Goal: Task Accomplishment & Management: Use online tool/utility

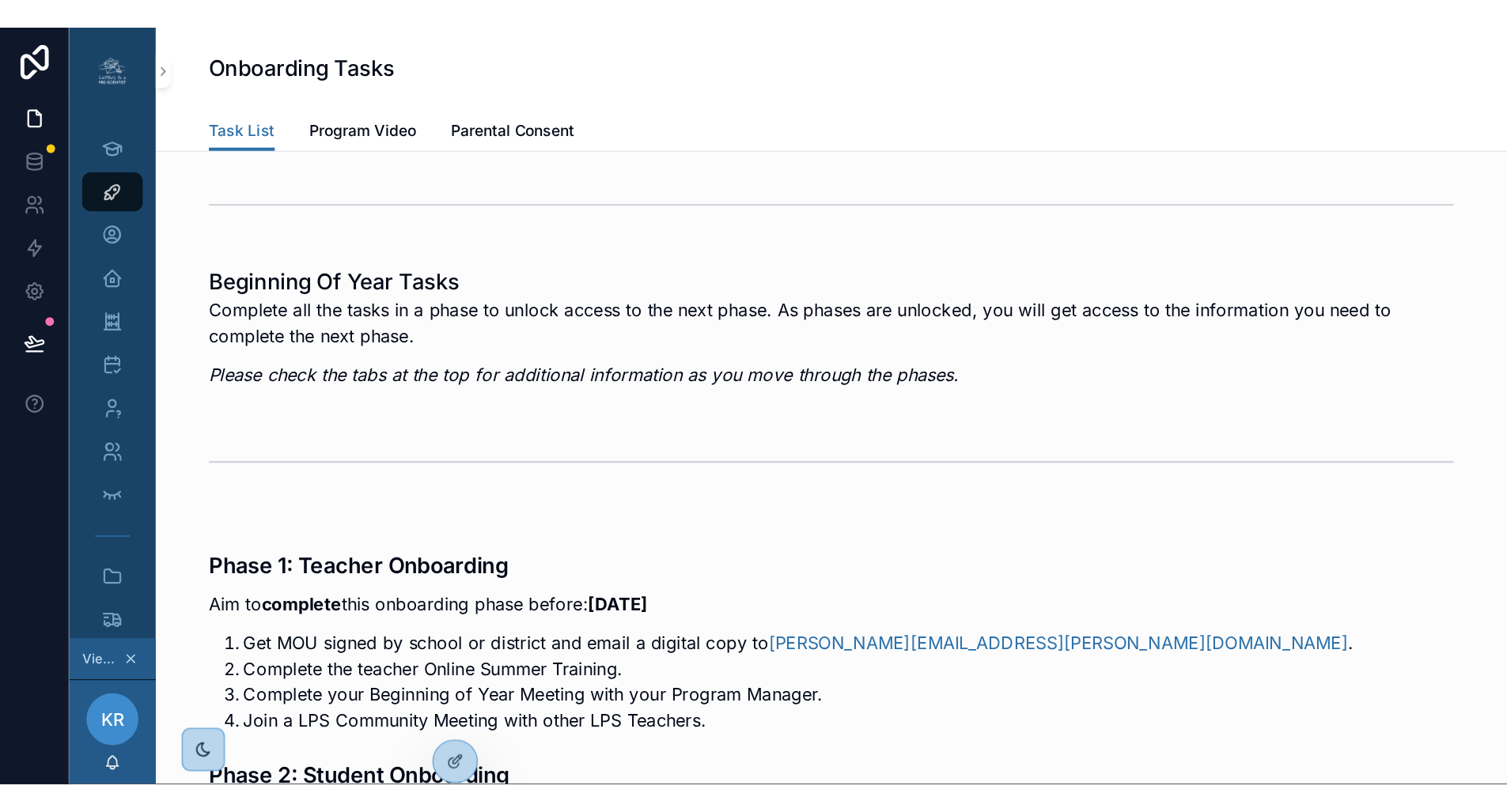
scroll to position [7, 0]
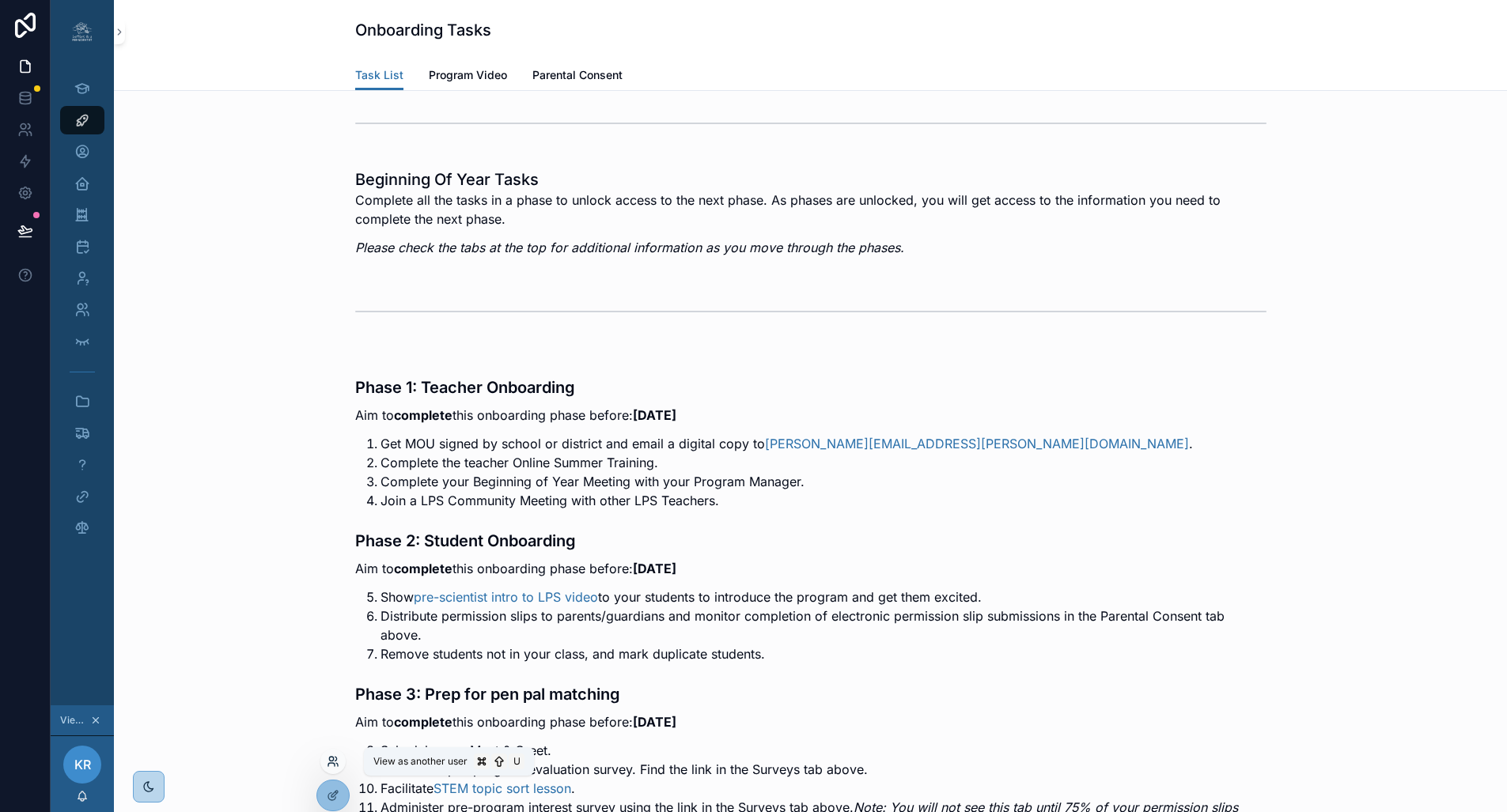
click at [333, 553] on icon at bounding box center [332, 762] width 13 height 13
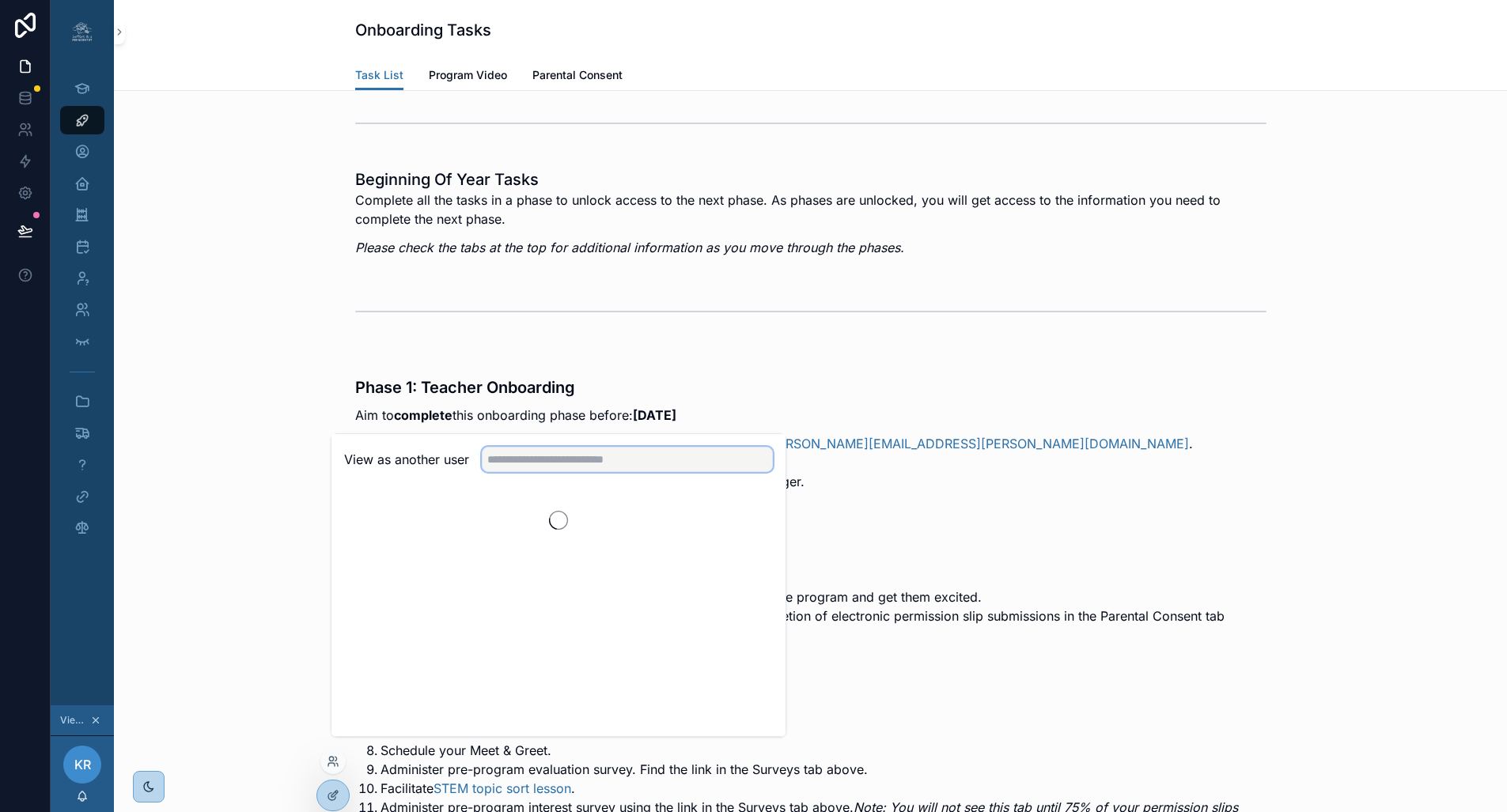
click at [588, 467] on input "text" at bounding box center [627, 459] width 291 height 25
type input "***"
click at [736, 523] on button "Select" at bounding box center [752, 517] width 41 height 23
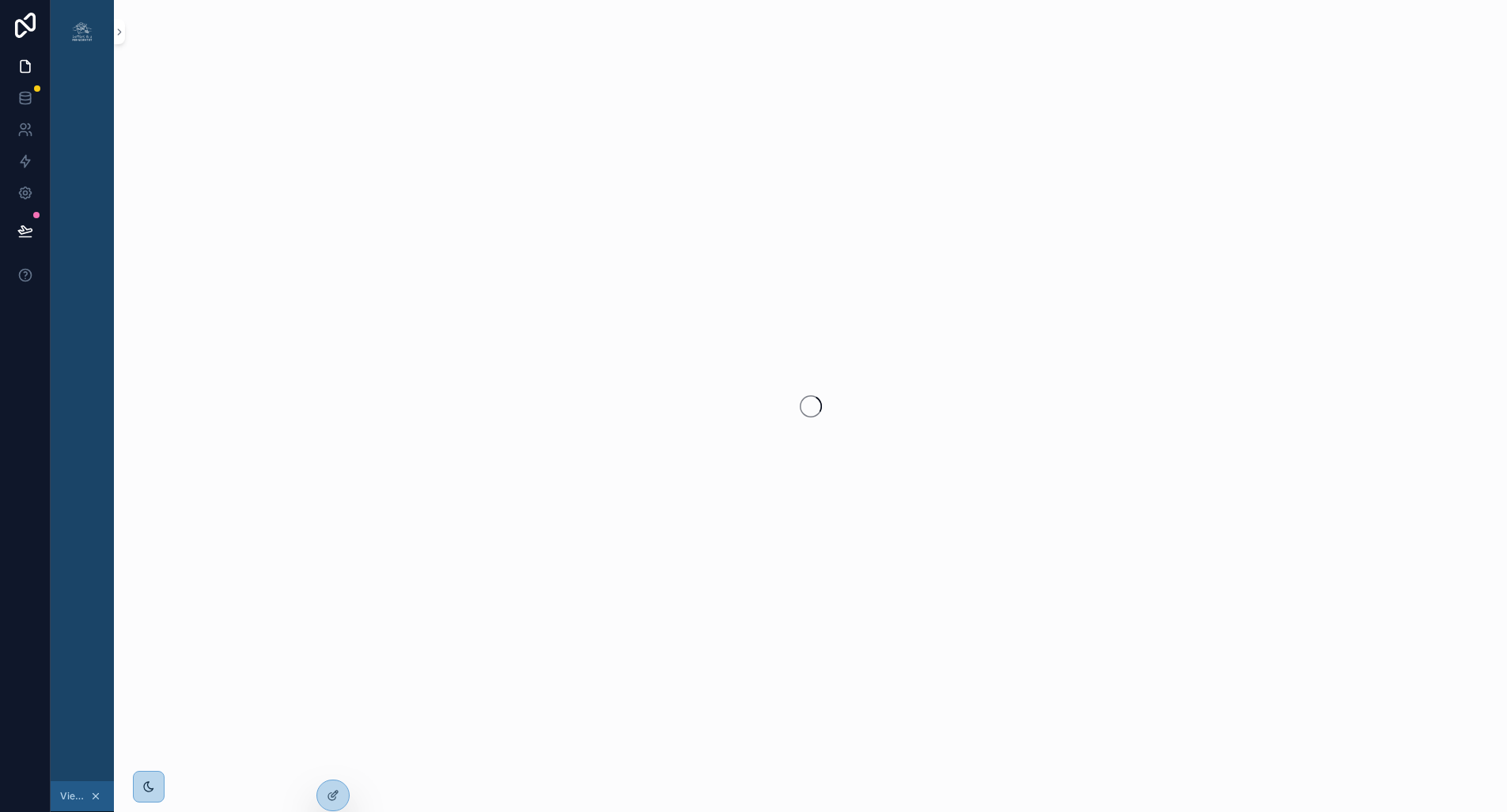
scroll to position [0, 12]
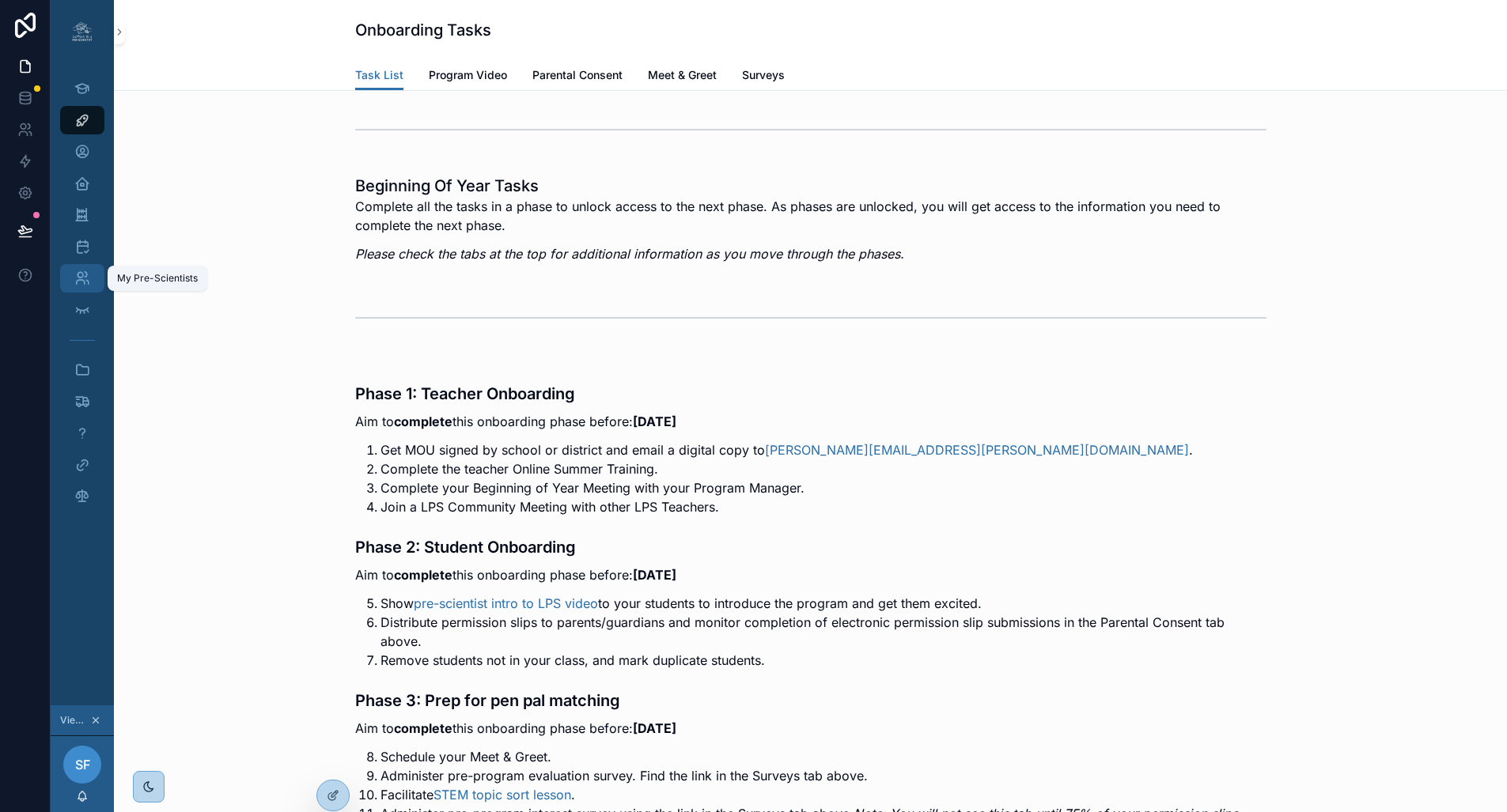
click at [75, 279] on icon "scrollable content" at bounding box center [82, 278] width 16 height 16
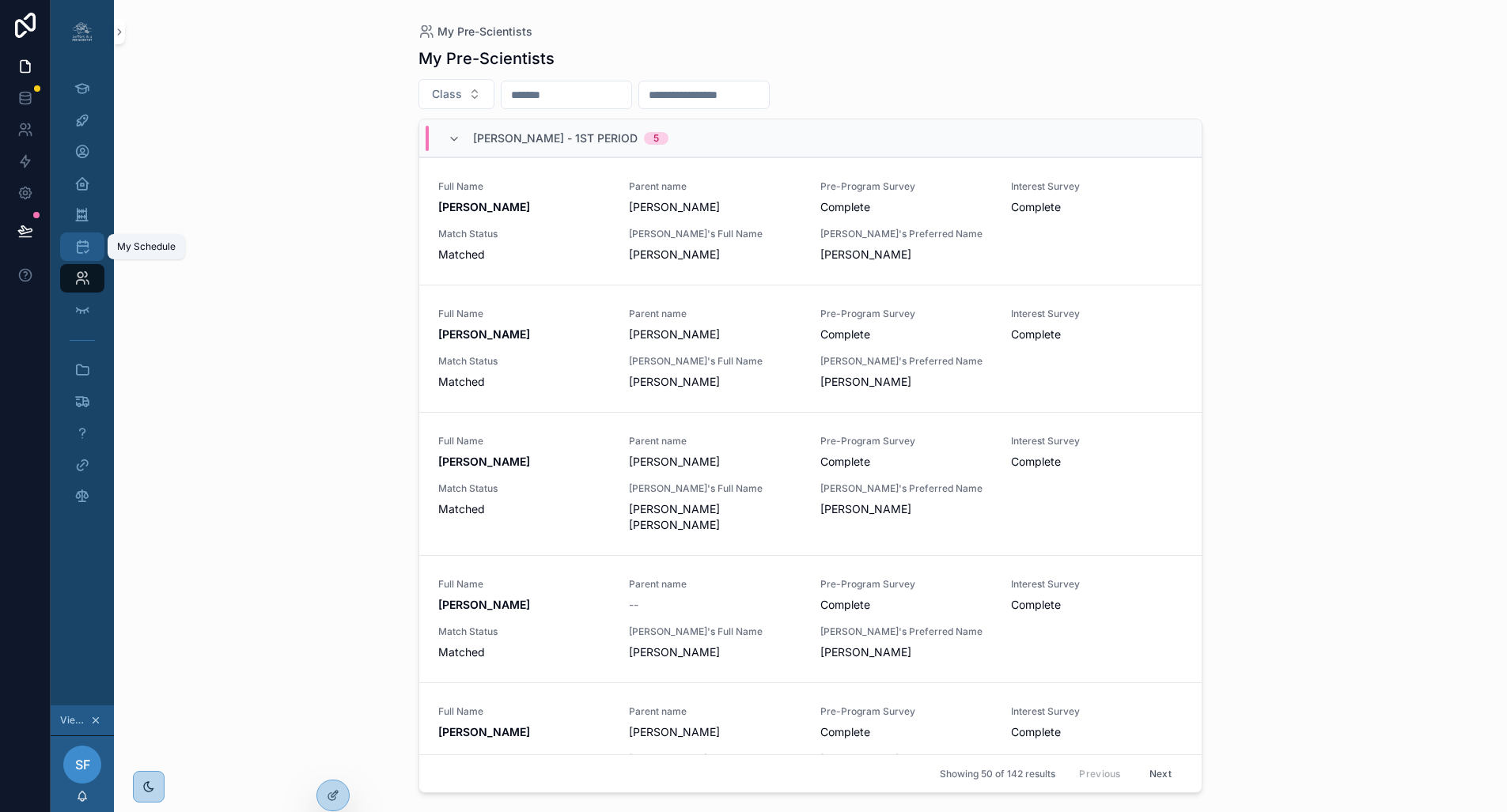
click at [75, 248] on icon "scrollable content" at bounding box center [82, 247] width 16 height 16
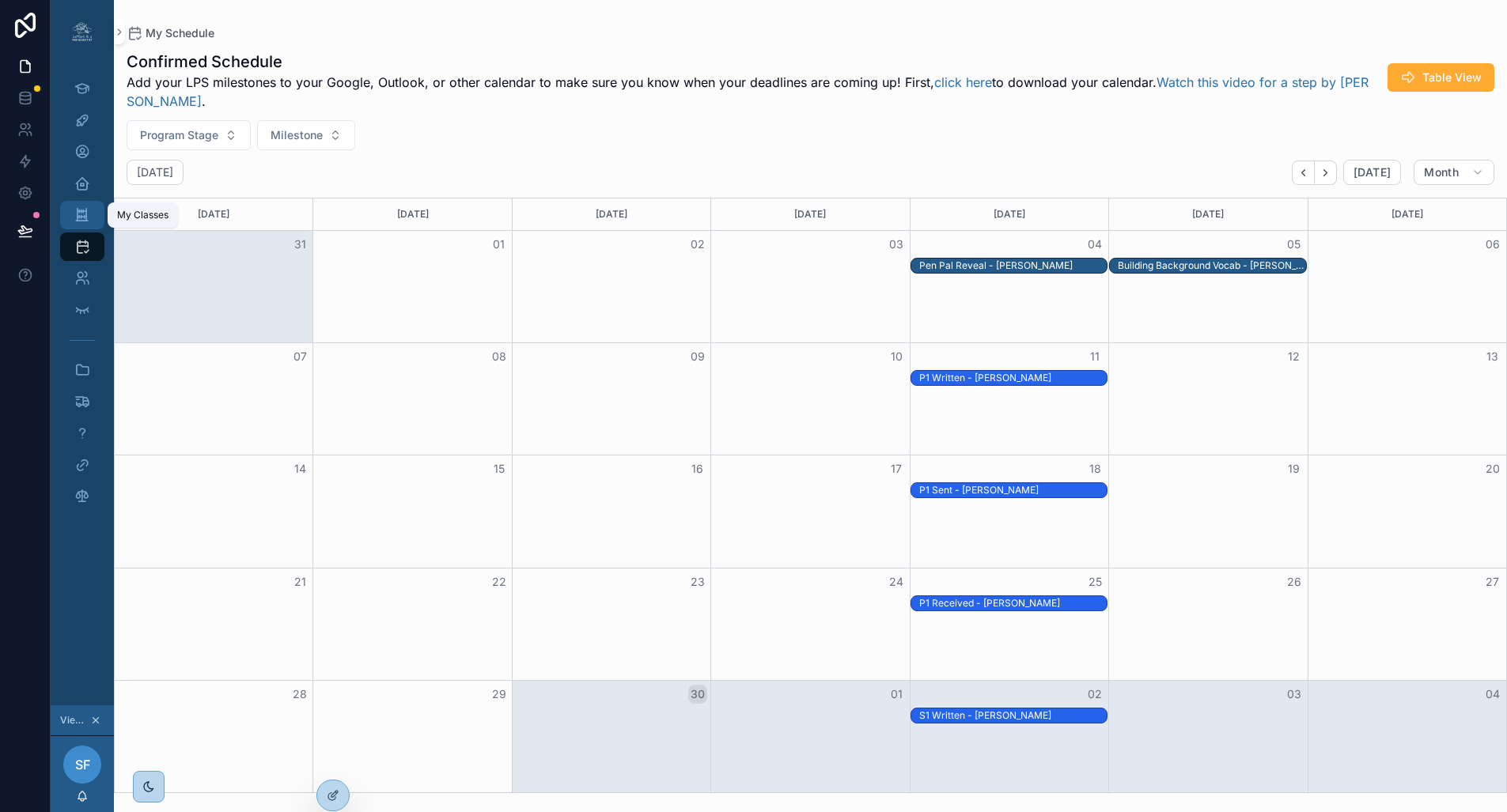
click at [75, 213] on icon "scrollable content" at bounding box center [82, 215] width 16 height 16
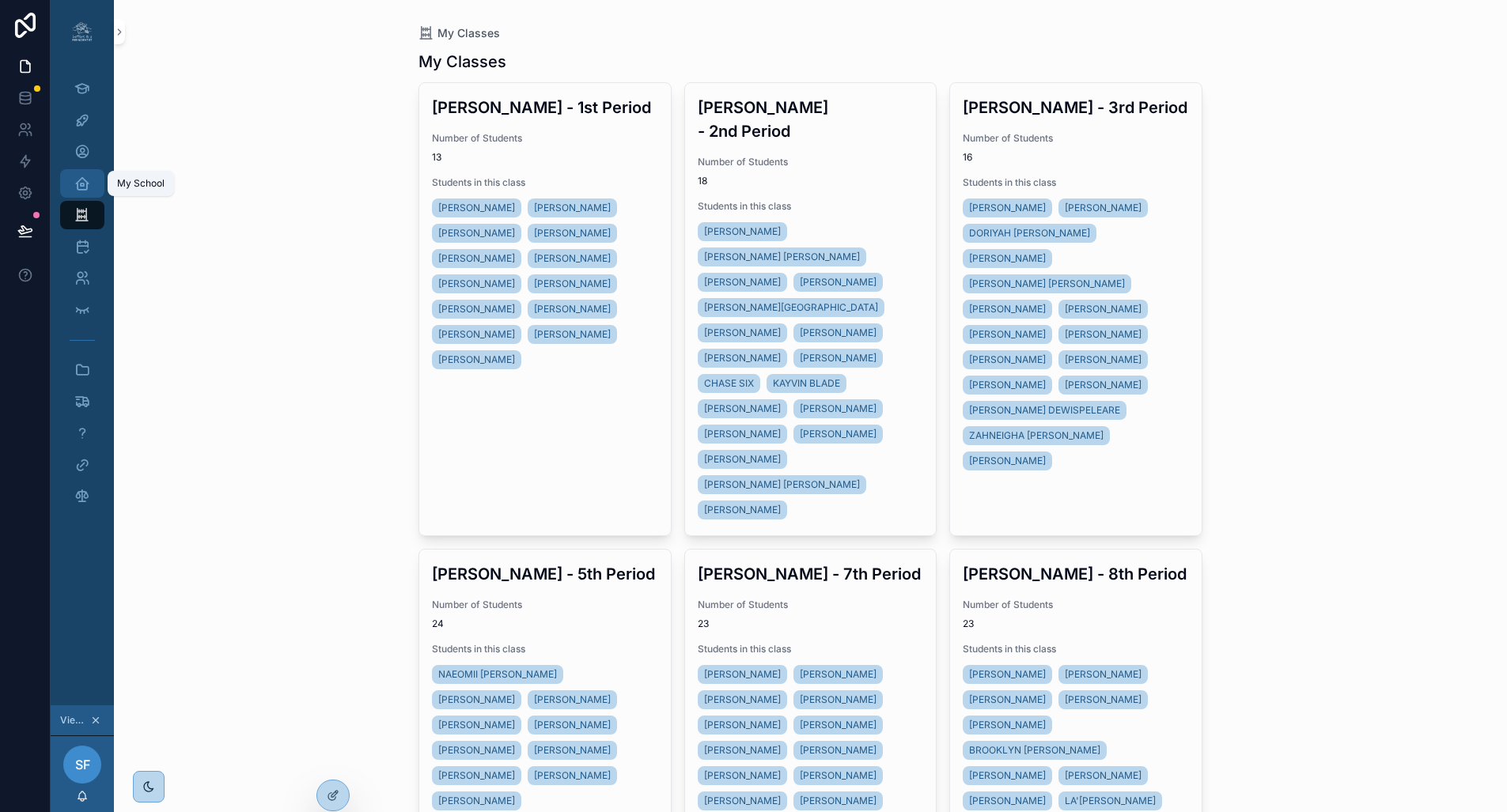
click at [76, 189] on icon "scrollable content" at bounding box center [82, 183] width 16 height 16
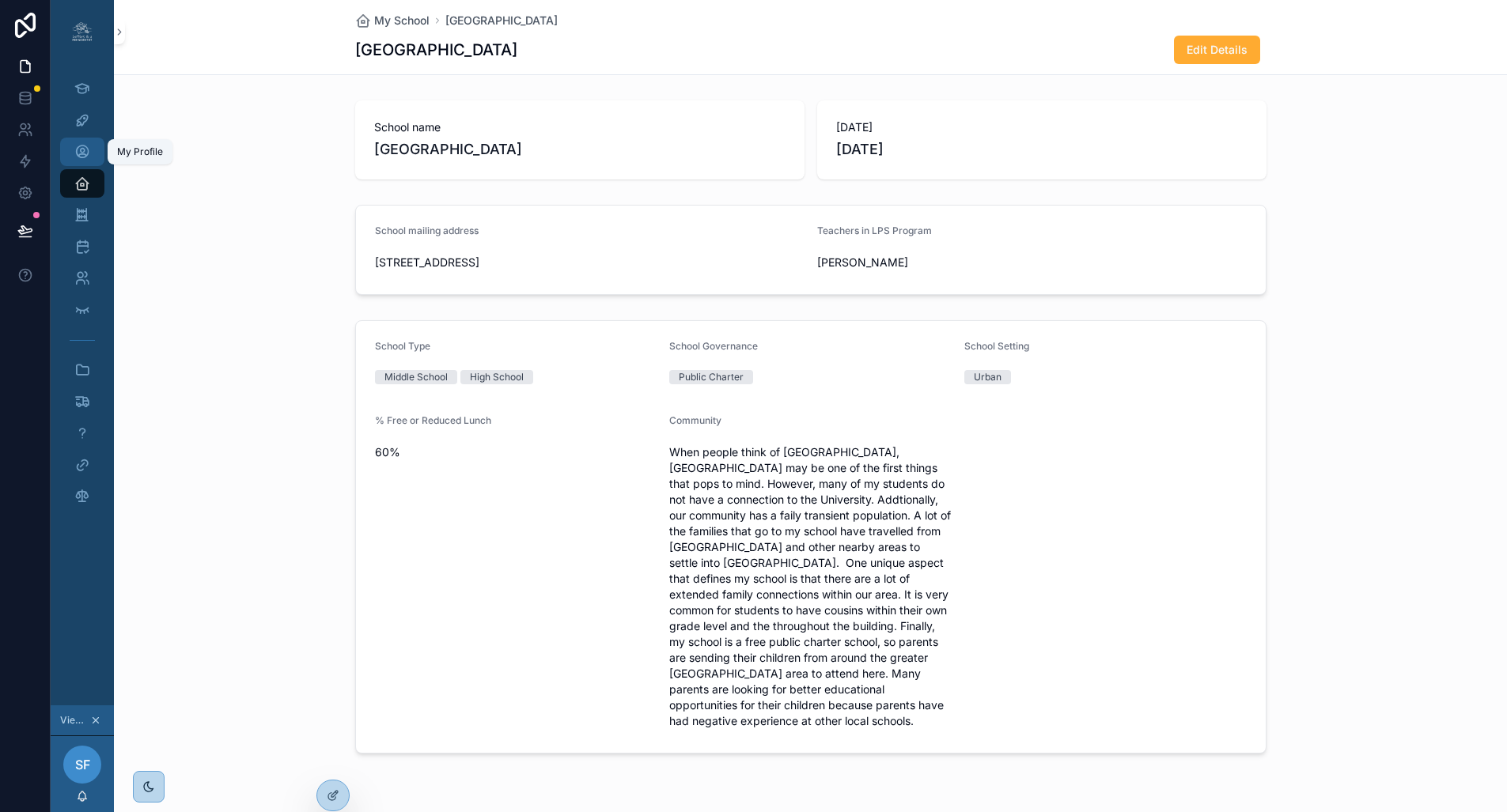
click at [78, 153] on icon "scrollable content" at bounding box center [82, 152] width 16 height 16
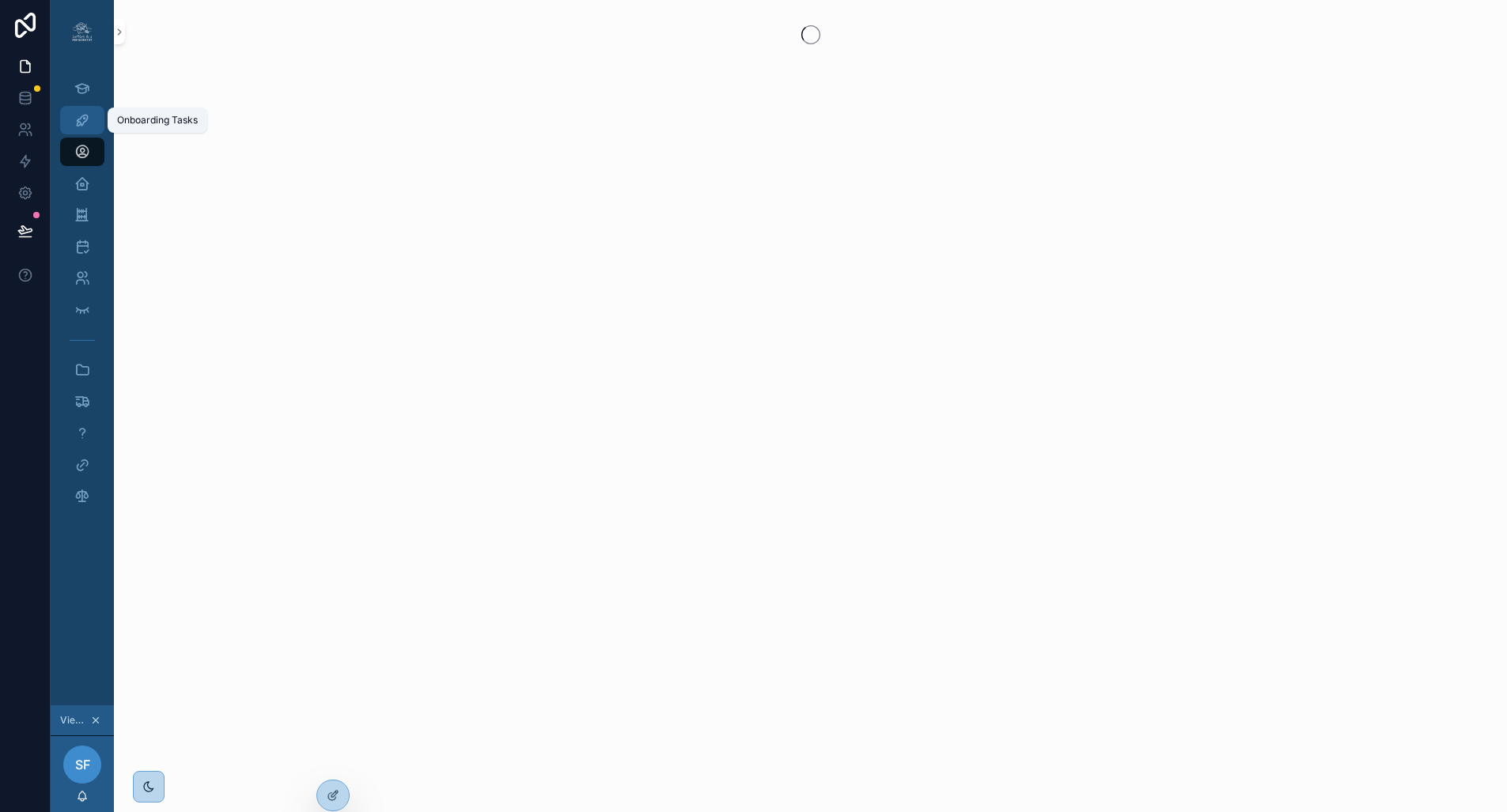
click at [77, 123] on icon "scrollable content" at bounding box center [82, 120] width 16 height 16
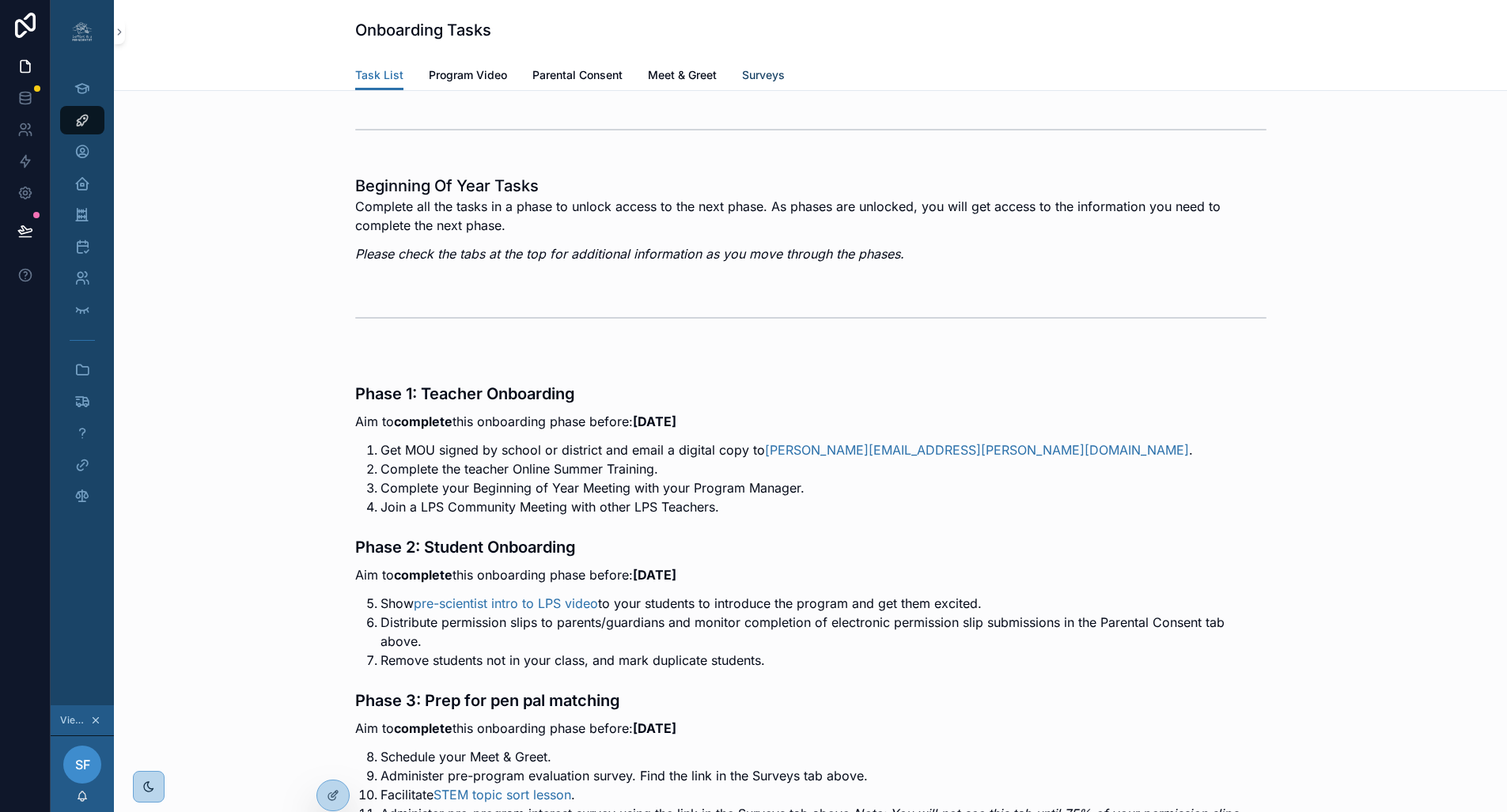
click at [754, 78] on span "Surveys" at bounding box center [764, 75] width 43 height 16
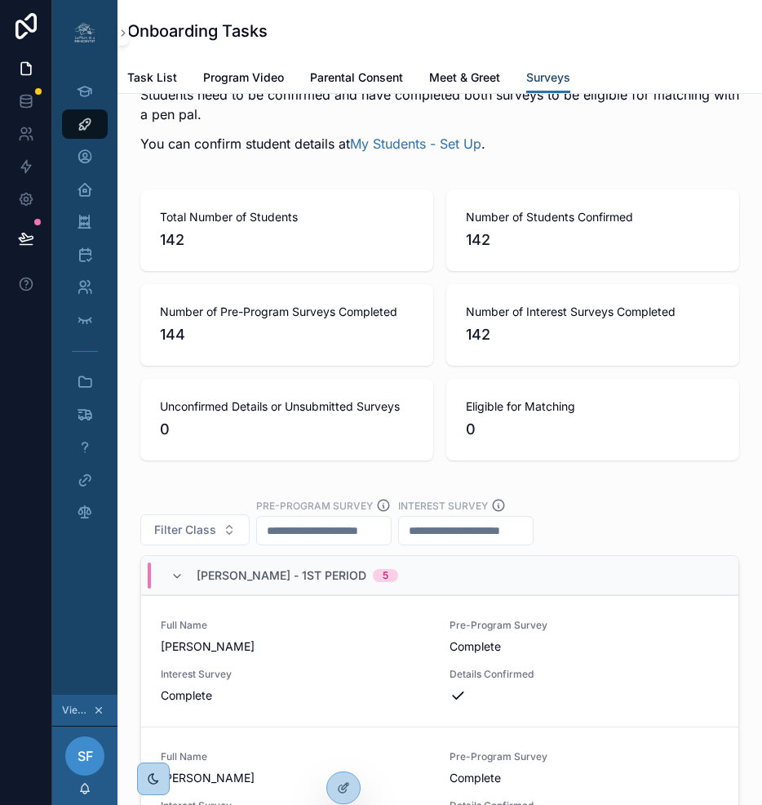
scroll to position [3429, 0]
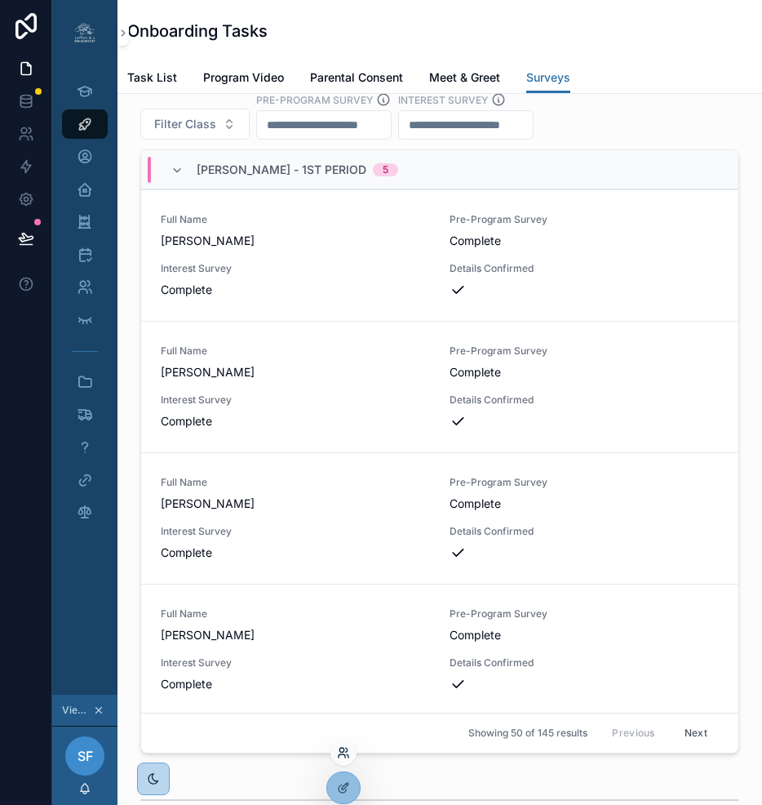
click at [340, 753] on icon at bounding box center [343, 752] width 13 height 13
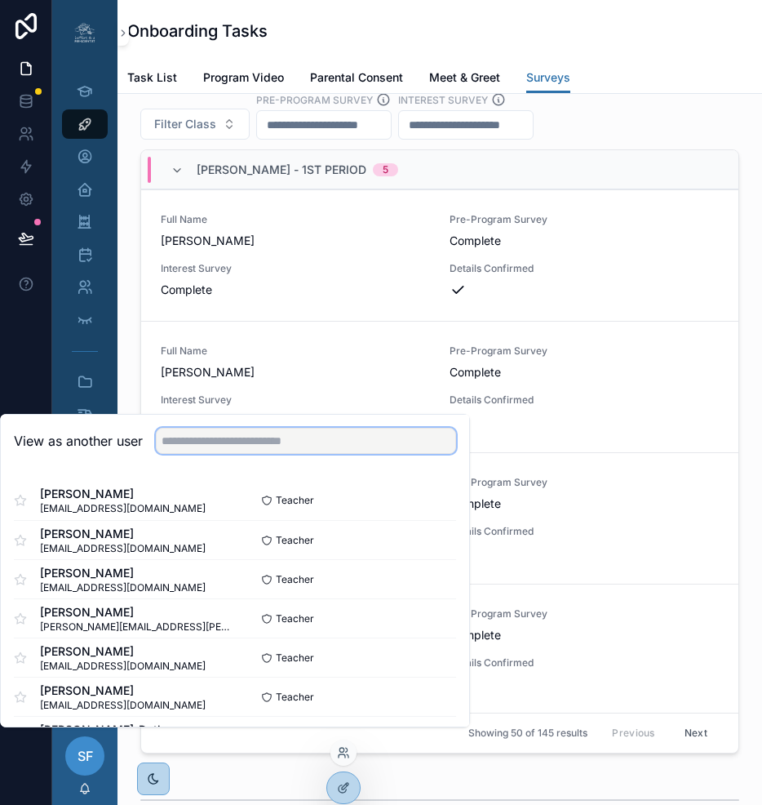
click at [235, 453] on input "text" at bounding box center [306, 441] width 300 height 26
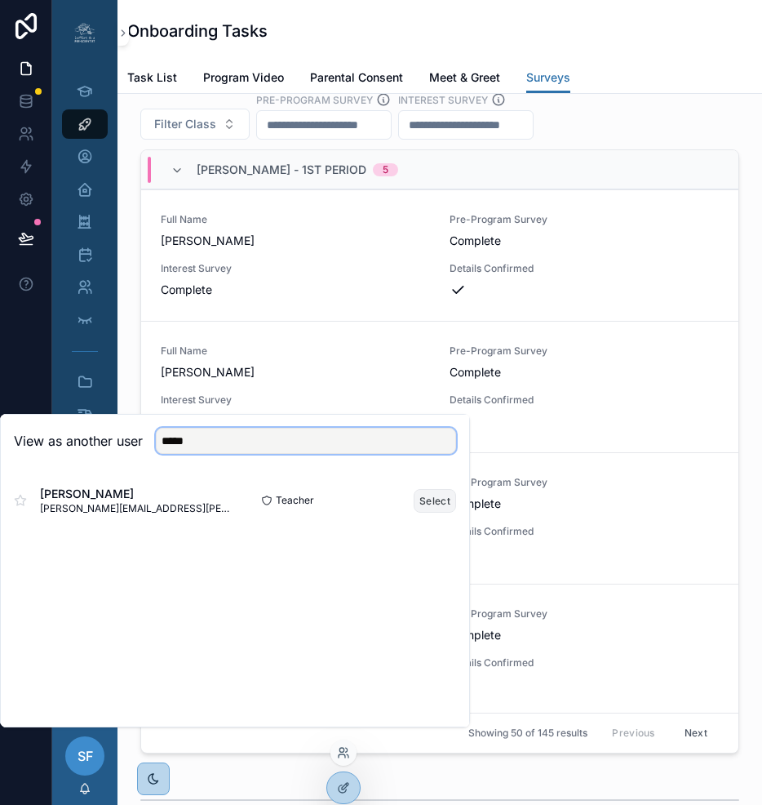
type input "*****"
click at [445, 506] on button "Select" at bounding box center [435, 501] width 42 height 24
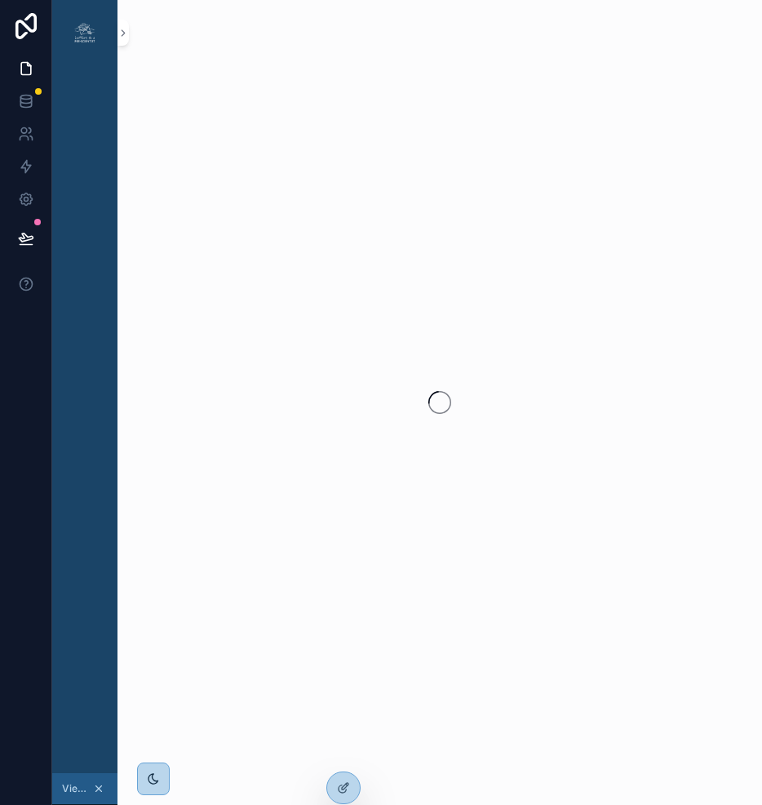
scroll to position [0, 12]
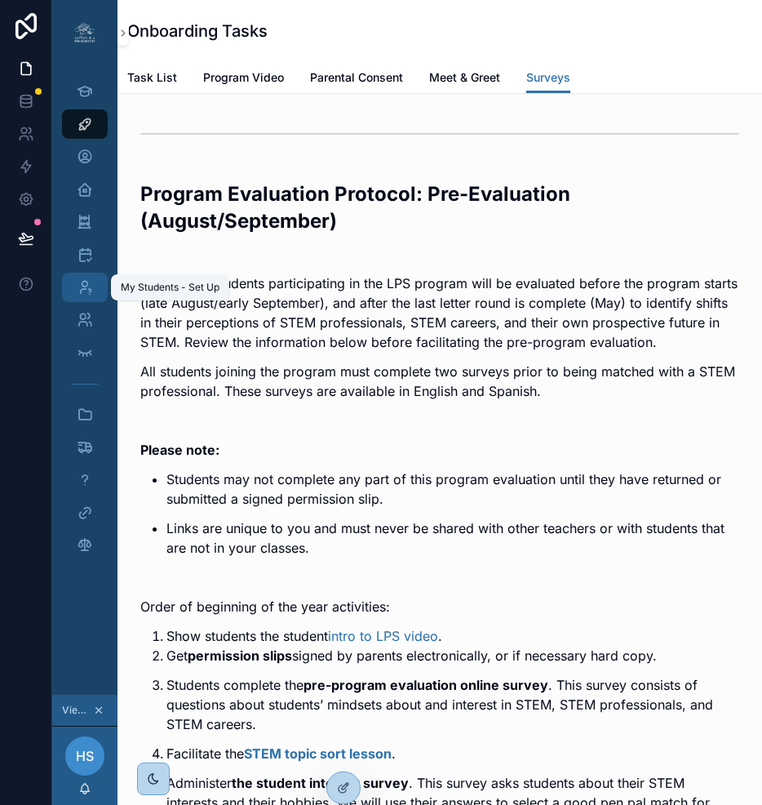
click at [77, 288] on icon "scrollable content" at bounding box center [85, 287] width 16 height 16
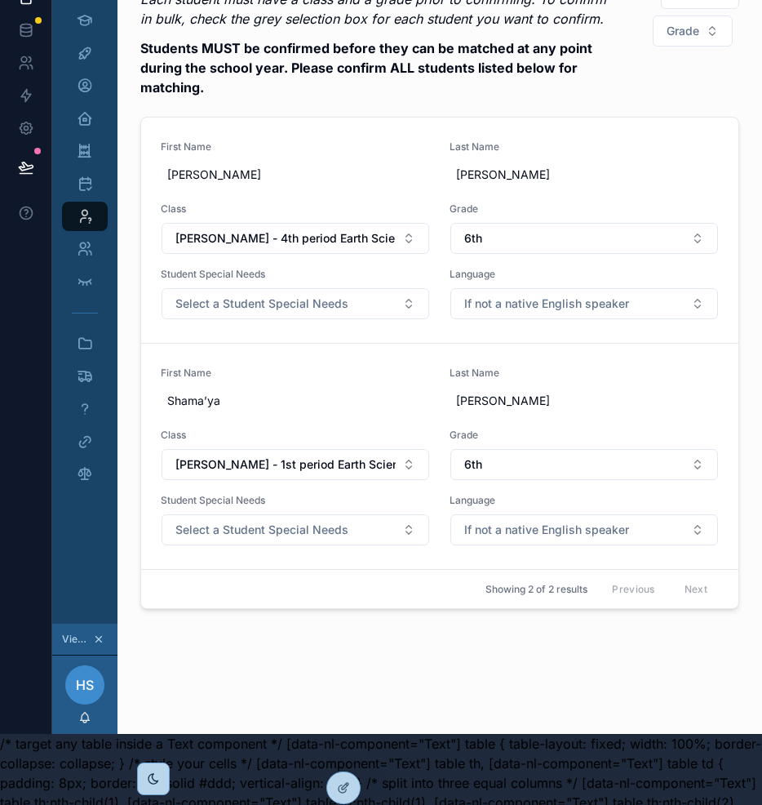
scroll to position [0, 12]
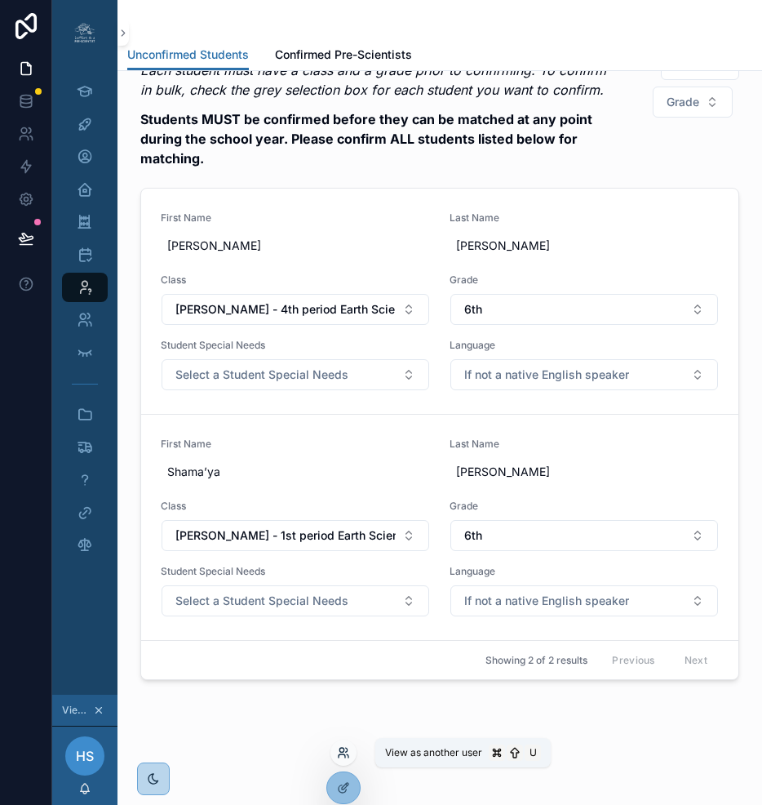
click at [346, 754] on icon at bounding box center [343, 752] width 13 height 13
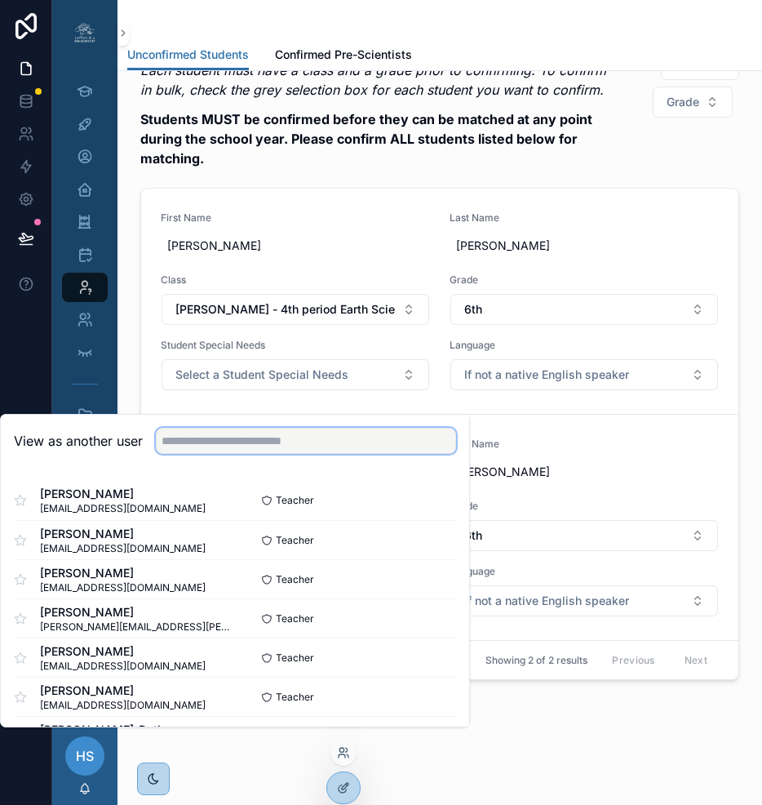
click at [361, 447] on input "text" at bounding box center [306, 441] width 300 height 26
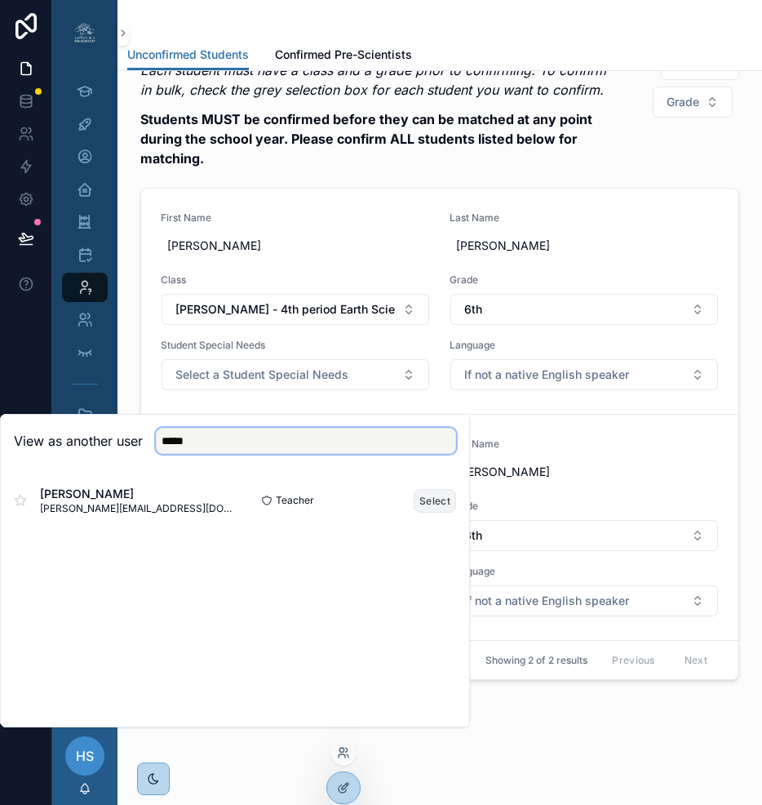
type input "*****"
click at [432, 513] on button "Select" at bounding box center [435, 501] width 42 height 24
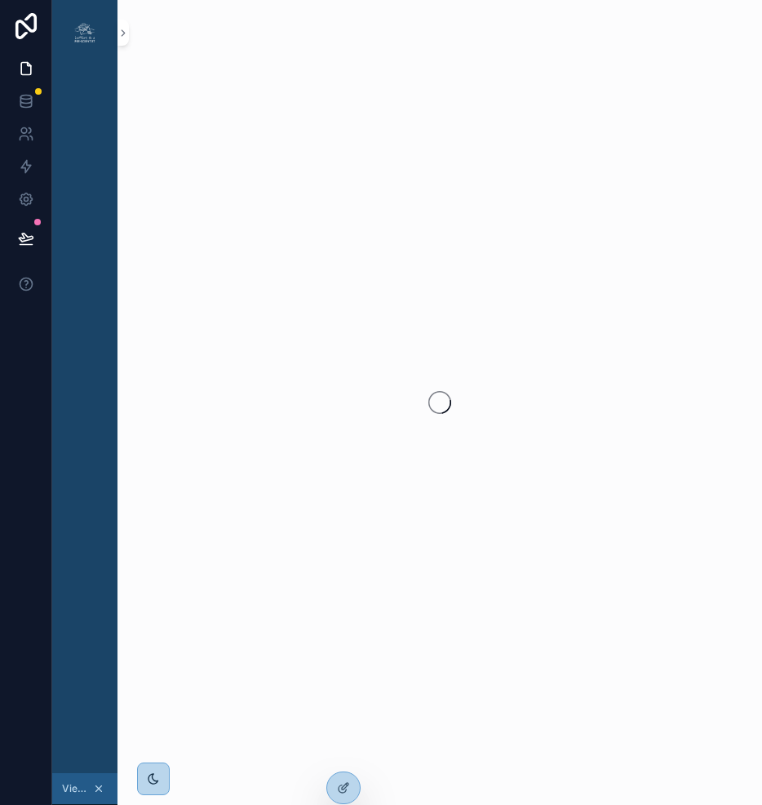
scroll to position [0, 12]
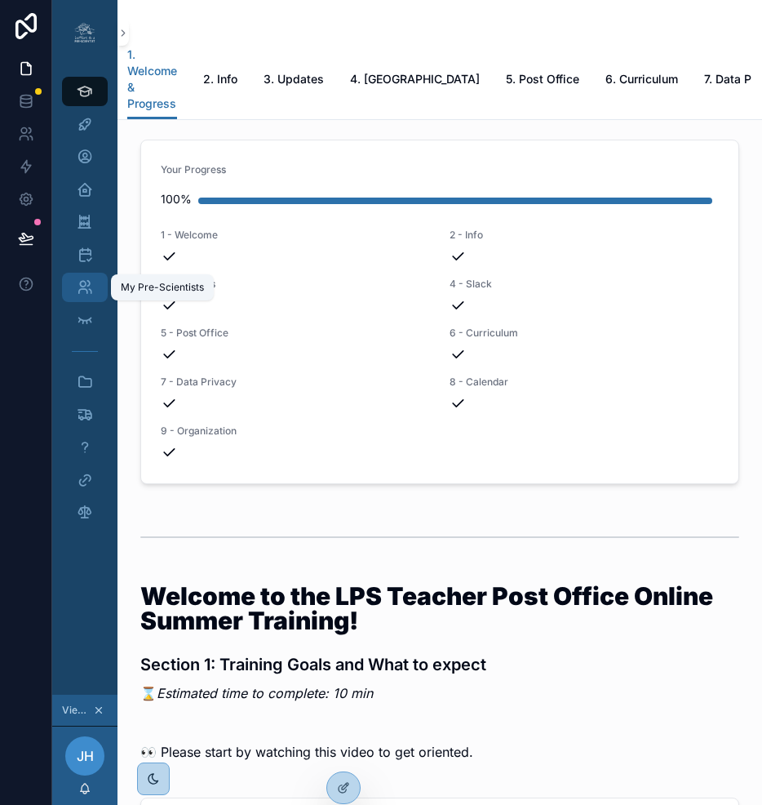
click at [82, 290] on div "My Pre-Scientists" at bounding box center [85, 287] width 26 height 26
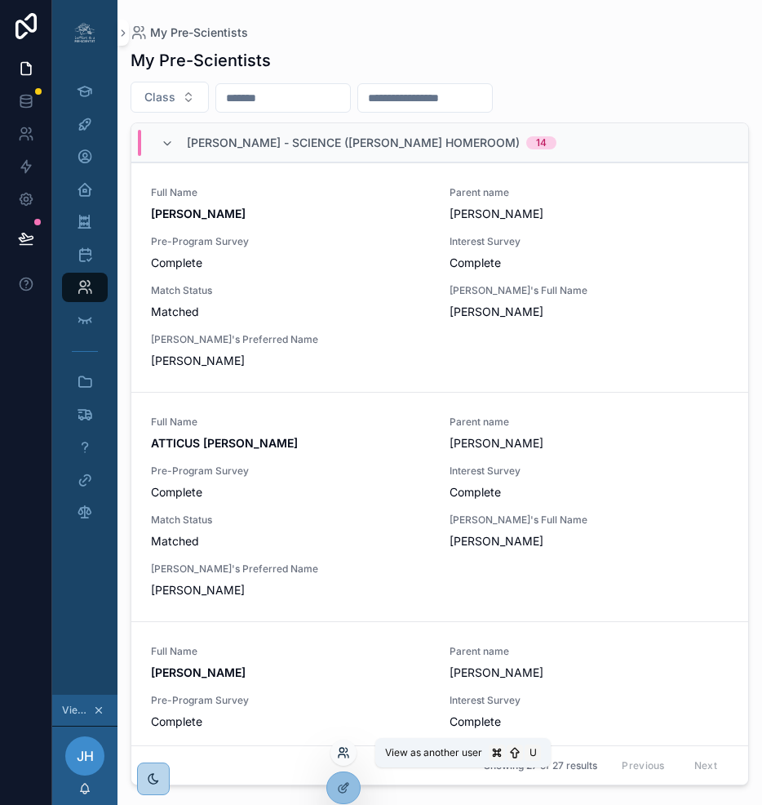
click at [345, 751] on icon at bounding box center [343, 752] width 13 height 13
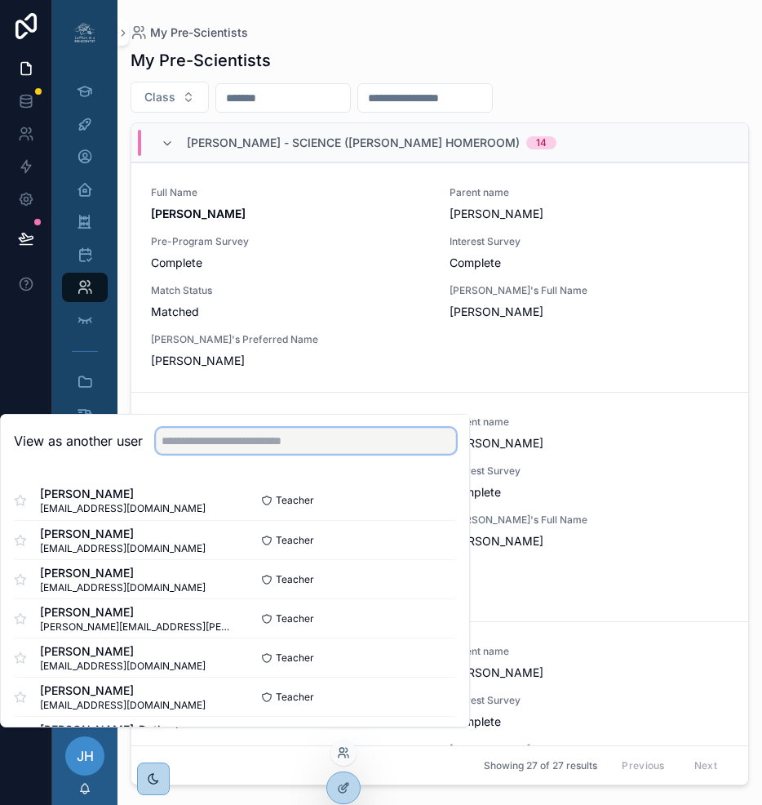
click at [313, 454] on input "text" at bounding box center [306, 441] width 300 height 26
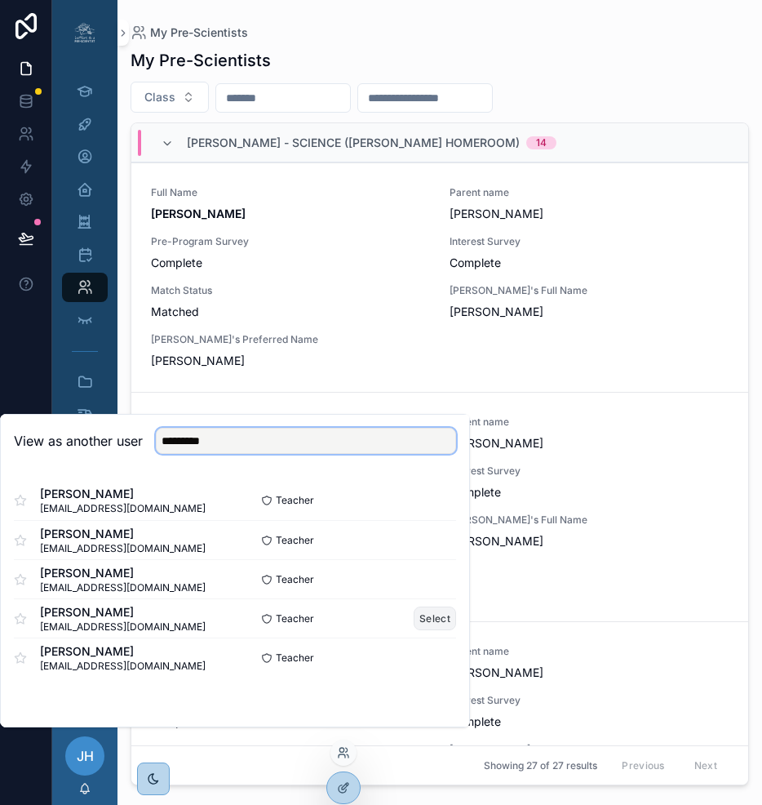
type input "*********"
click at [424, 630] on button "Select" at bounding box center [435, 619] width 42 height 24
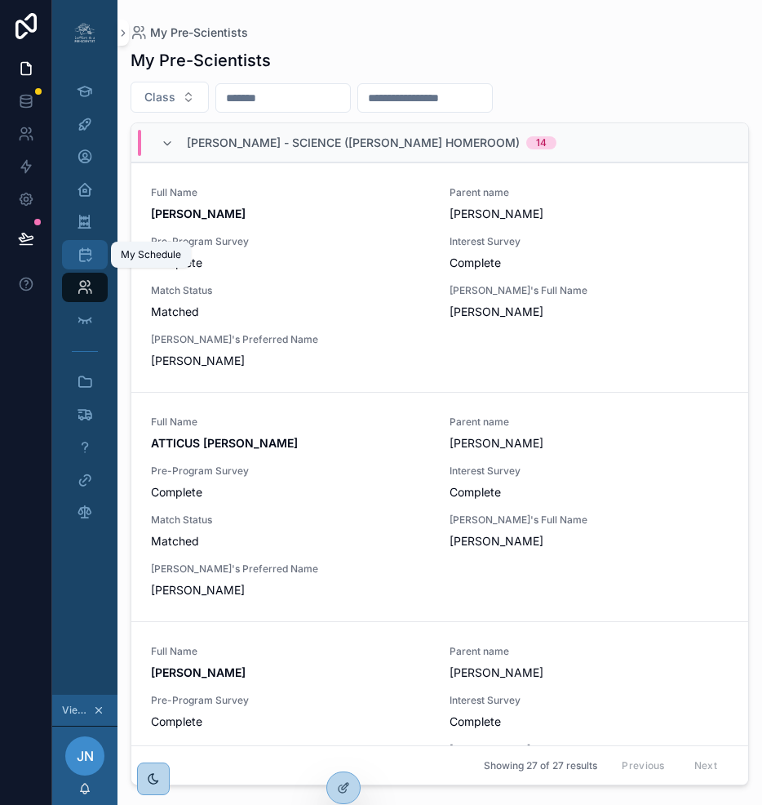
click at [73, 243] on div "My Schedule" at bounding box center [85, 255] width 26 height 26
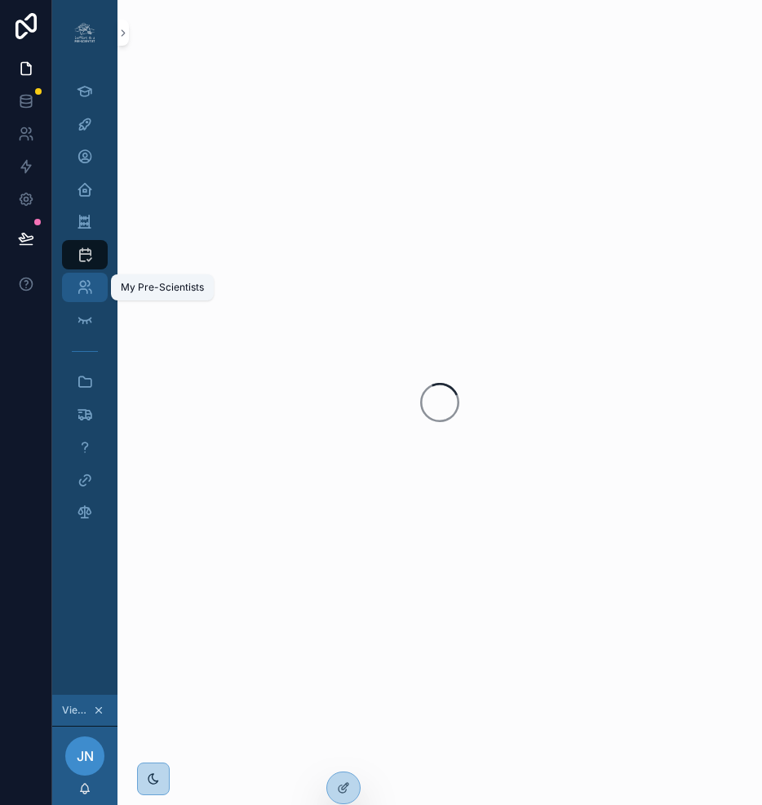
click at [78, 281] on icon "scrollable content" at bounding box center [85, 287] width 16 height 16
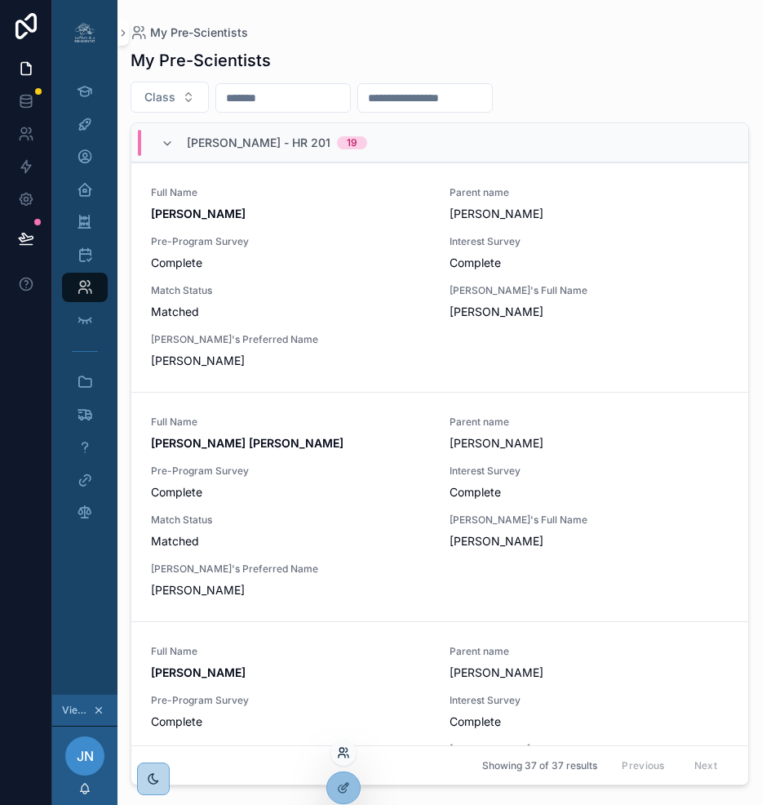
click at [345, 755] on icon at bounding box center [343, 752] width 13 height 13
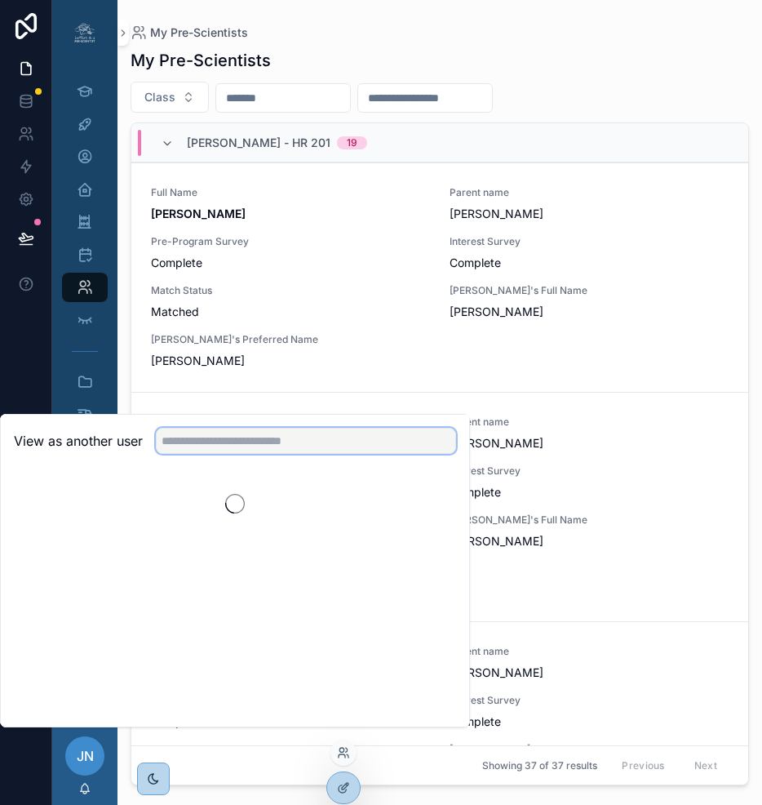
click at [347, 454] on input "text" at bounding box center [306, 441] width 300 height 26
type input "*****"
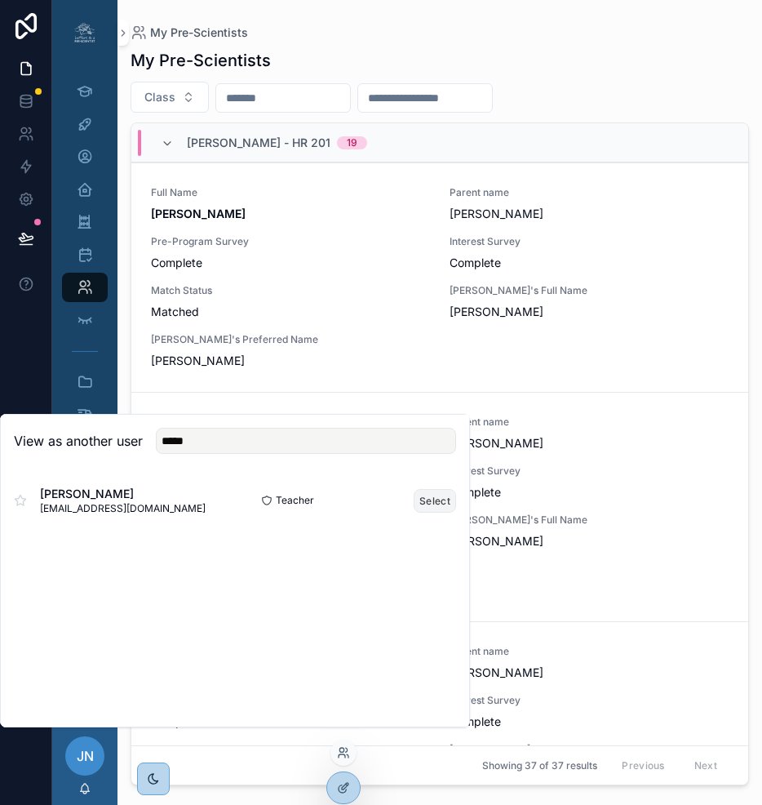
click at [429, 513] on button "Select" at bounding box center [435, 501] width 42 height 24
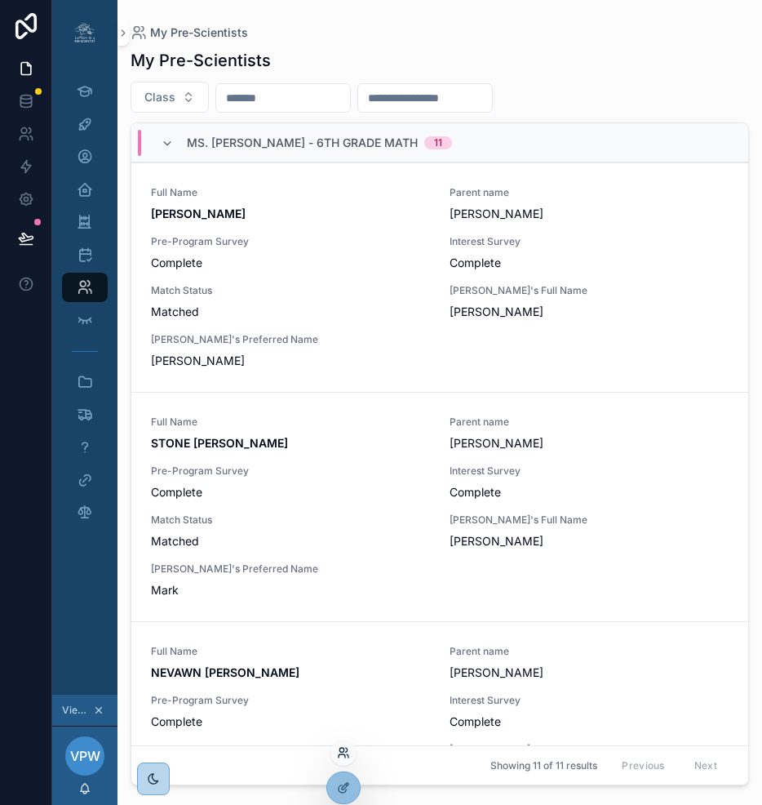
click at [342, 753] on icon at bounding box center [343, 752] width 13 height 13
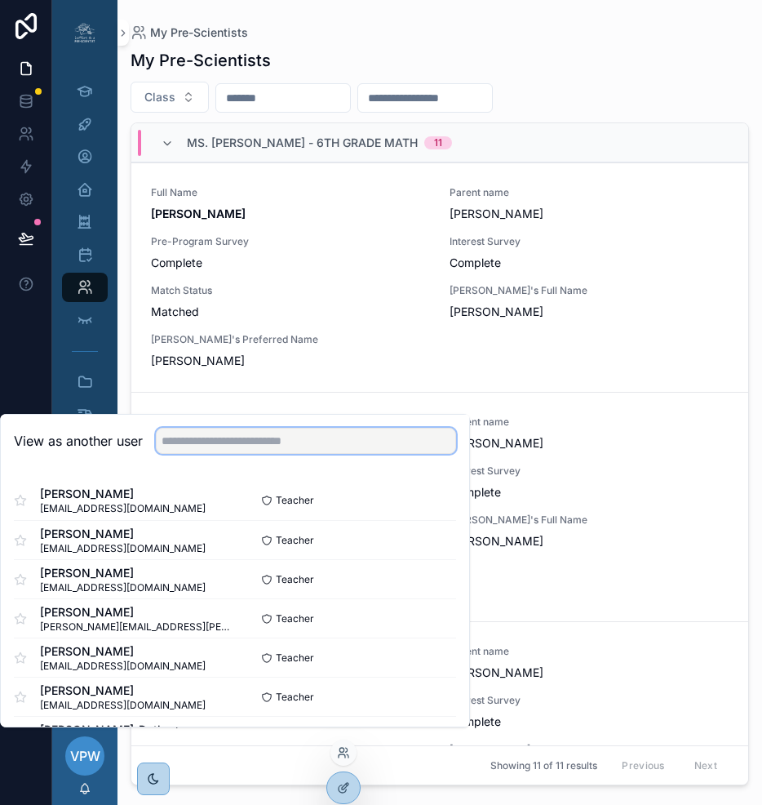
click at [315, 454] on input "text" at bounding box center [306, 441] width 300 height 26
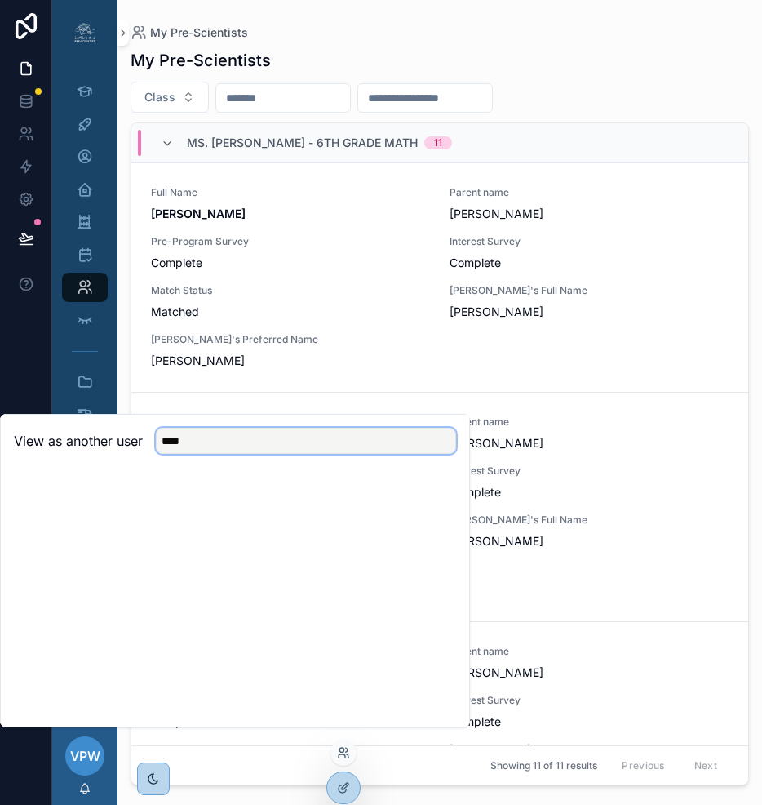
click at [242, 454] on input "****" at bounding box center [306, 441] width 300 height 26
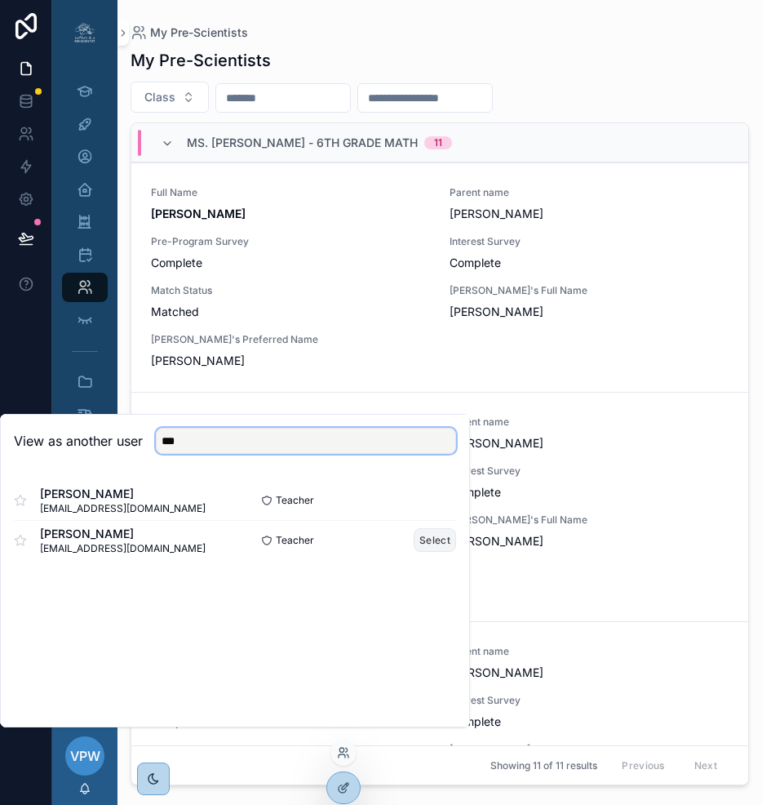
type input "***"
click at [424, 552] on button "Select" at bounding box center [435, 540] width 42 height 24
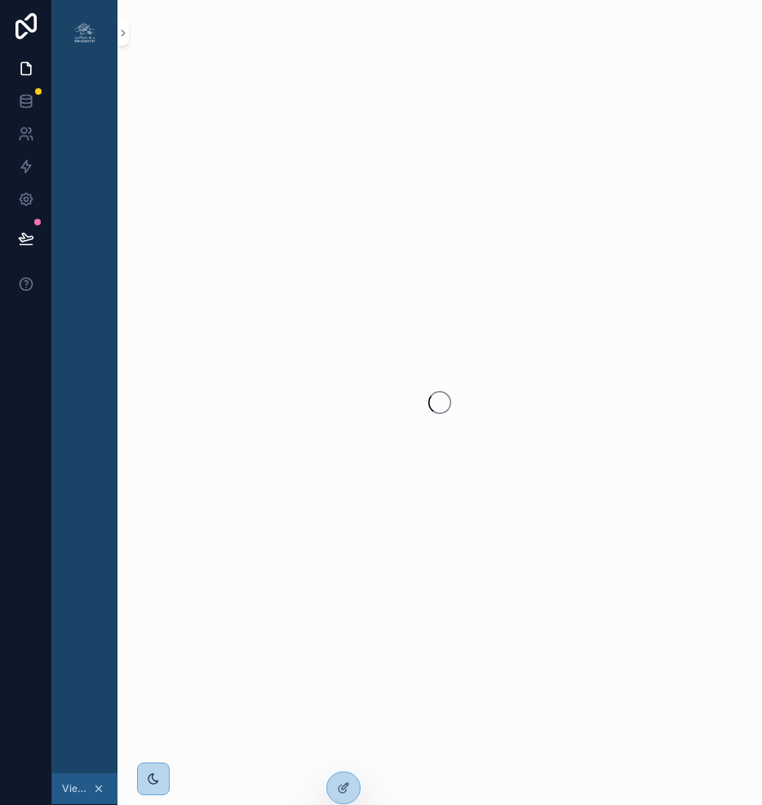
scroll to position [0, 12]
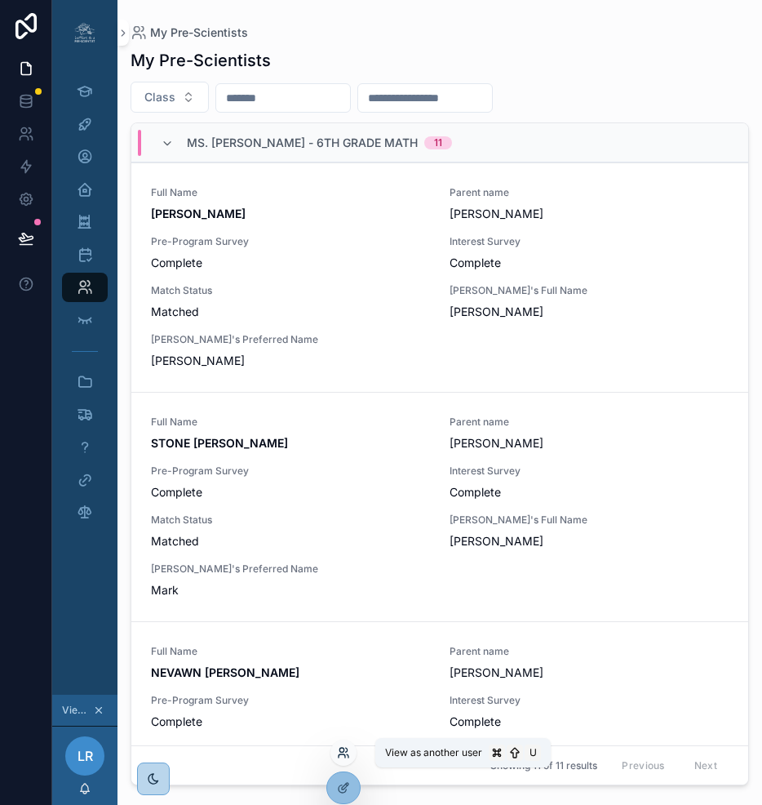
click at [340, 755] on icon at bounding box center [343, 752] width 13 height 13
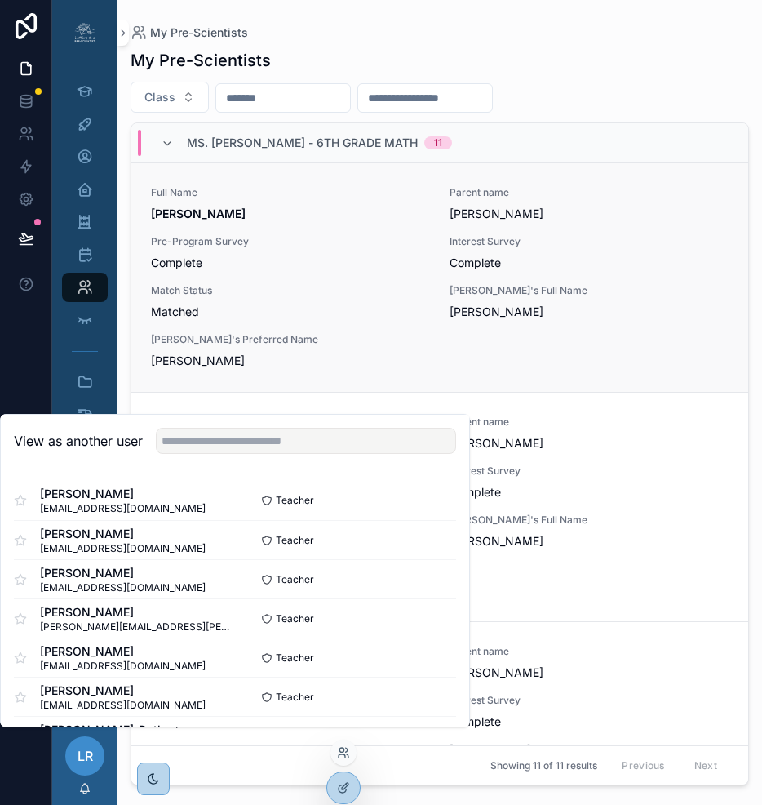
click at [348, 318] on span "Matched" at bounding box center [290, 312] width 279 height 16
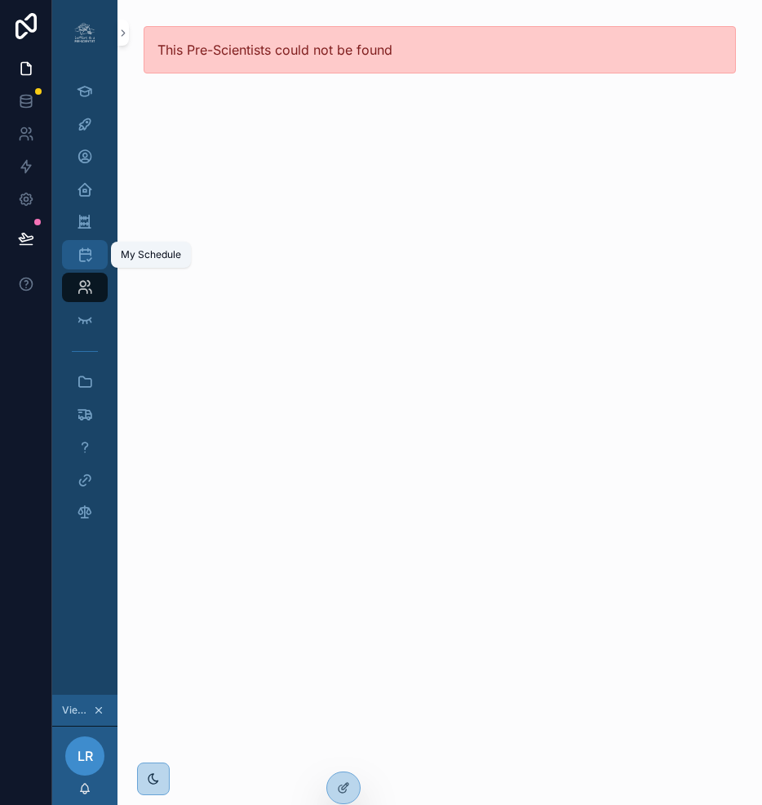
click at [77, 251] on icon "scrollable content" at bounding box center [85, 255] width 16 height 16
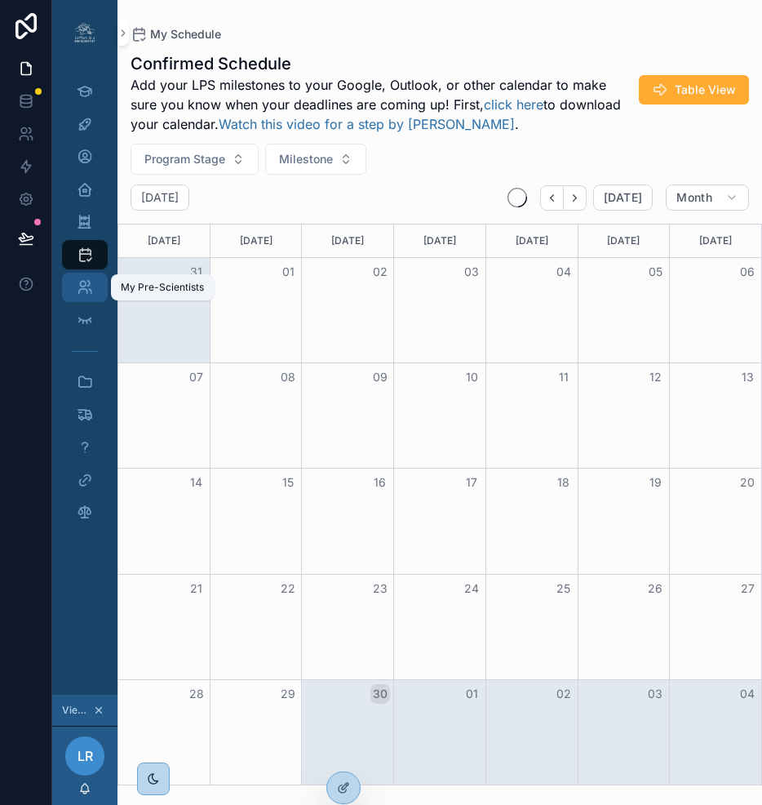
click at [81, 287] on div "My Pre-Scientists" at bounding box center [85, 287] width 26 height 26
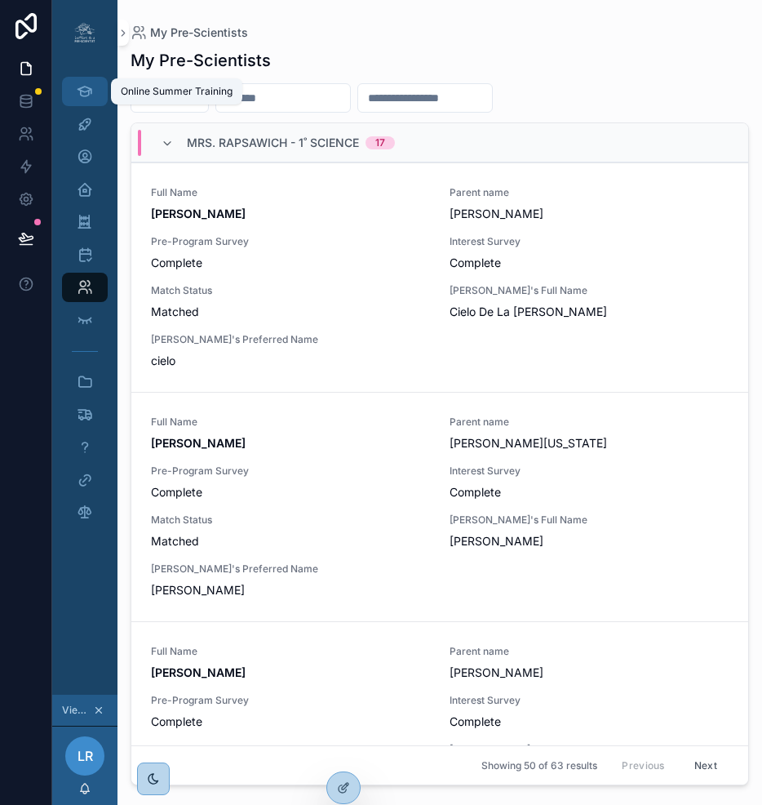
click at [78, 90] on icon "scrollable content" at bounding box center [85, 91] width 16 height 16
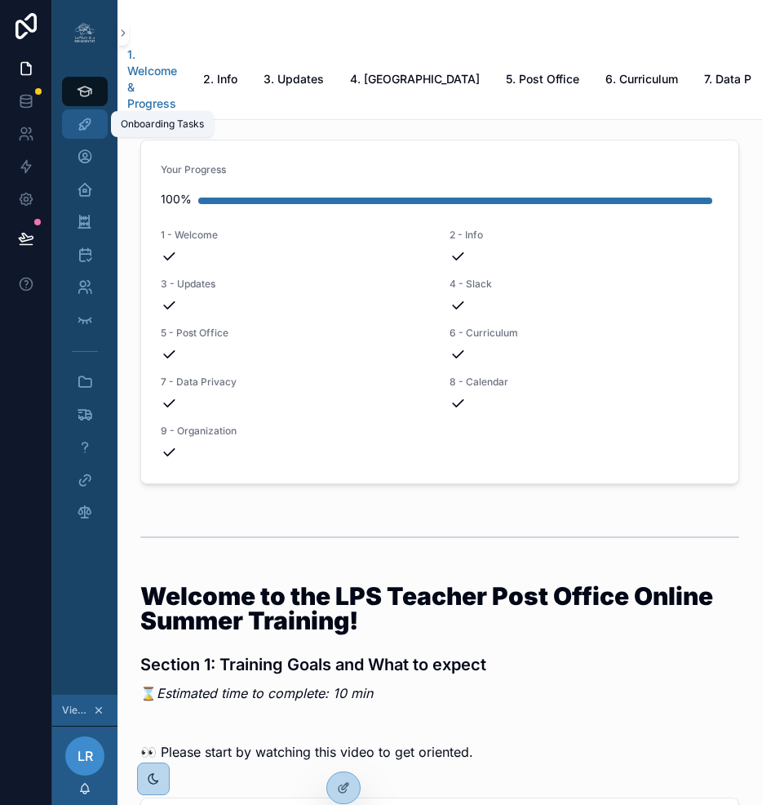
click at [79, 127] on icon "scrollable content" at bounding box center [85, 124] width 16 height 16
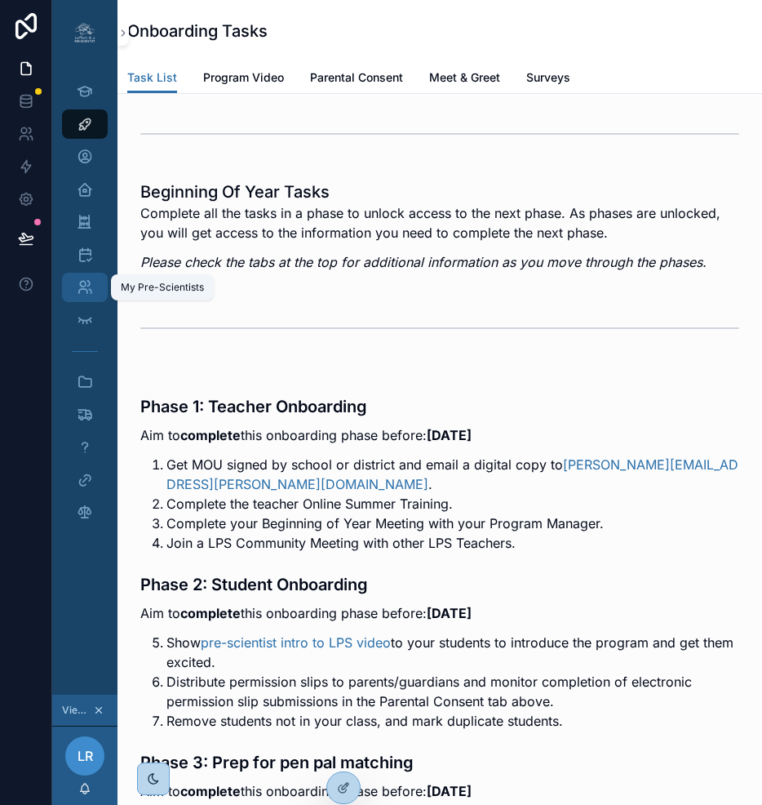
click at [84, 280] on div "My Pre-Scientists" at bounding box center [85, 287] width 26 height 26
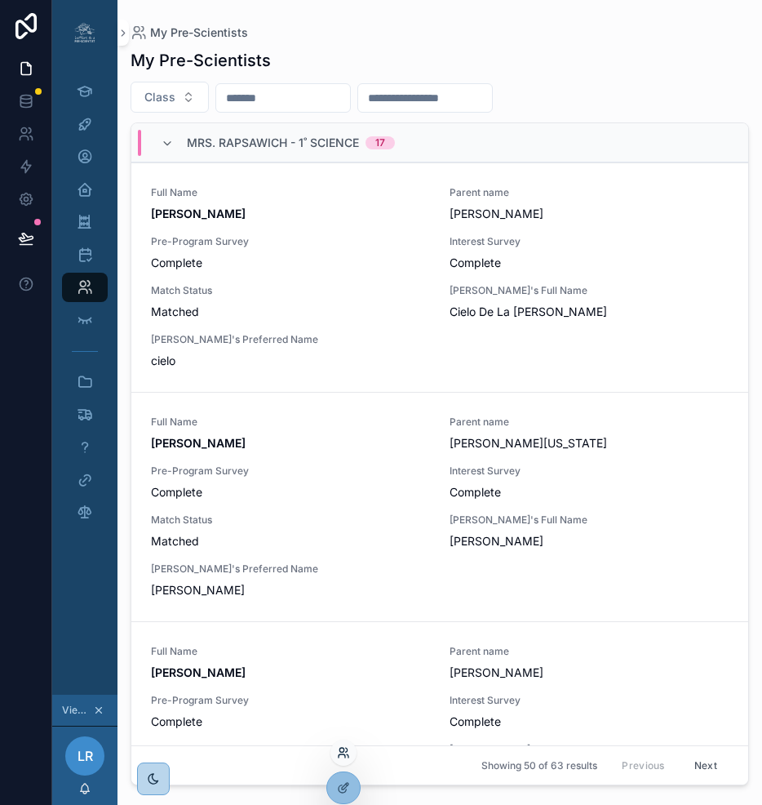
click at [349, 754] on icon at bounding box center [343, 752] width 13 height 13
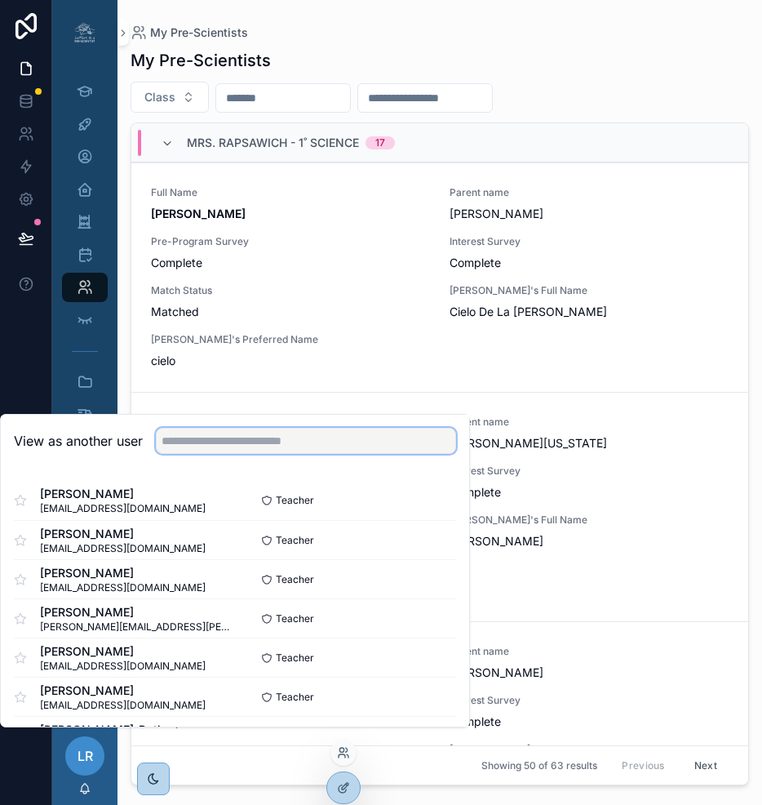
click at [313, 454] on input "text" at bounding box center [306, 441] width 300 height 26
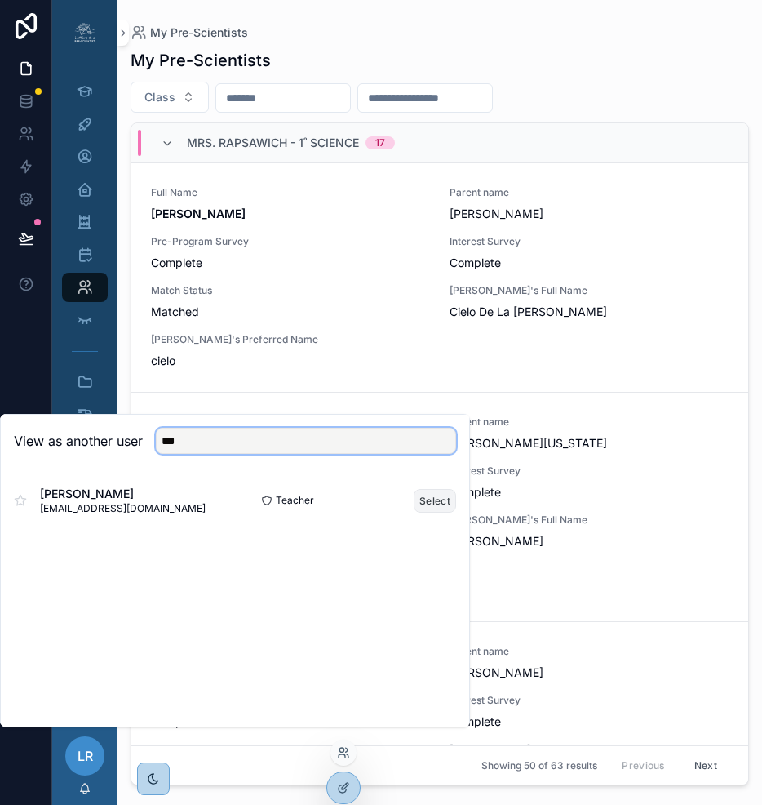
type input "***"
click at [438, 508] on button "Select" at bounding box center [435, 501] width 42 height 24
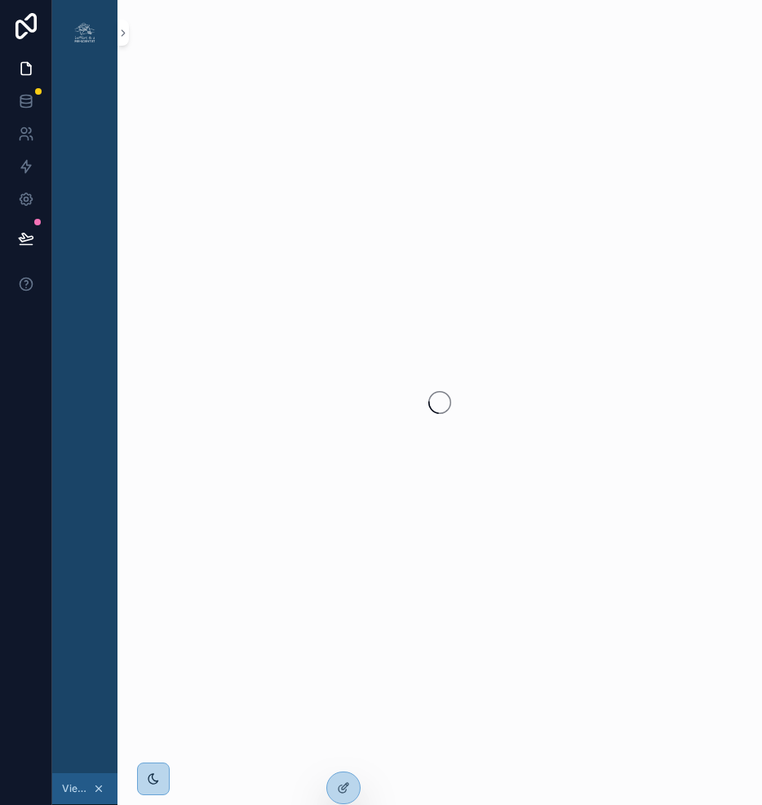
scroll to position [0, 12]
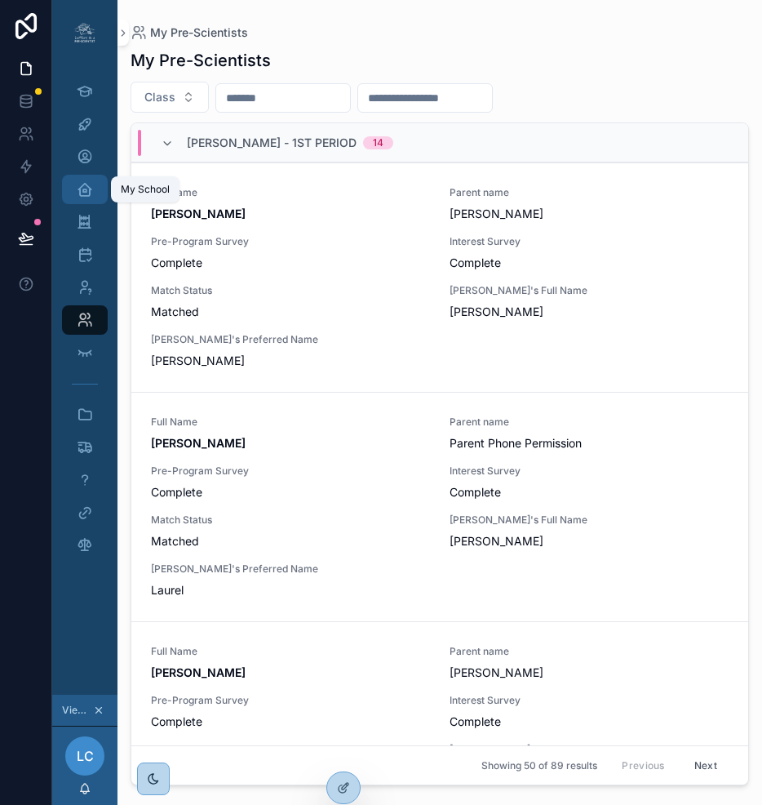
click at [80, 187] on icon "scrollable content" at bounding box center [85, 189] width 16 height 16
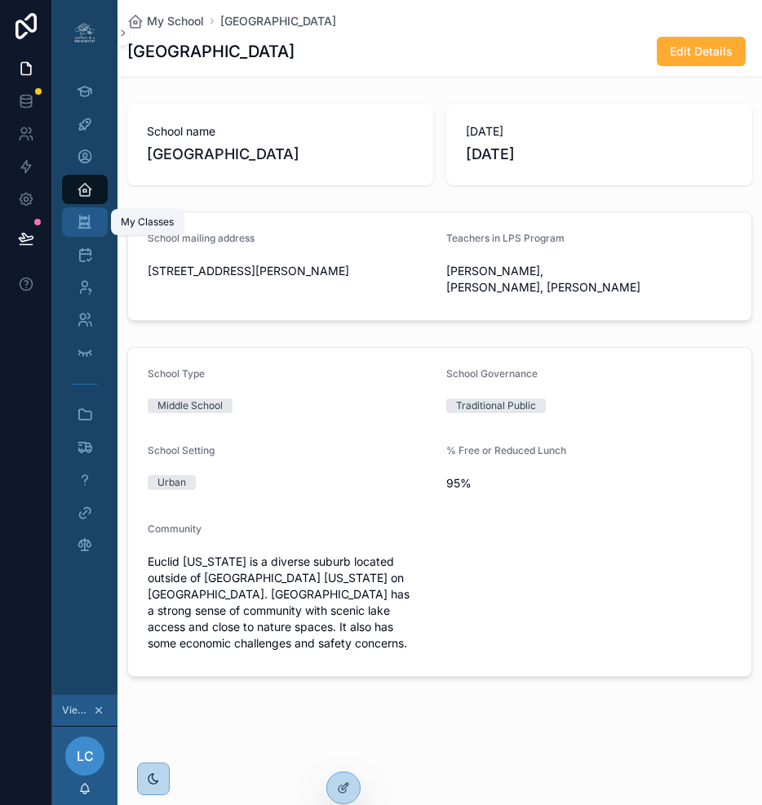
click at [79, 224] on icon "scrollable content" at bounding box center [85, 222] width 16 height 16
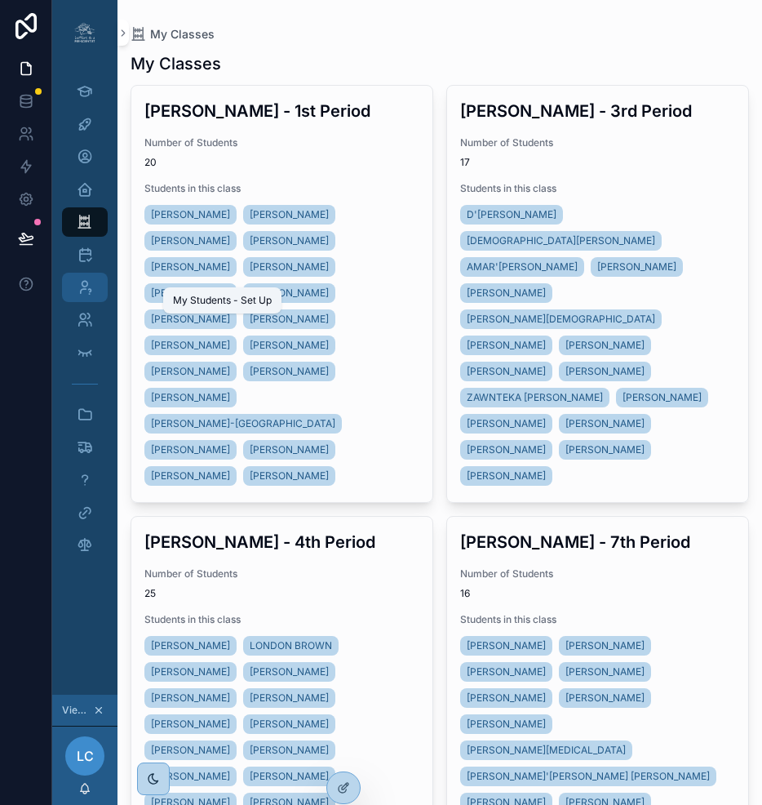
click at [77, 286] on icon "scrollable content" at bounding box center [85, 287] width 16 height 16
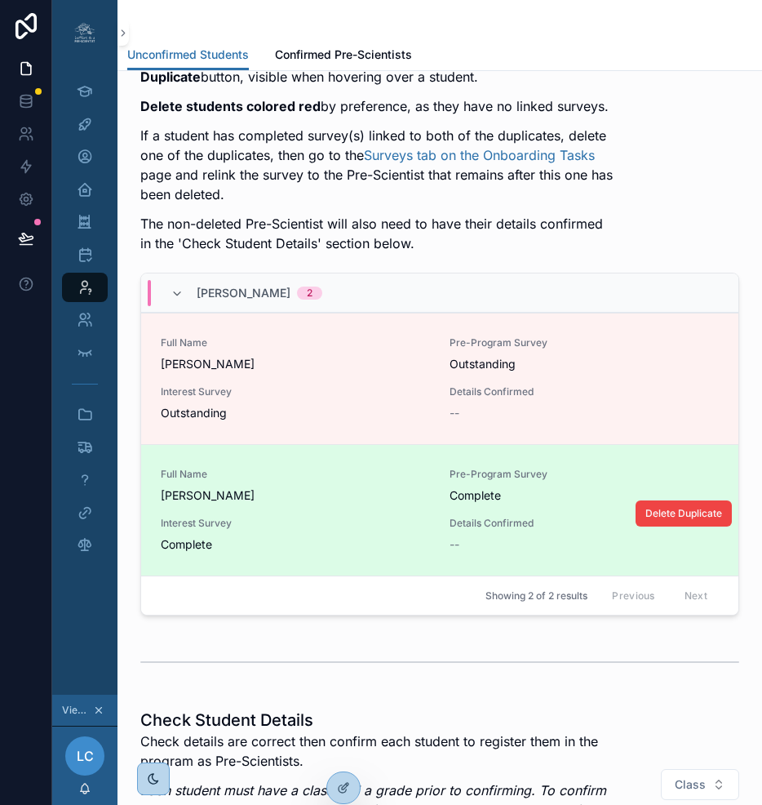
scroll to position [121, 0]
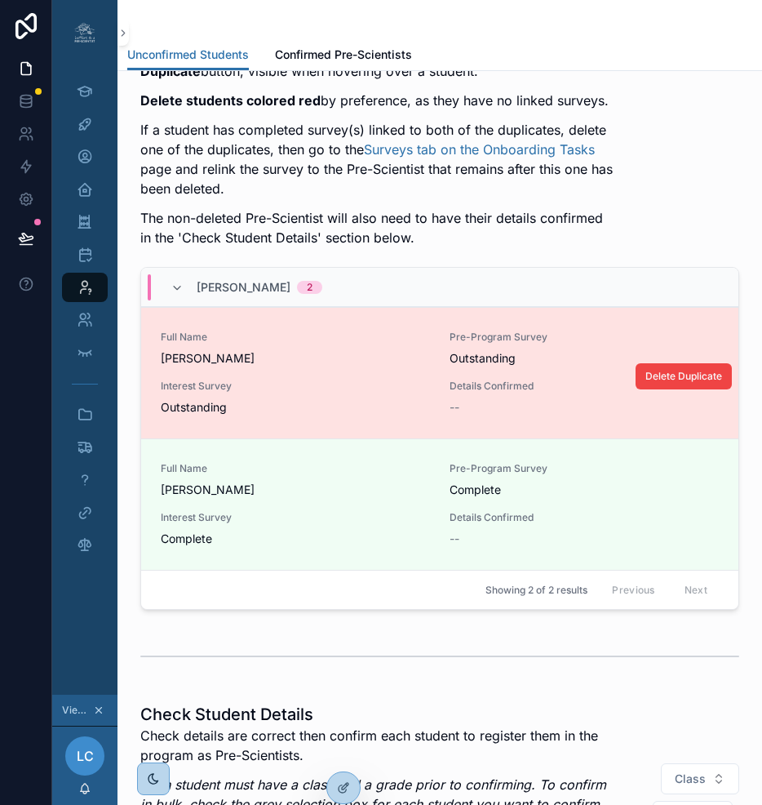
click at [415, 360] on span "JASON VIGILANTE" at bounding box center [295, 358] width 269 height 16
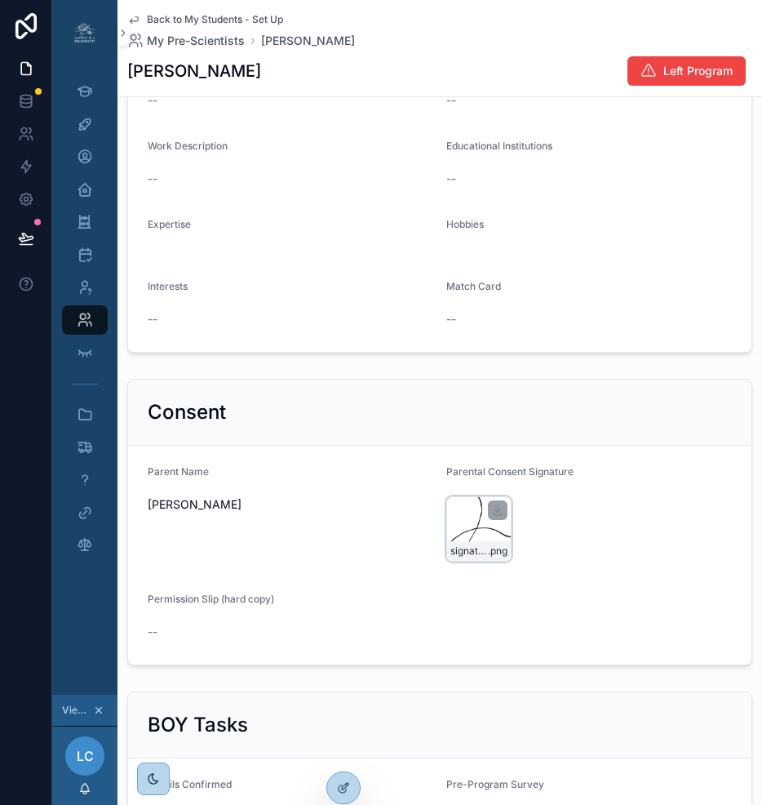
scroll to position [764, 0]
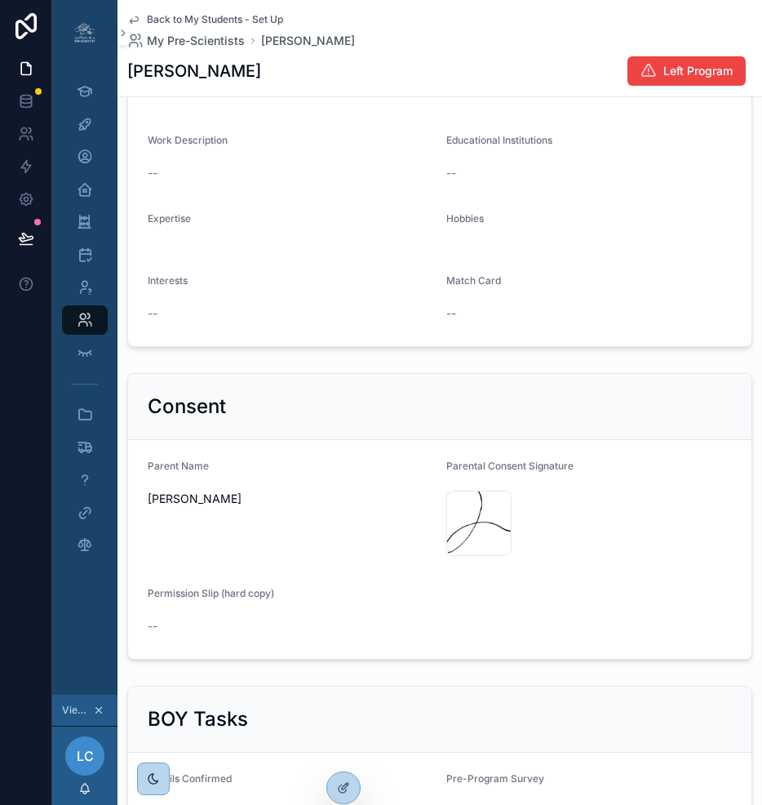
click at [223, 20] on span "Back to My Students - Set Up" at bounding box center [215, 19] width 136 height 13
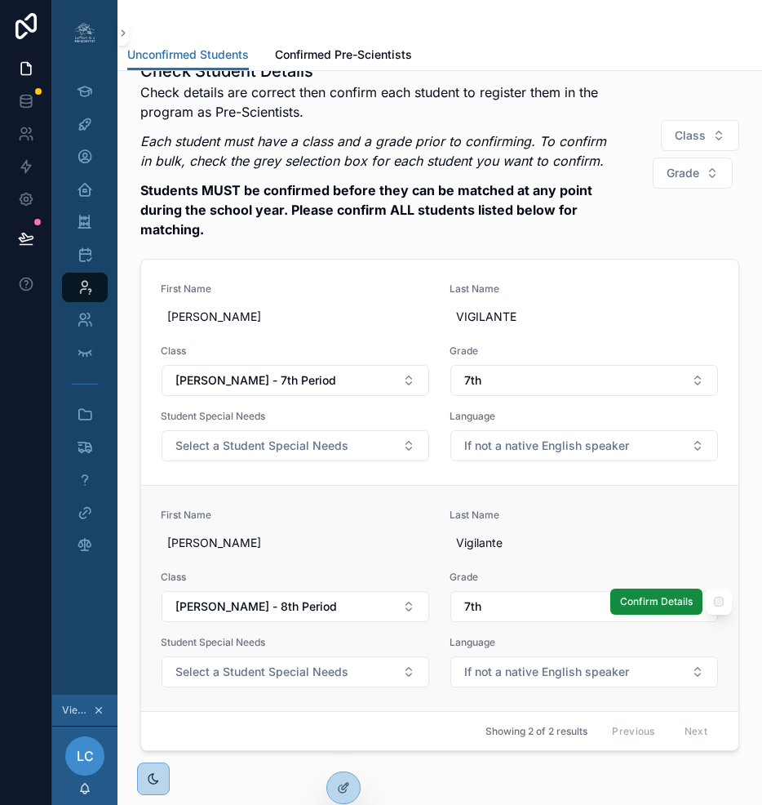
click at [426, 563] on div "First Name Jason Last Name Vigilante Class Ms. Chervenak - 8th Period Grade 7th…" at bounding box center [440, 599] width 558 height 180
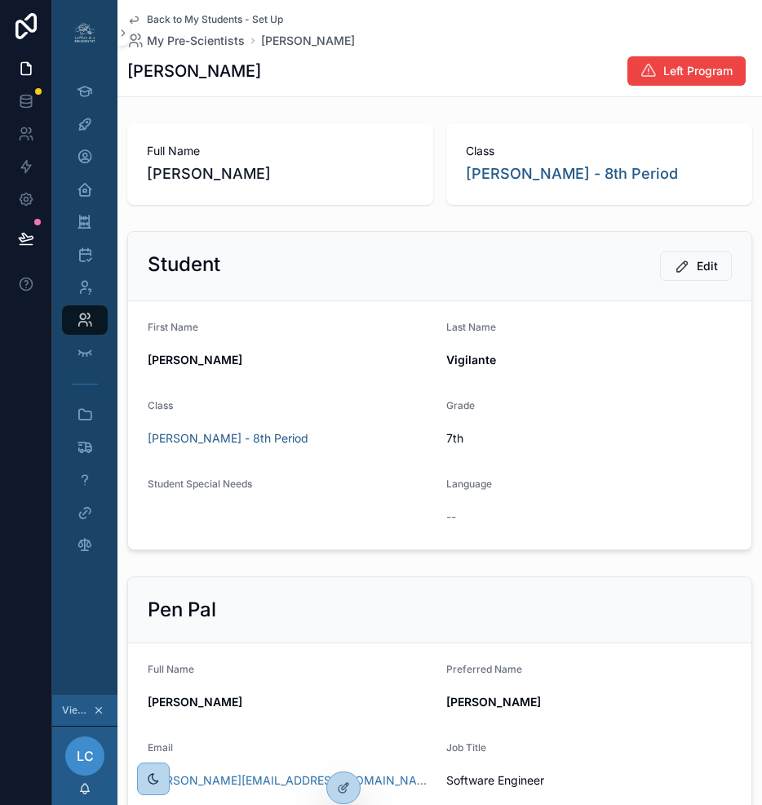
click at [162, 20] on span "Back to My Students - Set Up" at bounding box center [215, 19] width 136 height 13
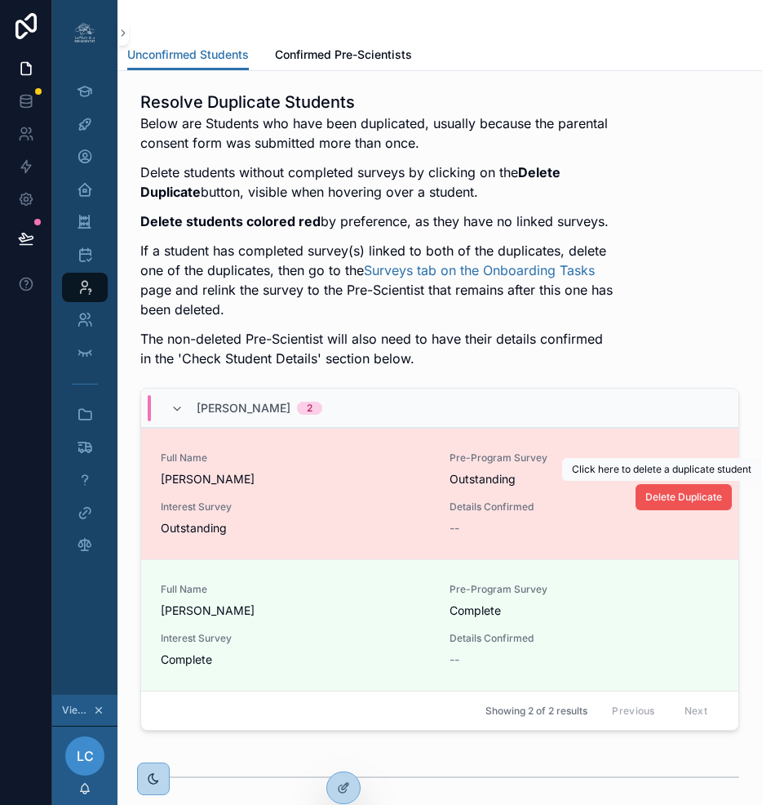
click at [668, 499] on span "Delete Duplicate" at bounding box center [684, 497] width 77 height 13
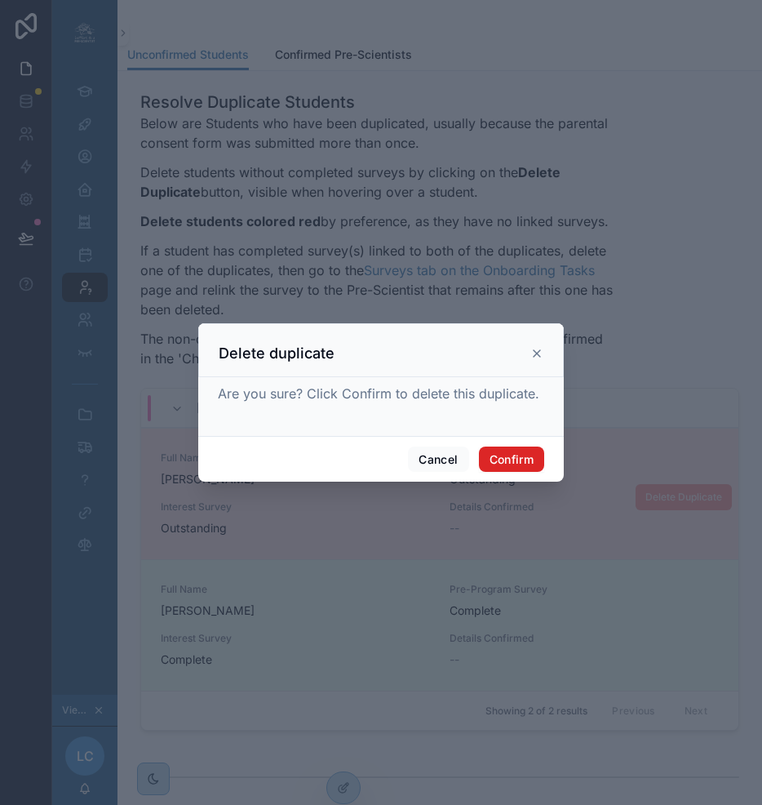
click at [502, 464] on button "Confirm" at bounding box center [511, 460] width 65 height 26
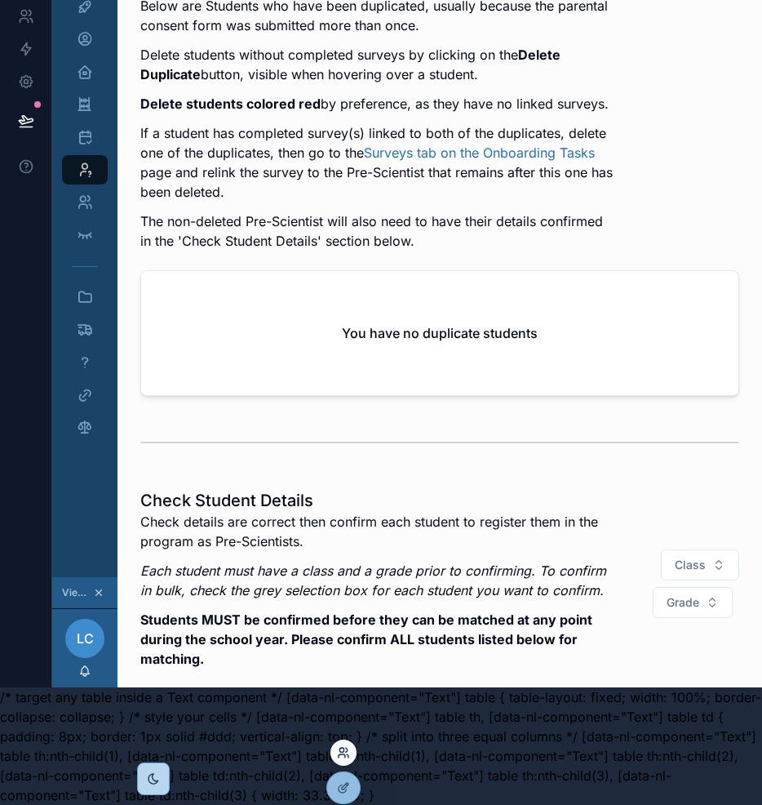
click at [344, 758] on icon at bounding box center [343, 752] width 13 height 13
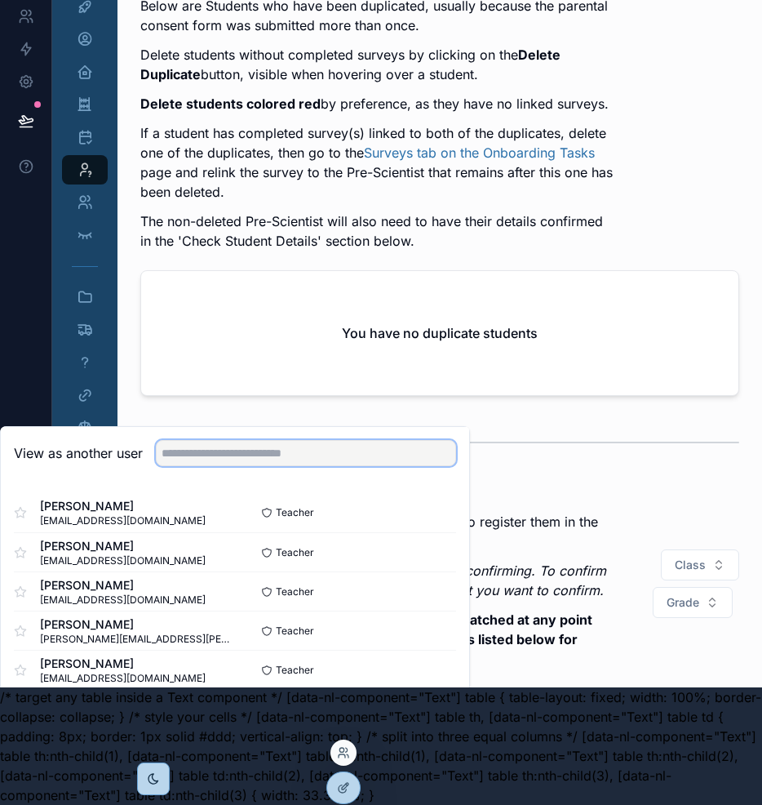
click at [308, 456] on input "text" at bounding box center [306, 453] width 300 height 26
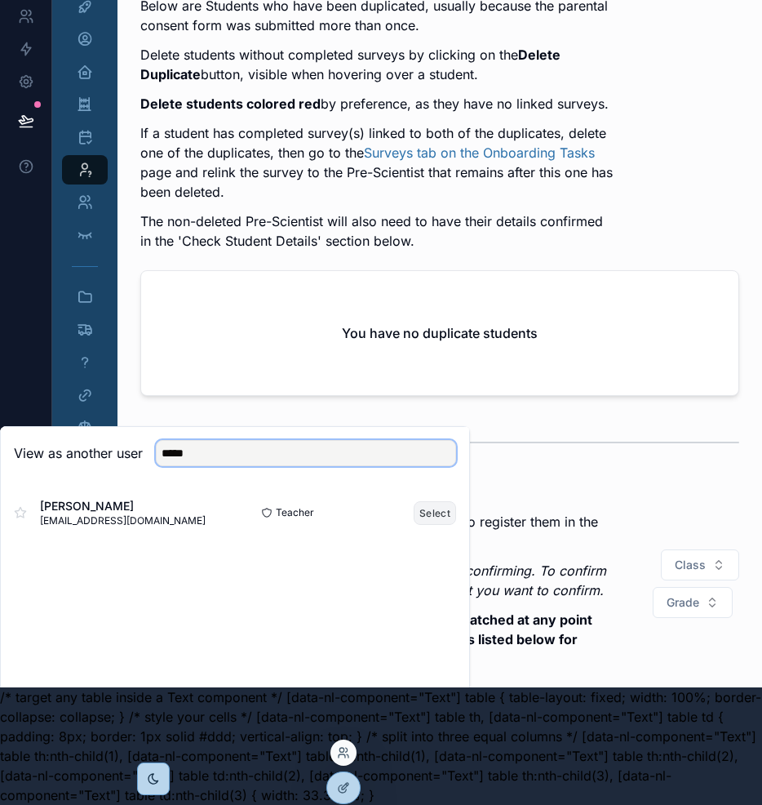
type input "*****"
click at [447, 521] on button "Select" at bounding box center [435, 513] width 42 height 24
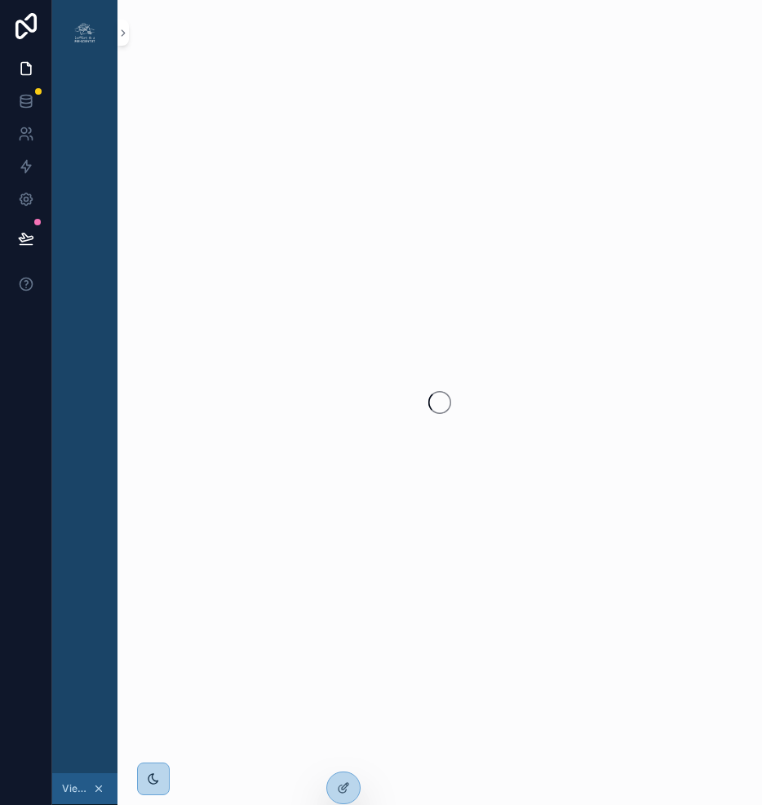
scroll to position [130, 12]
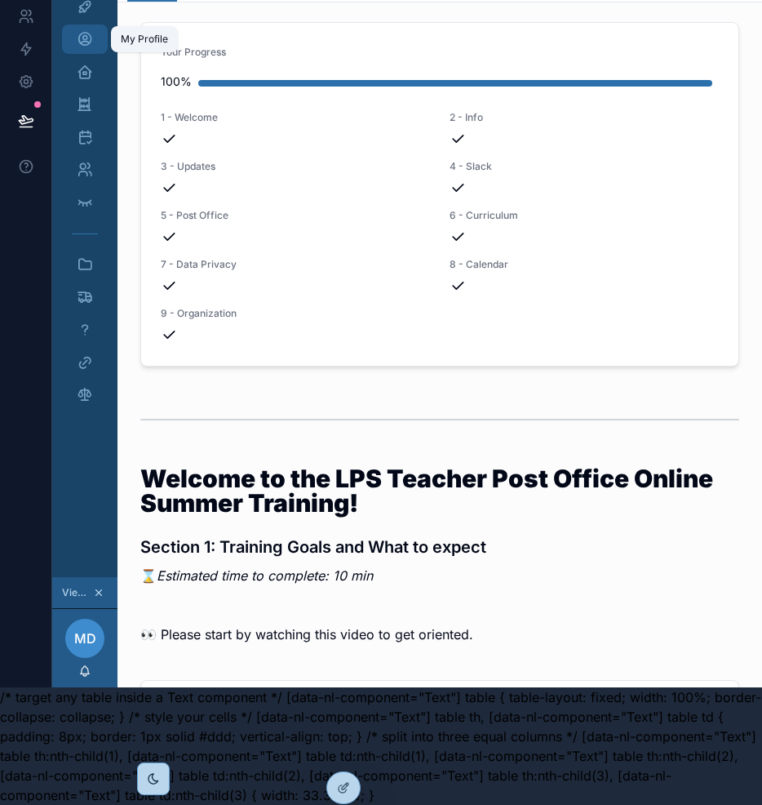
click at [77, 31] on icon "scrollable content" at bounding box center [85, 39] width 16 height 16
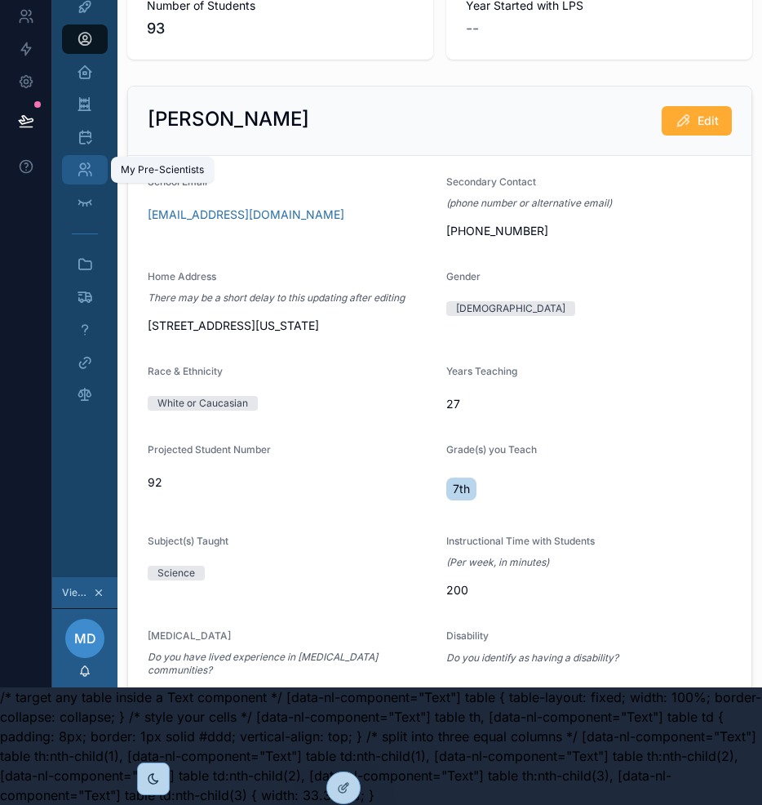
click at [76, 168] on div "My Pre-Scientists" at bounding box center [85, 170] width 26 height 26
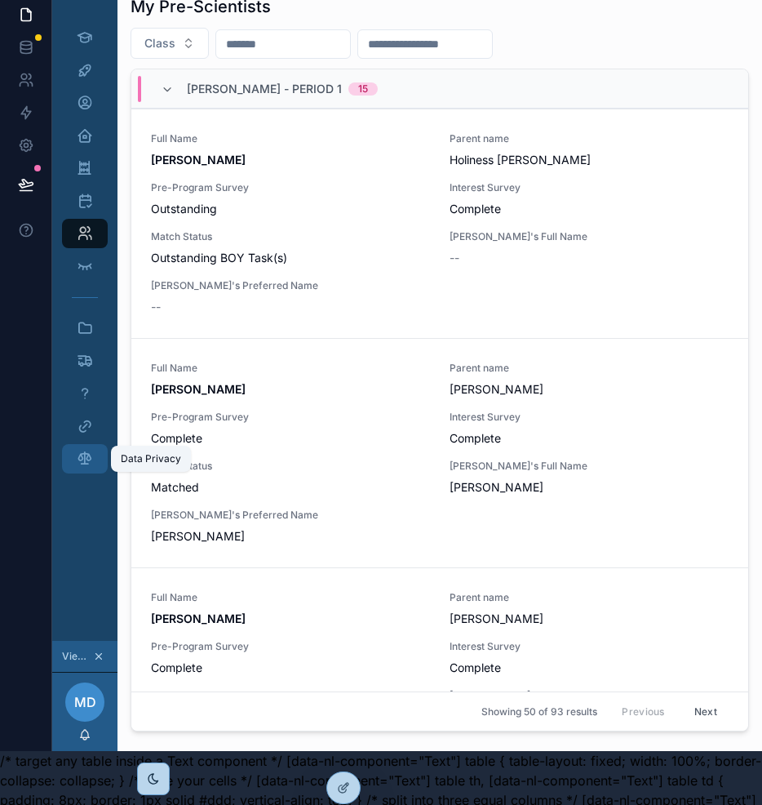
scroll to position [0, 12]
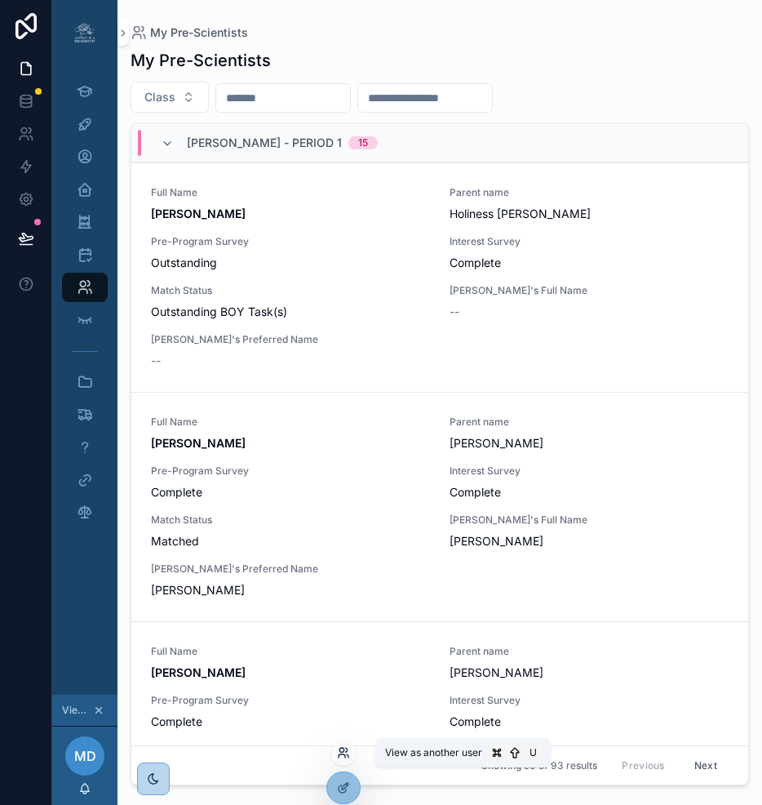
click at [340, 755] on icon at bounding box center [343, 752] width 13 height 13
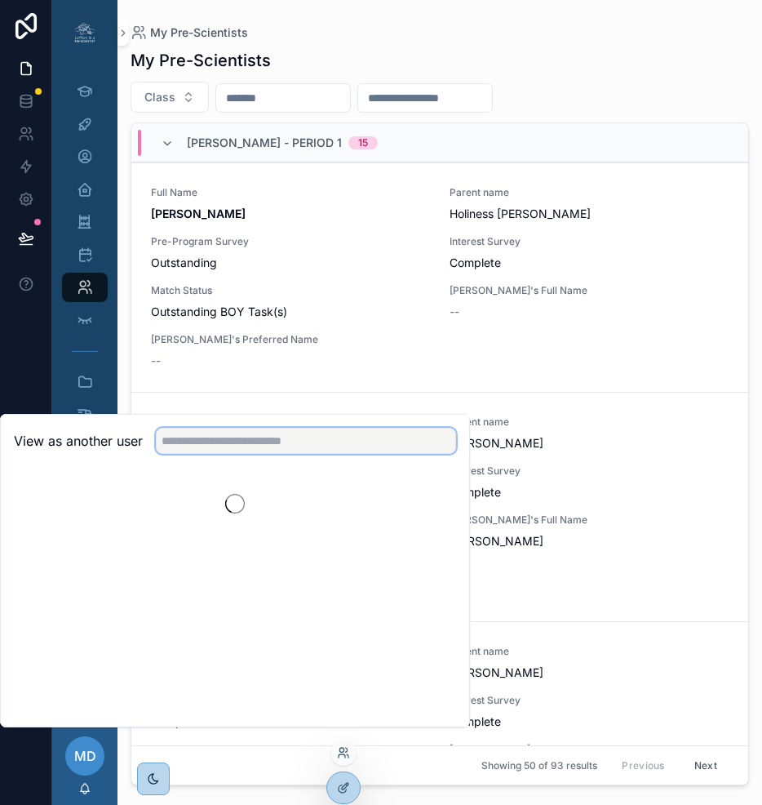
click at [300, 447] on input "text" at bounding box center [306, 441] width 300 height 26
type input "****"
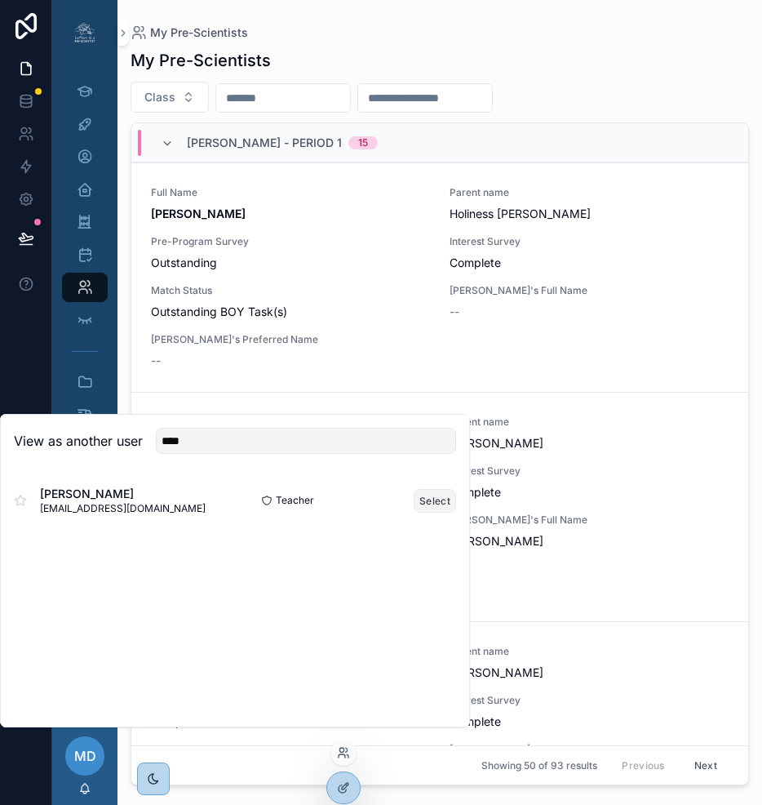
click at [432, 510] on button "Select" at bounding box center [435, 501] width 42 height 24
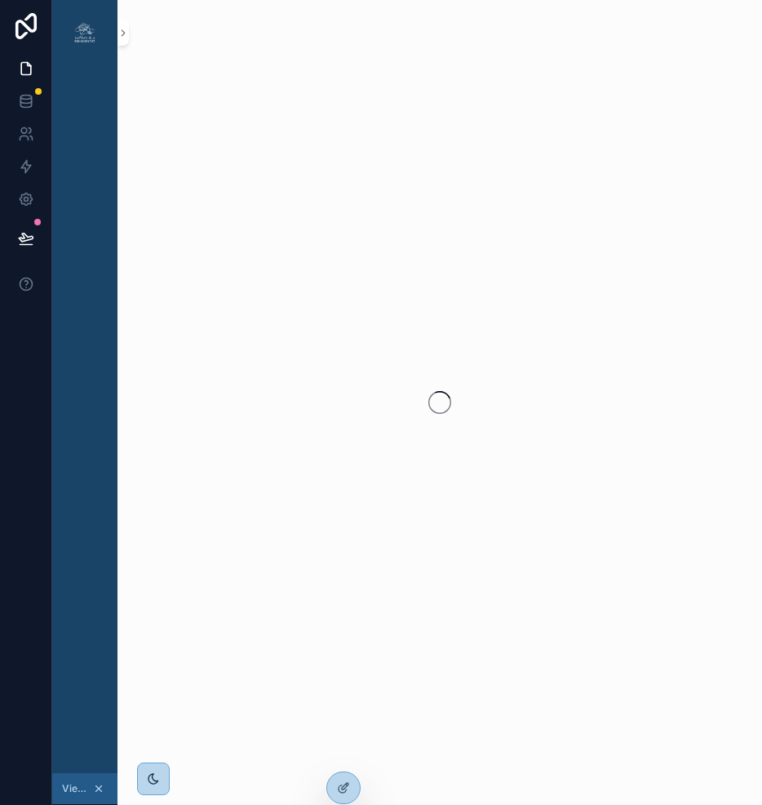
scroll to position [0, 12]
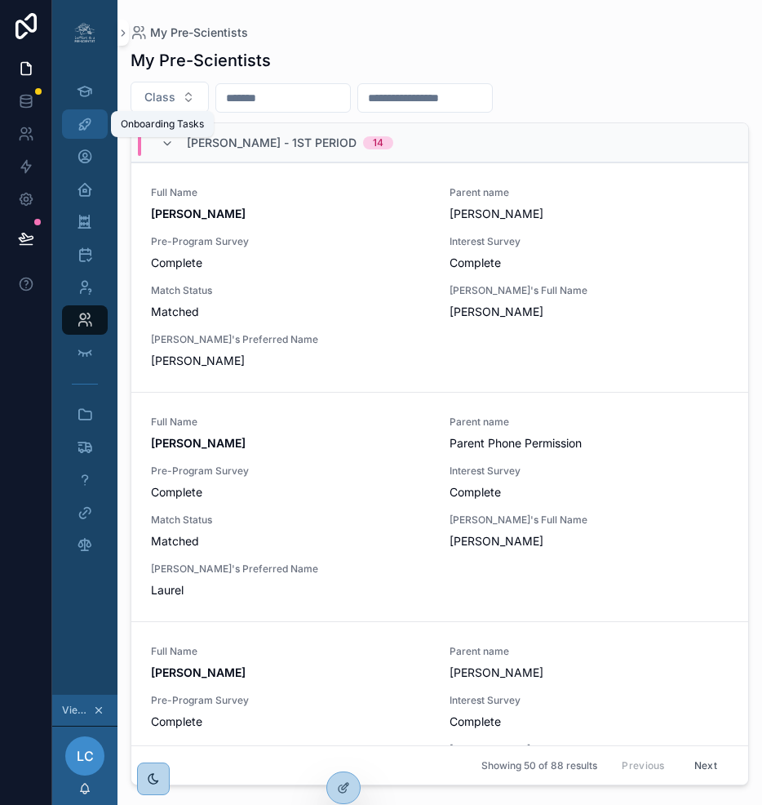
click at [77, 118] on icon "scrollable content" at bounding box center [85, 124] width 16 height 16
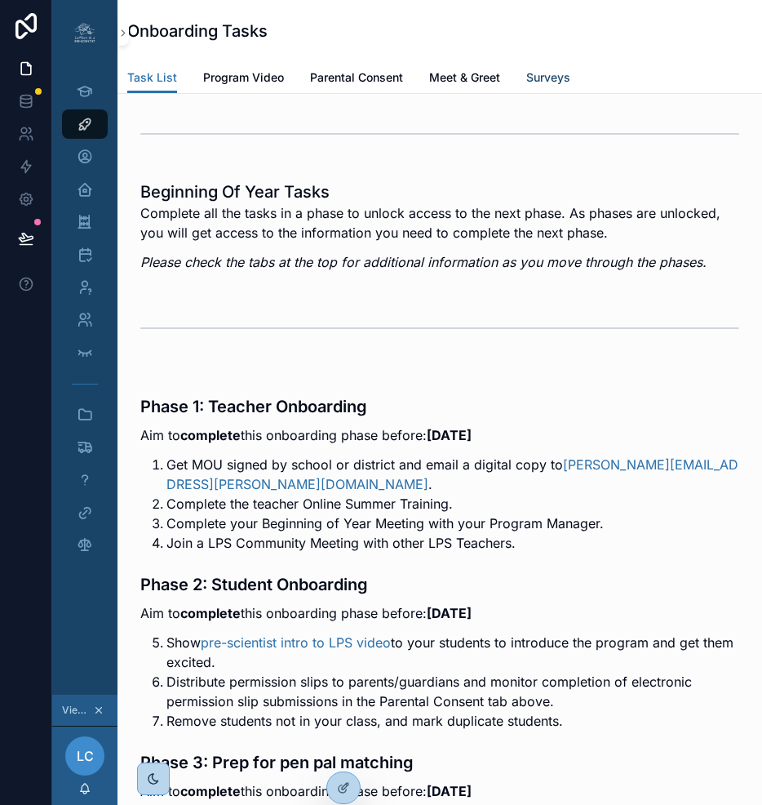
click at [553, 74] on span "Surveys" at bounding box center [549, 77] width 44 height 16
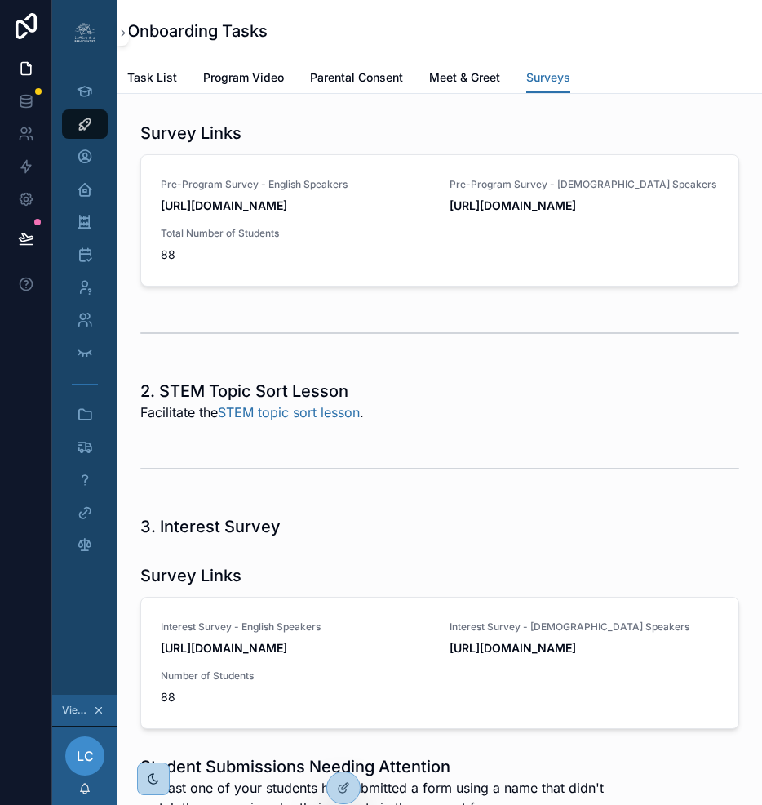
scroll to position [2211, 0]
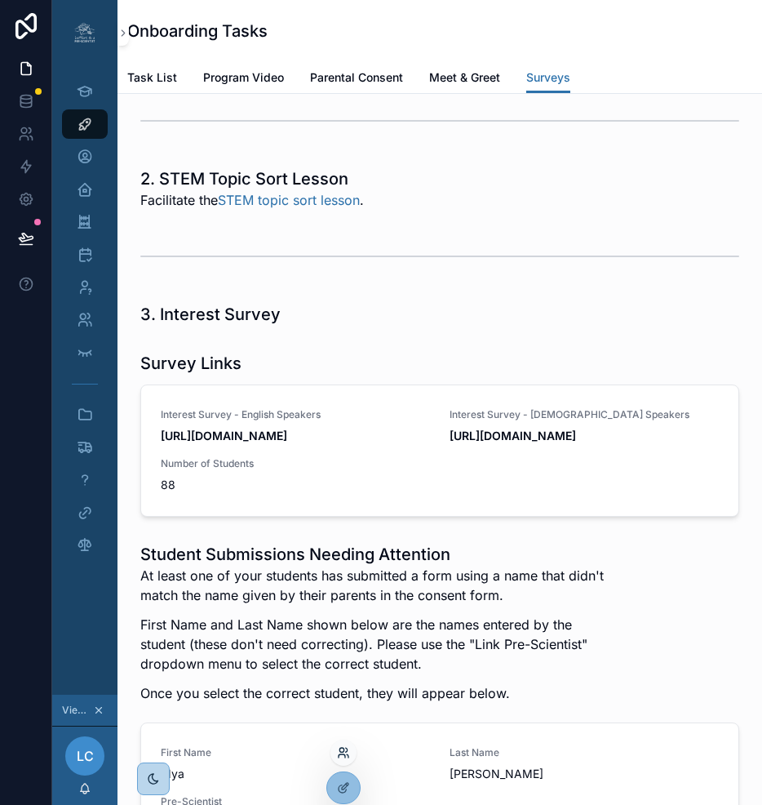
click at [343, 753] on icon at bounding box center [343, 752] width 13 height 13
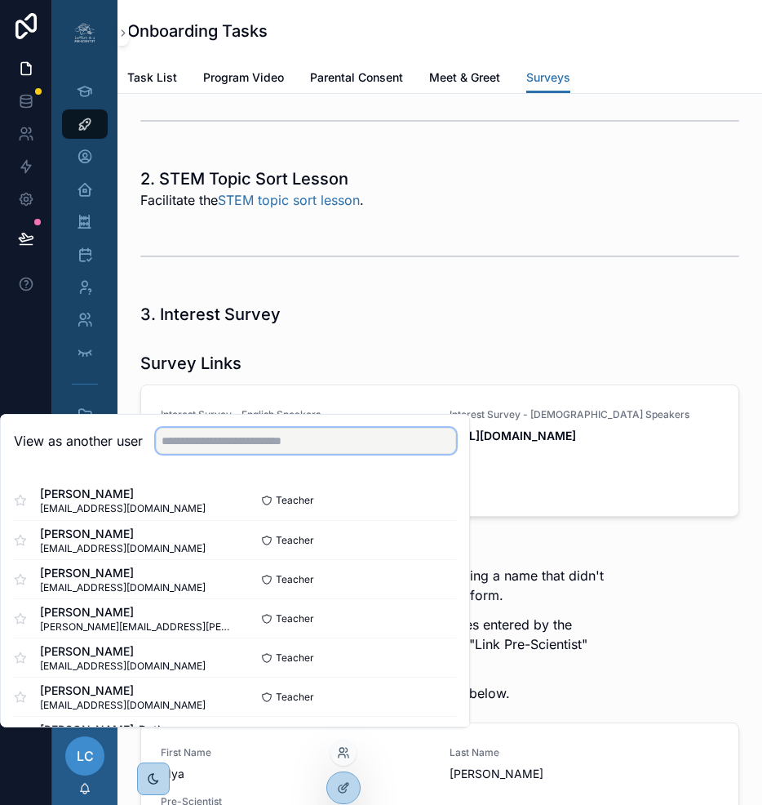
click at [233, 454] on input "text" at bounding box center [306, 441] width 300 height 26
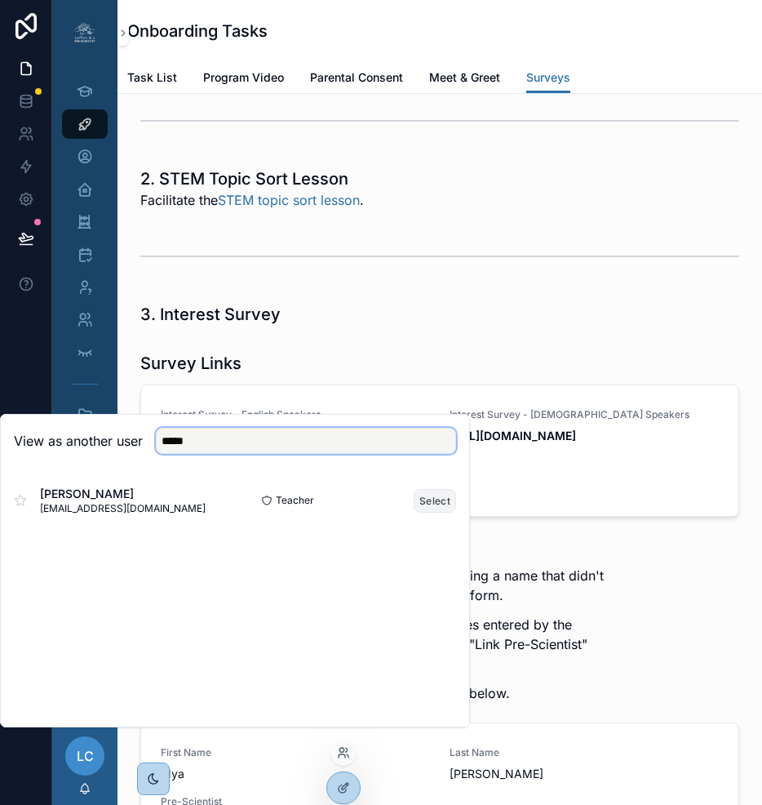
type input "*****"
click at [428, 513] on button "Select" at bounding box center [435, 501] width 42 height 24
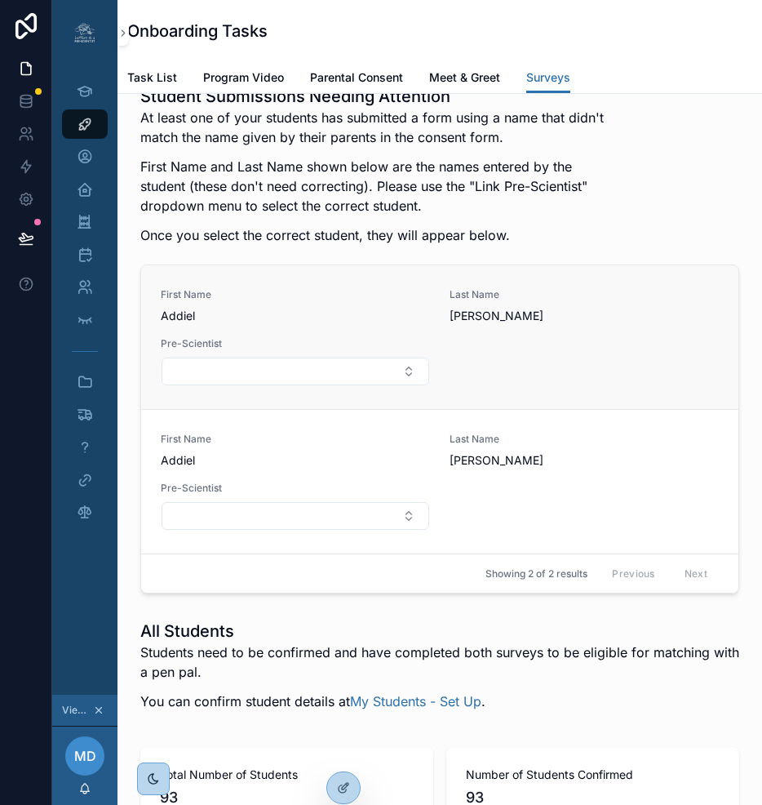
scroll to position [2699, 0]
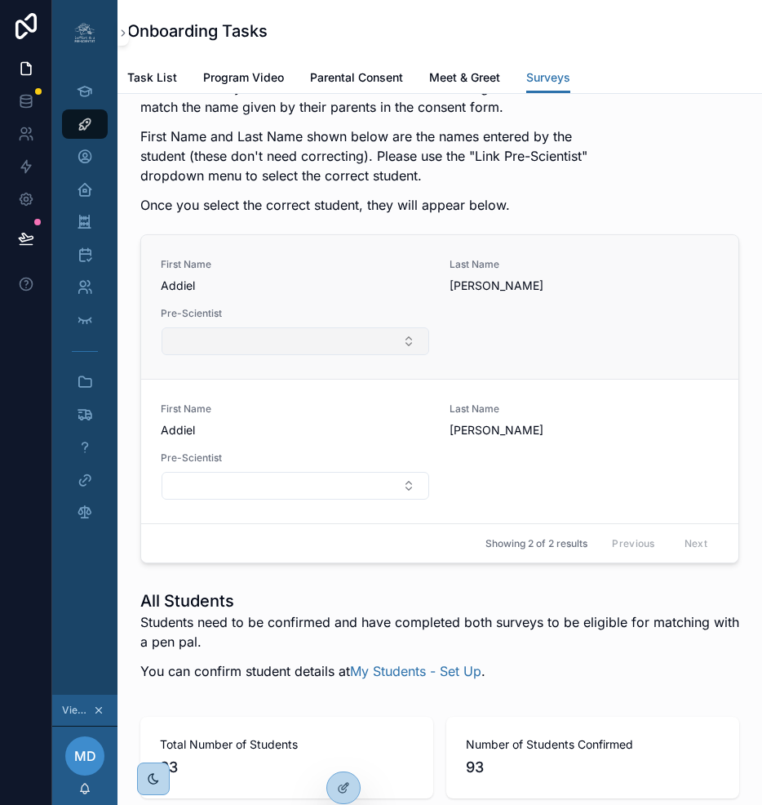
click at [340, 355] on button "Select Button" at bounding box center [296, 341] width 268 height 28
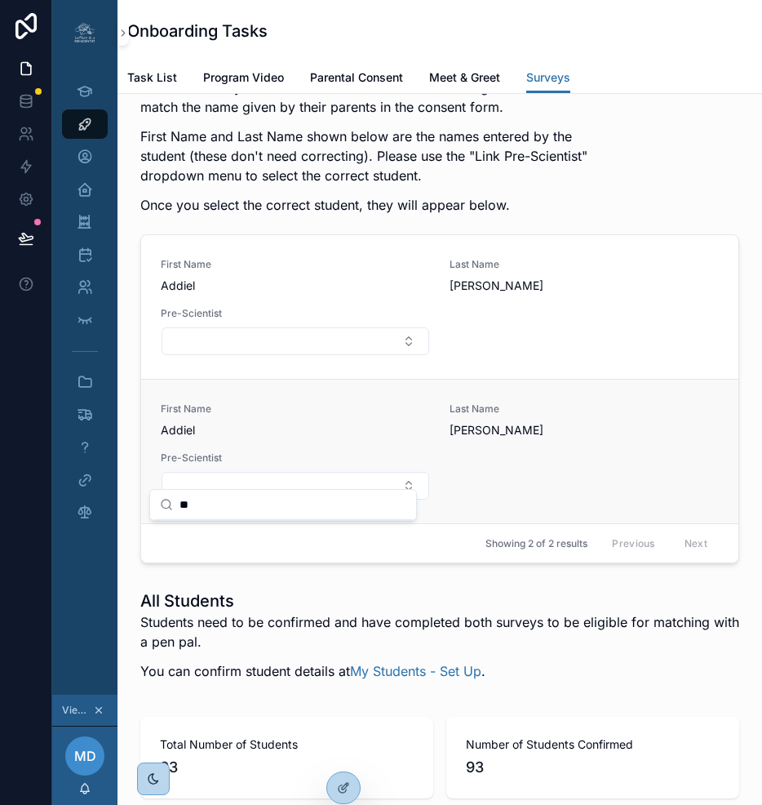
type input "*"
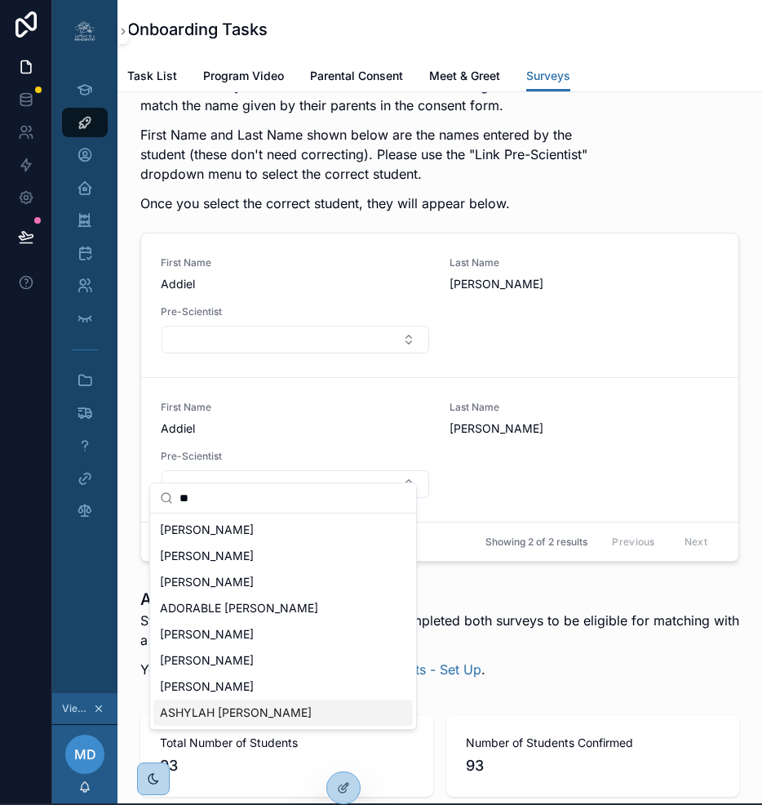
scroll to position [0, 12]
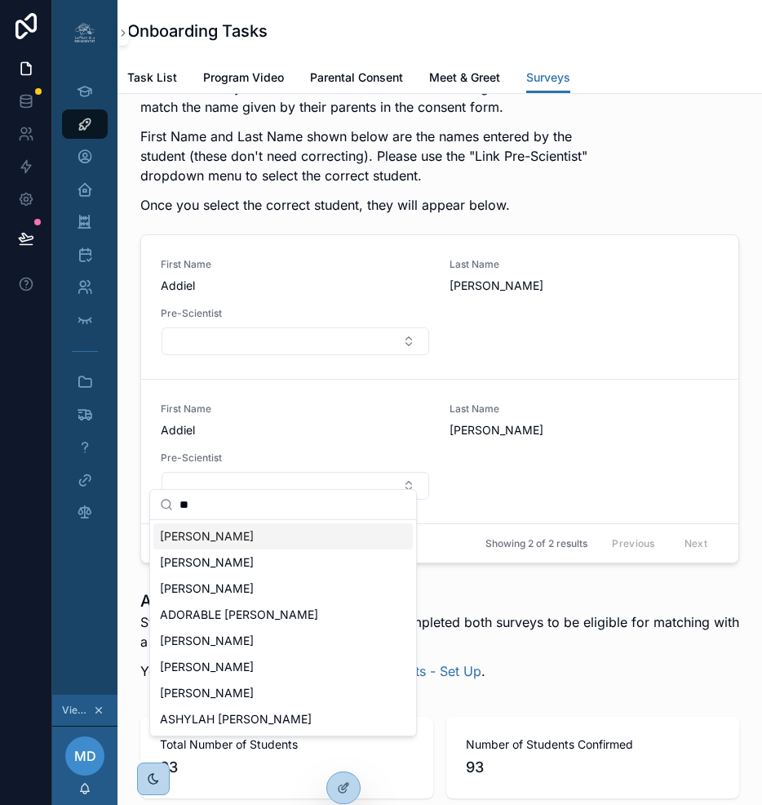
type input "**"
click at [600, 224] on div "At least one of your students has submitted a form using a name that didn't mat…" at bounding box center [378, 151] width 477 height 147
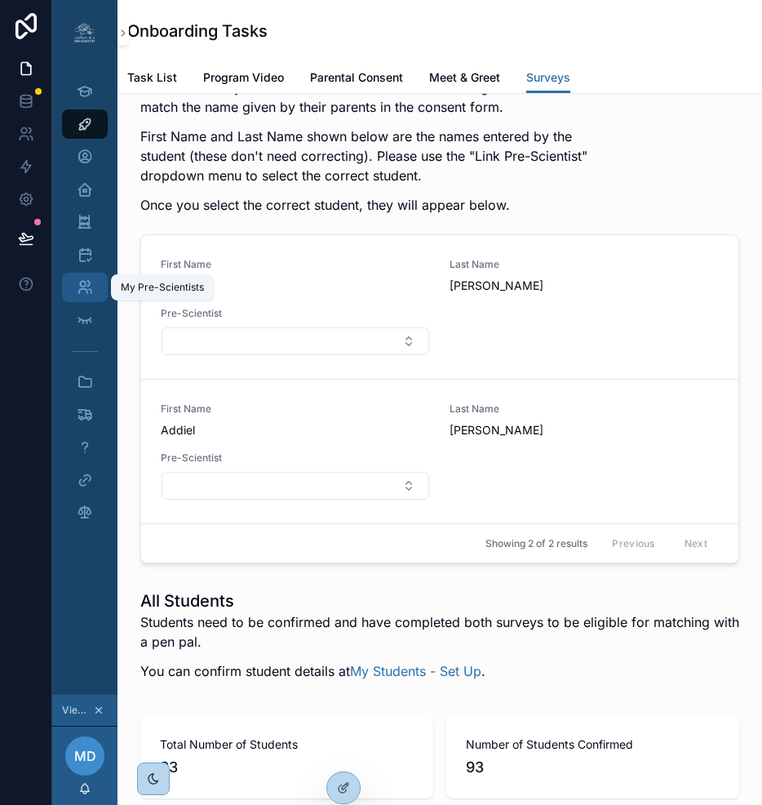
click at [77, 287] on icon "scrollable content" at bounding box center [85, 287] width 16 height 16
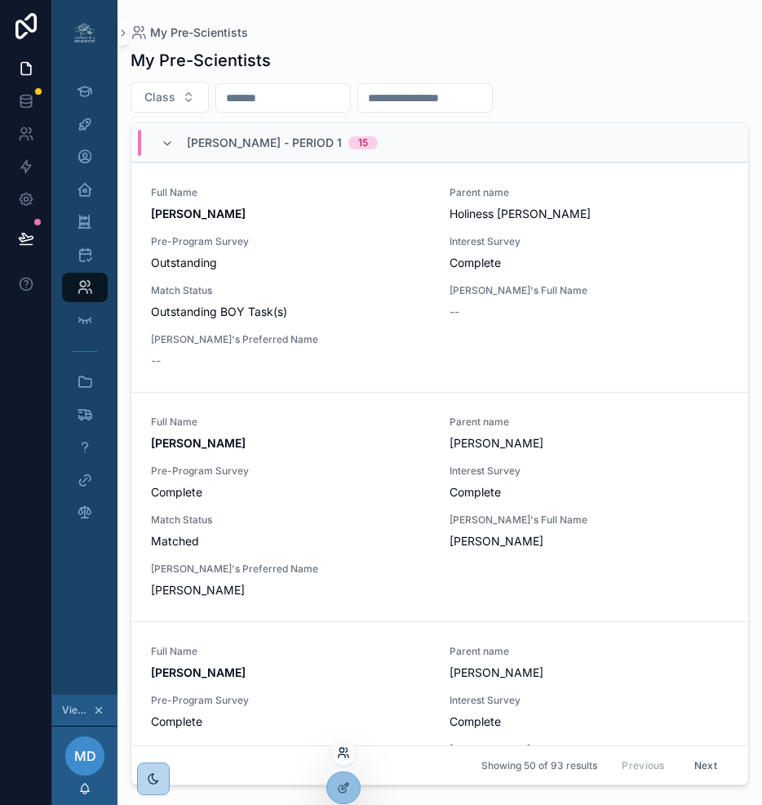
click at [342, 748] on icon at bounding box center [342, 750] width 4 height 4
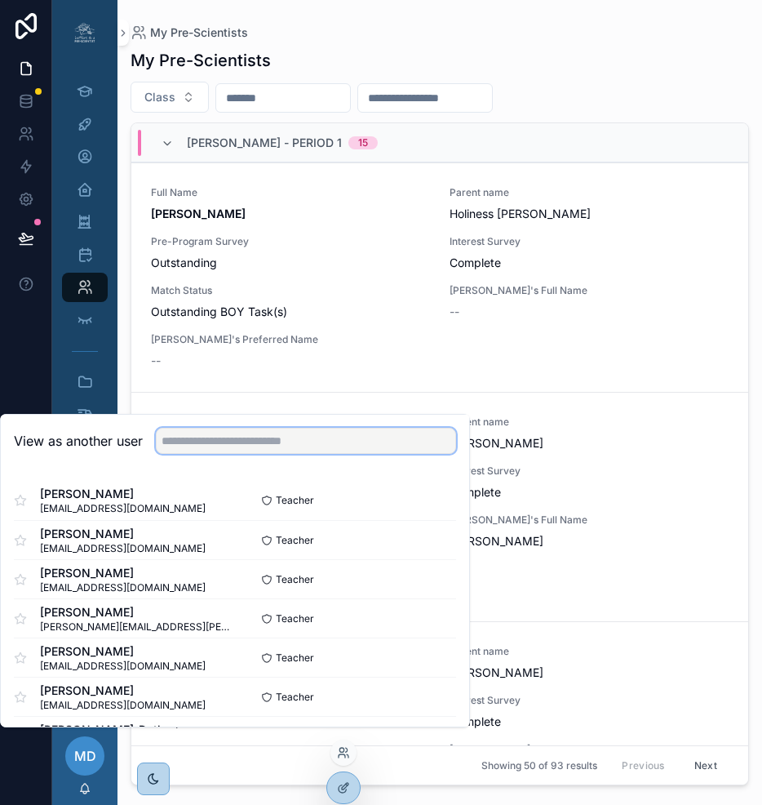
click at [313, 454] on input "text" at bounding box center [306, 441] width 300 height 26
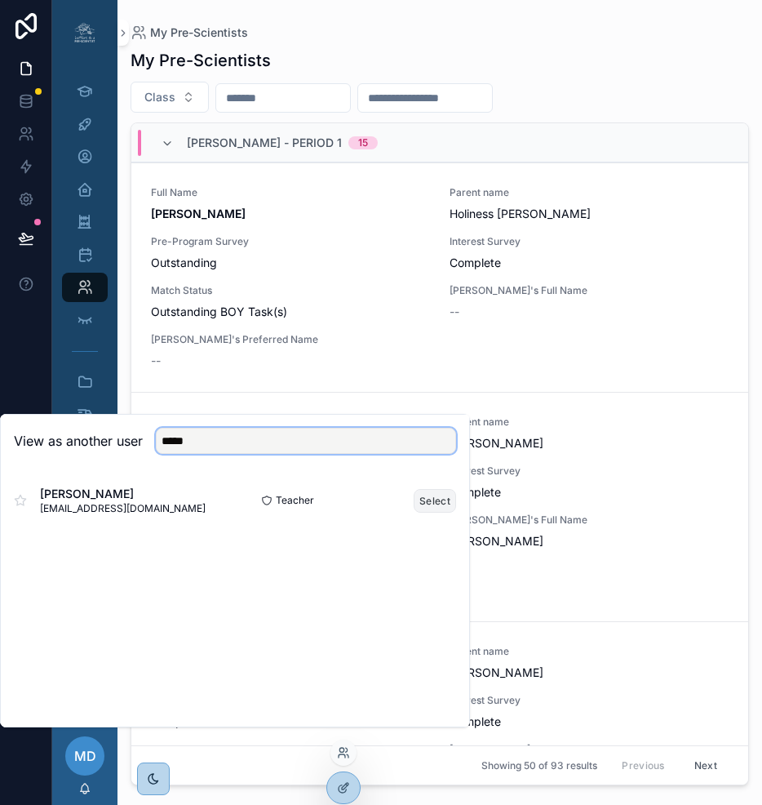
type input "*****"
click at [431, 513] on button "Select" at bounding box center [435, 501] width 42 height 24
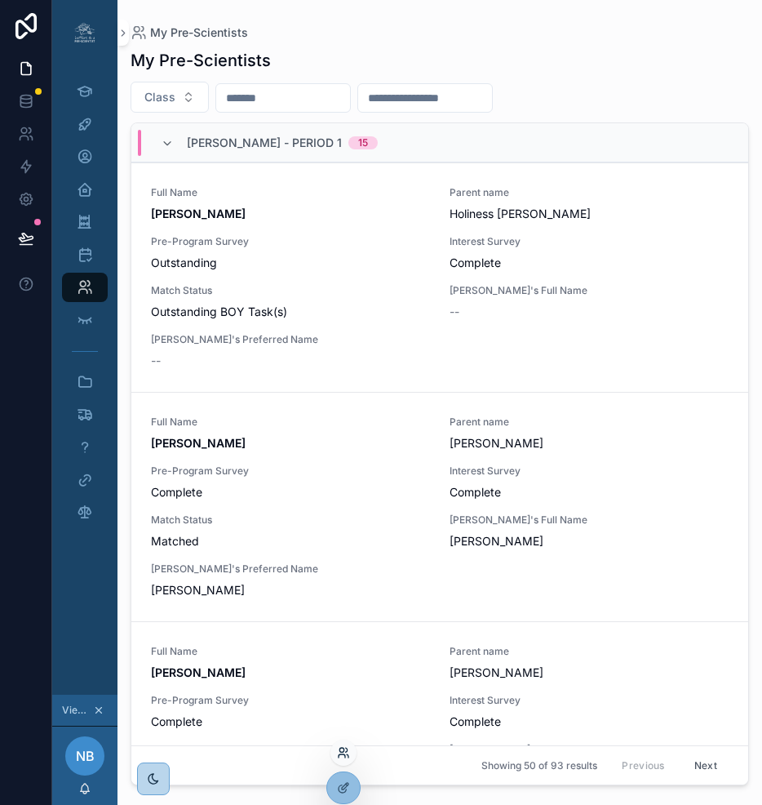
click at [345, 758] on icon at bounding box center [342, 755] width 7 height 3
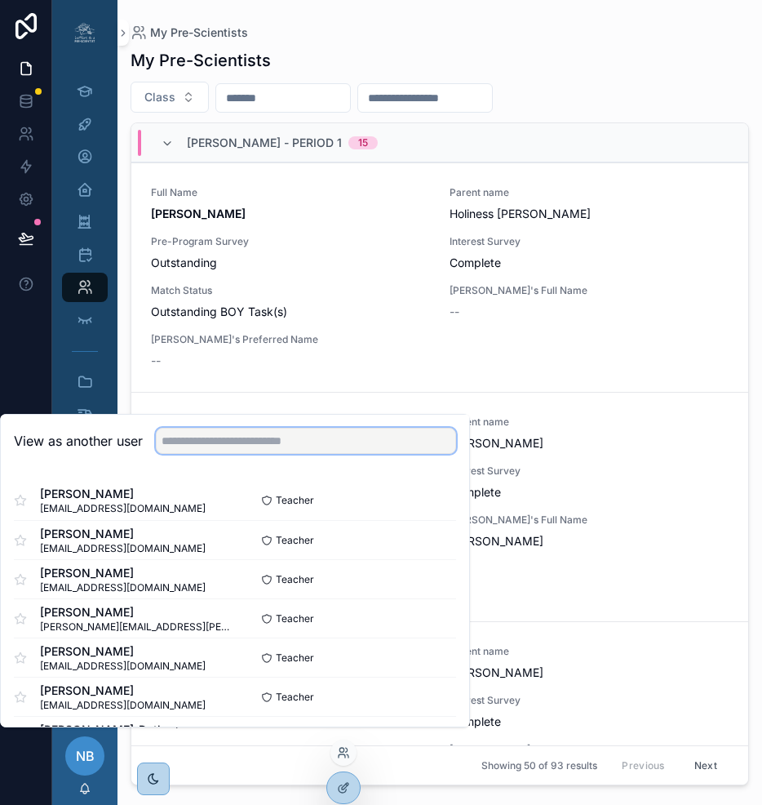
click at [304, 454] on input "text" at bounding box center [306, 441] width 300 height 26
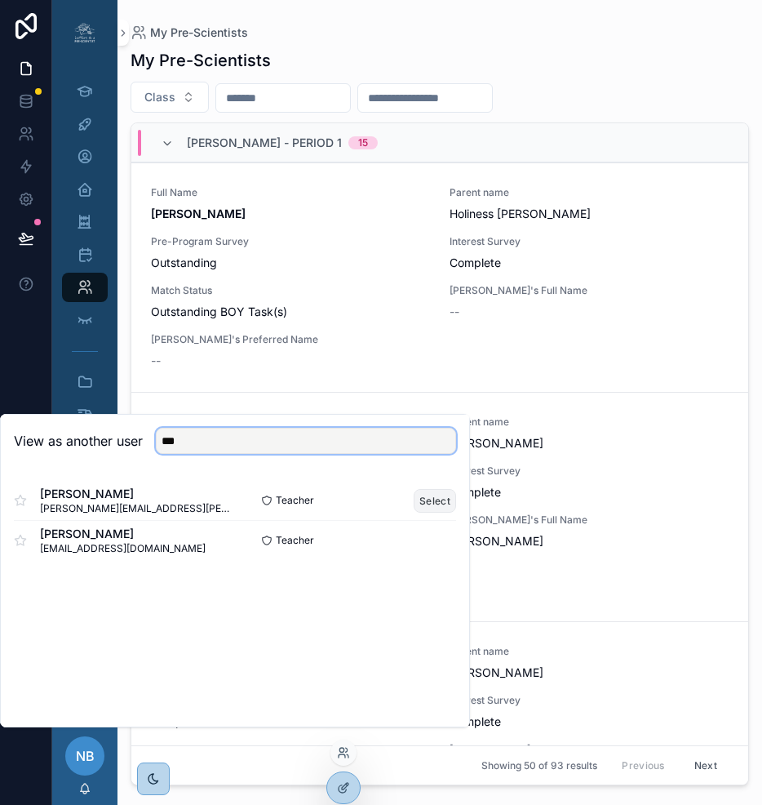
type input "***"
click at [441, 513] on button "Select" at bounding box center [435, 501] width 42 height 24
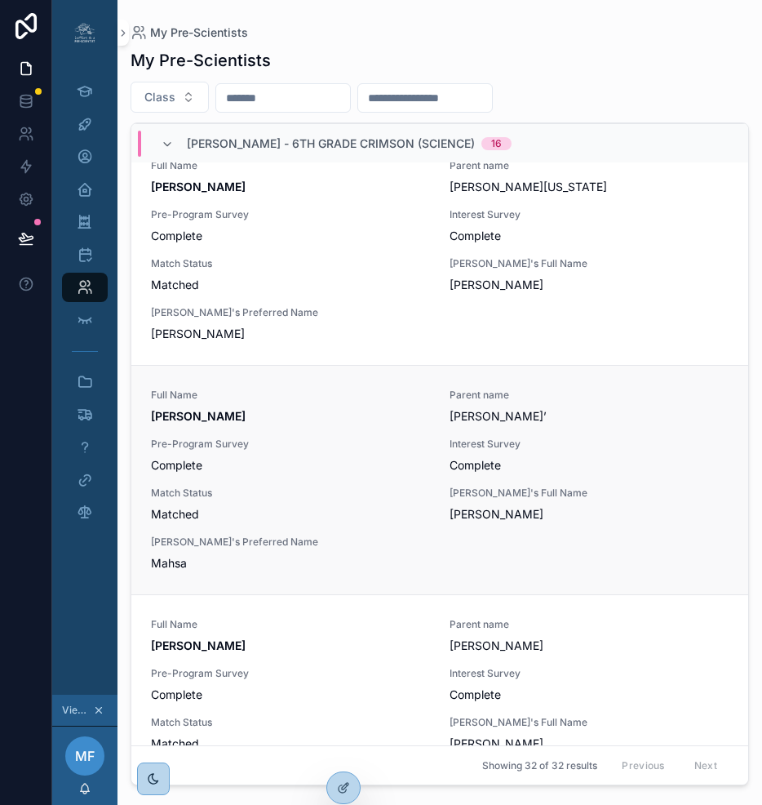
scroll to position [3851, 0]
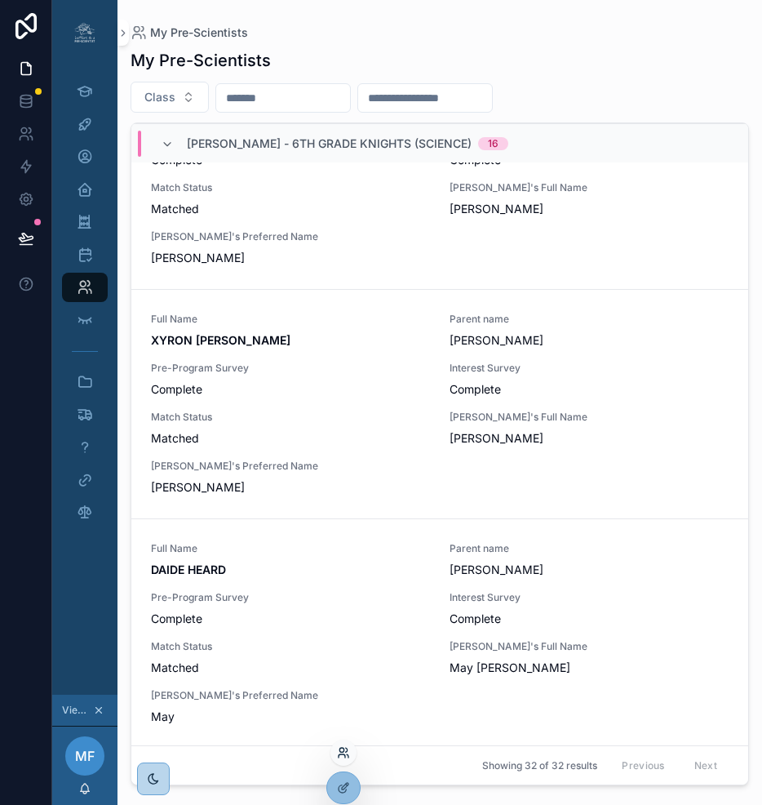
click at [347, 754] on icon at bounding box center [348, 755] width 2 height 3
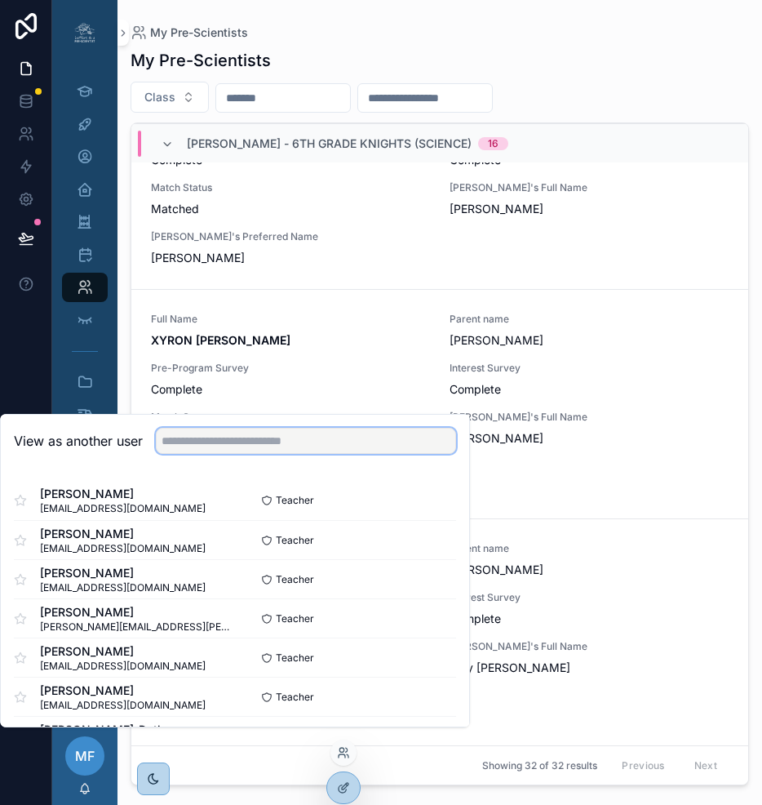
click at [273, 453] on input "text" at bounding box center [306, 441] width 300 height 26
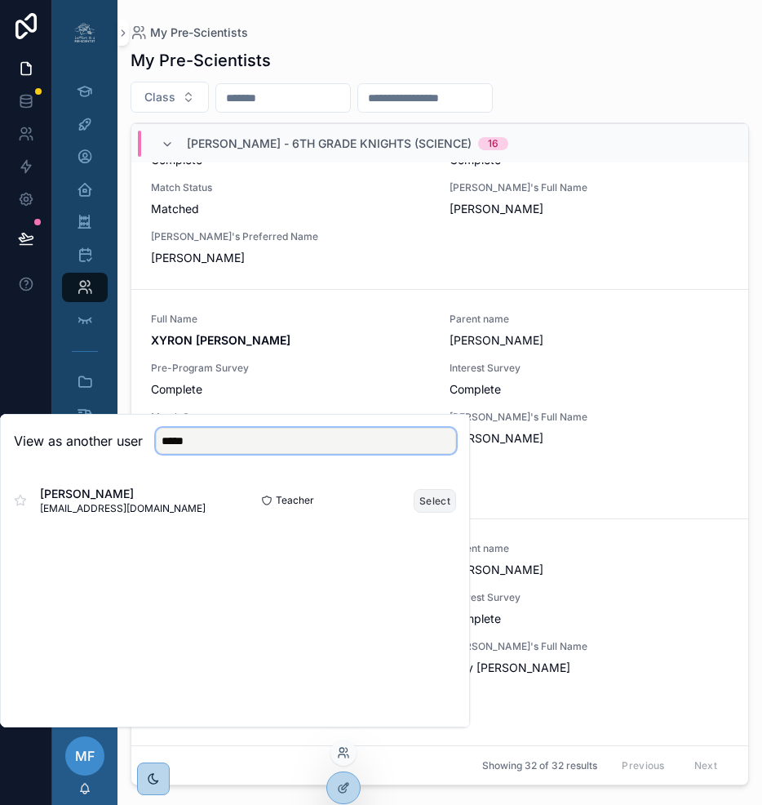
type input "*****"
click at [436, 511] on button "Select" at bounding box center [435, 501] width 42 height 24
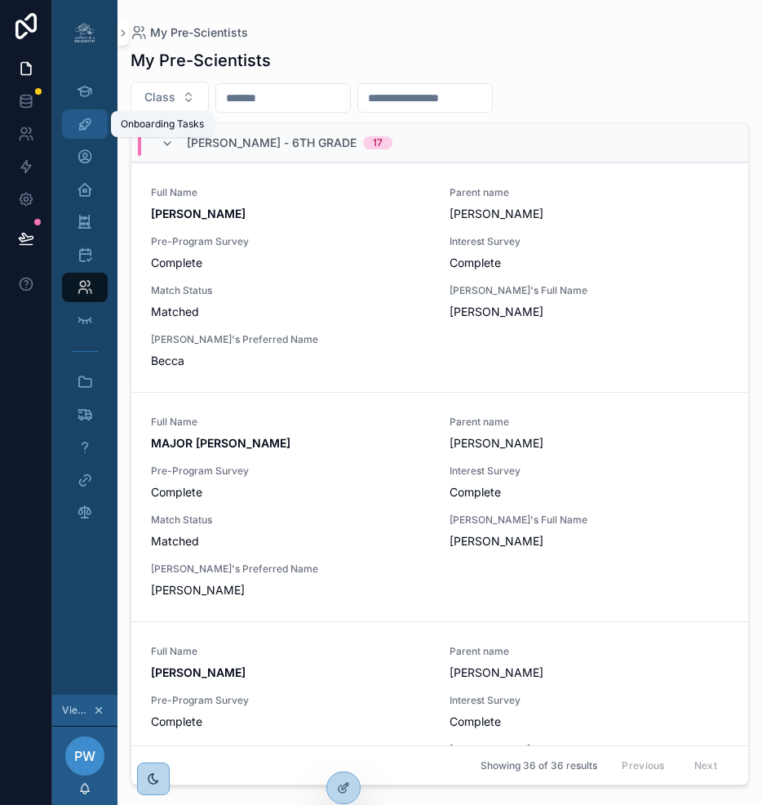
click at [77, 122] on icon "scrollable content" at bounding box center [85, 124] width 16 height 16
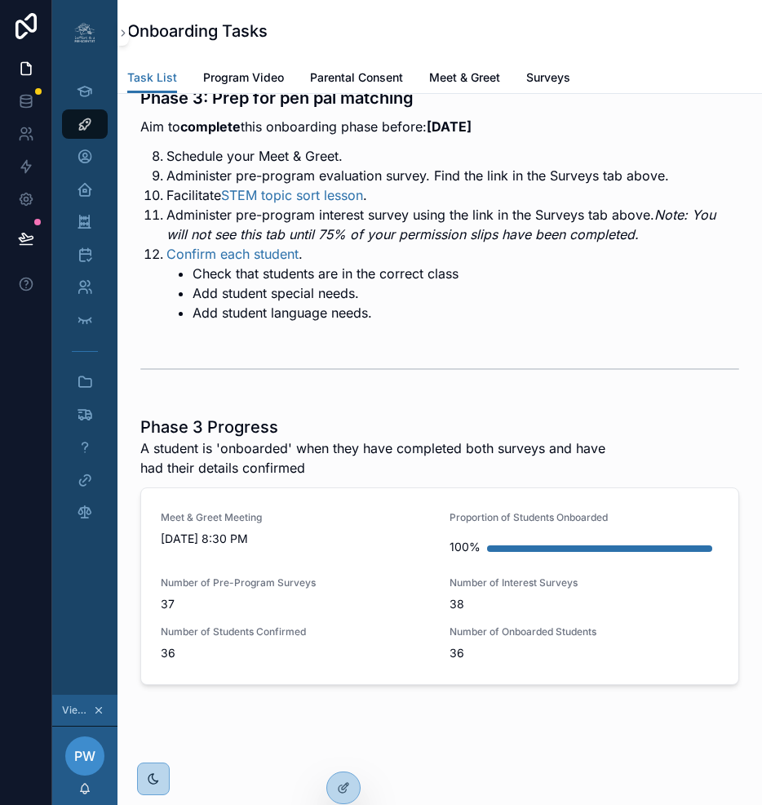
scroll to position [665, 0]
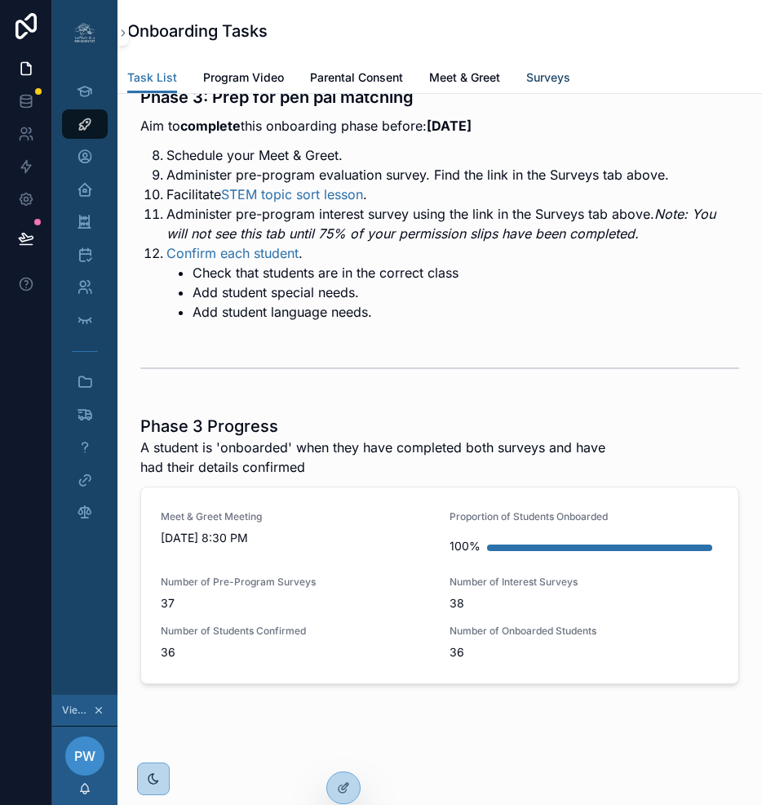
click at [554, 74] on span "Surveys" at bounding box center [549, 77] width 44 height 16
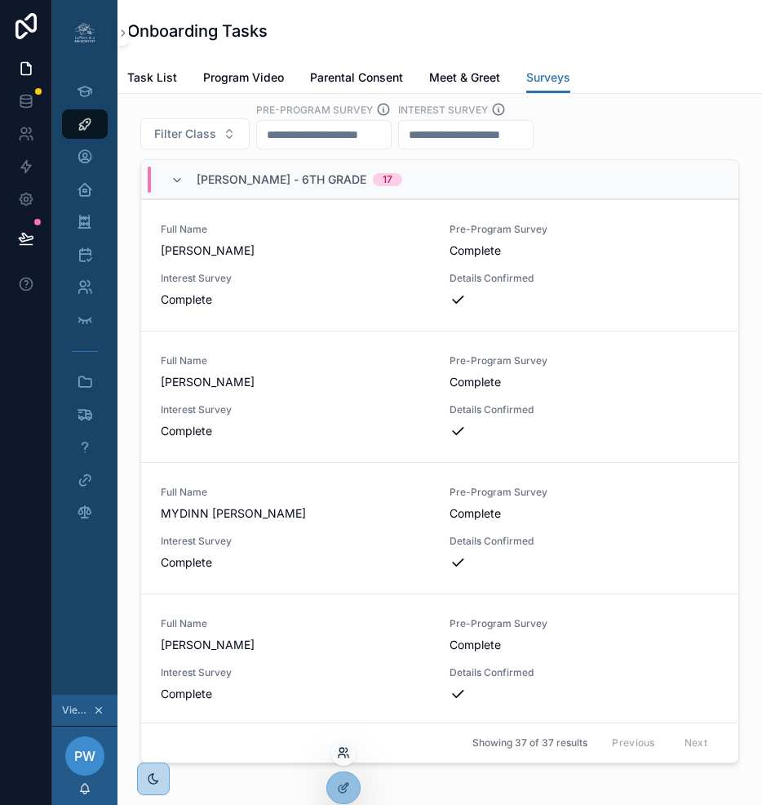
click at [344, 753] on icon at bounding box center [343, 752] width 13 height 13
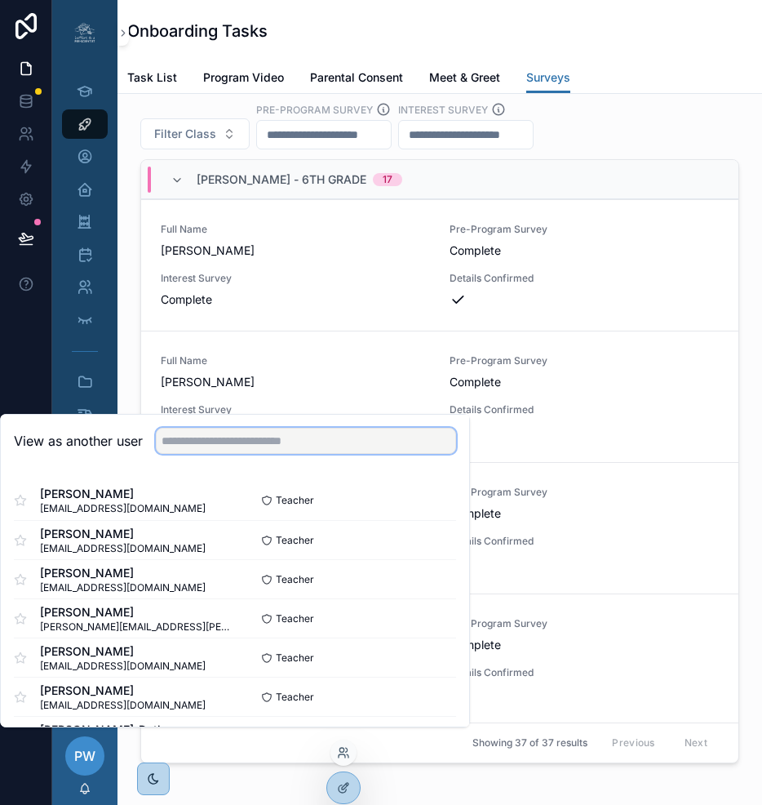
click at [233, 454] on input "text" at bounding box center [306, 441] width 300 height 26
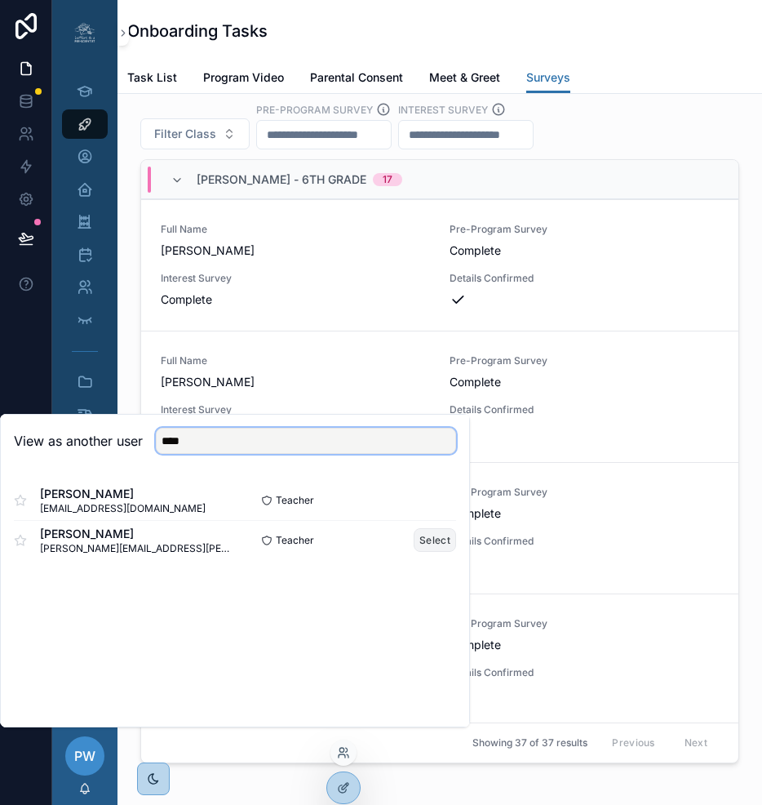
type input "****"
click at [433, 552] on button "Select" at bounding box center [435, 540] width 42 height 24
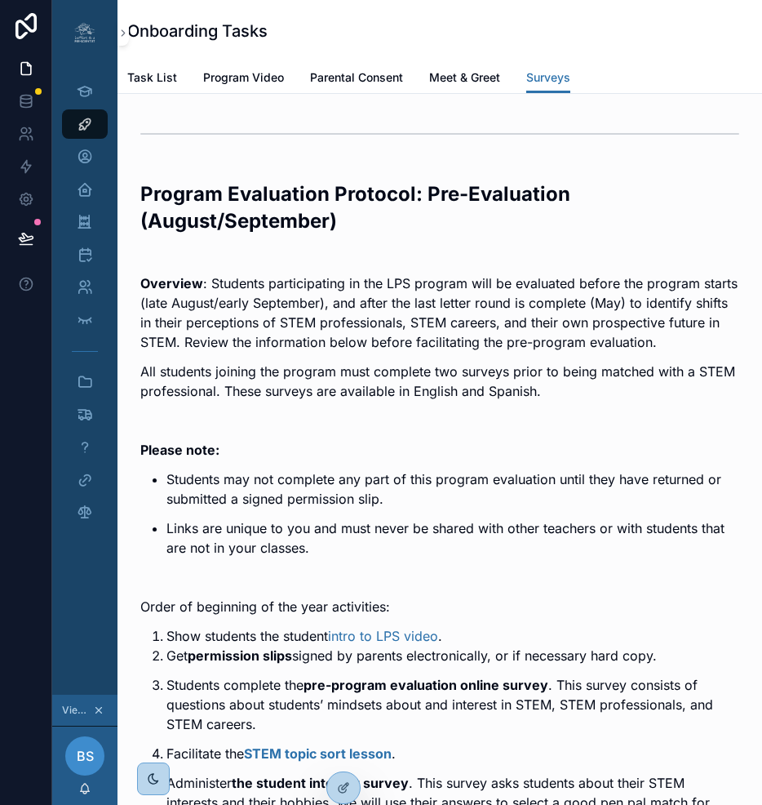
scroll to position [3, 0]
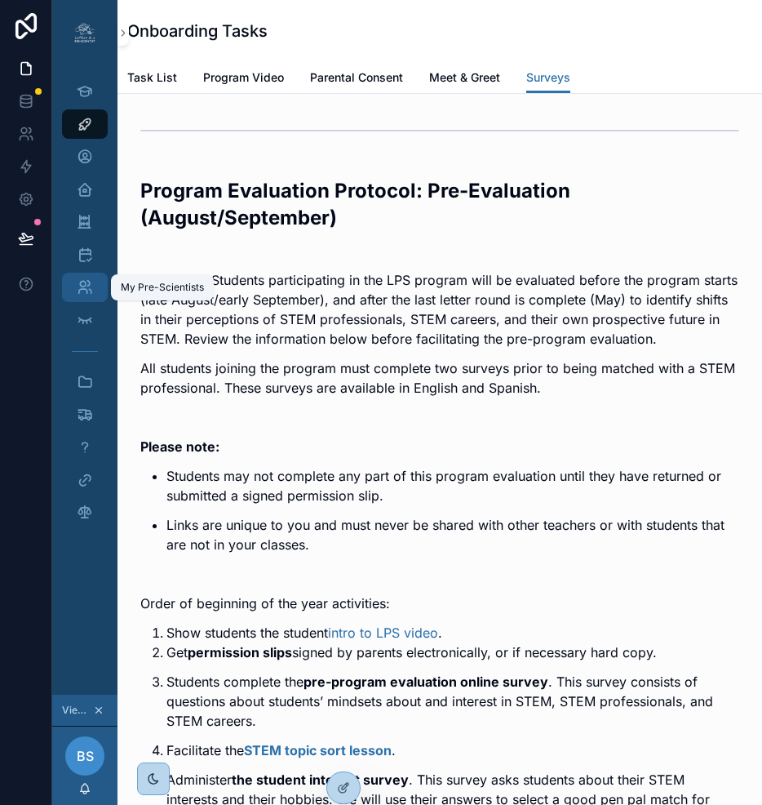
click at [78, 287] on icon "scrollable content" at bounding box center [85, 287] width 16 height 16
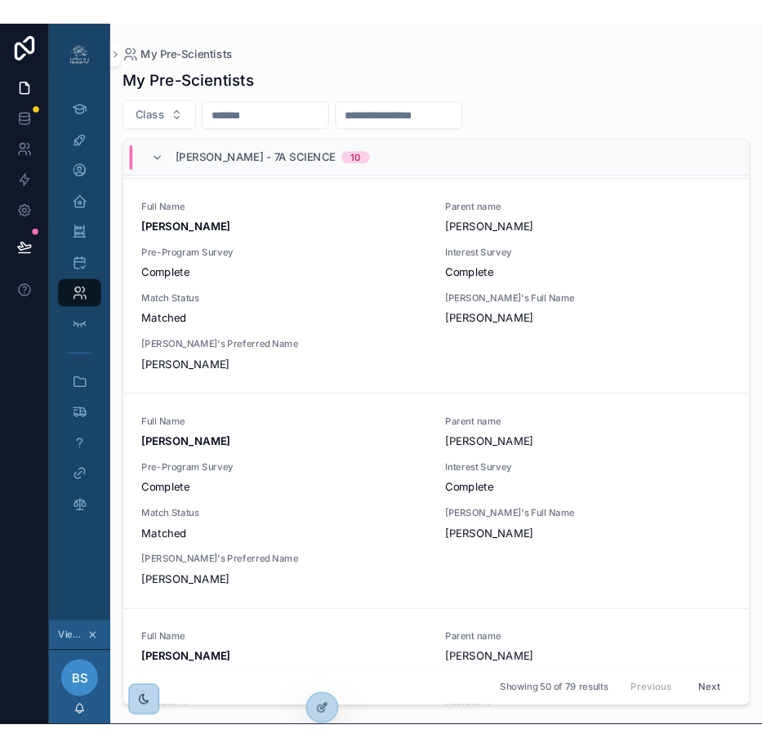
scroll to position [2026, 0]
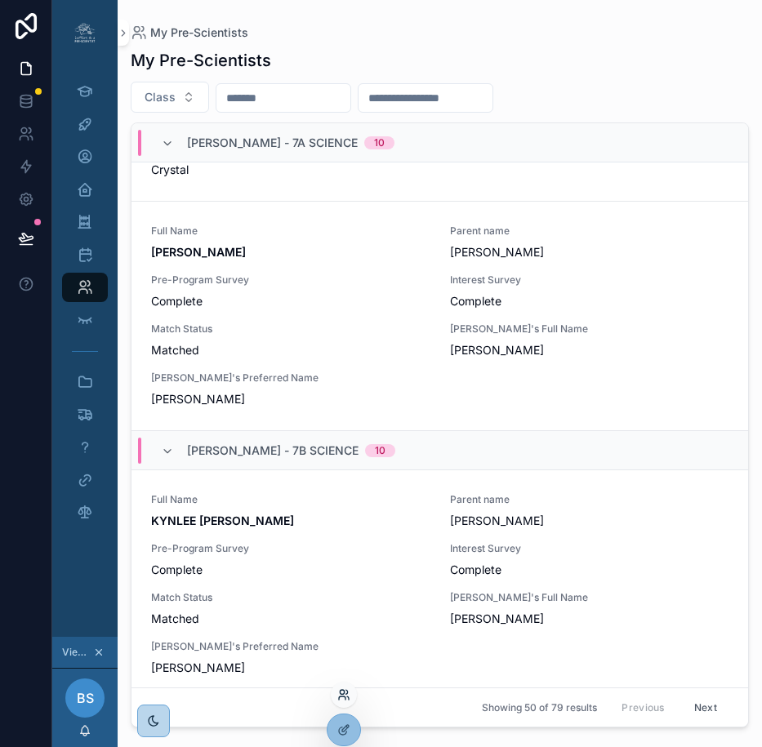
click at [348, 700] on icon at bounding box center [348, 697] width 2 height 3
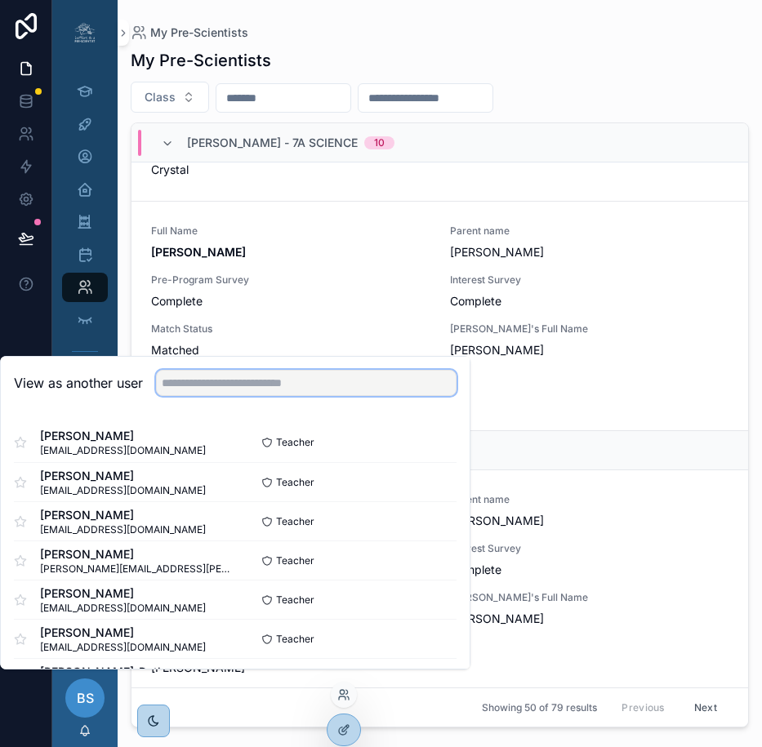
click at [300, 396] on input "text" at bounding box center [306, 383] width 300 height 26
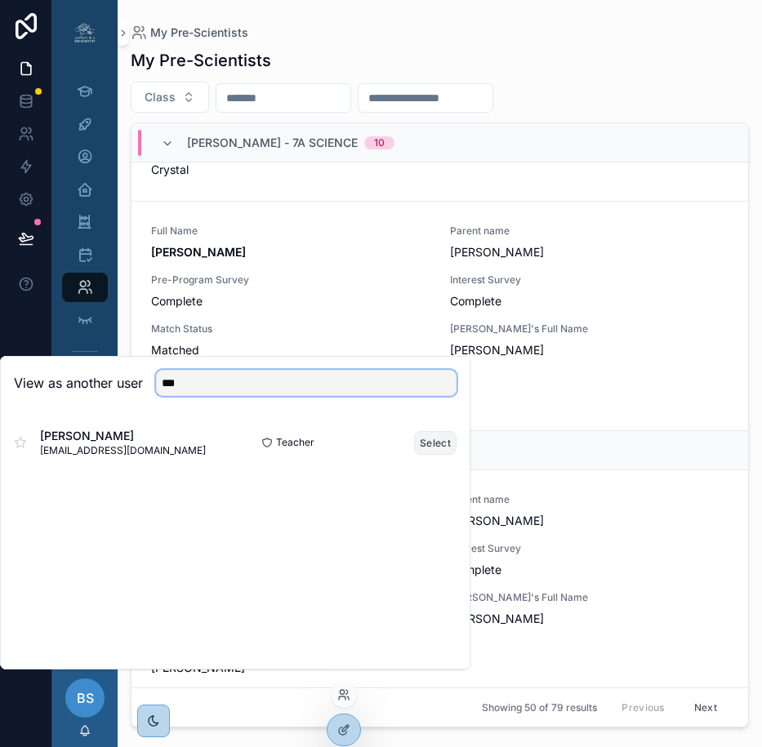
type input "***"
click at [422, 455] on button "Select" at bounding box center [435, 443] width 42 height 24
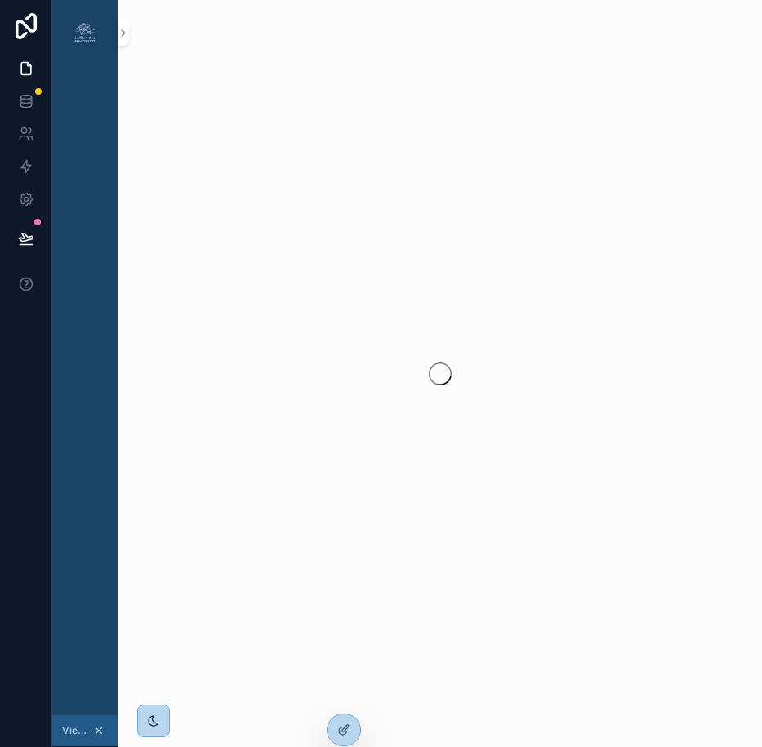
scroll to position [0, 12]
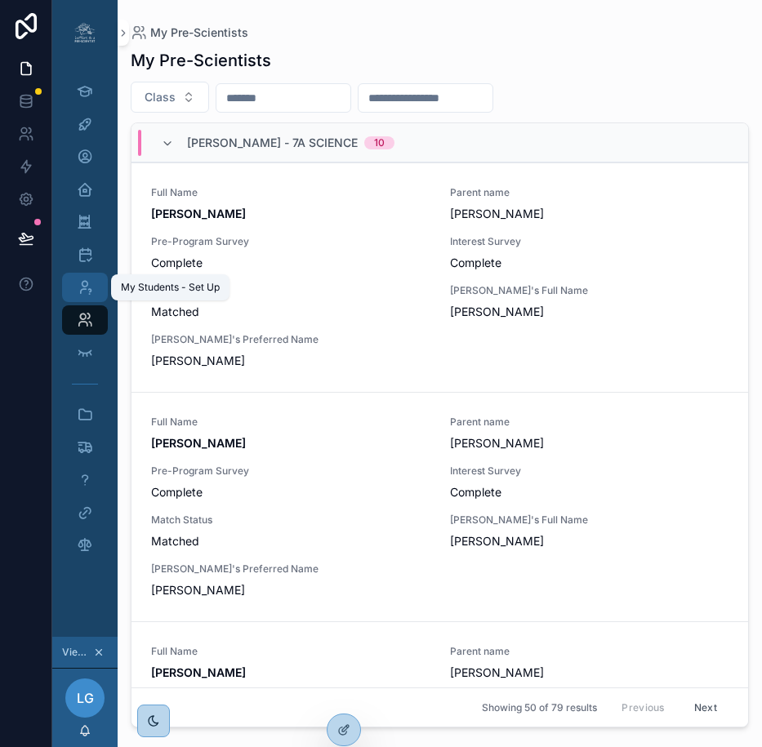
click at [81, 281] on div "My Students - Set Up" at bounding box center [85, 287] width 26 height 26
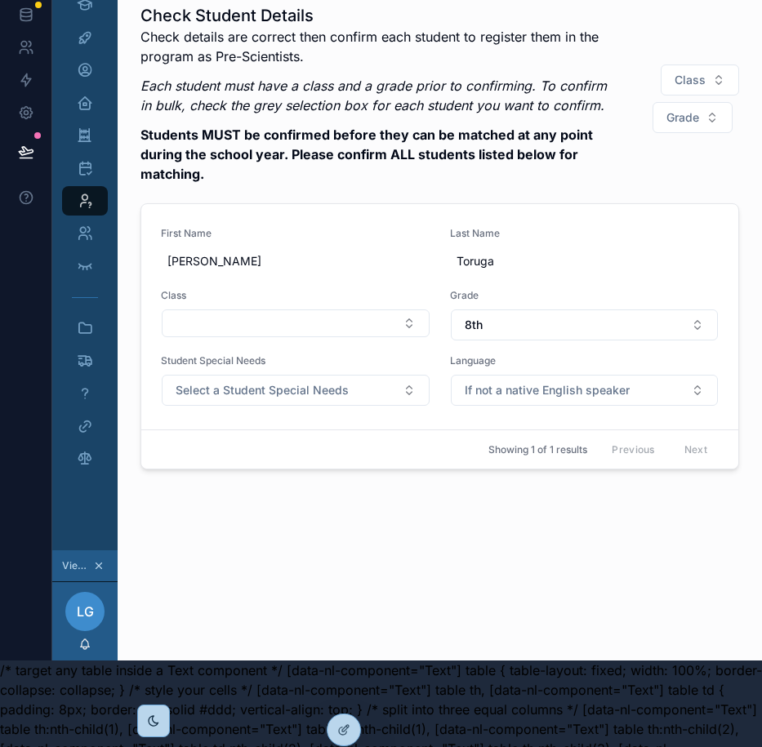
scroll to position [0, 12]
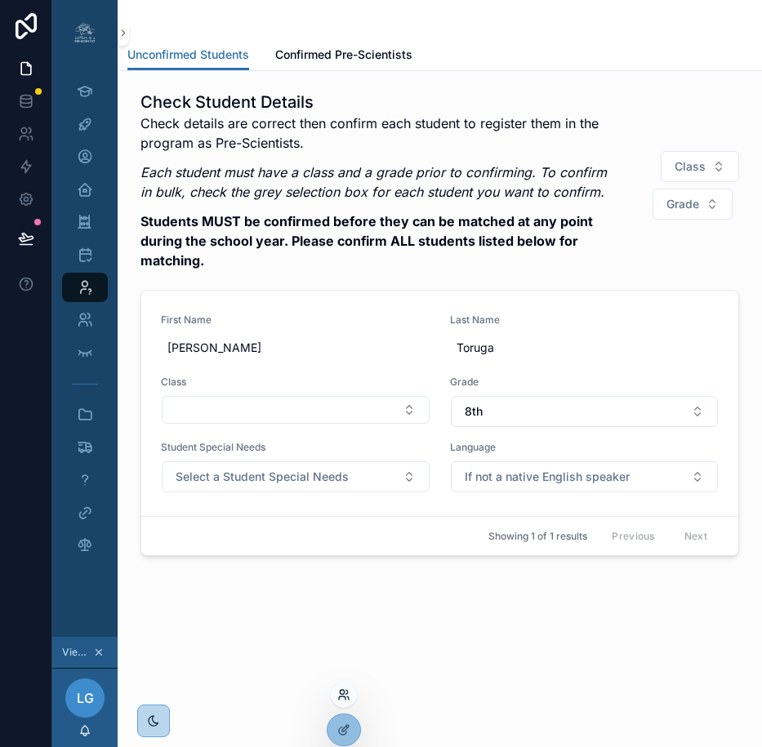
click at [344, 697] on icon at bounding box center [342, 697] width 7 height 3
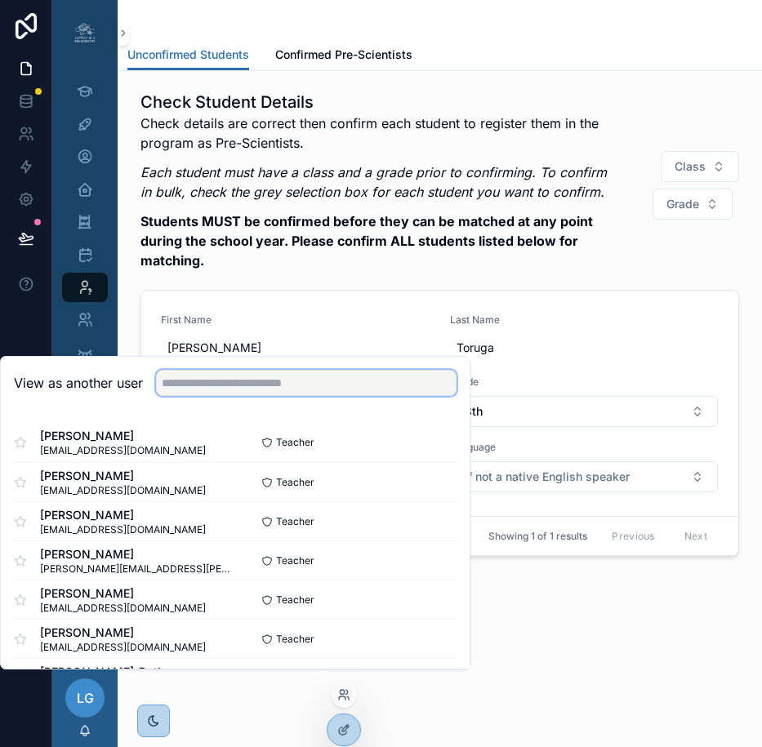
click at [215, 396] on input "text" at bounding box center [306, 383] width 300 height 26
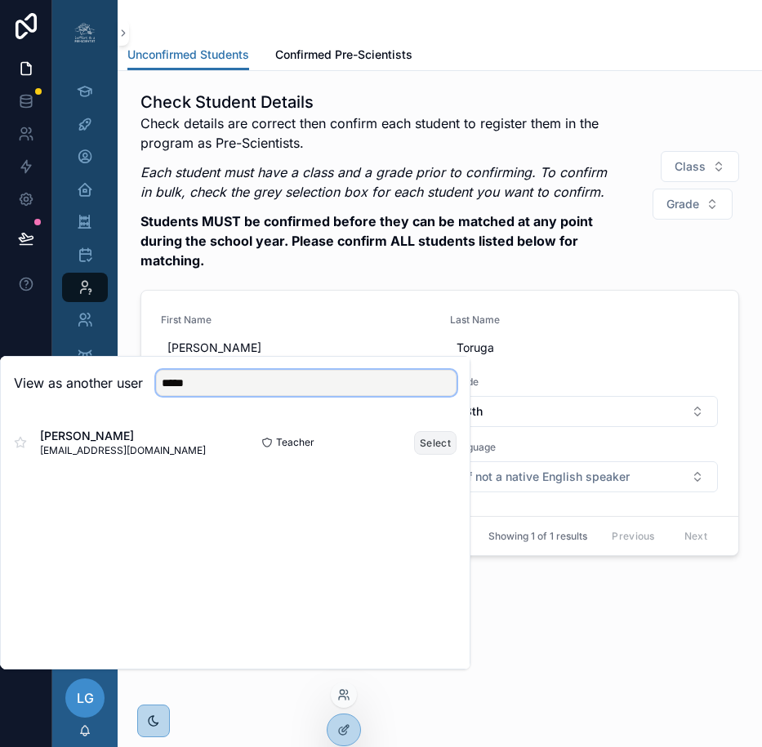
type input "*****"
click at [435, 452] on button "Select" at bounding box center [435, 443] width 42 height 24
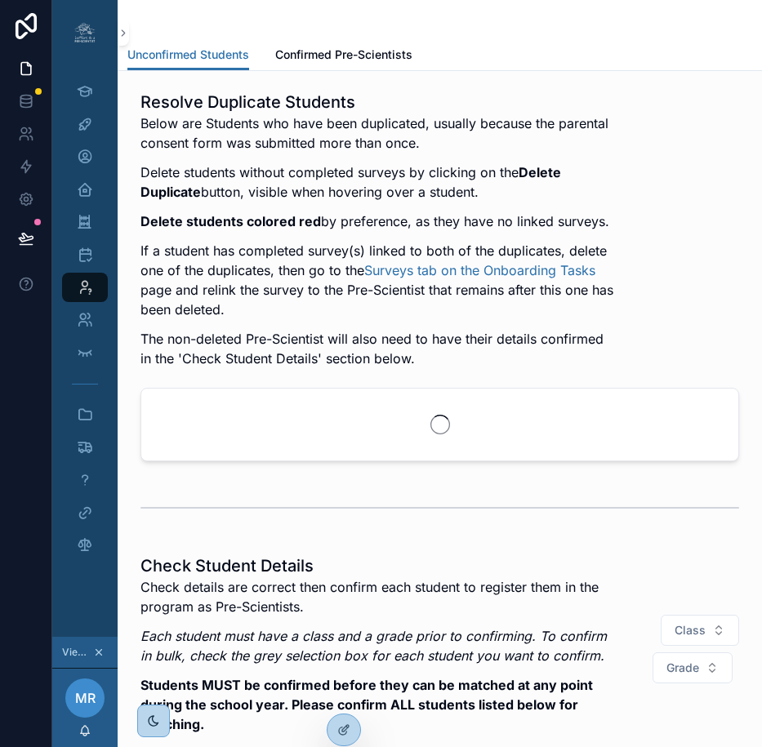
scroll to position [0, 12]
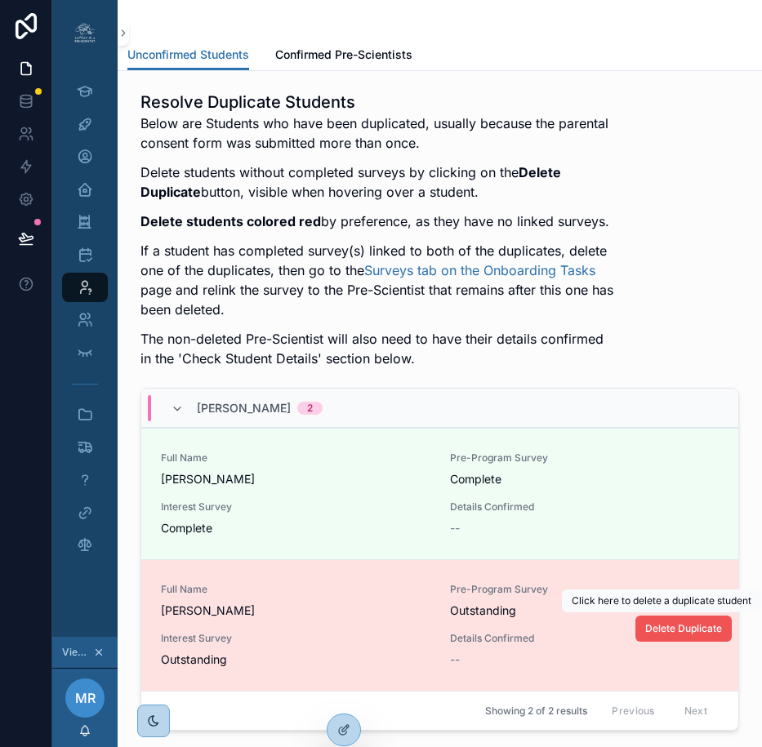
click at [662, 629] on span "Delete Duplicate" at bounding box center [683, 628] width 77 height 13
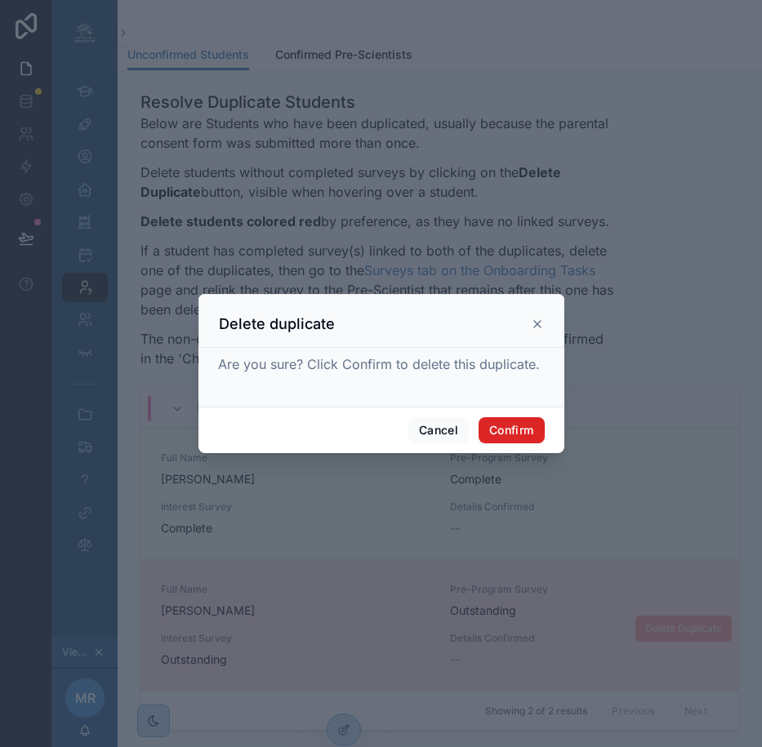
click at [509, 438] on button "Confirm" at bounding box center [510, 430] width 65 height 26
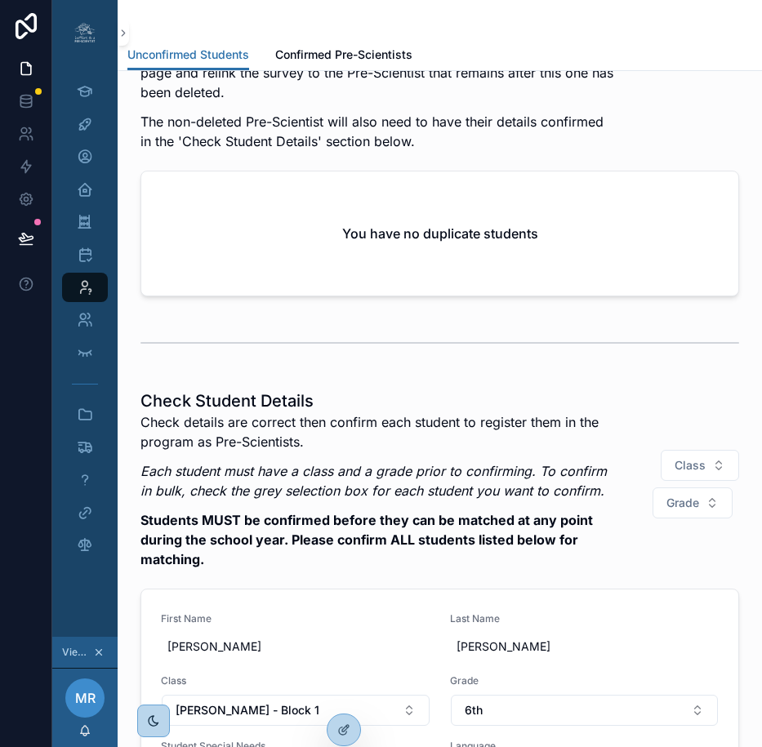
scroll to position [38, 0]
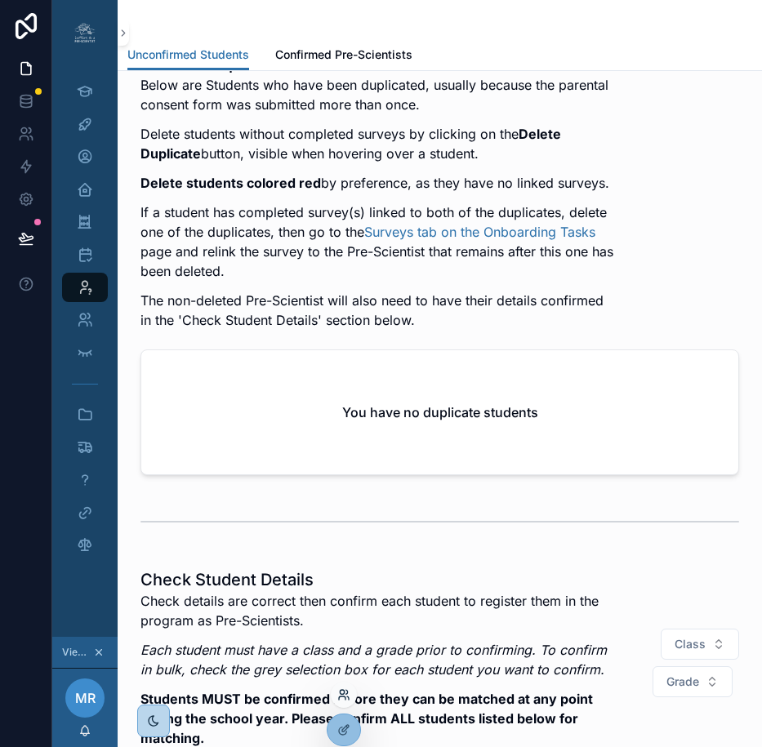
click at [348, 700] on icon at bounding box center [343, 694] width 13 height 13
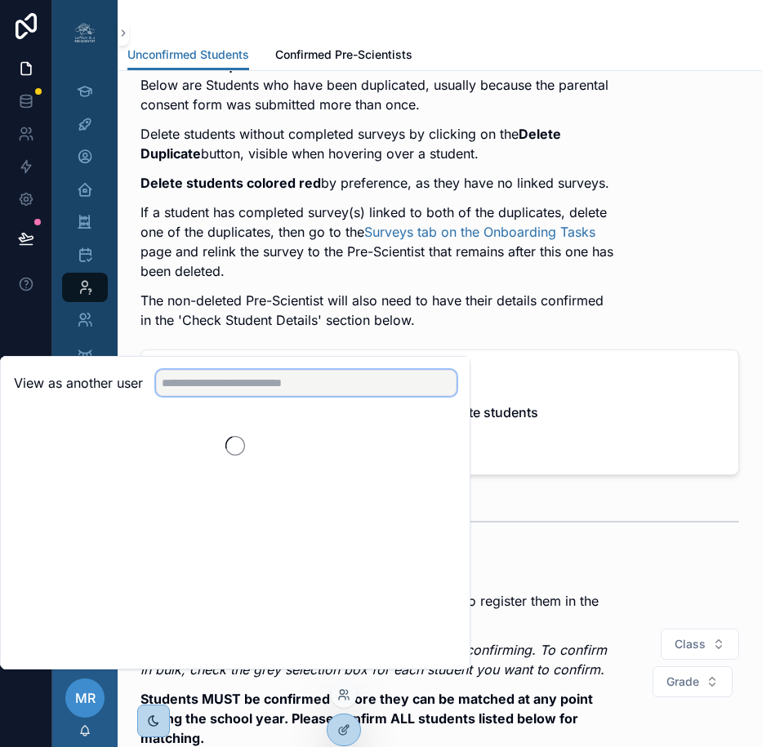
click at [349, 393] on input "text" at bounding box center [306, 383] width 300 height 26
type input "****"
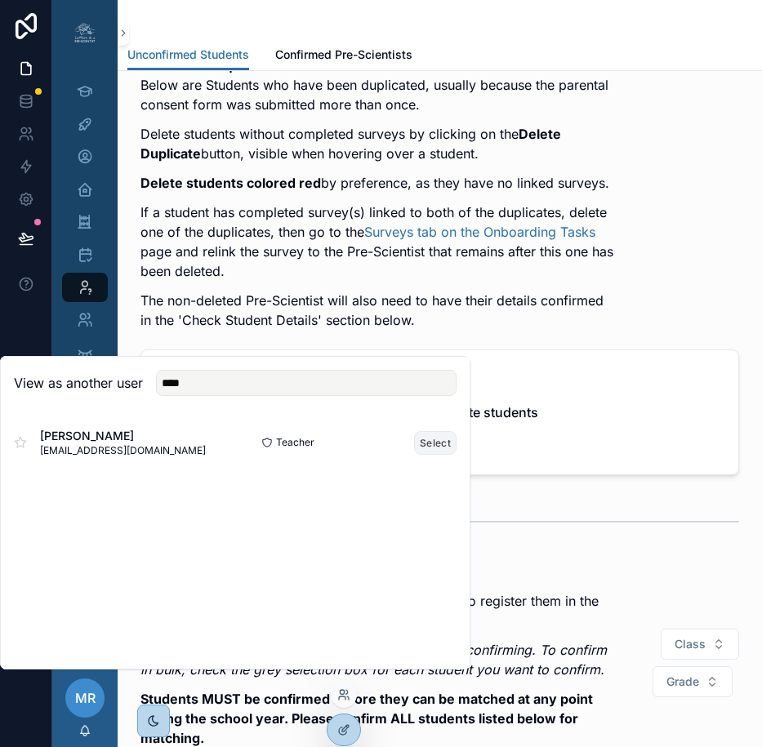
click at [445, 451] on button "Select" at bounding box center [435, 443] width 42 height 24
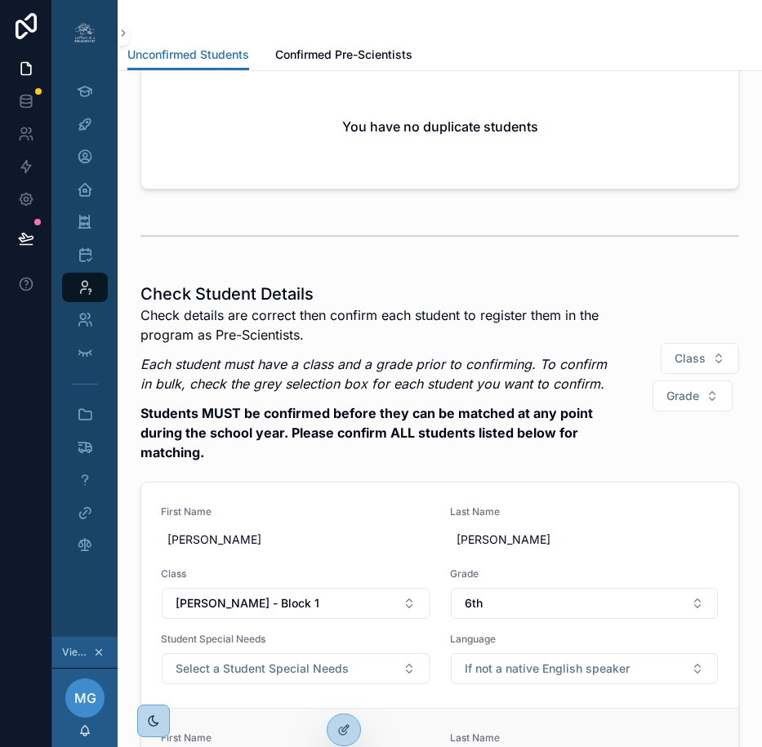
scroll to position [676, 0]
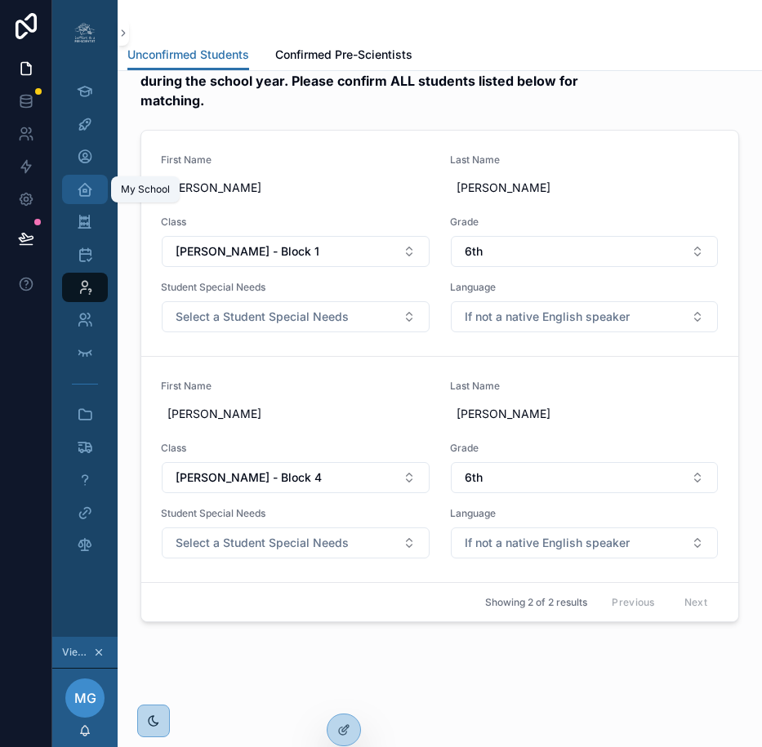
click at [77, 199] on div "My School" at bounding box center [85, 189] width 26 height 26
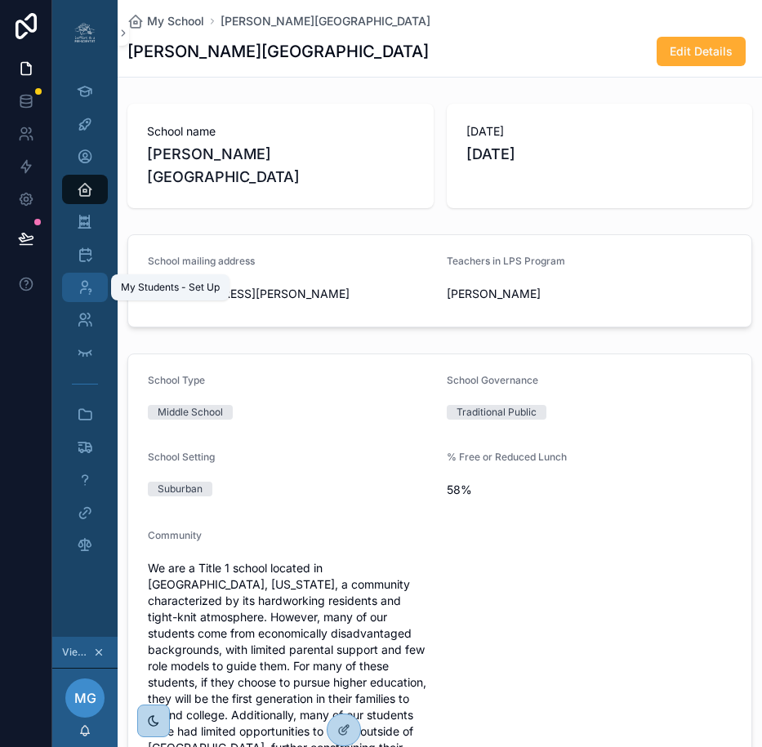
click at [78, 287] on icon "scrollable content" at bounding box center [85, 287] width 16 height 16
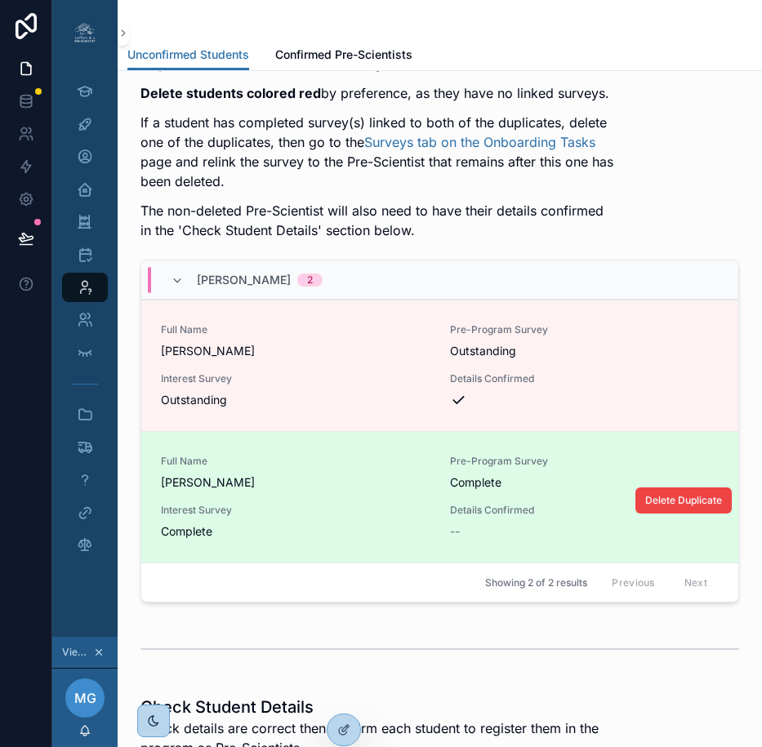
scroll to position [131, 0]
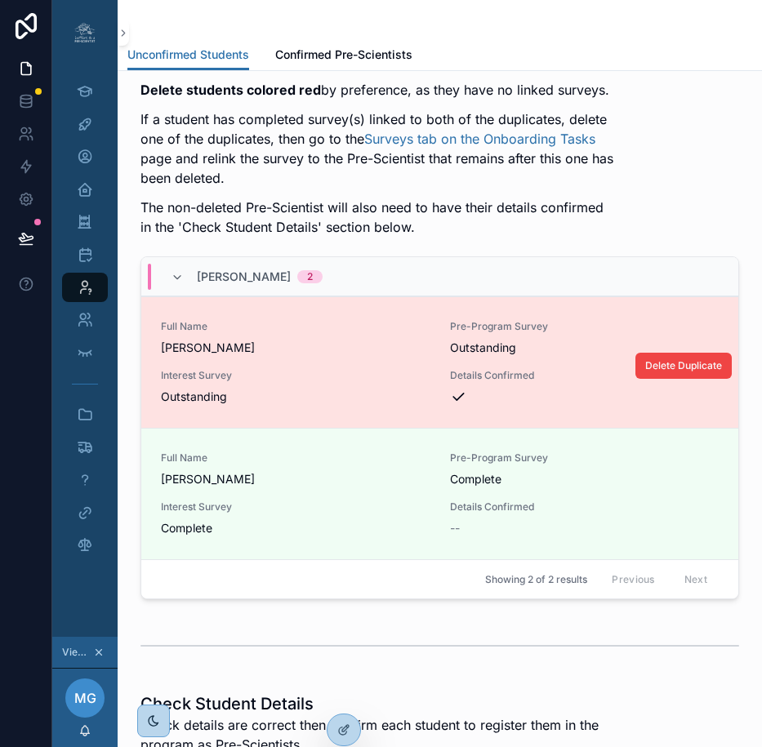
click at [381, 352] on span "XAVIER DUHAIME" at bounding box center [295, 348] width 269 height 16
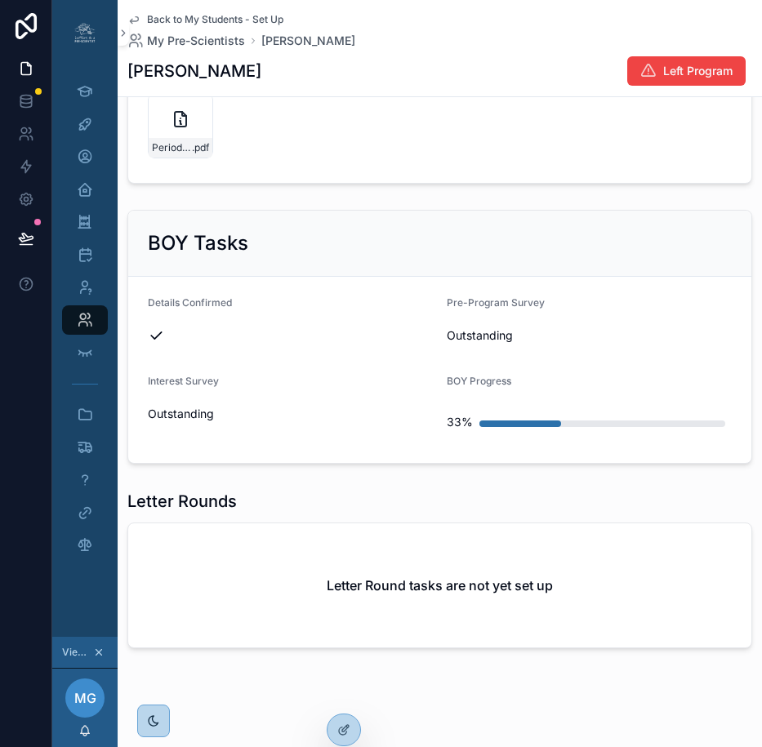
scroll to position [922, 0]
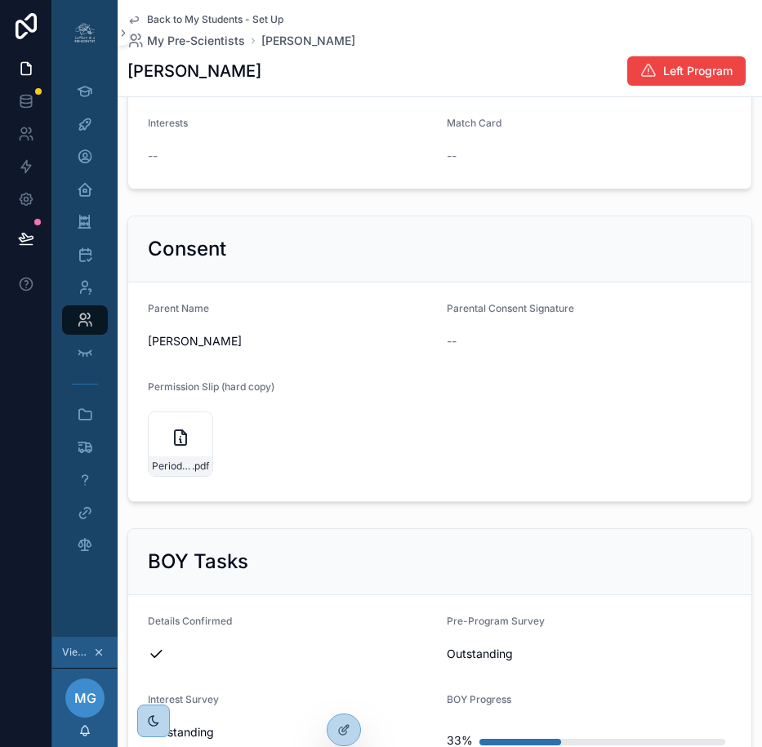
click at [206, 16] on span "Back to My Students - Set Up" at bounding box center [215, 19] width 136 height 13
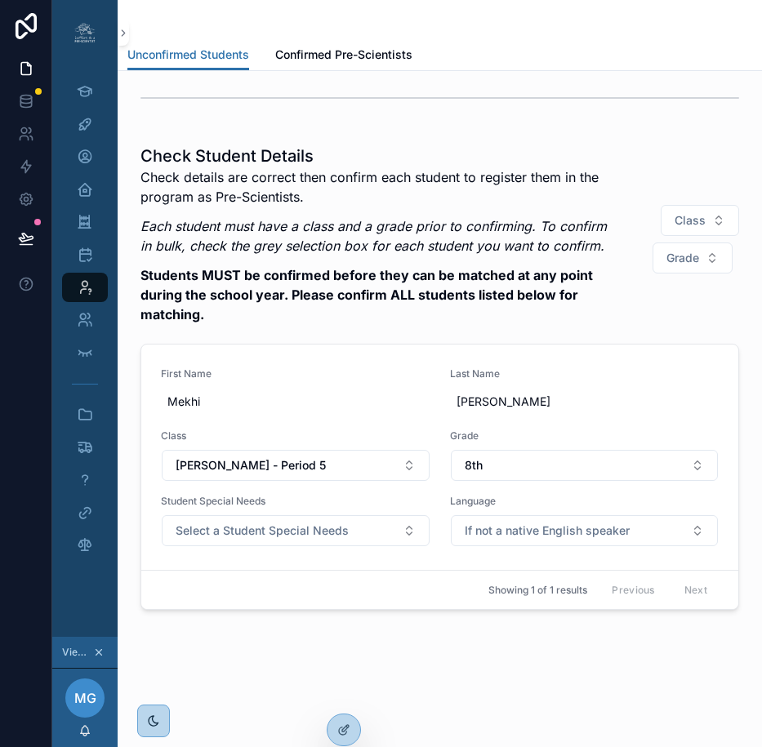
scroll to position [667, 0]
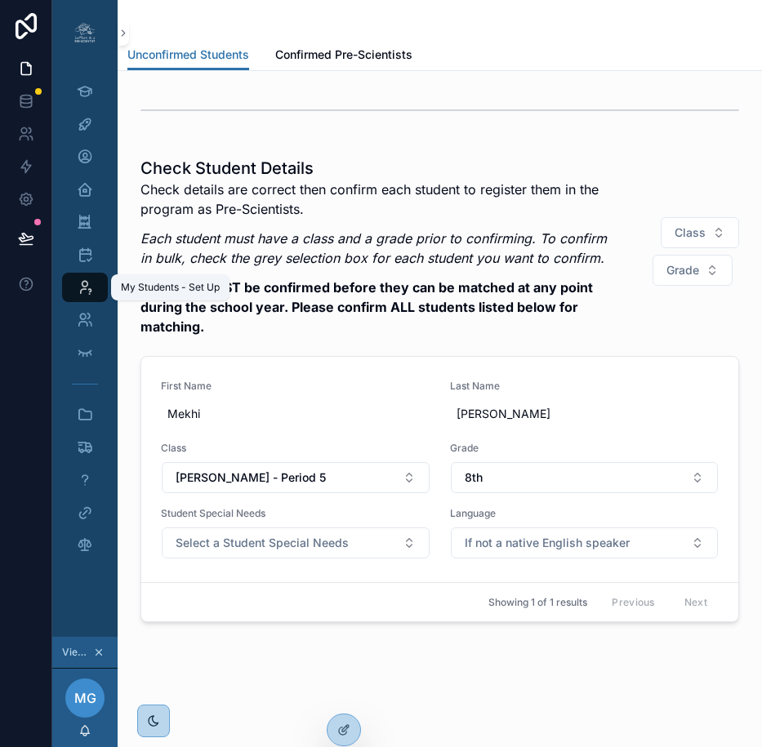
click at [77, 283] on icon "scrollable content" at bounding box center [85, 287] width 16 height 16
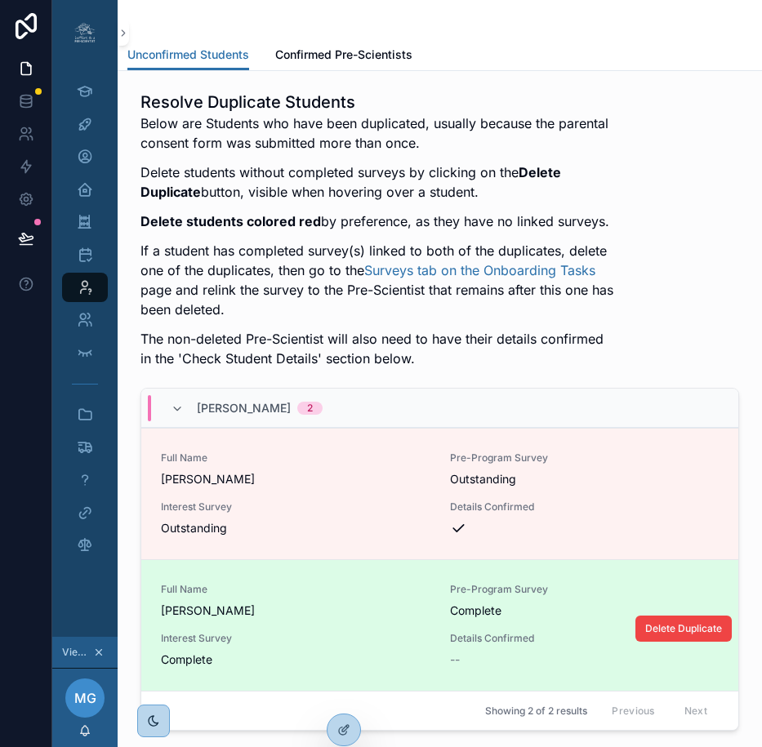
click at [337, 611] on span "XAVIER DUHAIME" at bounding box center [295, 610] width 269 height 16
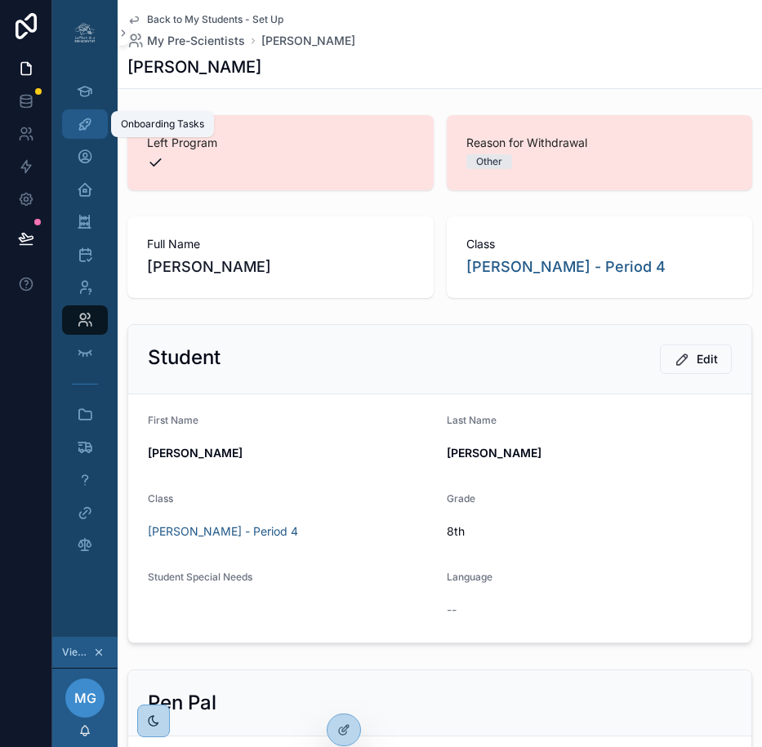
click at [79, 125] on icon "scrollable content" at bounding box center [85, 124] width 16 height 16
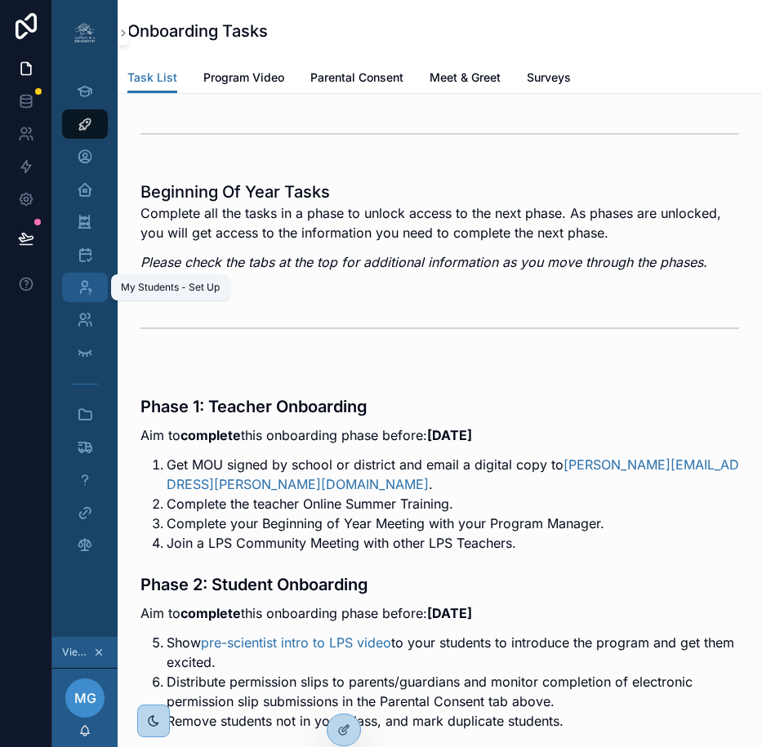
click at [77, 286] on icon "scrollable content" at bounding box center [85, 287] width 16 height 16
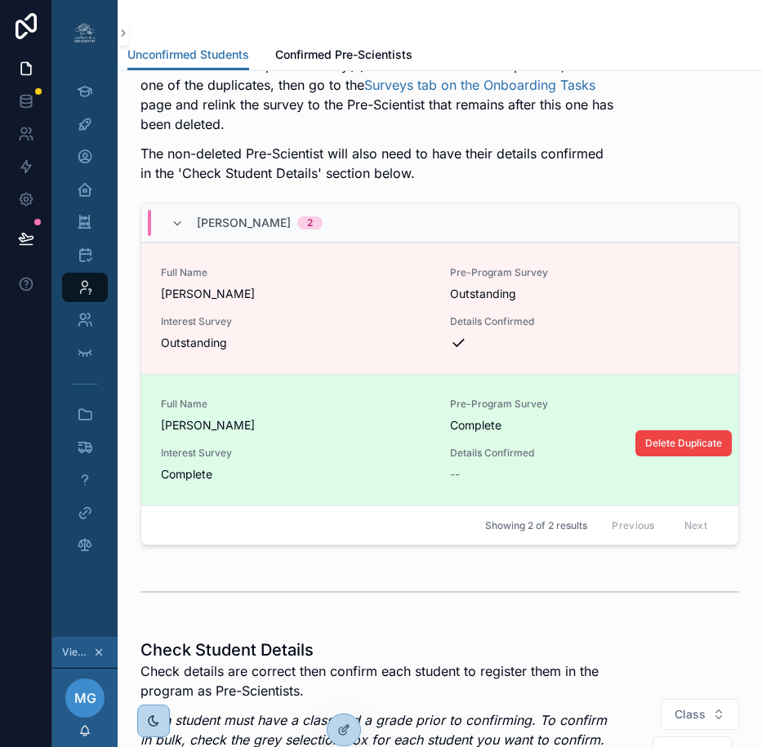
scroll to position [203, 0]
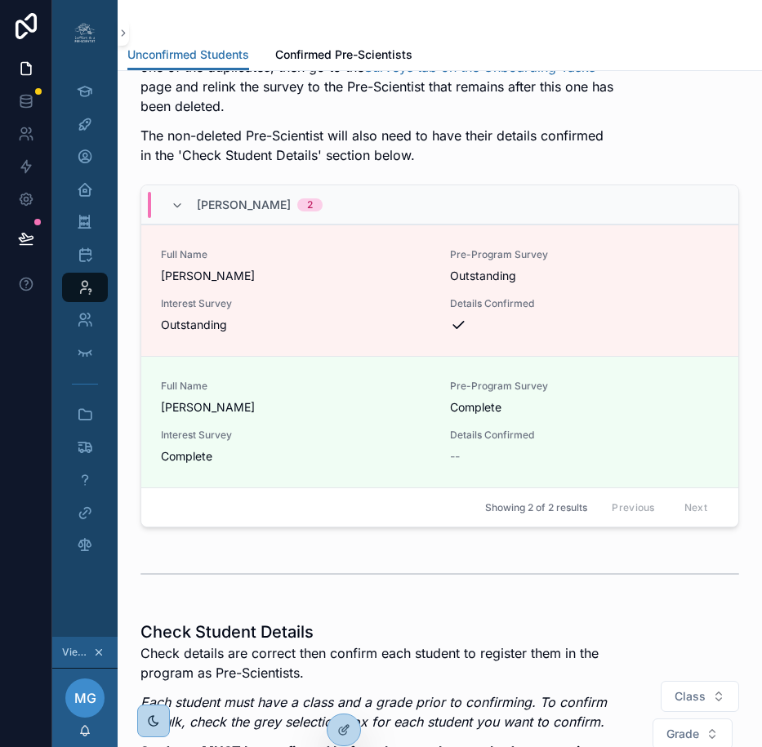
click at [0, 0] on span "Delete Duplicate" at bounding box center [0, 0] width 0 height 0
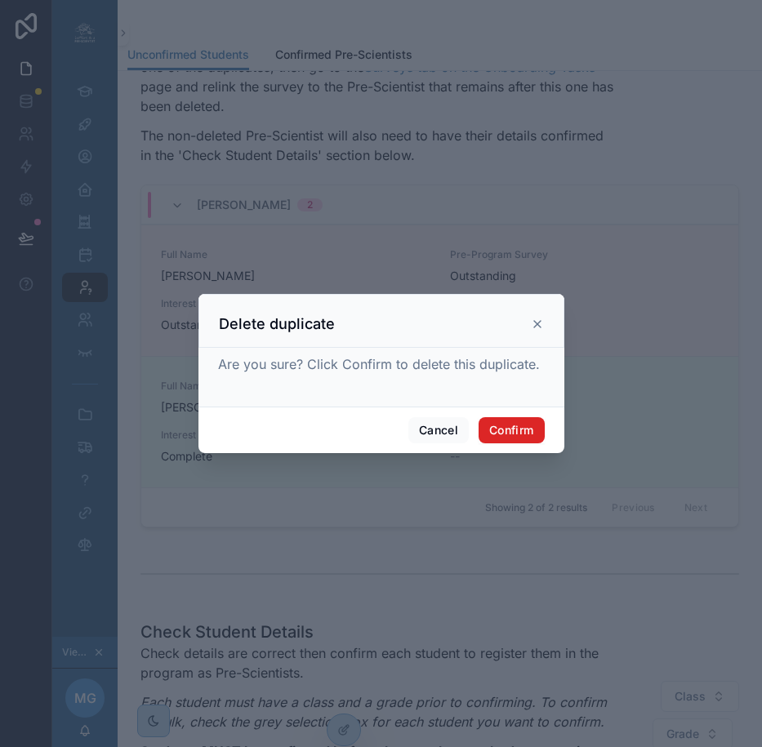
click at [496, 441] on button "Confirm" at bounding box center [510, 430] width 65 height 26
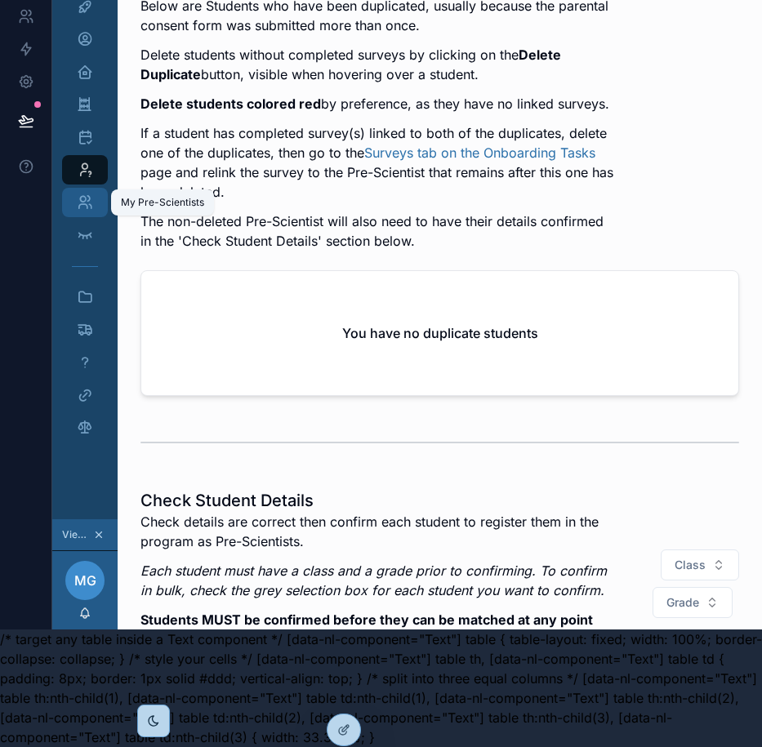
scroll to position [0, 12]
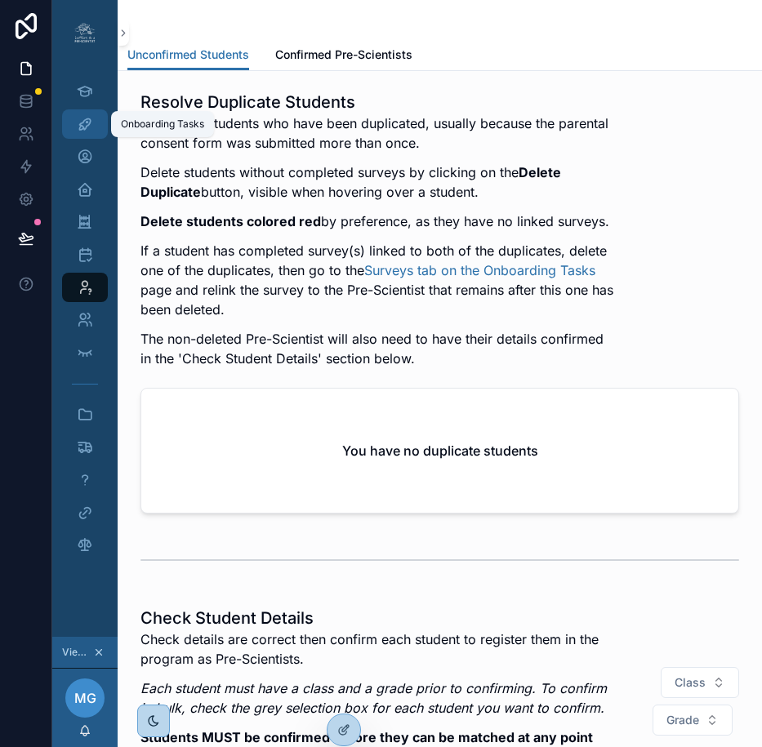
click at [77, 119] on icon "scrollable content" at bounding box center [85, 124] width 16 height 16
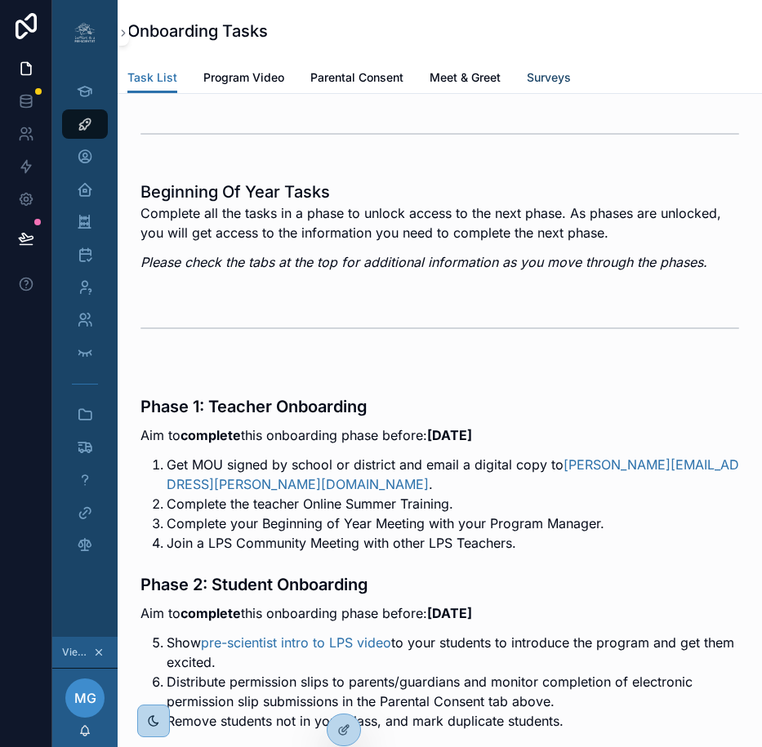
click at [534, 77] on span "Surveys" at bounding box center [549, 77] width 44 height 16
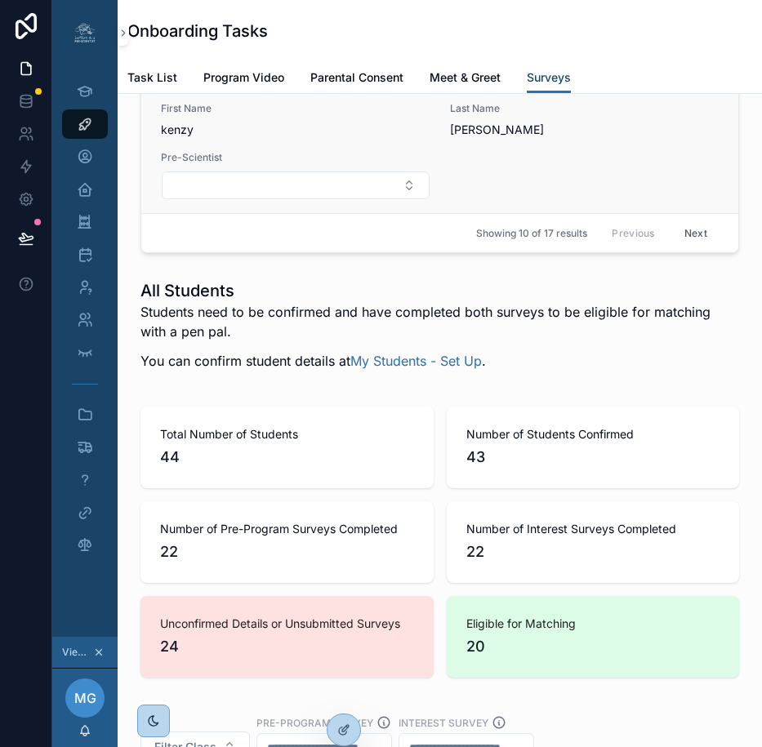
scroll to position [3239, 0]
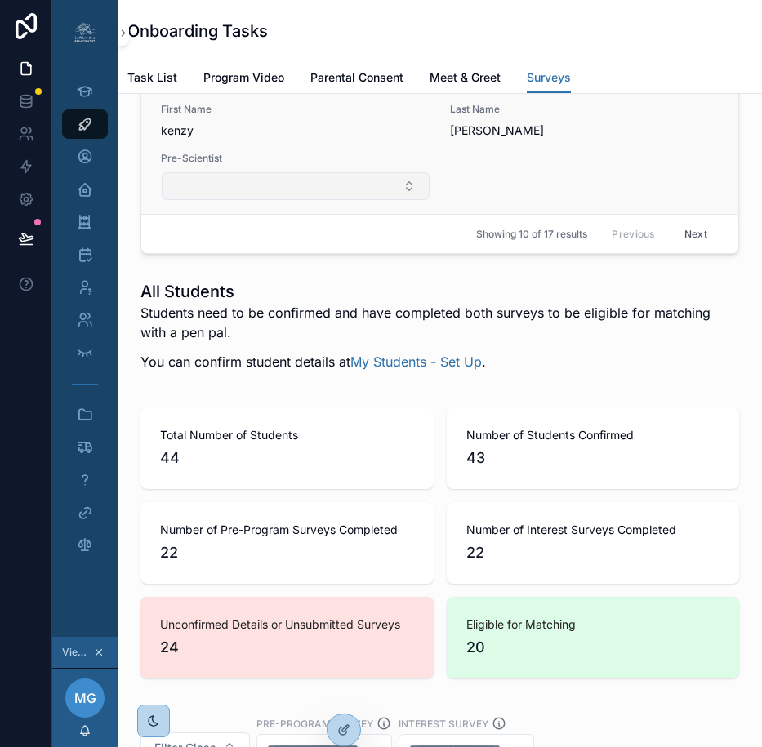
click at [237, 200] on button "Select Button" at bounding box center [296, 186] width 268 height 28
type input "*"
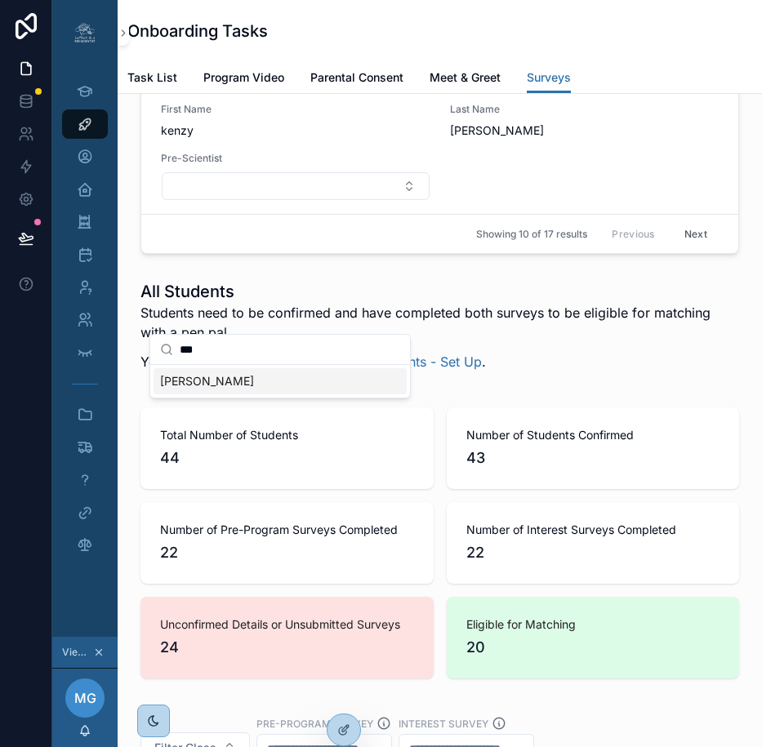
type input "***"
click at [205, 385] on span "KENSY CABRERA" at bounding box center [207, 381] width 94 height 16
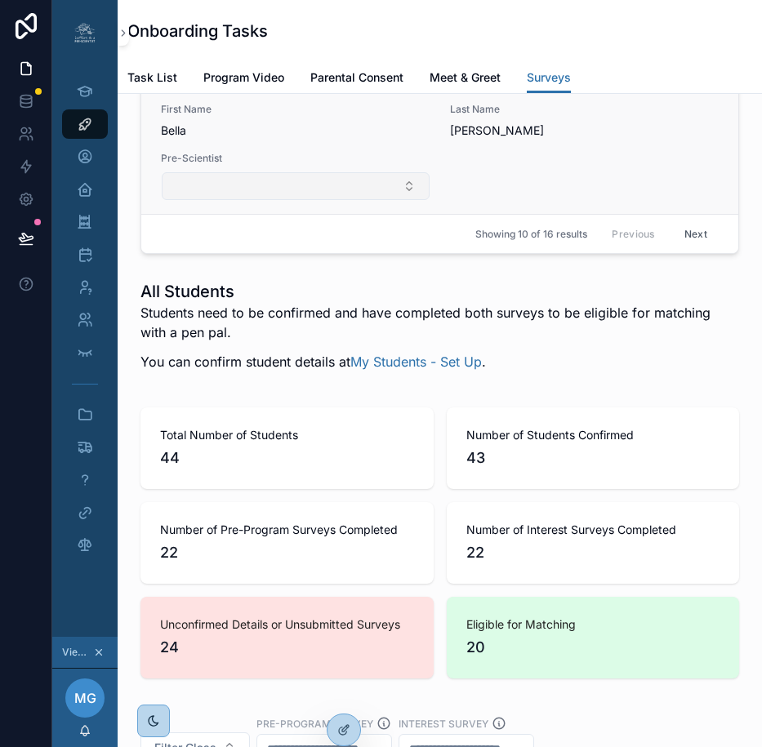
click at [262, 200] on button "Select Button" at bounding box center [296, 186] width 268 height 28
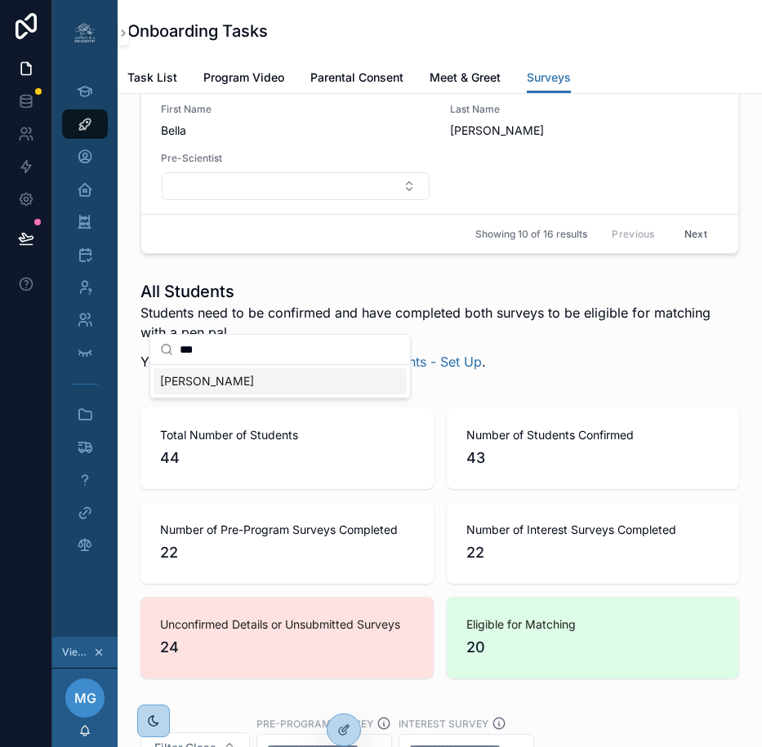
type input "***"
click at [247, 386] on div "BELLA COUTE" at bounding box center [279, 381] width 253 height 26
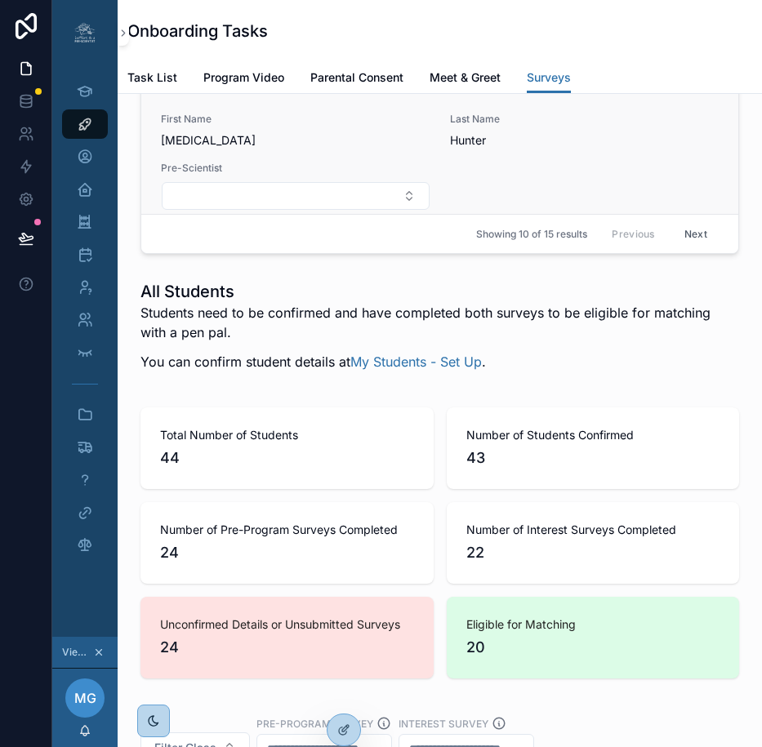
scroll to position [915, 0]
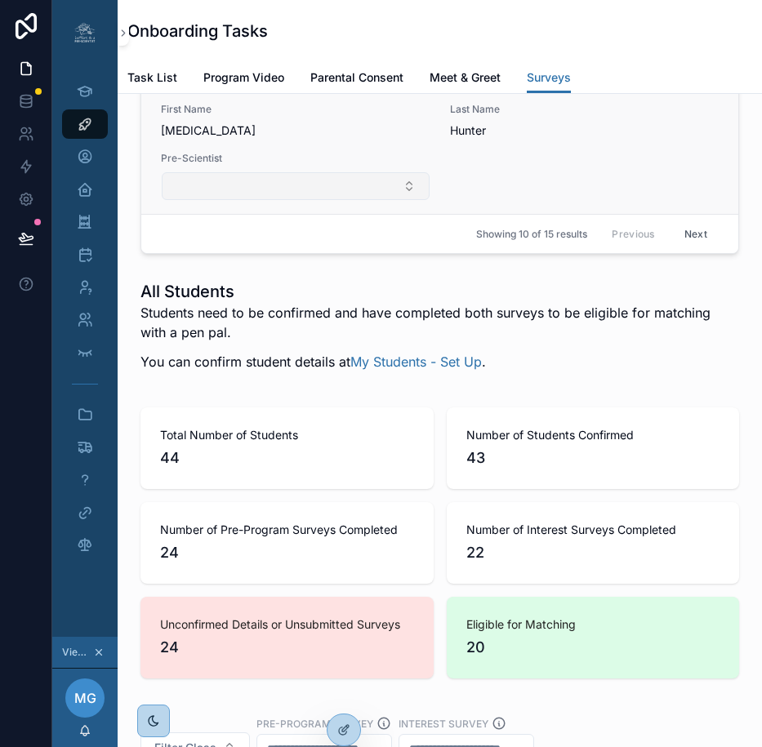
click at [339, 200] on button "Select Button" at bounding box center [296, 186] width 268 height 28
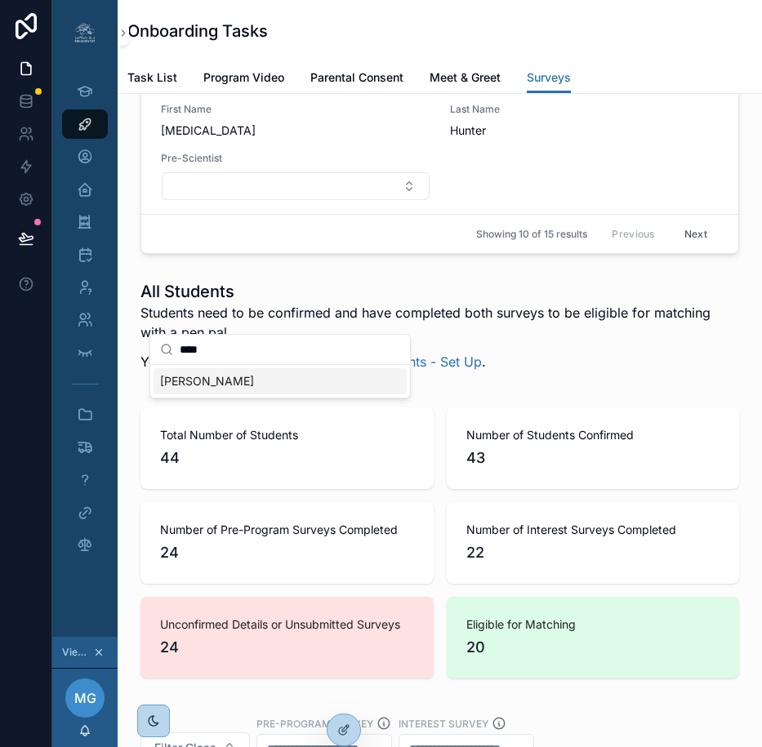
type input "****"
click at [246, 383] on span "SKYLAR HUNTER" at bounding box center [207, 381] width 94 height 16
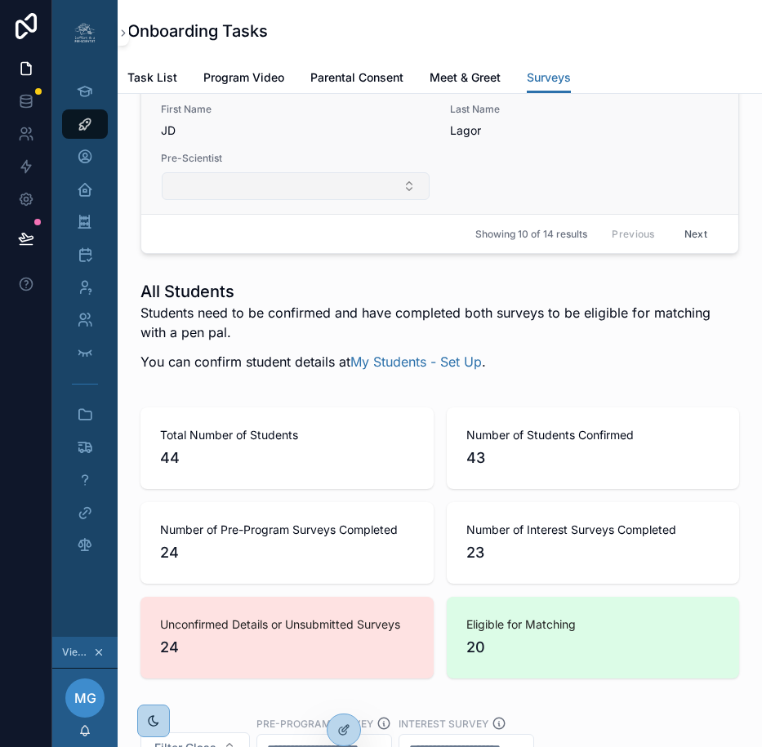
click at [296, 200] on button "Select Button" at bounding box center [296, 186] width 268 height 28
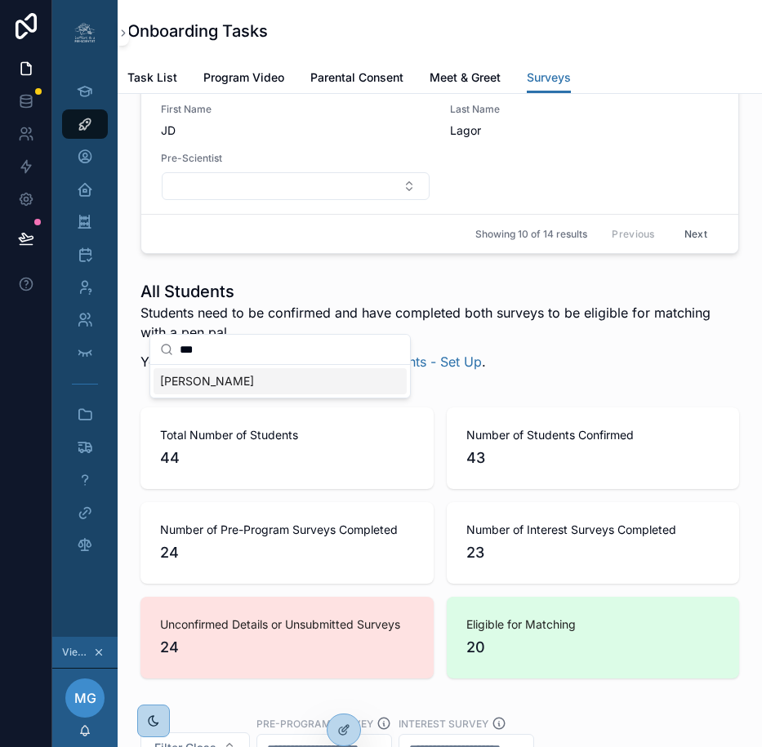
type input "***"
click at [216, 380] on span "JAMES LAGOR" at bounding box center [207, 381] width 94 height 16
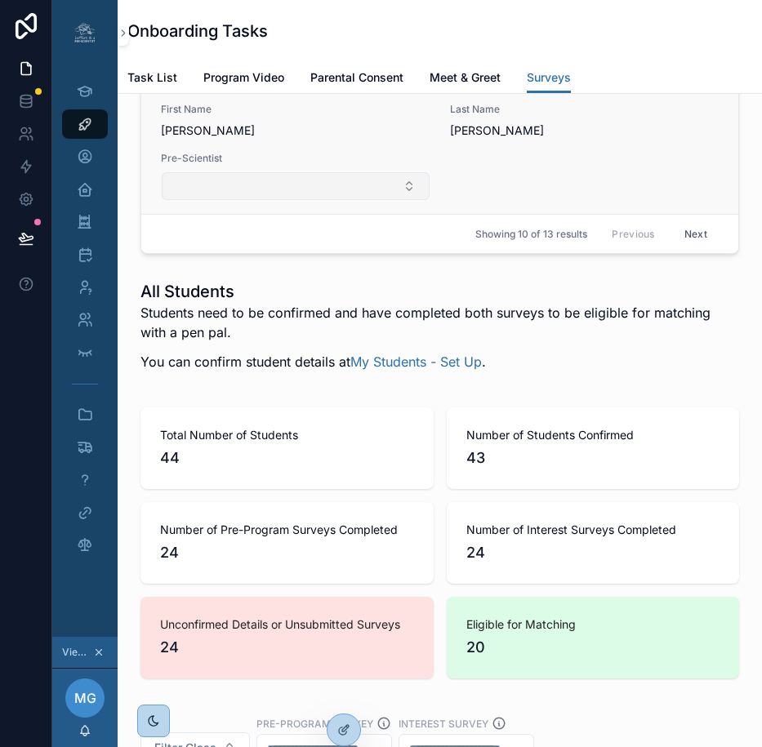
click at [358, 200] on button "Select Button" at bounding box center [296, 186] width 268 height 28
type input "*"
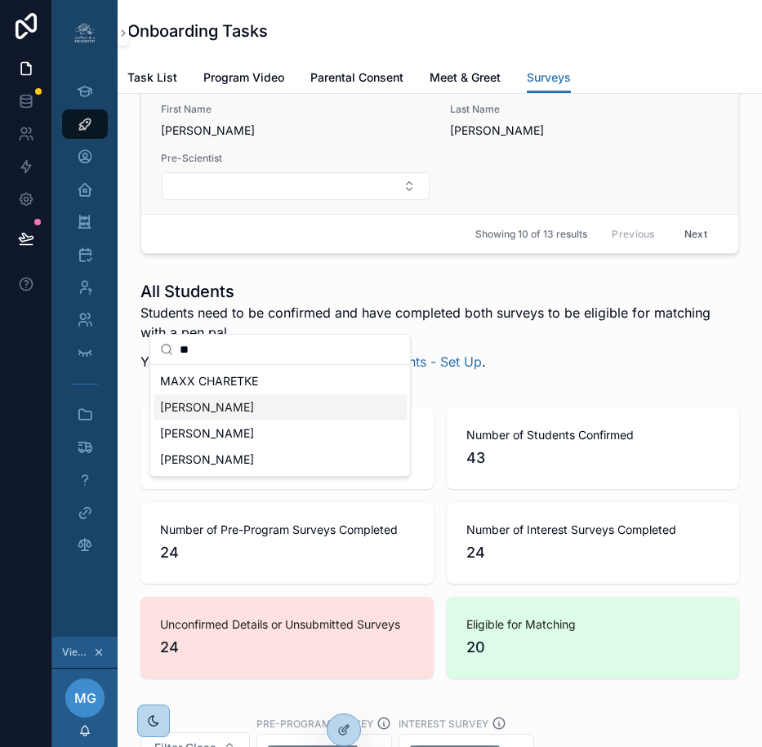
type input "**"
click at [528, 201] on div "First Name ethan Last Name Bonneau Pre-Scientist" at bounding box center [440, 152] width 558 height 98
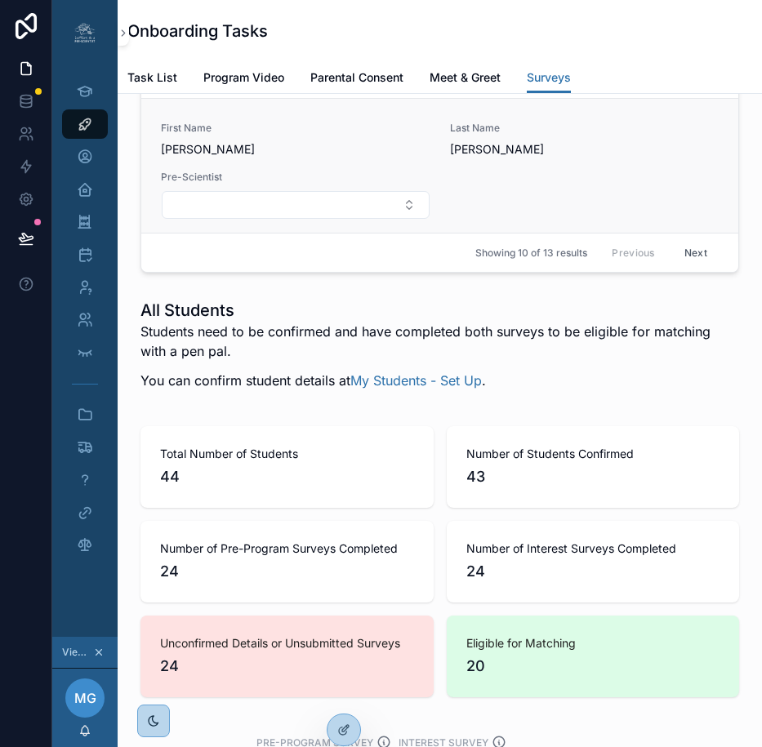
scroll to position [3217, 0]
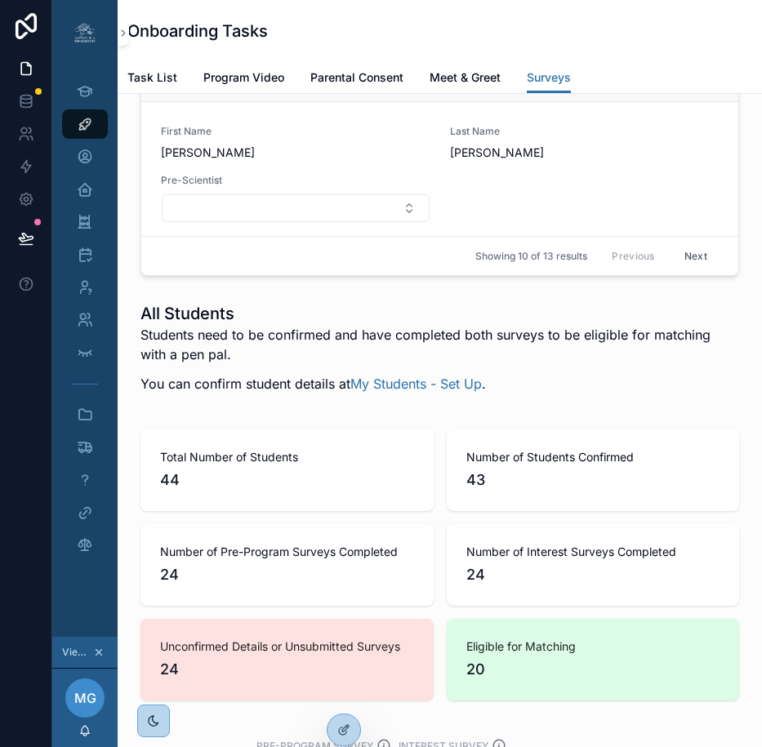
click at [390, 78] on button "Select Button" at bounding box center [296, 64] width 268 height 28
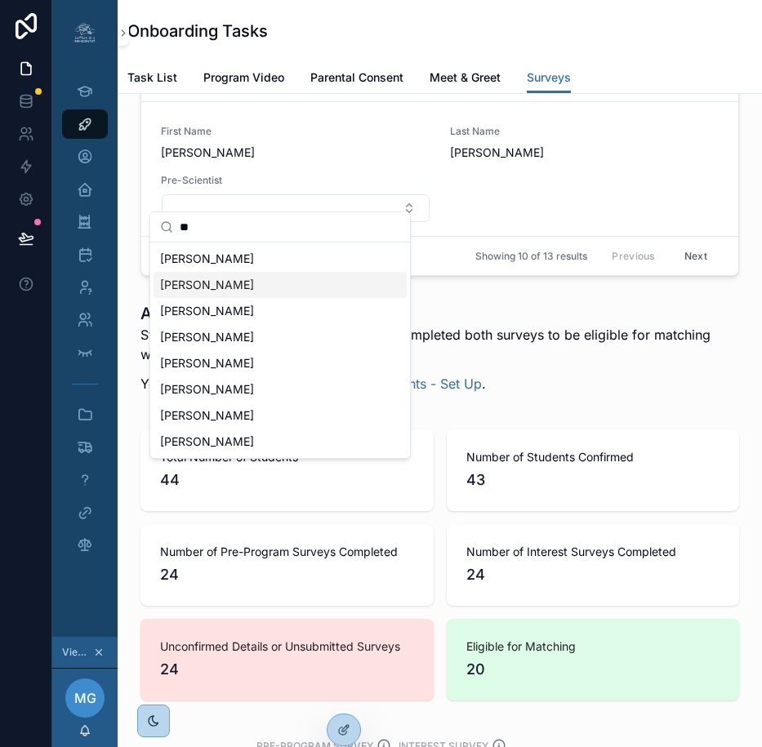
type input "*"
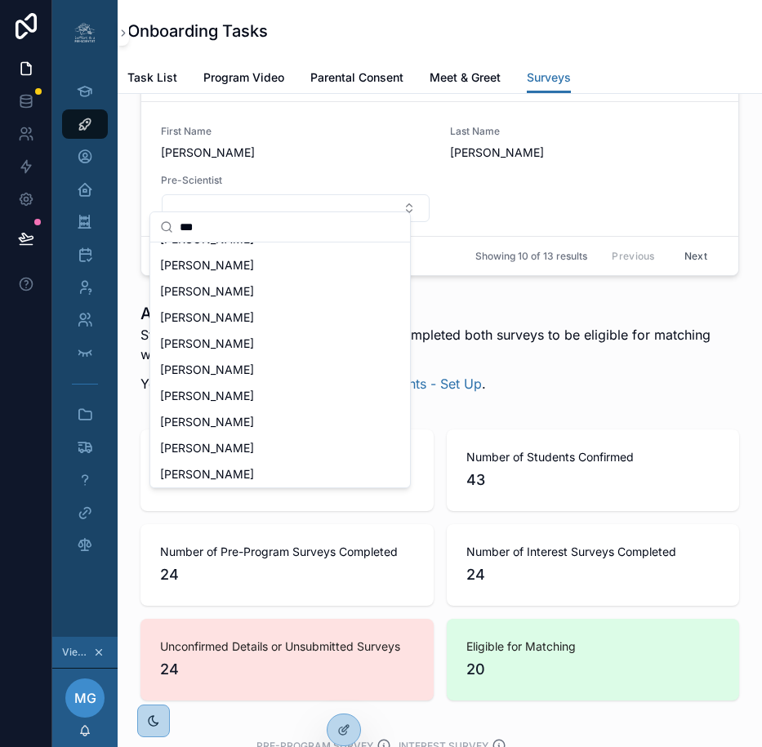
scroll to position [0, 0]
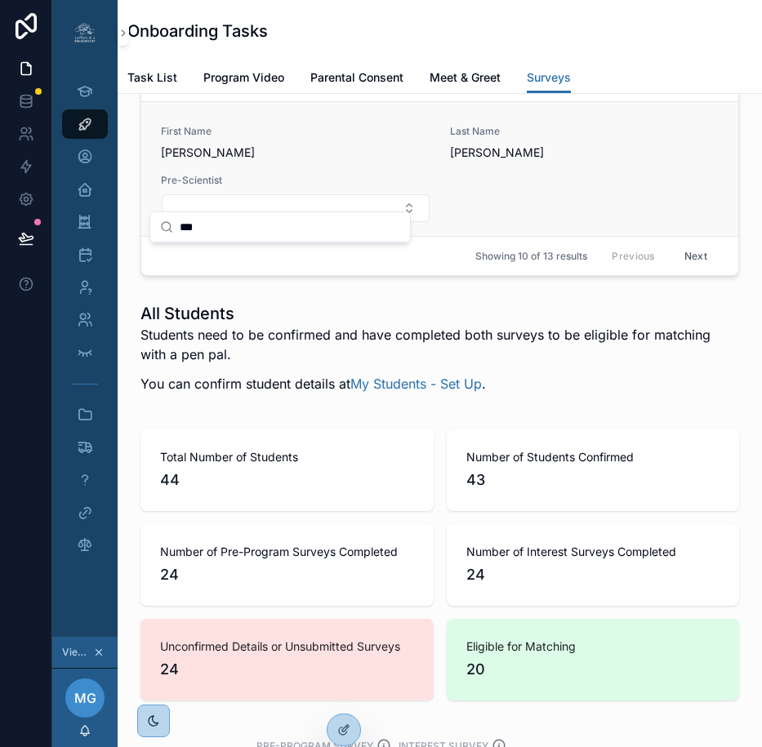
type input "***"
drag, startPoint x: 371, startPoint y: 273, endPoint x: 343, endPoint y: 267, distance: 28.5
click at [343, 161] on div "First Name ethan" at bounding box center [295, 143] width 269 height 36
click at [312, 78] on button "Select Button" at bounding box center [296, 64] width 268 height 28
click at [280, 264] on div "EMMA LANGLEY" at bounding box center [279, 259] width 253 height 26
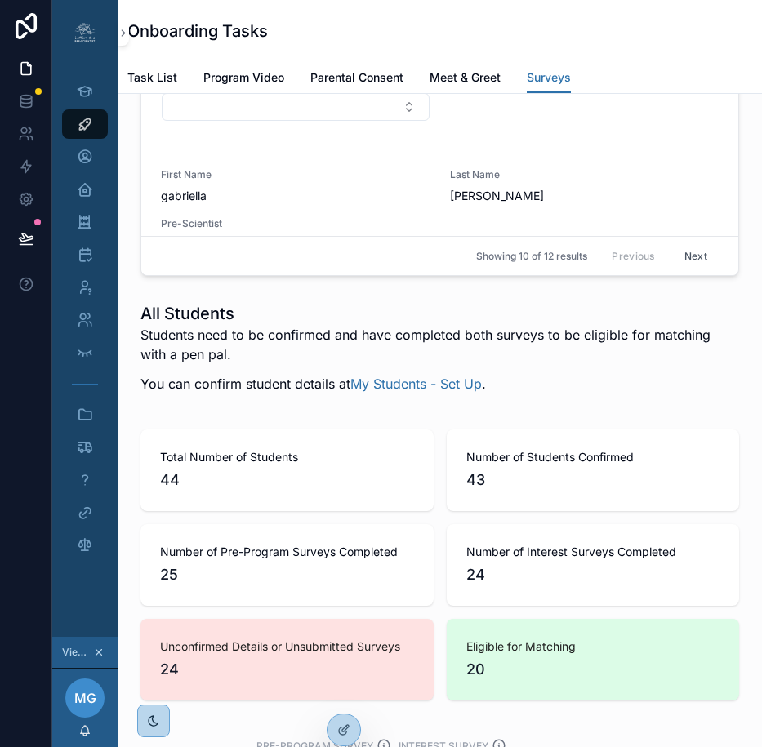
scroll to position [7, 0]
click at [460, 120] on div "First Name maxx Last Name charette Pre-Scientist" at bounding box center [440, 71] width 558 height 98
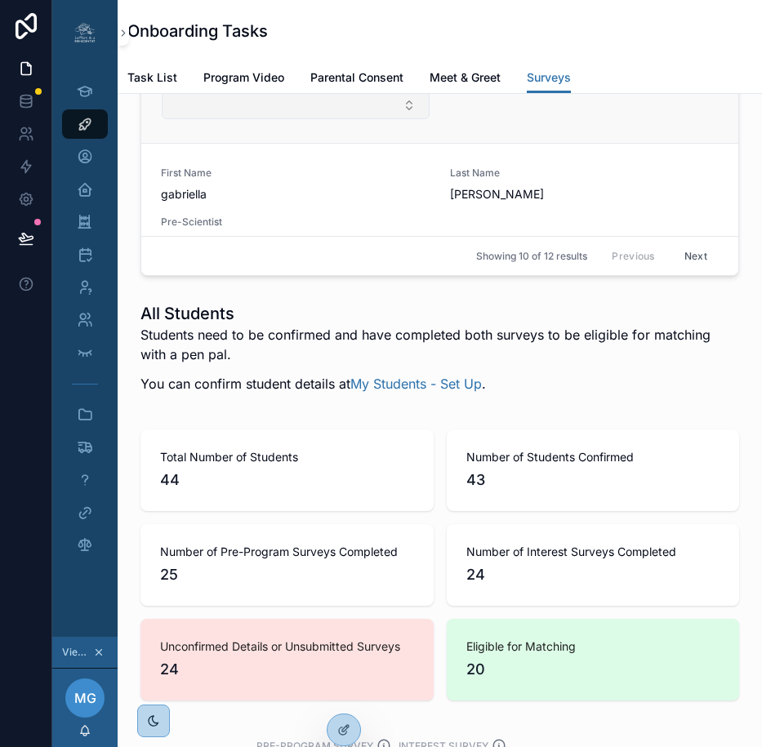
click at [389, 119] on button "Select Button" at bounding box center [296, 105] width 268 height 28
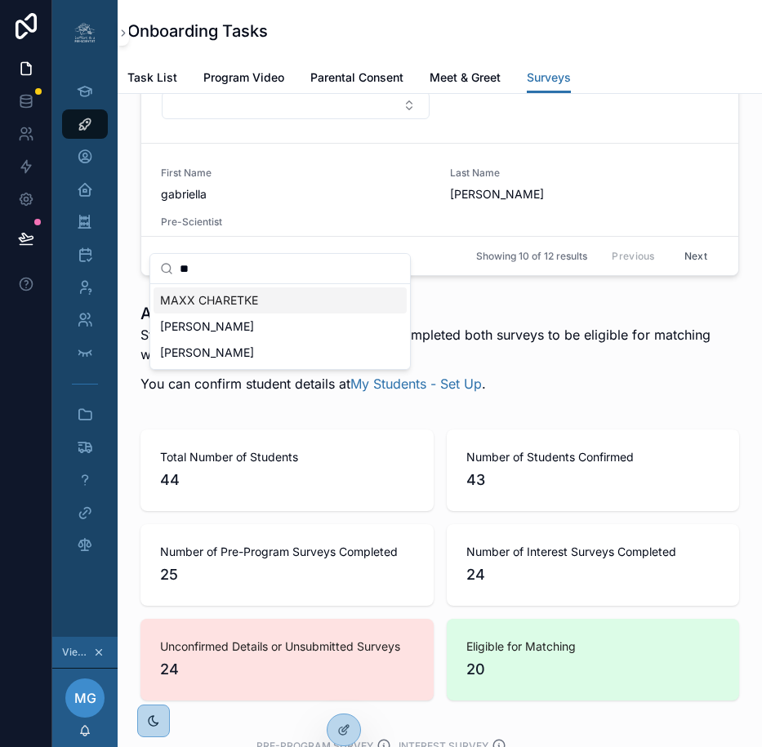
type input "**"
click at [299, 299] on div "MAXX CHARETKE" at bounding box center [279, 300] width 253 height 26
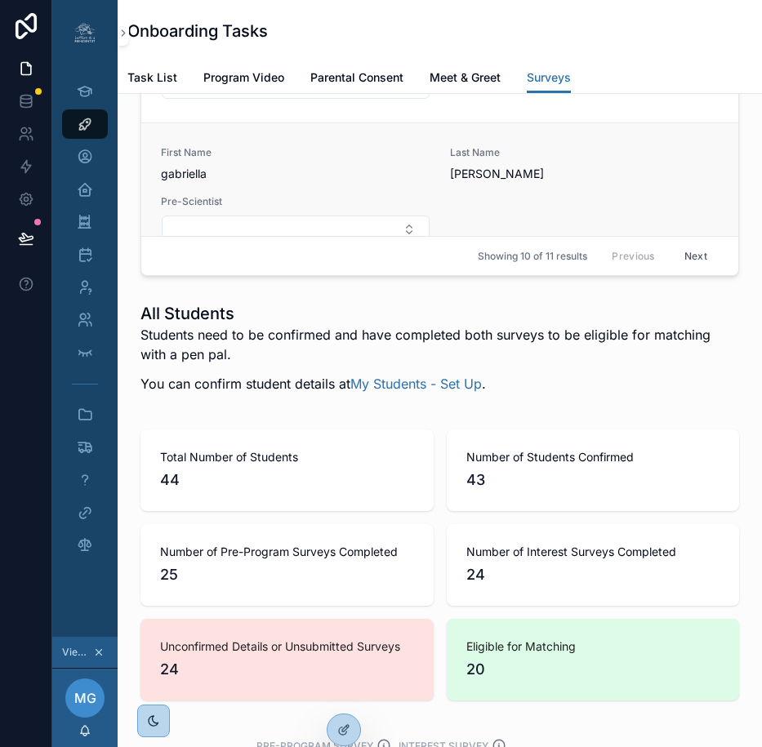
scroll to position [178, 0]
click at [284, 92] on button "Select Button" at bounding box center [296, 78] width 268 height 28
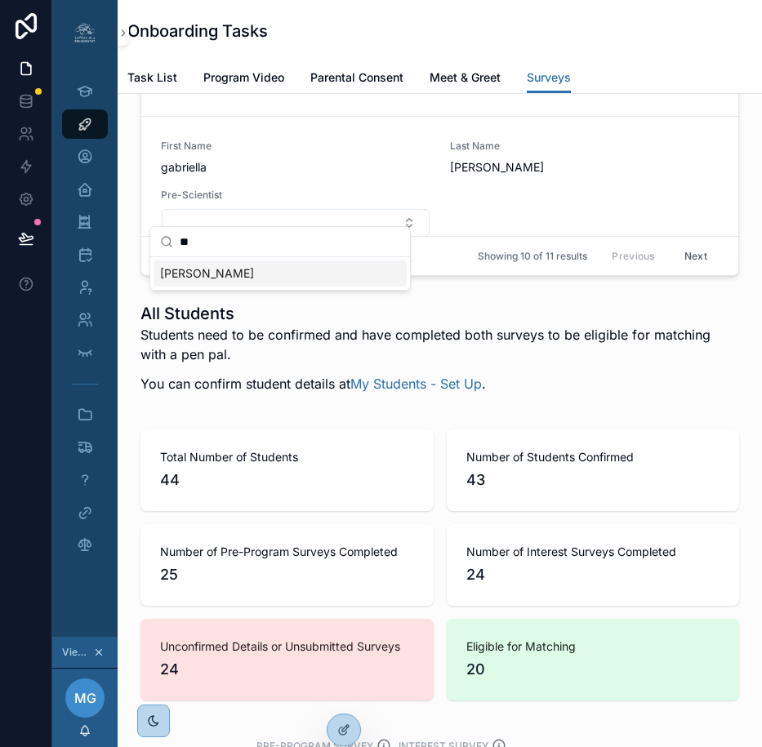
type input "**"
click at [273, 279] on div "EMMA LANGLEY" at bounding box center [279, 273] width 253 height 26
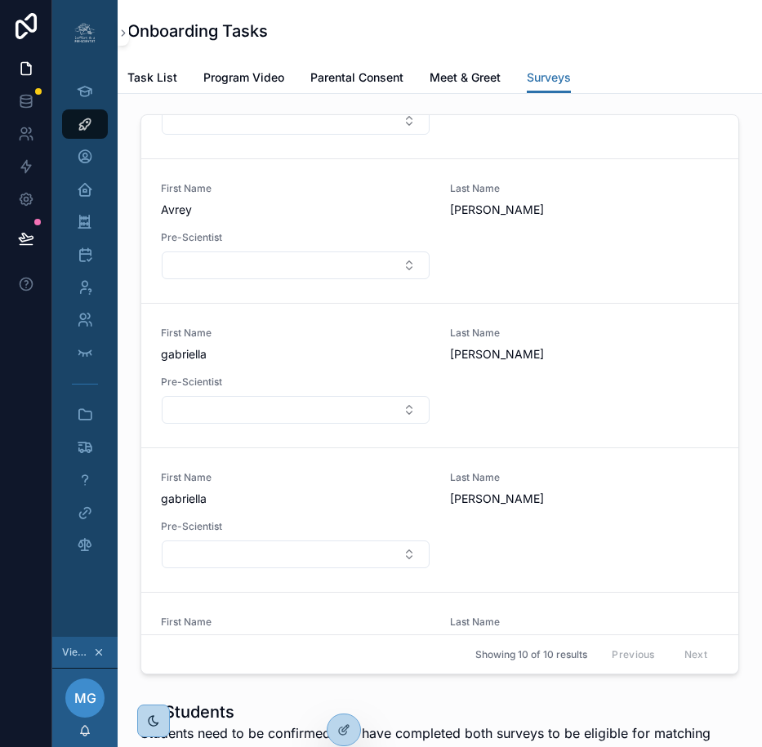
scroll to position [0, 0]
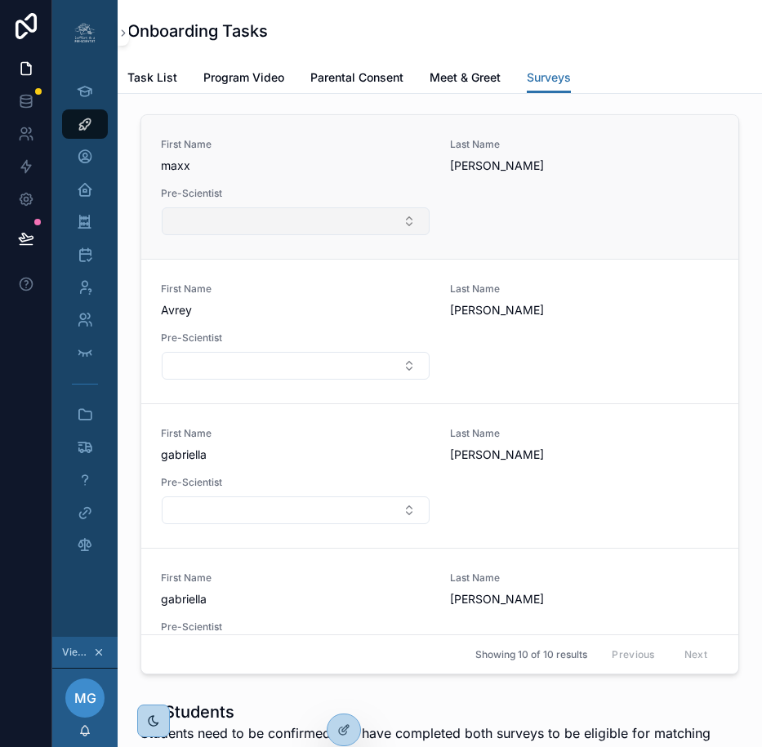
click at [271, 235] on button "Select Button" at bounding box center [296, 221] width 268 height 28
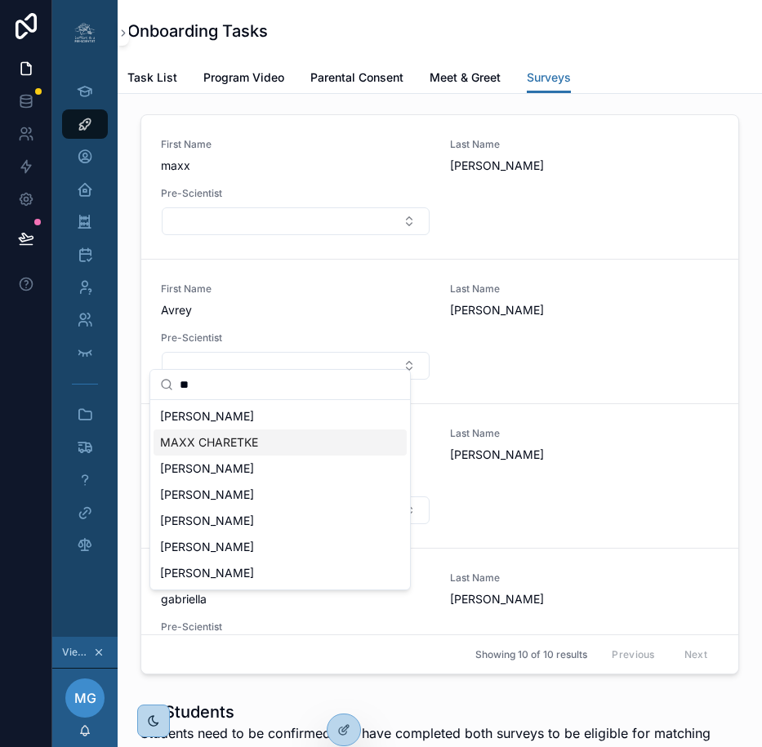
type input "**"
click at [278, 442] on div "MAXX CHARETKE" at bounding box center [279, 442] width 253 height 26
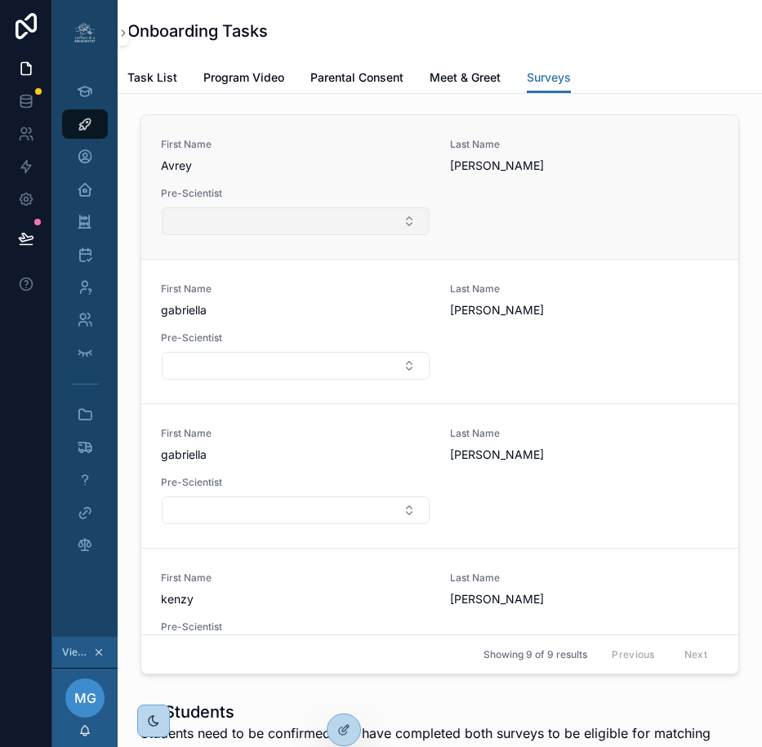
click at [282, 235] on button "Select Button" at bounding box center [296, 221] width 268 height 28
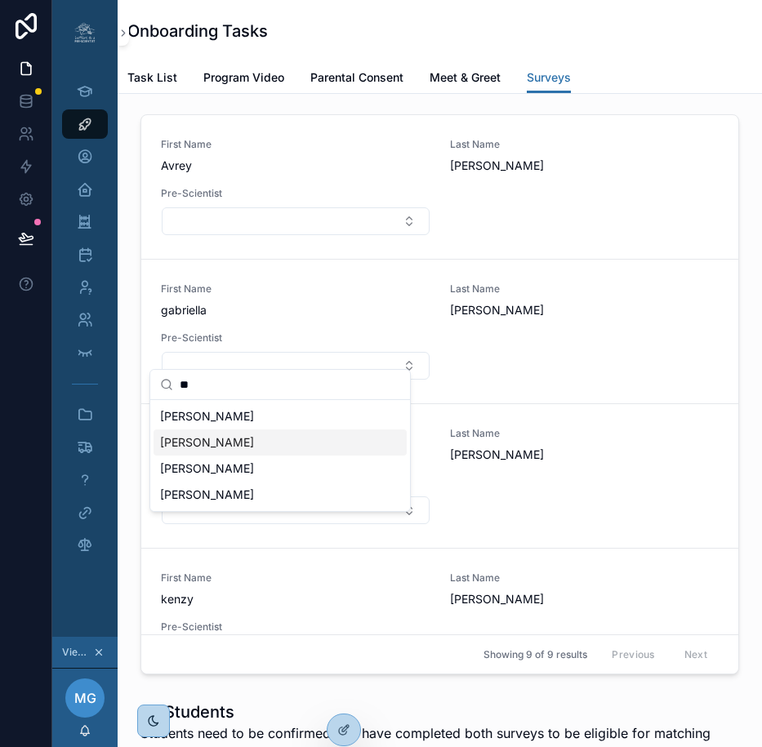
type input "**"
click at [292, 433] on div "AVERY RAPOSA" at bounding box center [279, 442] width 253 height 26
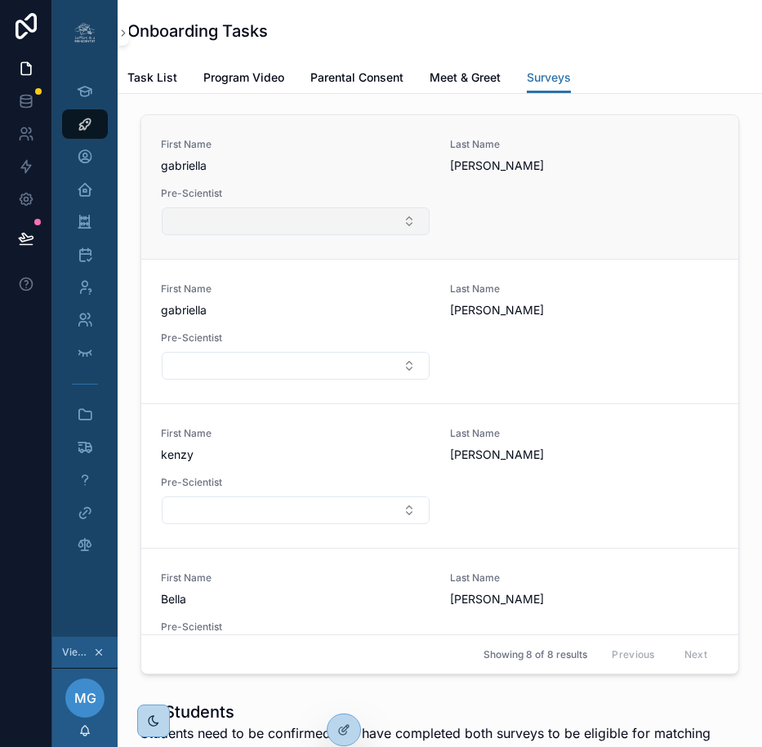
click at [275, 235] on button "Select Button" at bounding box center [296, 221] width 268 height 28
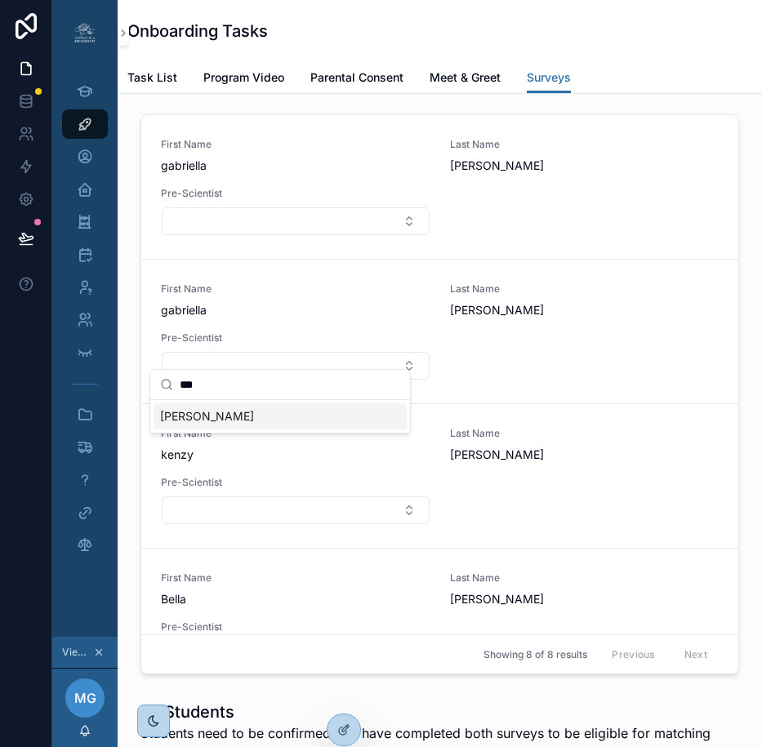
type input "***"
click at [302, 415] on div "GABRIELLA DOMENICAN" at bounding box center [279, 416] width 253 height 26
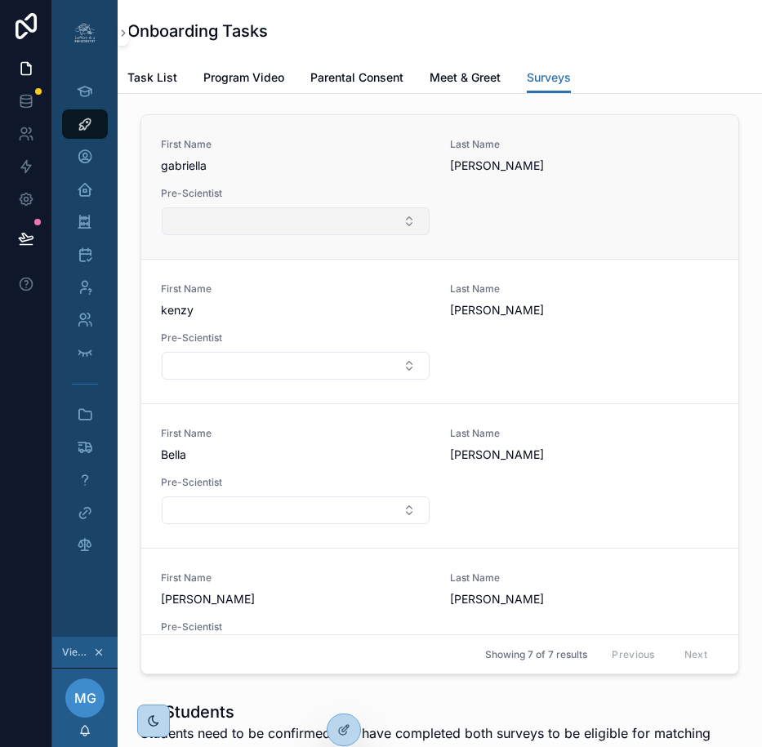
click at [287, 235] on button "Select Button" at bounding box center [296, 221] width 268 height 28
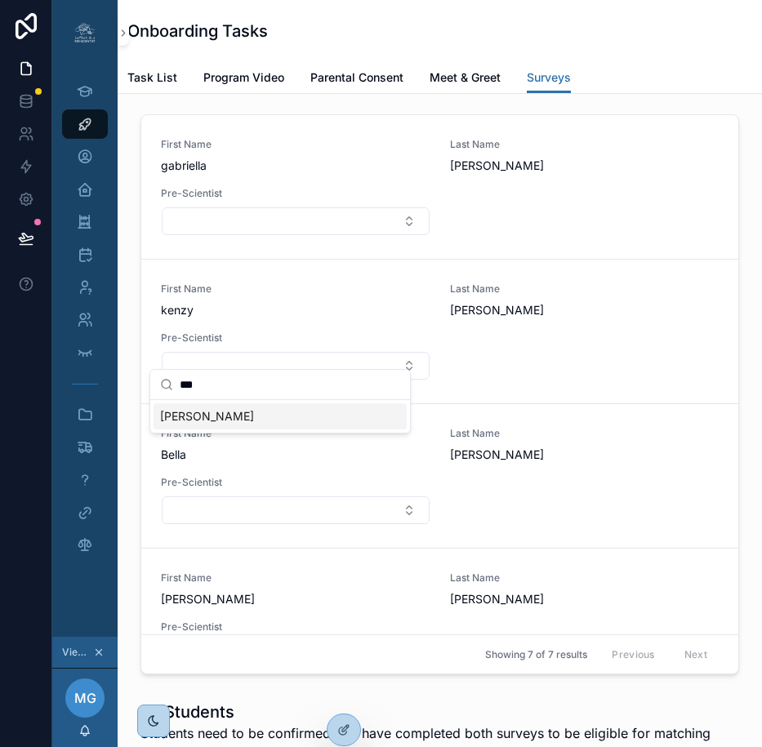
type input "***"
click at [254, 416] on span "GABRIELLA DOMENICAN" at bounding box center [207, 416] width 94 height 16
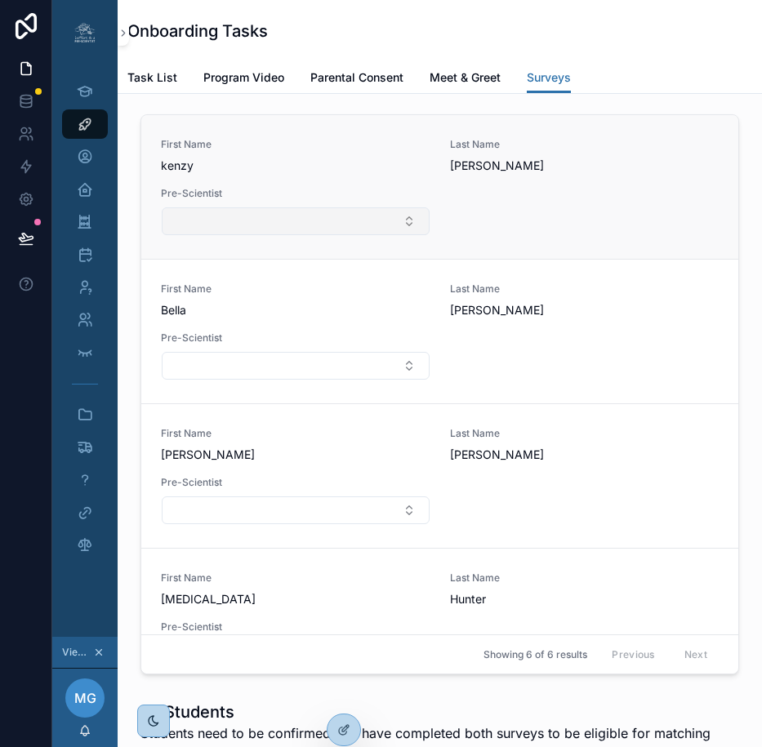
click at [274, 235] on button "Select Button" at bounding box center [296, 221] width 268 height 28
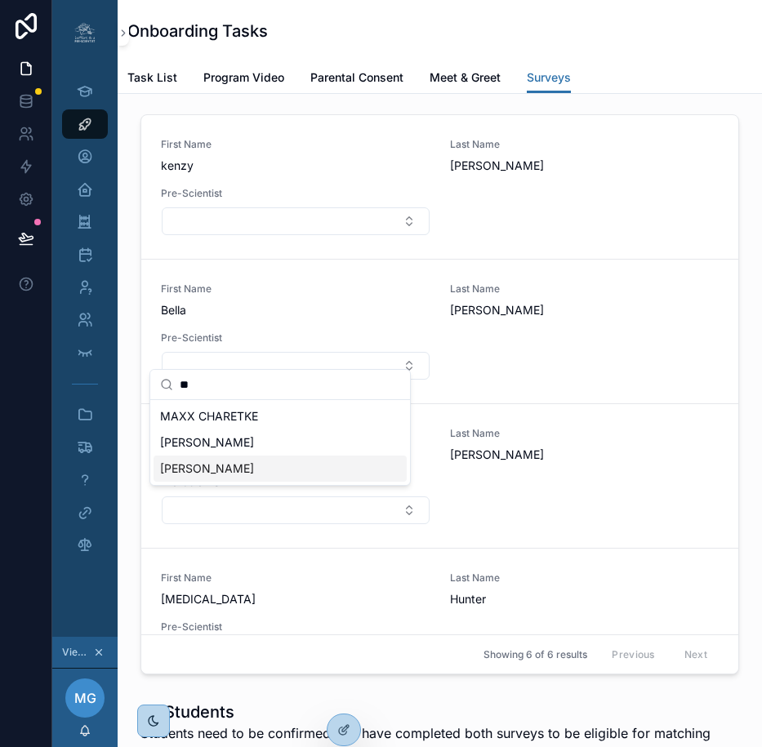
type input "**"
click at [246, 464] on span "KENSY CABRERA" at bounding box center [207, 468] width 94 height 16
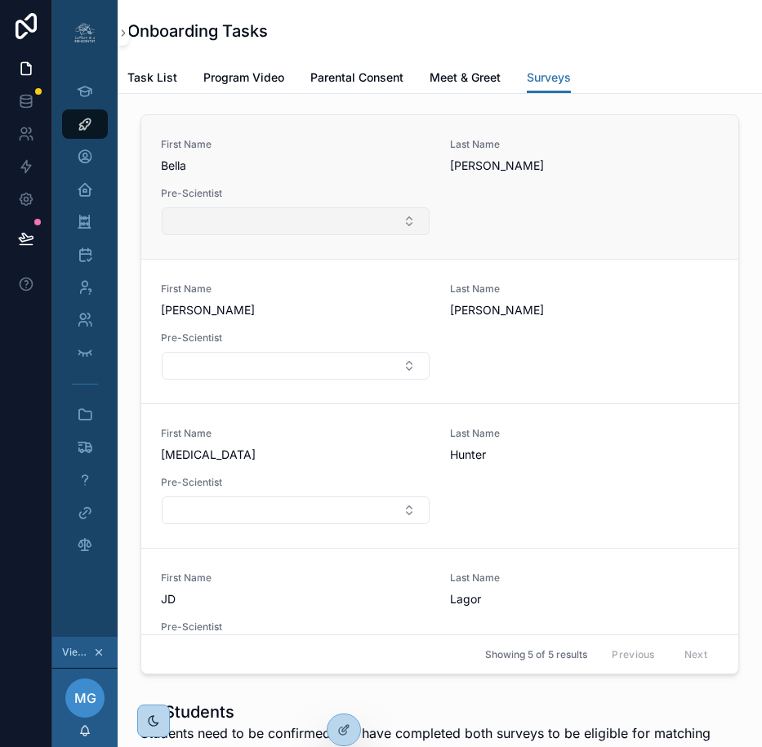
click at [296, 235] on button "Select Button" at bounding box center [296, 221] width 268 height 28
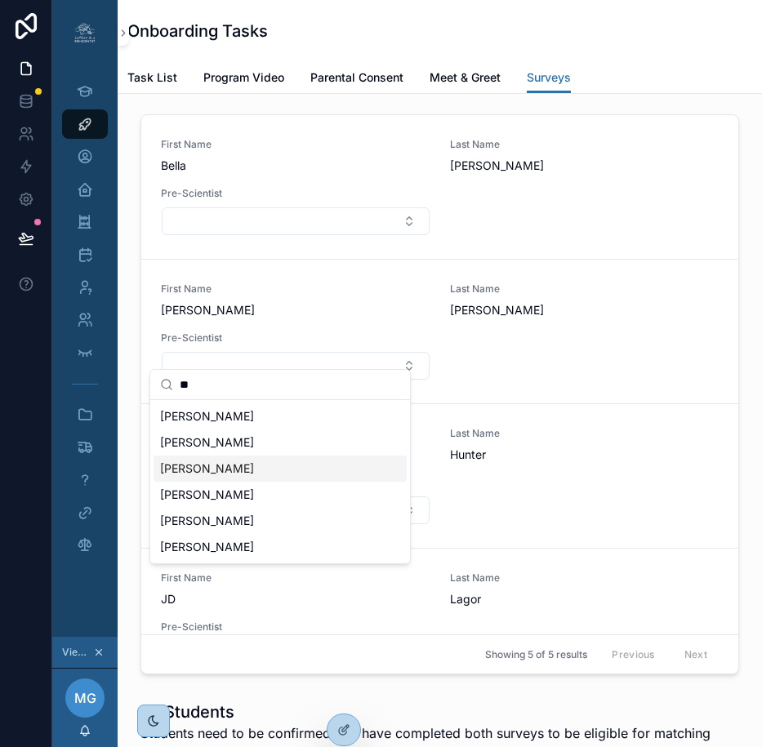
type input "**"
click at [248, 463] on div "BELLA COUTE" at bounding box center [279, 469] width 253 height 26
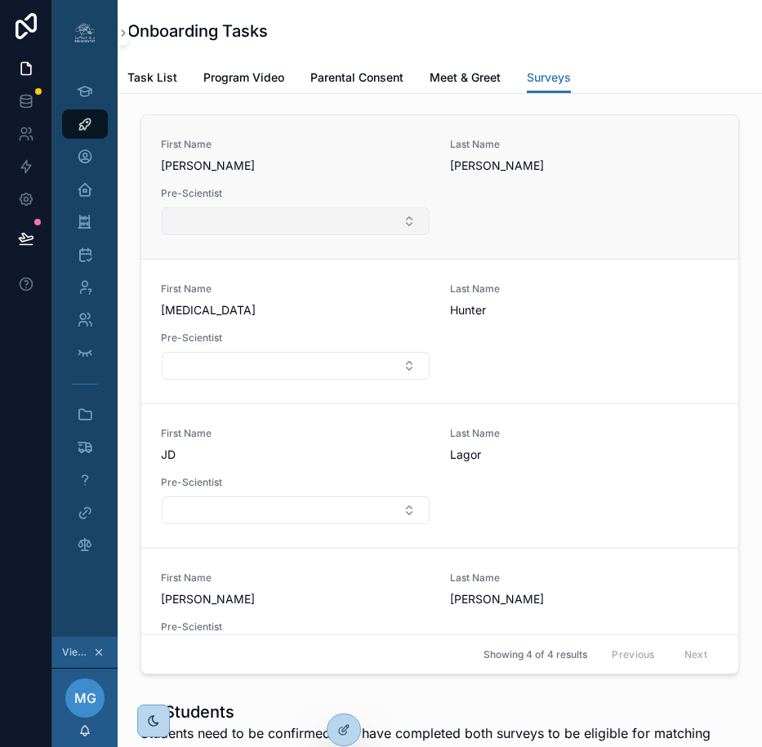
click at [331, 235] on button "Select Button" at bounding box center [296, 221] width 268 height 28
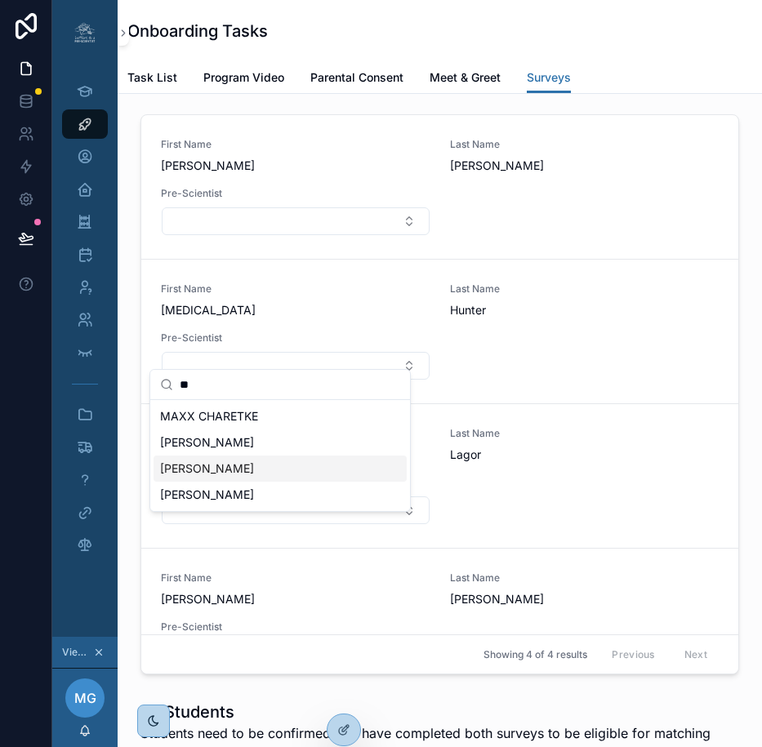
type input "**"
click at [244, 469] on div "ETHAN B" at bounding box center [279, 469] width 253 height 26
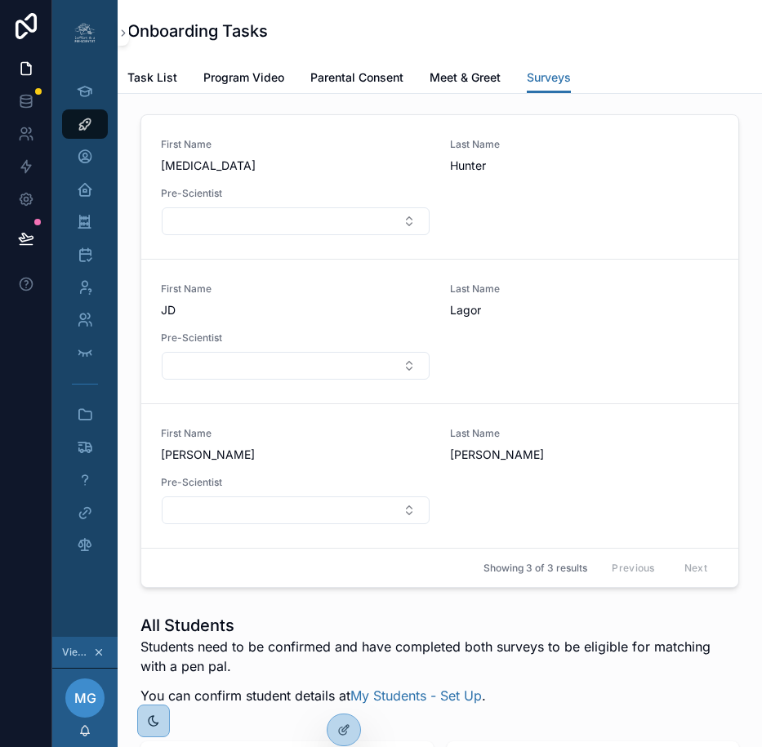
click at [281, 235] on button "Select Button" at bounding box center [296, 221] width 268 height 28
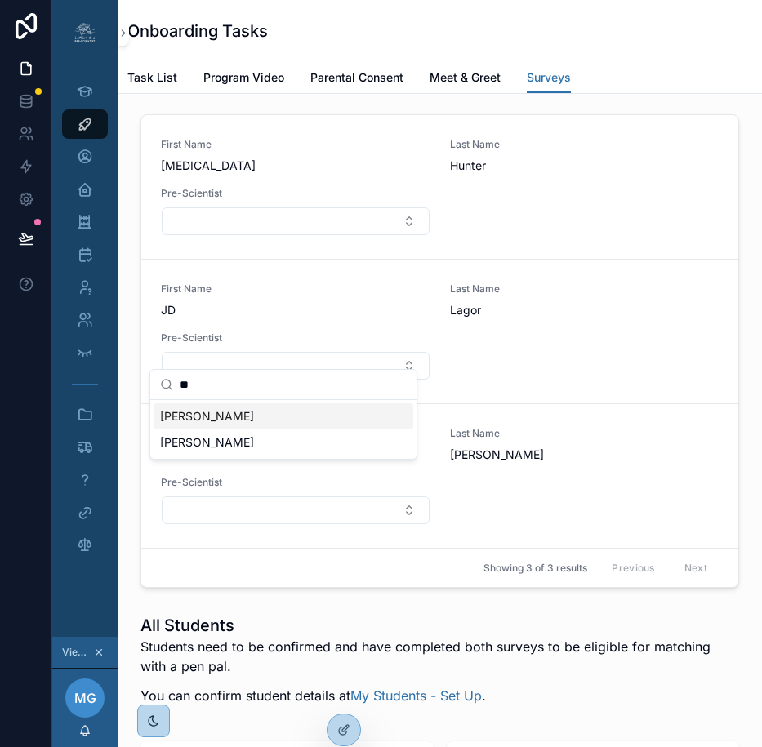
type input "**"
click at [257, 419] on div "SKYLAR HUNTER" at bounding box center [283, 416] width 260 height 26
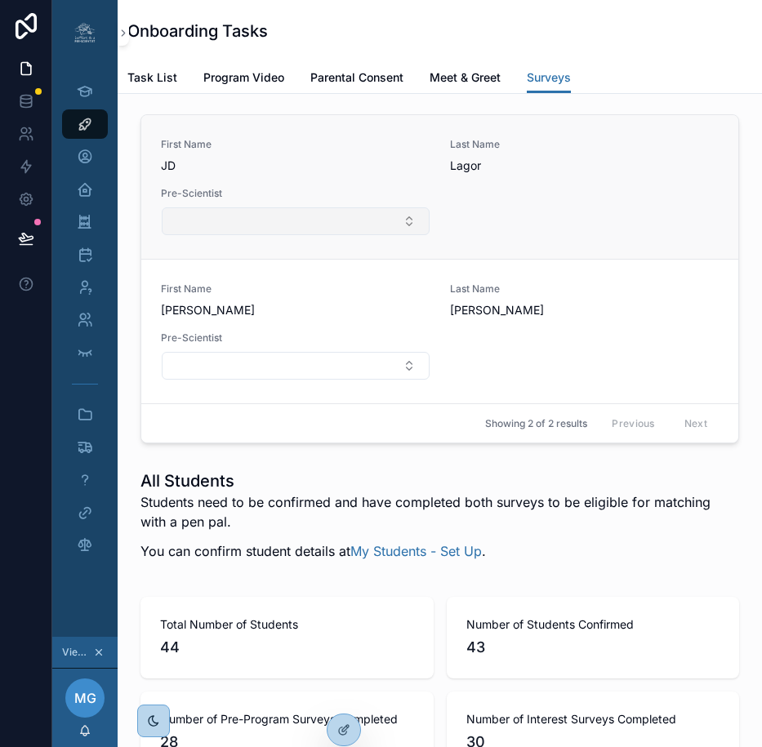
click at [308, 235] on button "Select Button" at bounding box center [296, 221] width 268 height 28
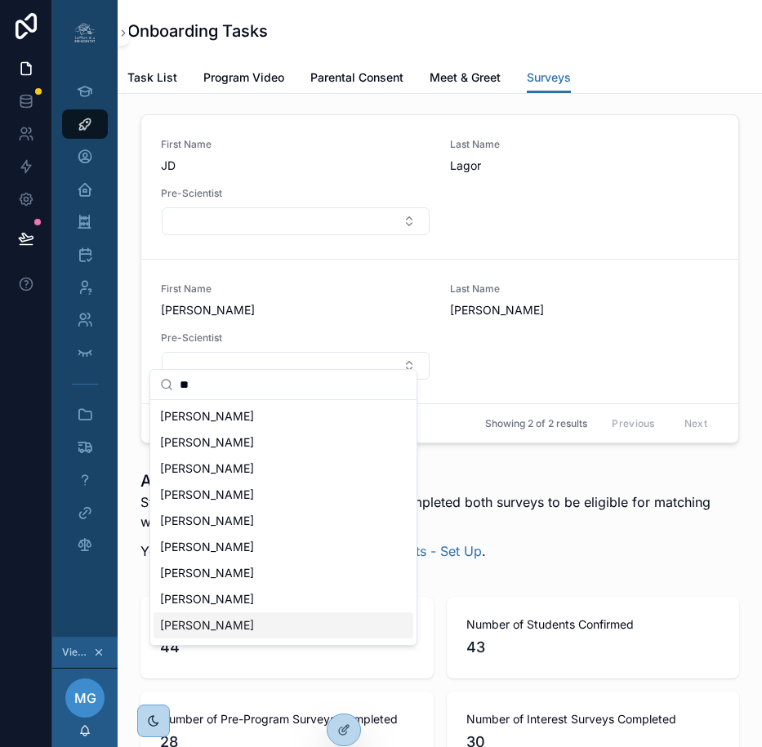
type input "**"
click at [236, 624] on span "JAMES LAGOR" at bounding box center [207, 625] width 94 height 16
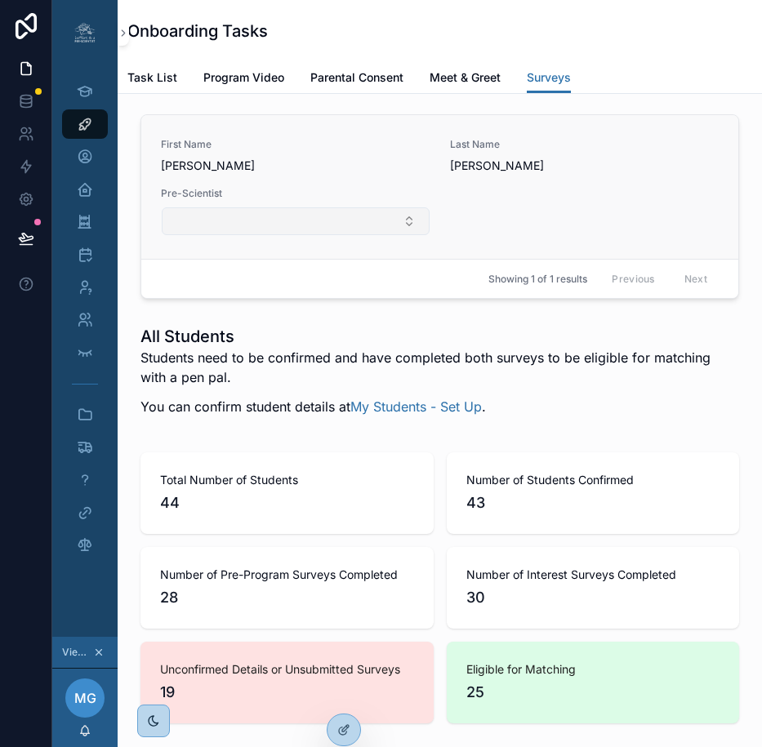
click at [327, 235] on button "Select Button" at bounding box center [296, 221] width 268 height 28
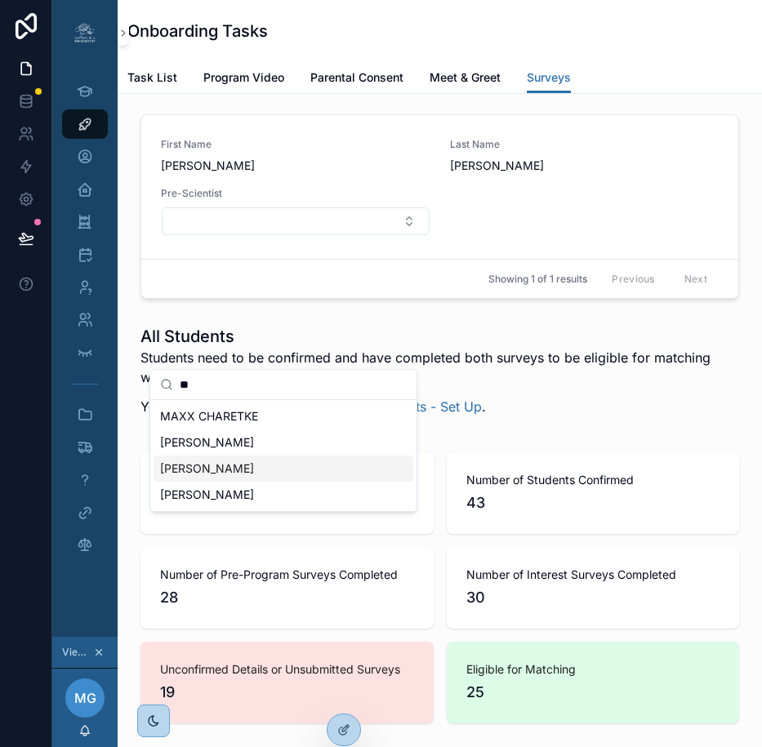
type input "**"
click at [247, 474] on div "ETHAN B" at bounding box center [283, 469] width 260 height 26
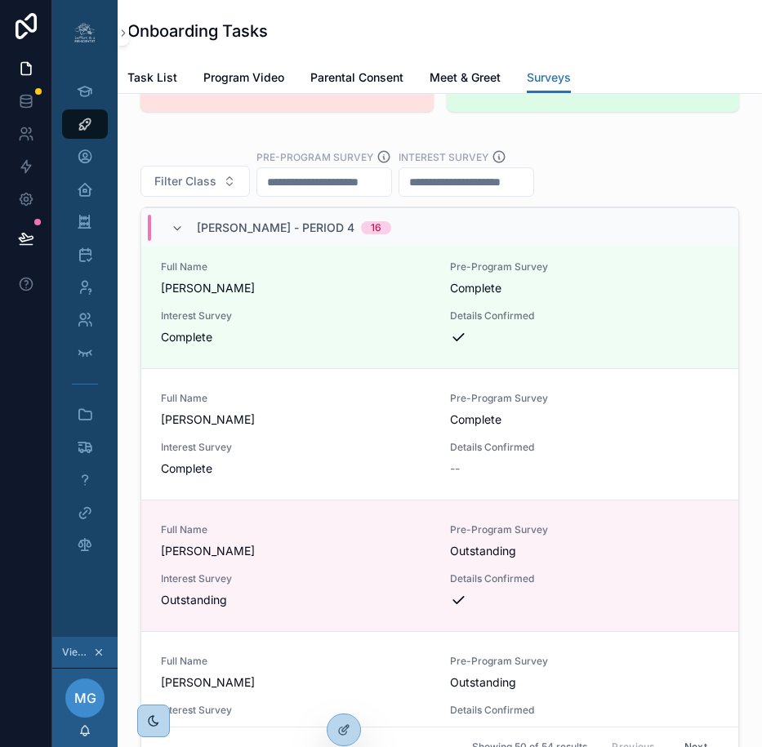
scroll to position [3943, 0]
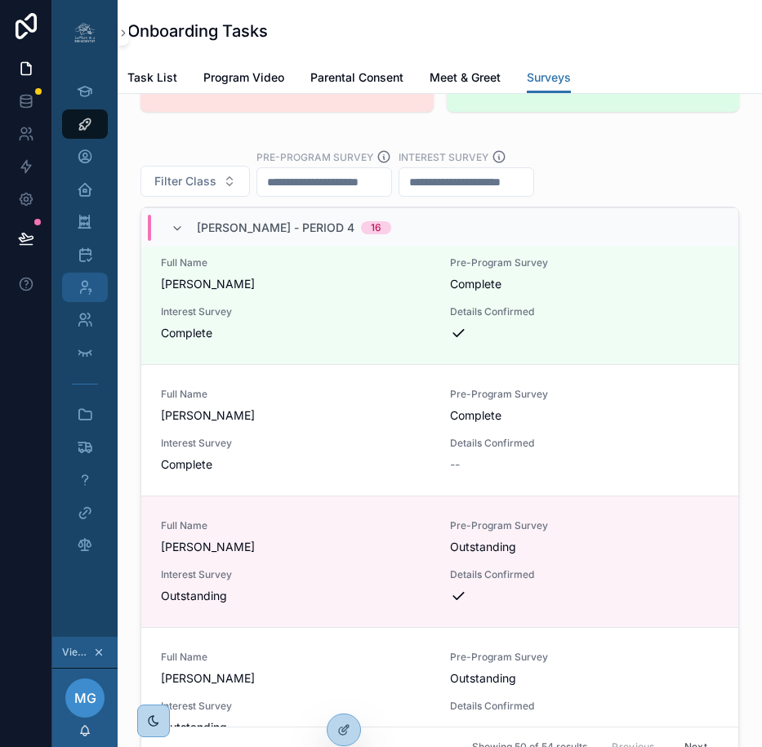
click at [77, 292] on icon "scrollable content" at bounding box center [85, 287] width 16 height 16
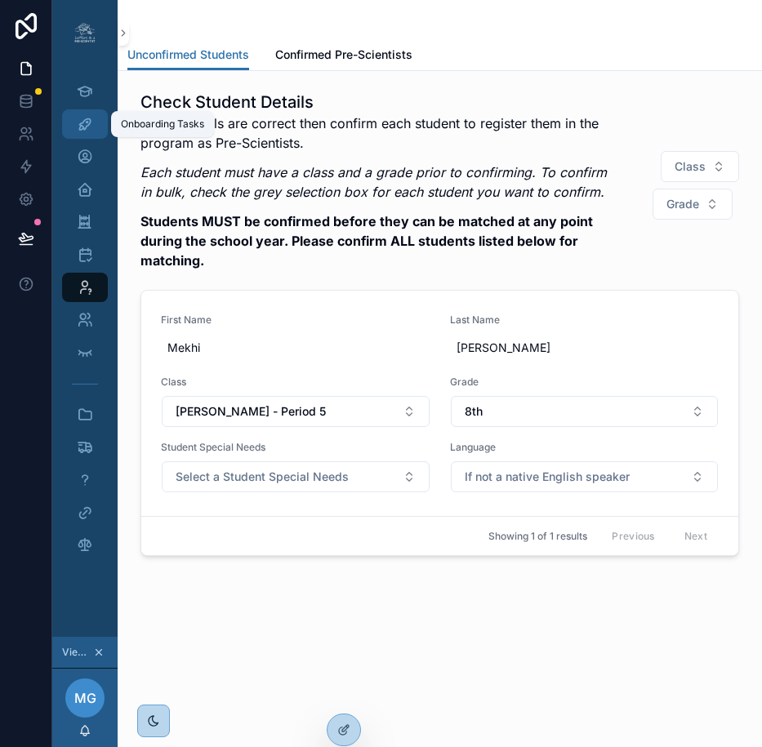
click at [78, 124] on icon "scrollable content" at bounding box center [85, 124] width 16 height 16
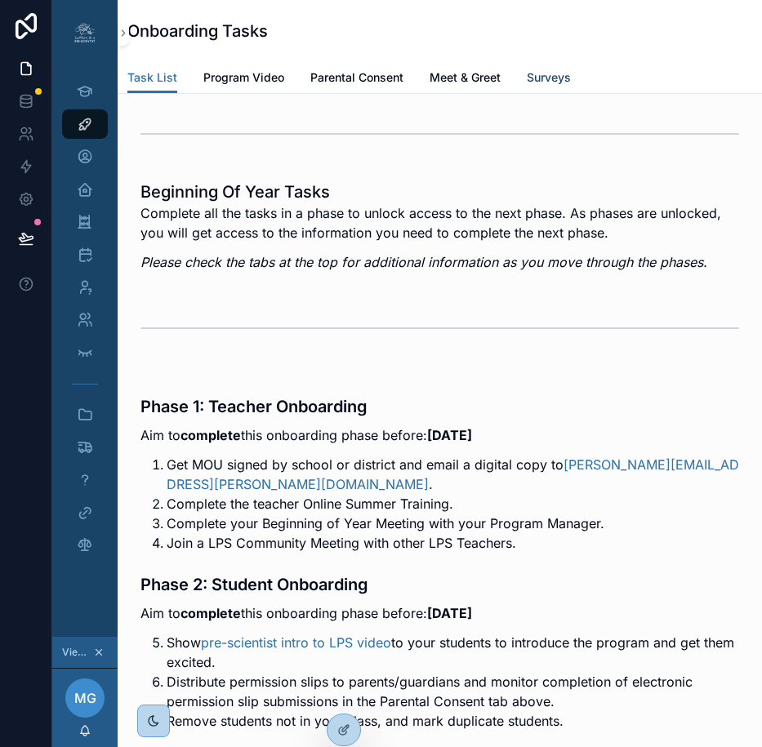
click at [537, 89] on link "Surveys" at bounding box center [549, 79] width 44 height 33
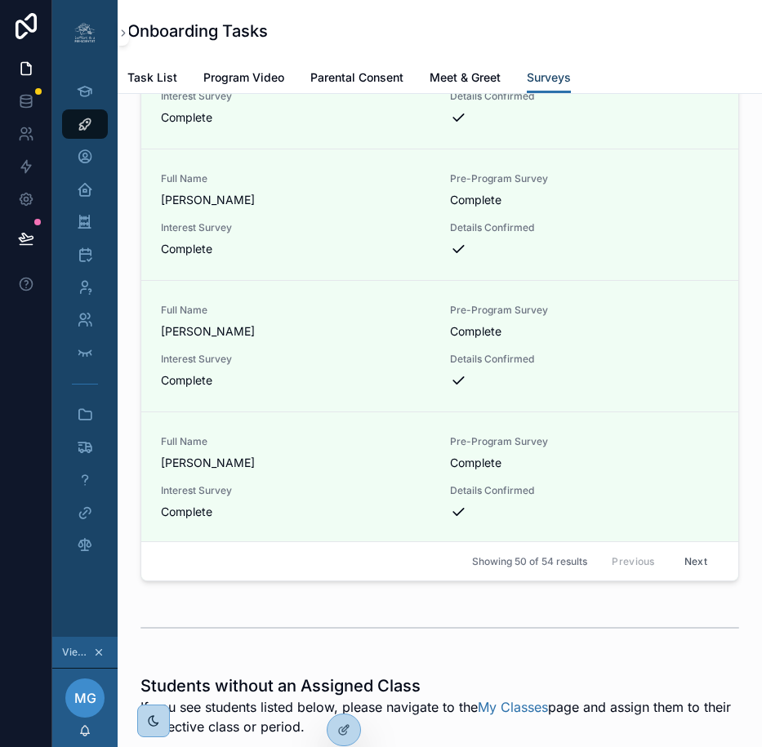
scroll to position [4500, 0]
click at [342, 696] on icon at bounding box center [343, 694] width 13 height 13
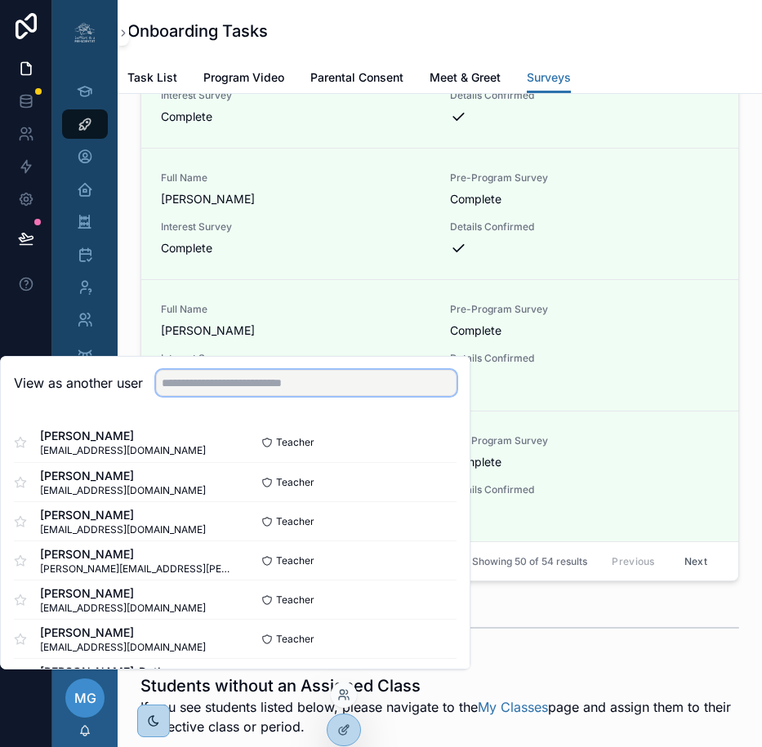
click at [309, 396] on input "text" at bounding box center [306, 383] width 300 height 26
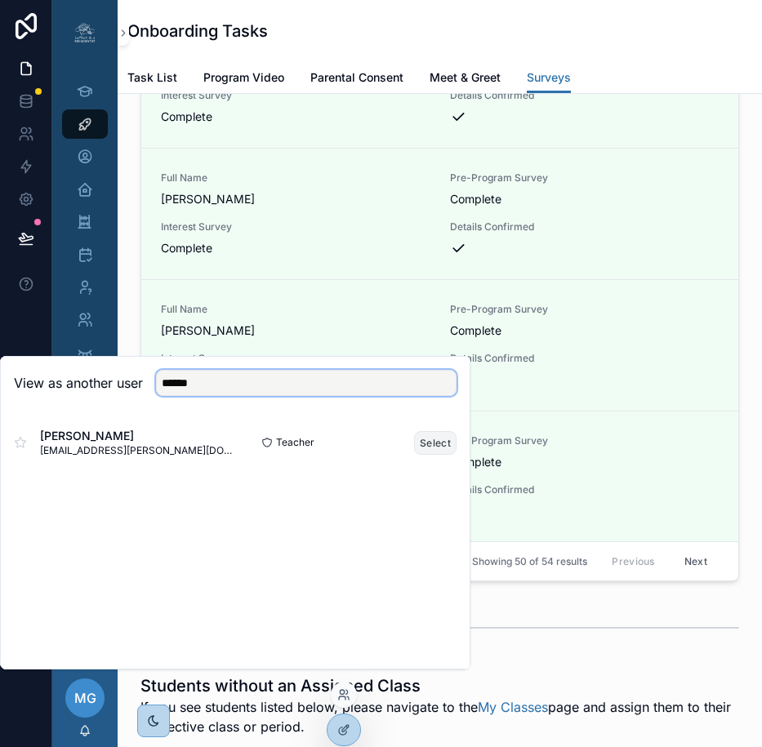
type input "******"
click at [438, 455] on button "Select" at bounding box center [435, 443] width 42 height 24
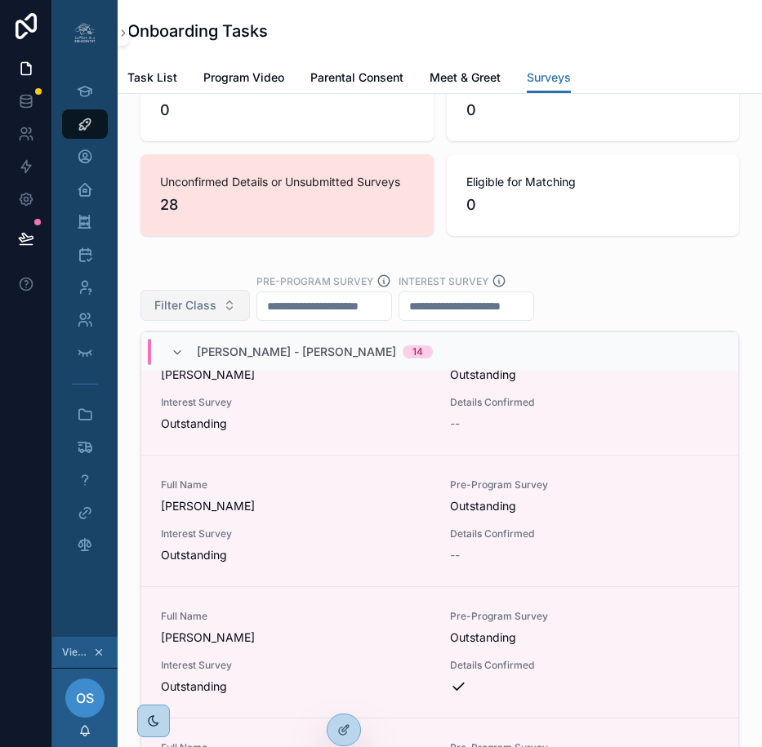
scroll to position [2339, 0]
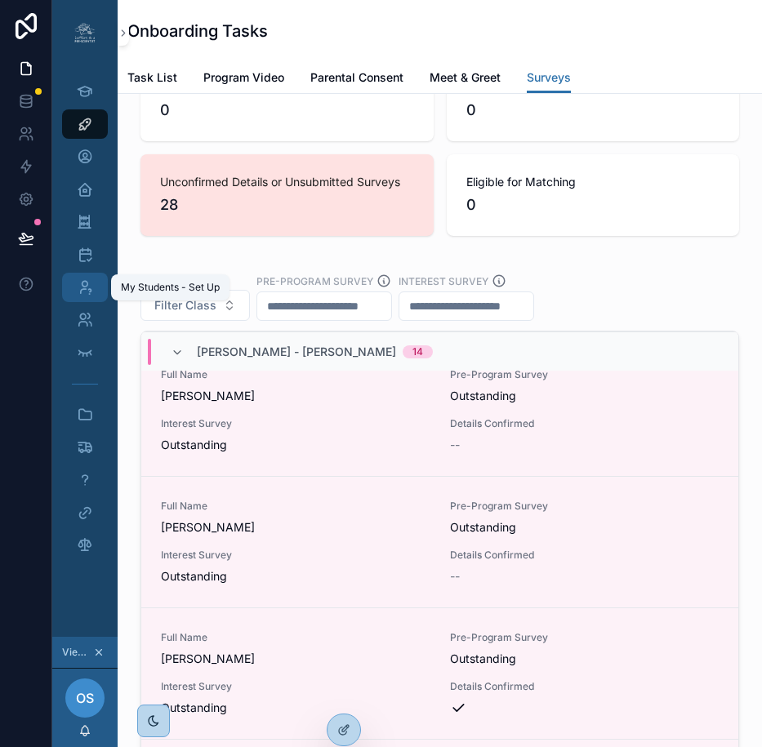
click at [77, 286] on icon "scrollable content" at bounding box center [85, 287] width 16 height 16
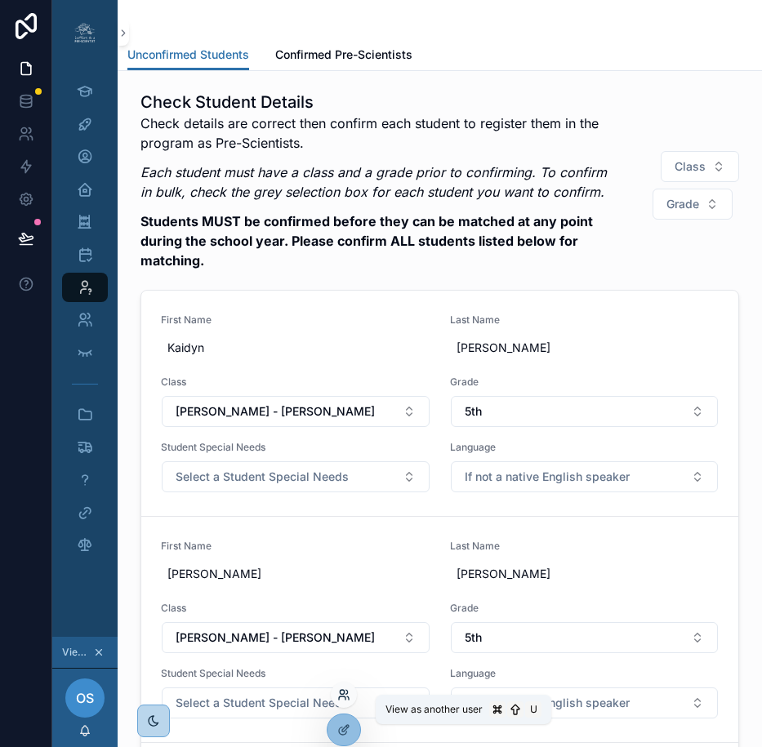
click at [340, 699] on icon at bounding box center [343, 694] width 13 height 13
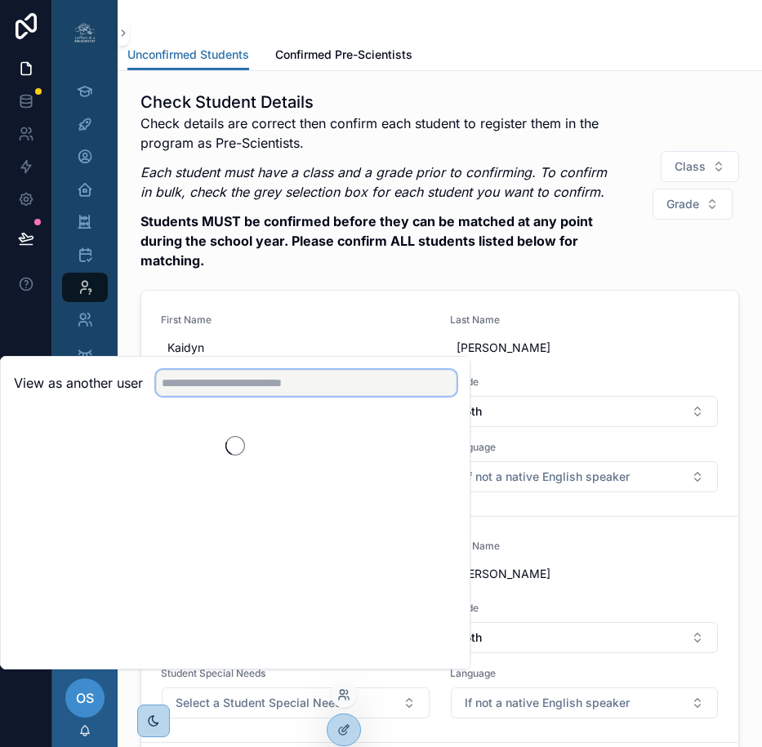
click at [307, 396] on input "text" at bounding box center [306, 383] width 300 height 26
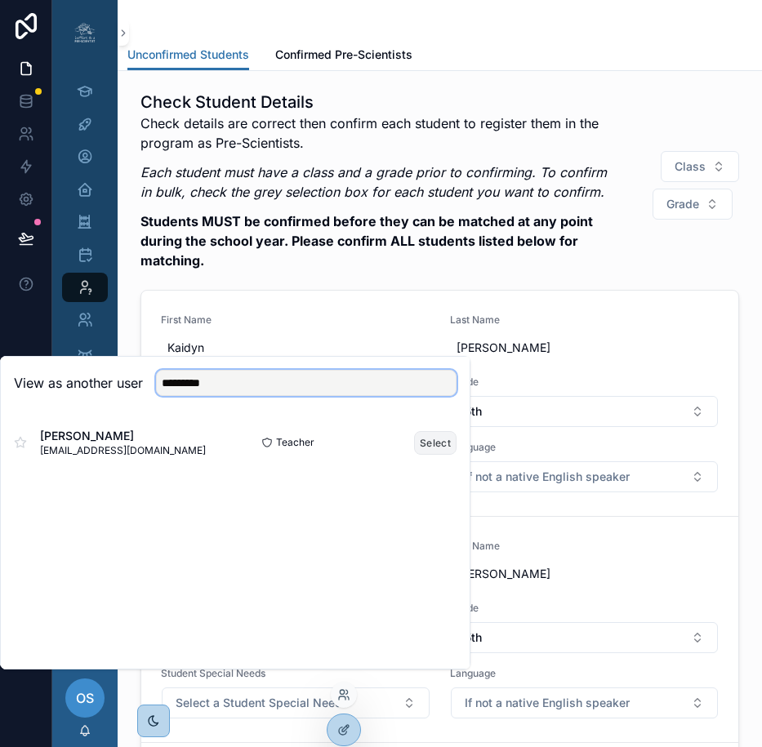
type input "********"
click at [430, 455] on button "Select" at bounding box center [435, 443] width 42 height 24
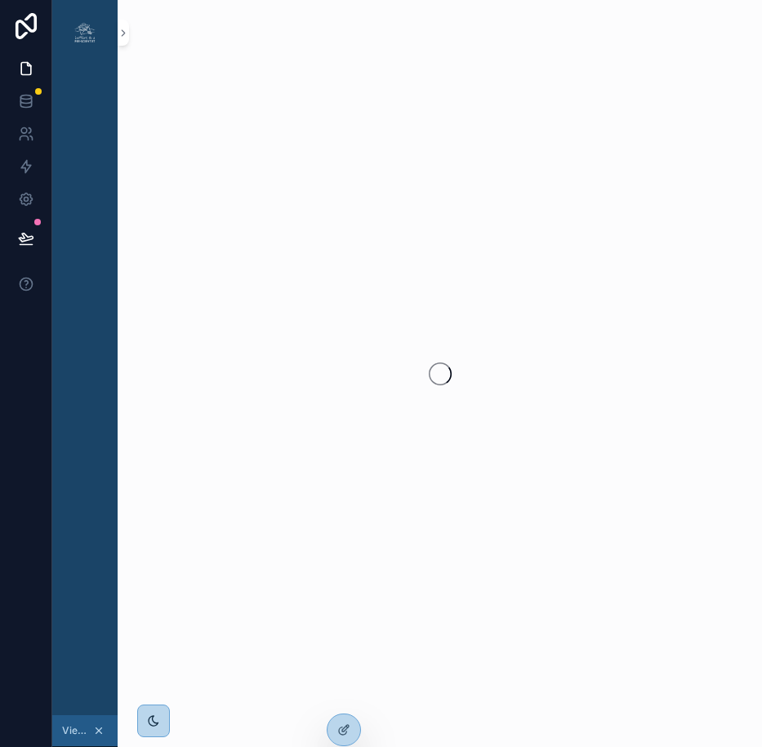
scroll to position [0, 12]
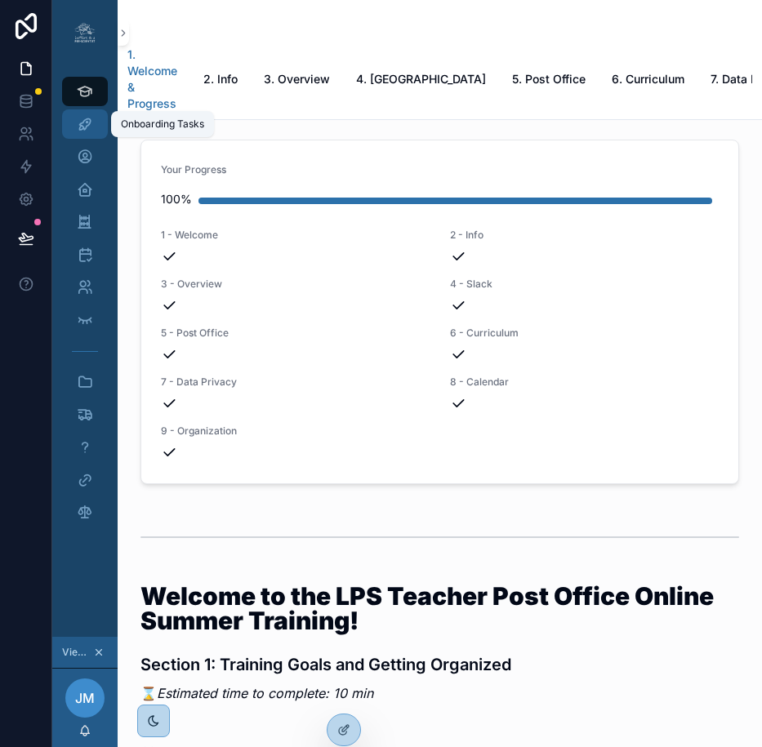
click at [80, 125] on icon "scrollable content" at bounding box center [85, 124] width 16 height 16
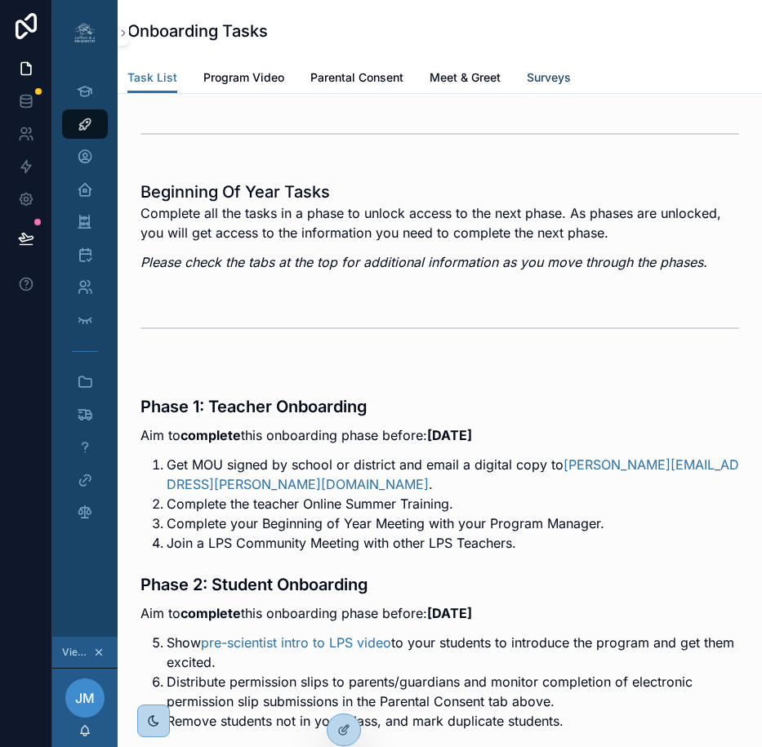
click at [546, 74] on span "Surveys" at bounding box center [549, 77] width 44 height 16
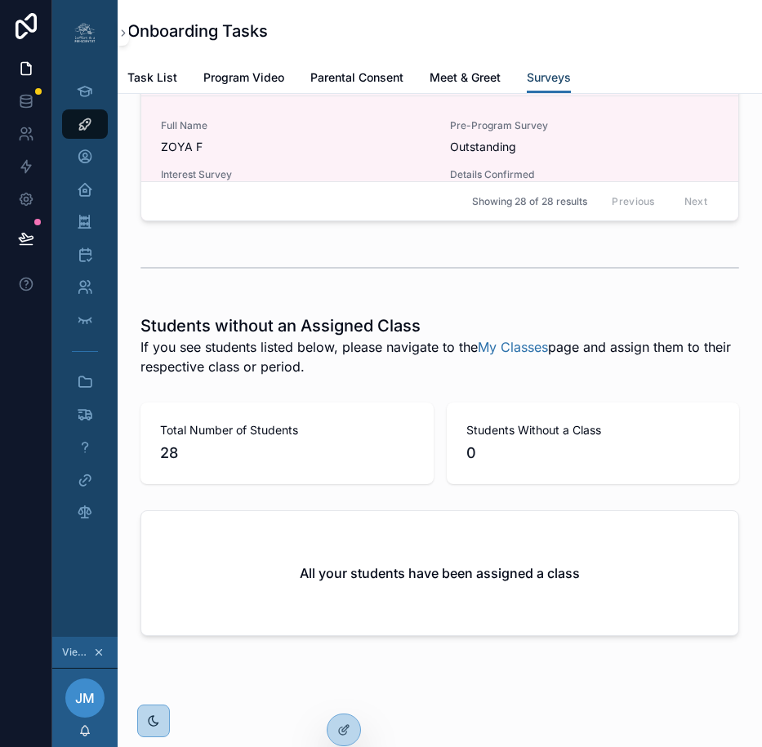
scroll to position [4078, 0]
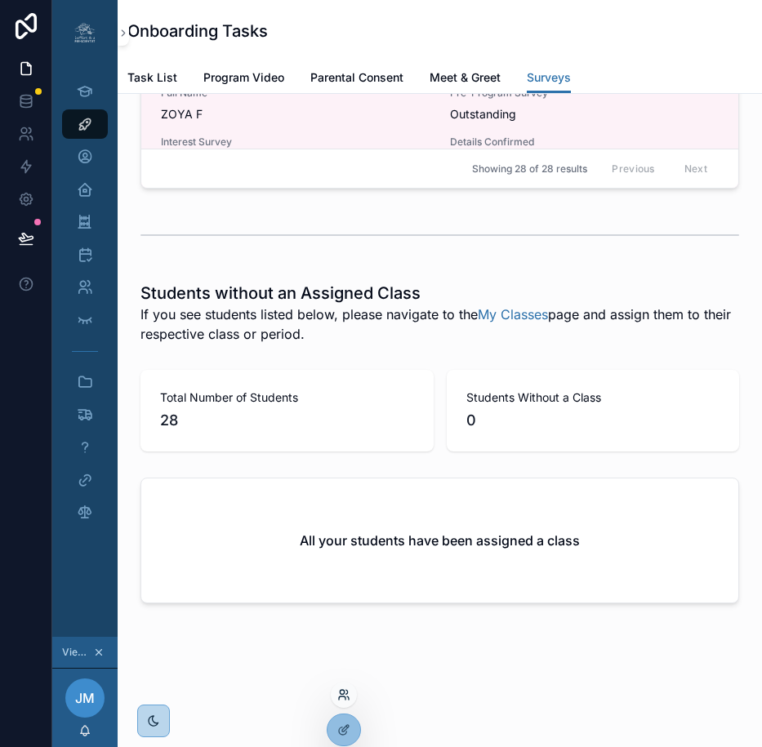
click at [339, 698] on icon at bounding box center [342, 697] width 7 height 3
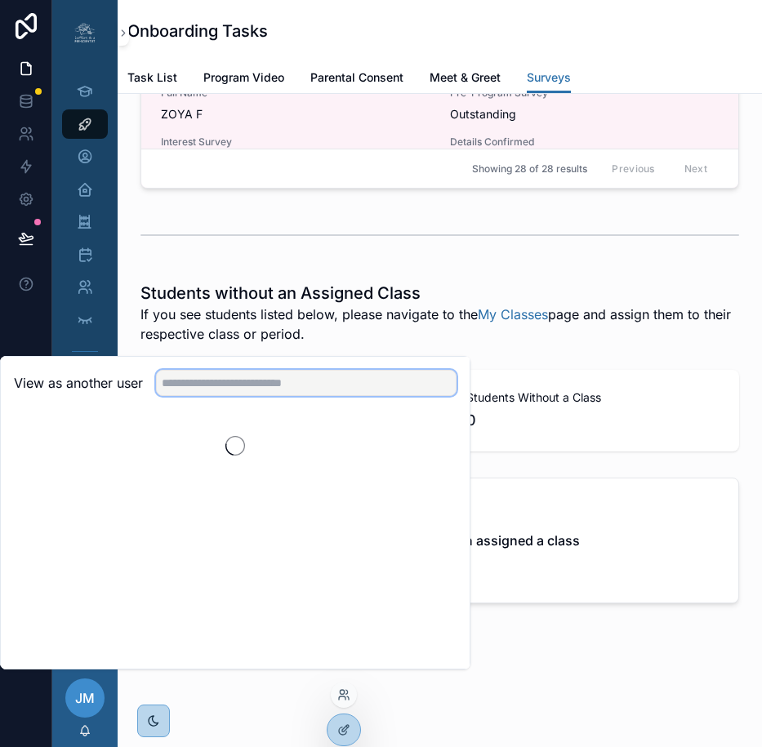
click at [269, 386] on input "text" at bounding box center [306, 383] width 300 height 26
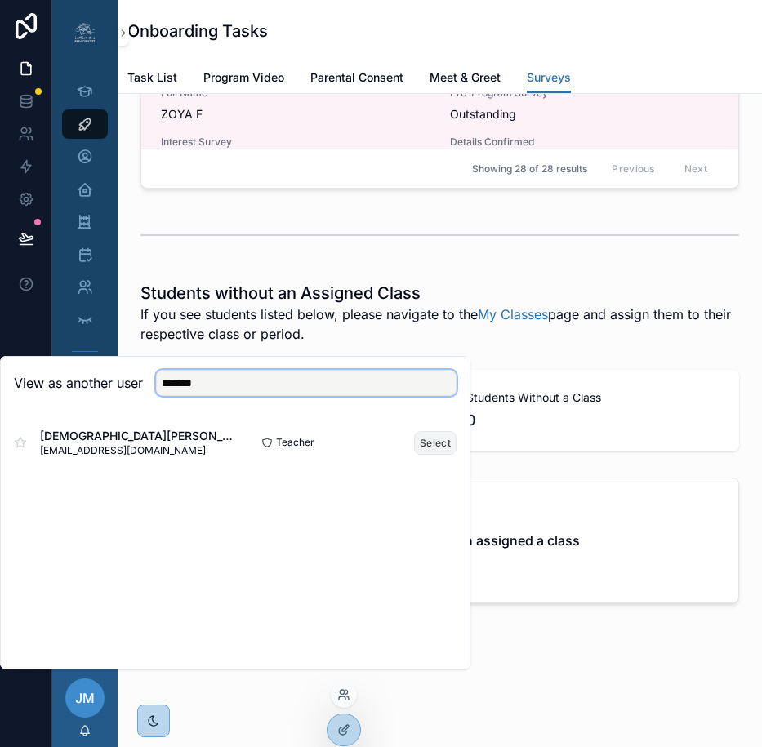
type input "*******"
click at [434, 455] on button "Select" at bounding box center [435, 443] width 42 height 24
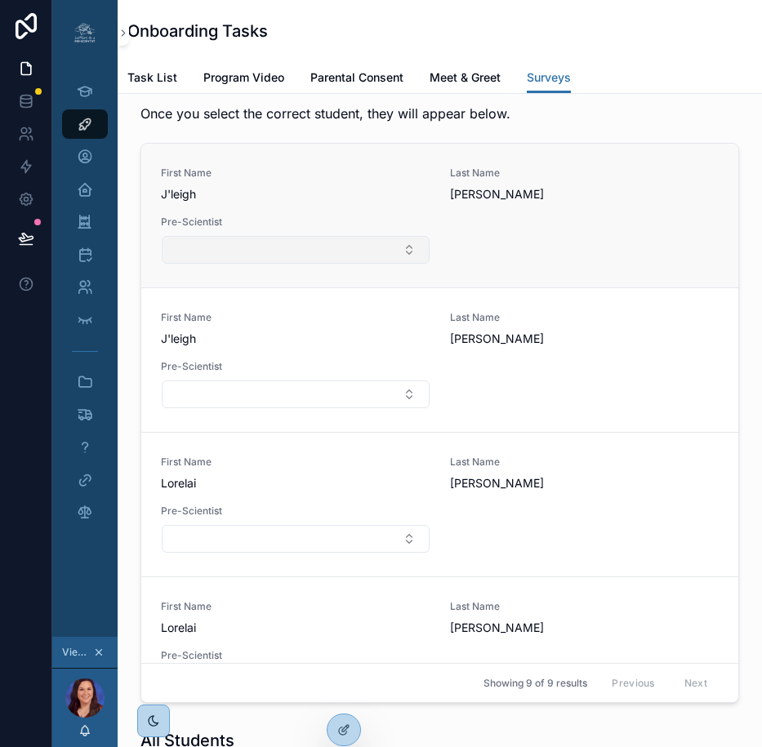
click at [312, 264] on button "Select Button" at bounding box center [296, 250] width 268 height 28
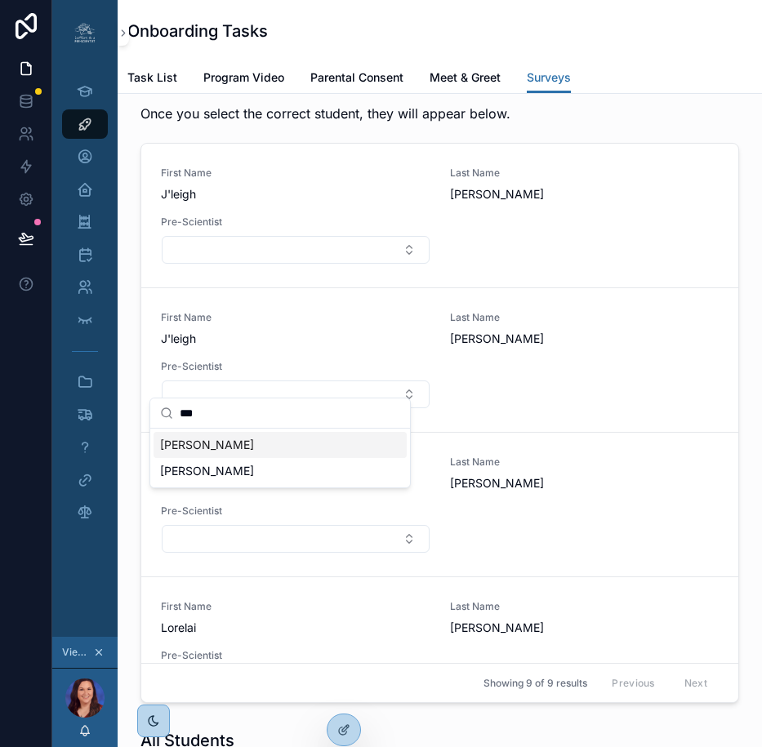
type input "***"
click at [293, 446] on div "JLEIGH WILLIAMS" at bounding box center [279, 445] width 253 height 26
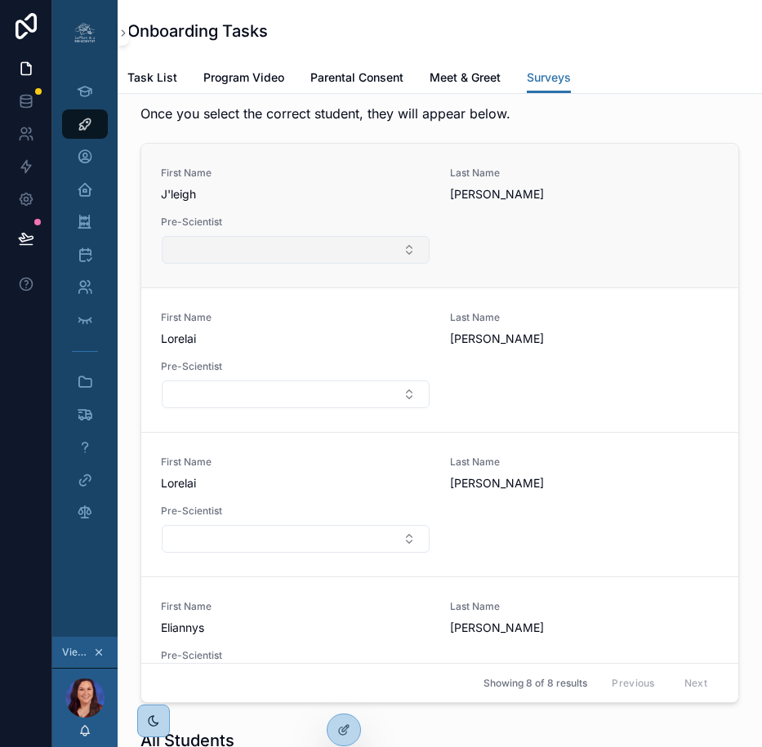
click at [354, 264] on button "Select Button" at bounding box center [296, 250] width 268 height 28
click at [355, 264] on button "Select Button" at bounding box center [296, 250] width 268 height 28
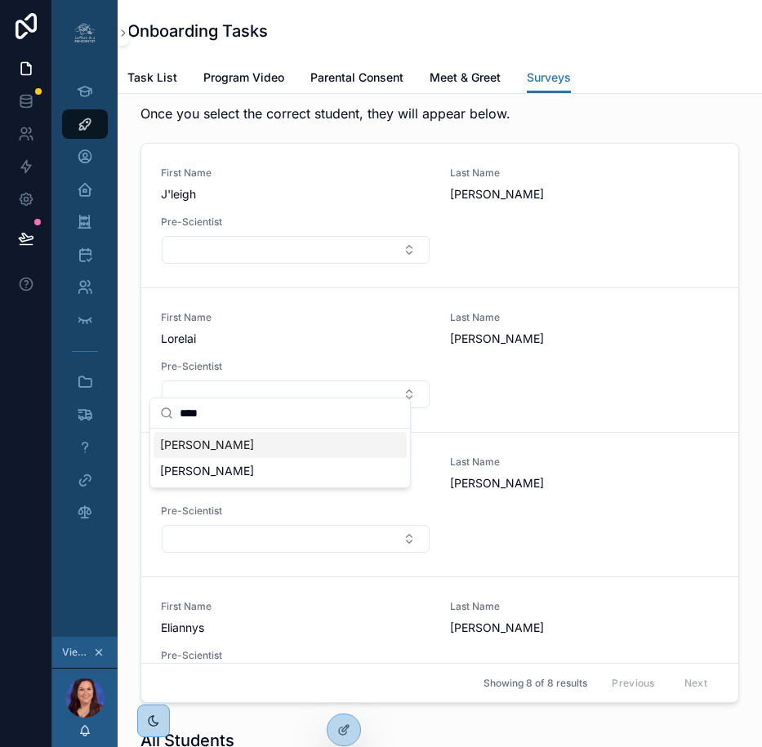
type input "****"
click at [254, 447] on span "JLEIGH WILLIAMS" at bounding box center [207, 445] width 94 height 16
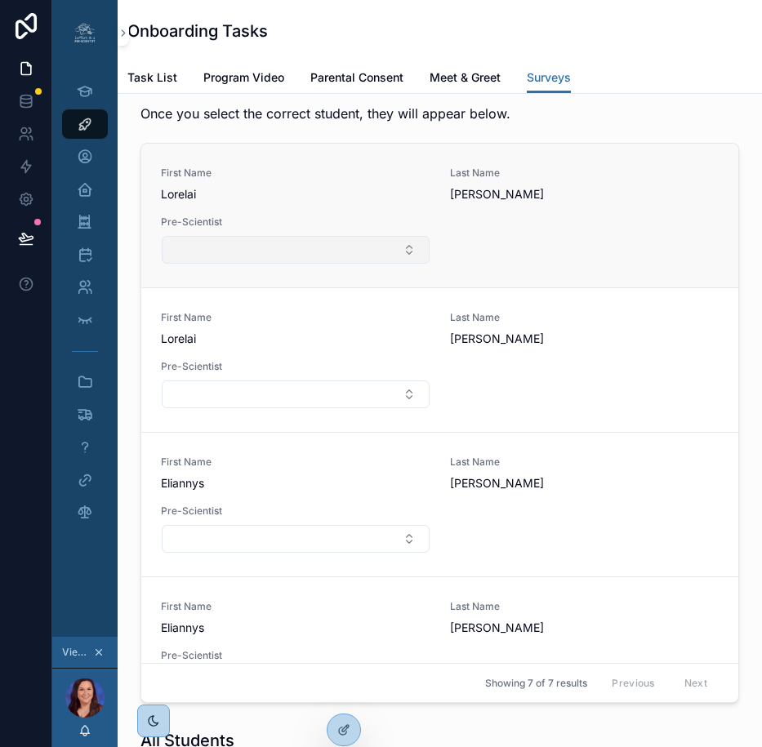
click at [277, 264] on button "Select Button" at bounding box center [296, 250] width 268 height 28
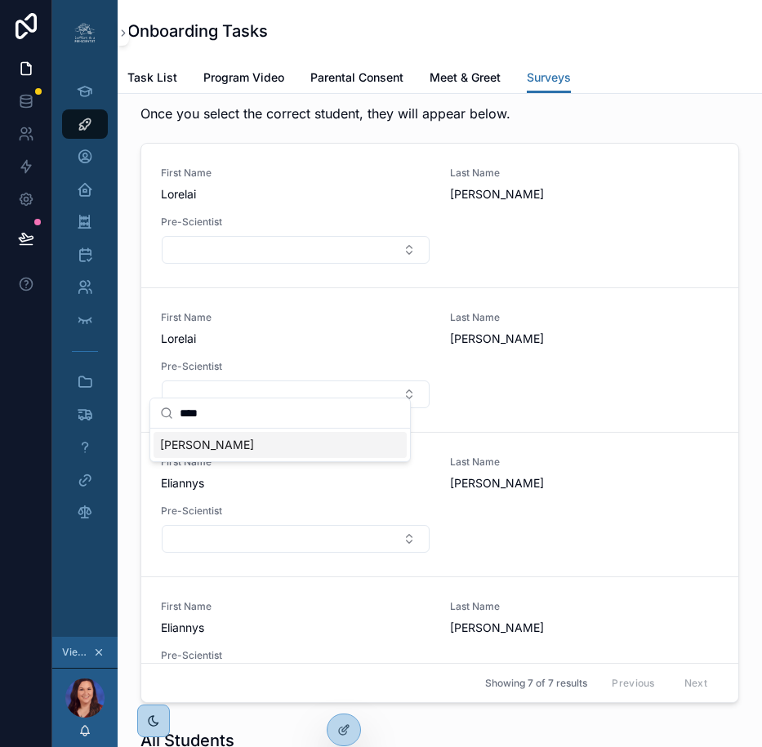
type input "****"
click at [270, 449] on div "LOREAL BERRY" at bounding box center [279, 445] width 253 height 26
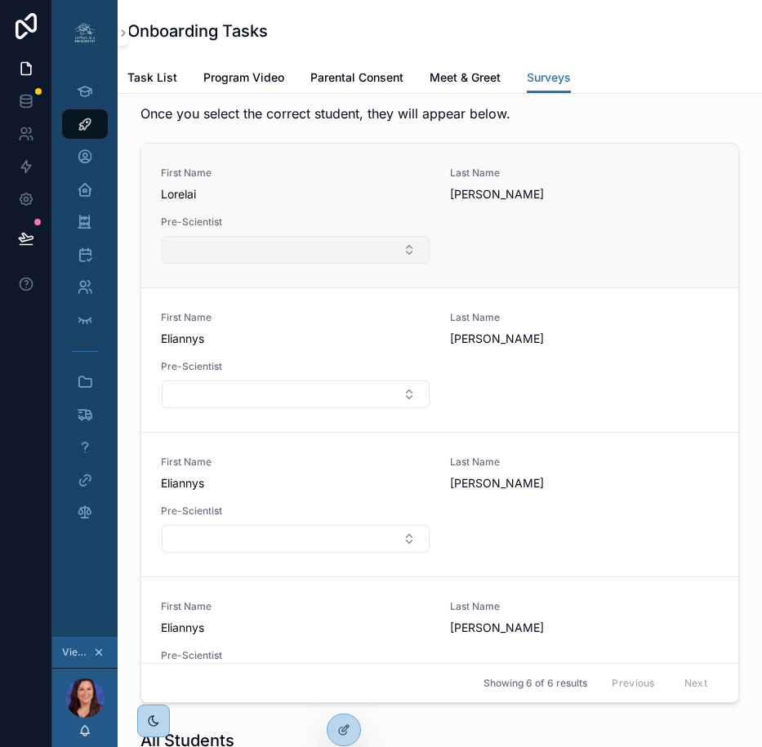
click at [280, 264] on button "Select Button" at bounding box center [296, 250] width 268 height 28
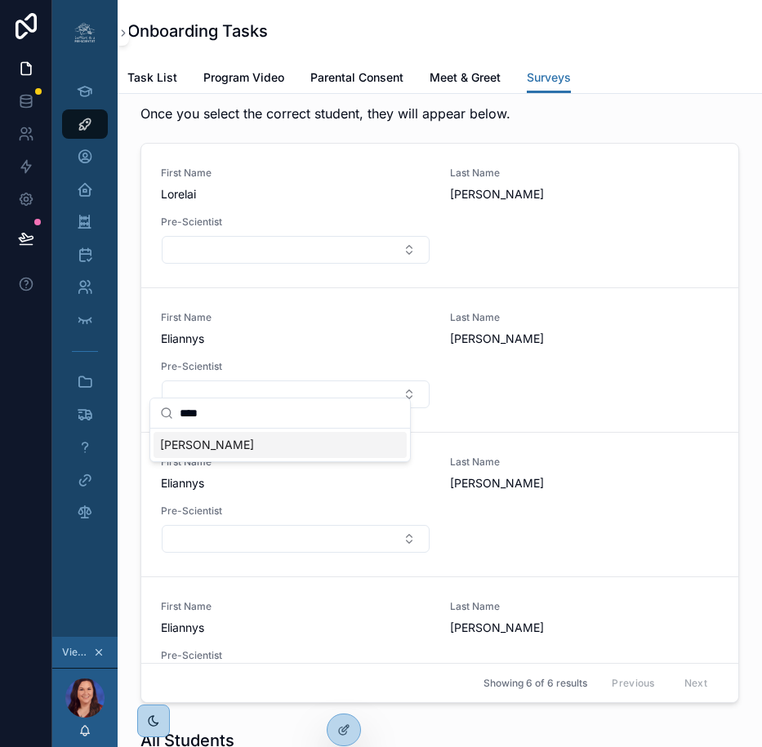
type input "****"
click at [235, 444] on span "LOREAL BERRY" at bounding box center [207, 445] width 94 height 16
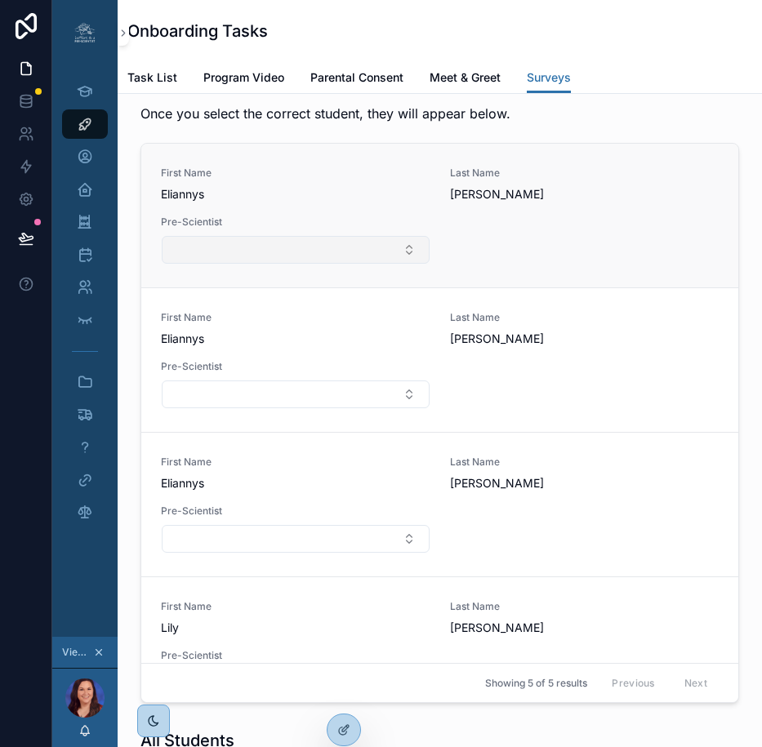
click at [254, 264] on button "Select Button" at bounding box center [296, 250] width 268 height 28
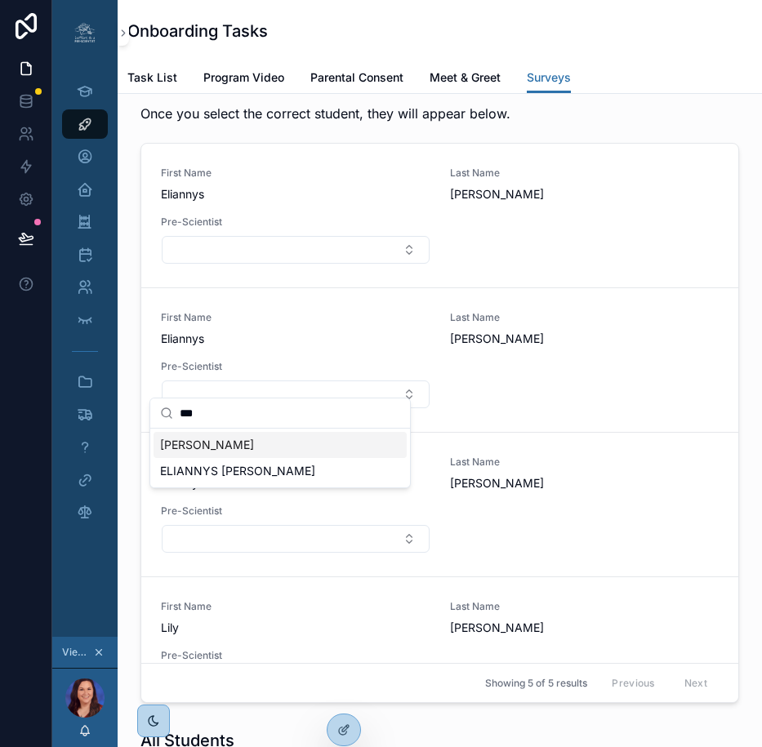
type input "***"
click at [256, 445] on div "ELIANNYS PEREZ" at bounding box center [279, 445] width 253 height 26
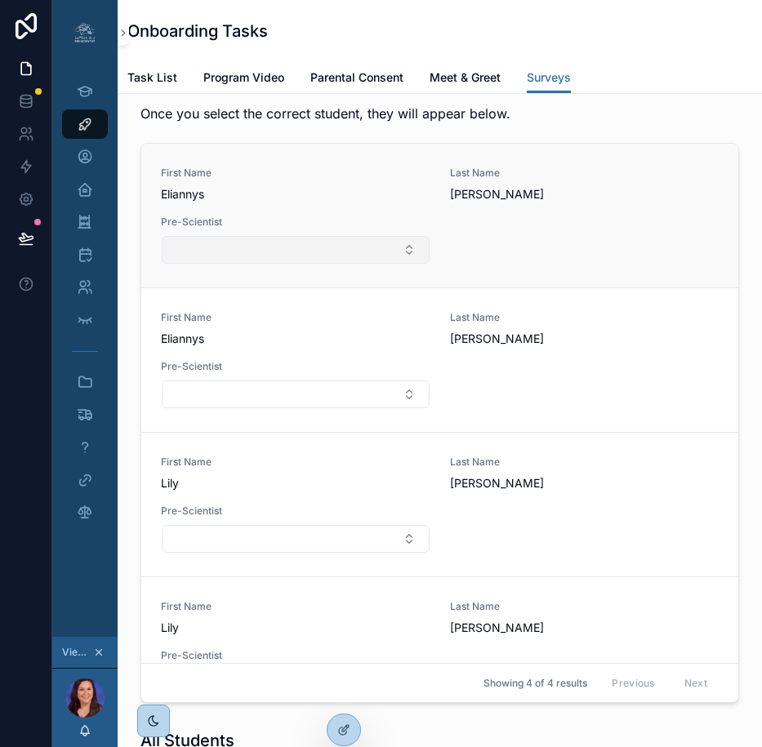
click at [285, 264] on button "Select Button" at bounding box center [296, 250] width 268 height 28
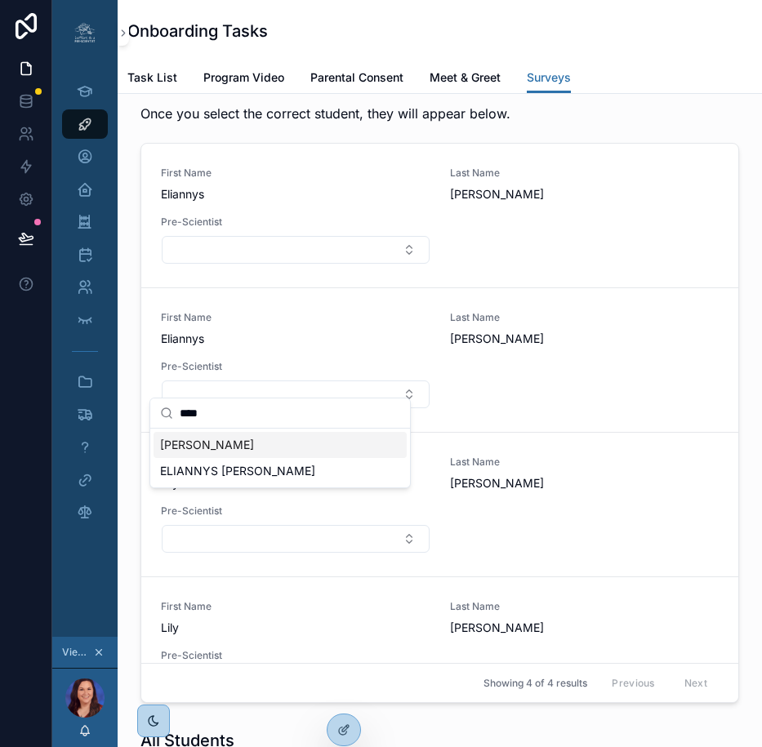
type input "****"
click at [246, 444] on span "ELIANNYS PEREZ" at bounding box center [207, 445] width 94 height 16
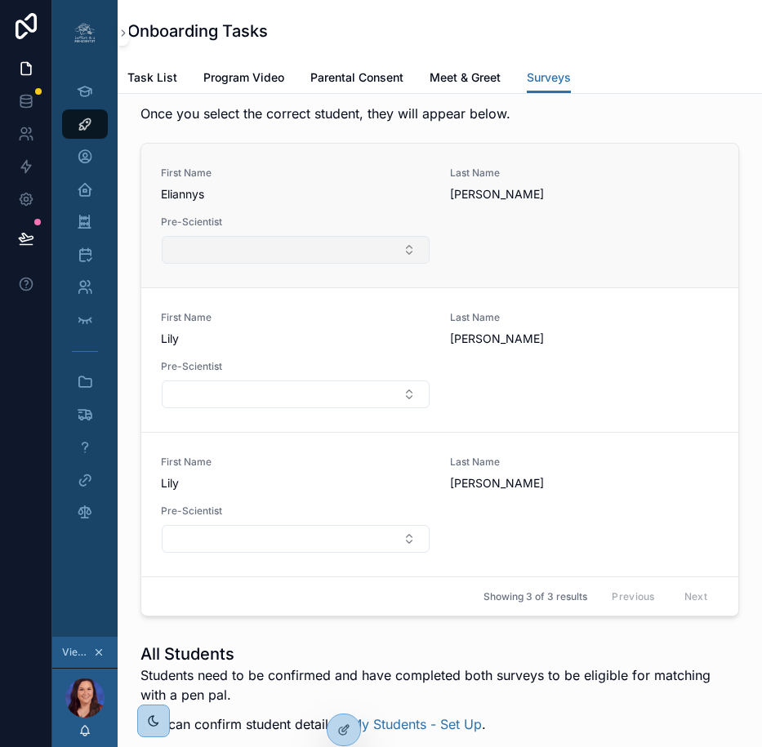
click at [292, 264] on button "Select Button" at bounding box center [296, 250] width 268 height 28
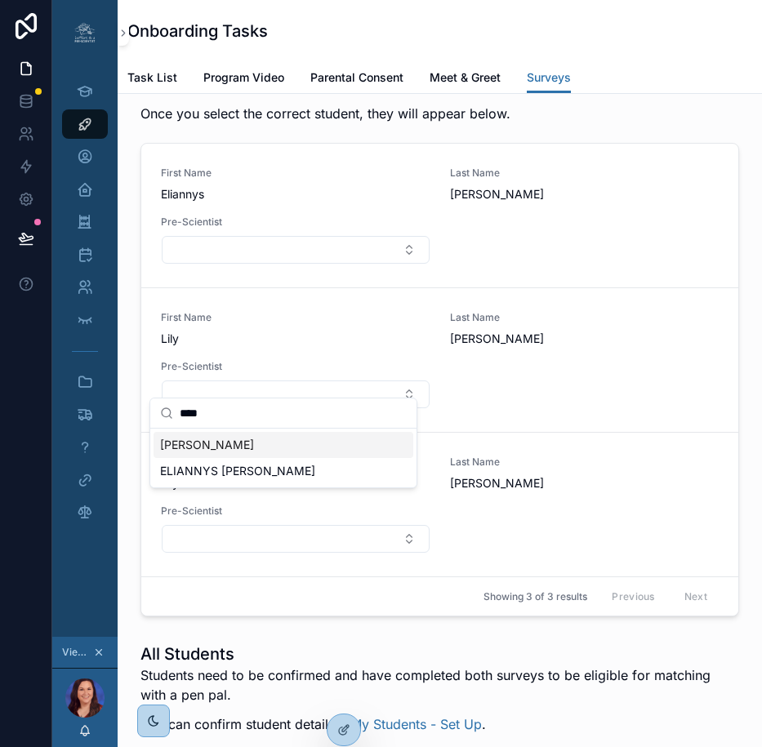
type input "****"
click at [238, 442] on span "ELIANNYS PEREZ" at bounding box center [207, 445] width 94 height 16
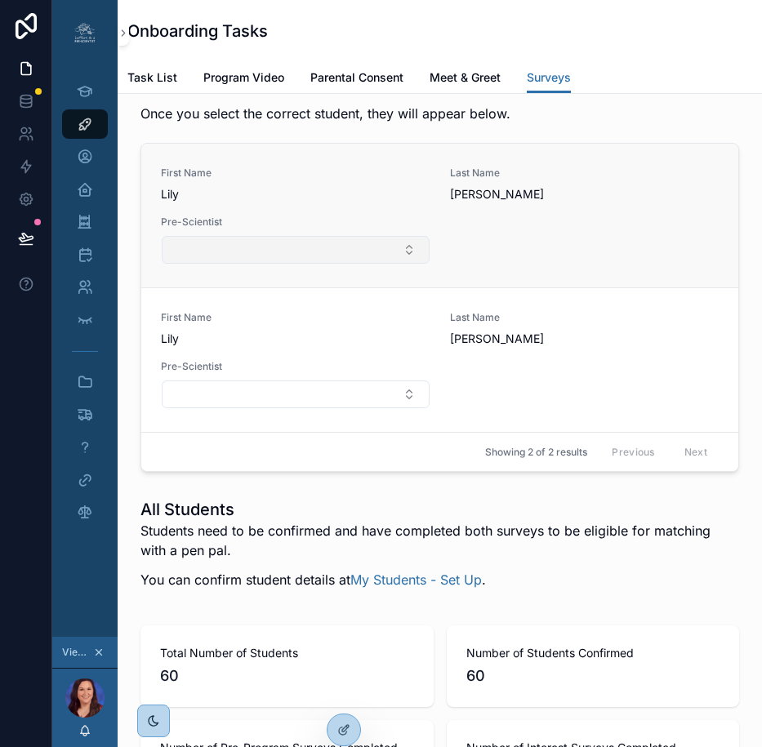
click at [256, 264] on button "Select Button" at bounding box center [296, 250] width 268 height 28
type input "*"
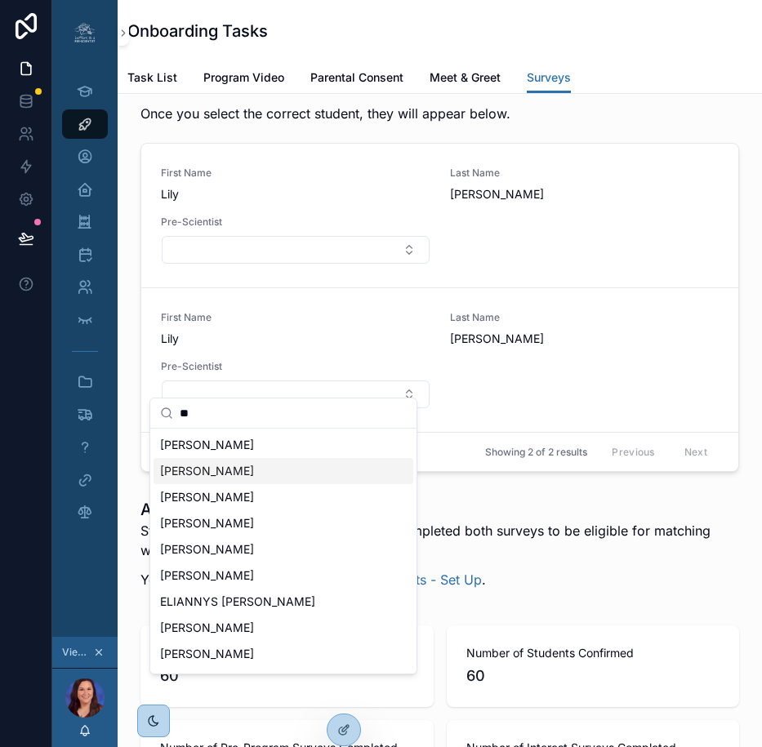
type input "**"
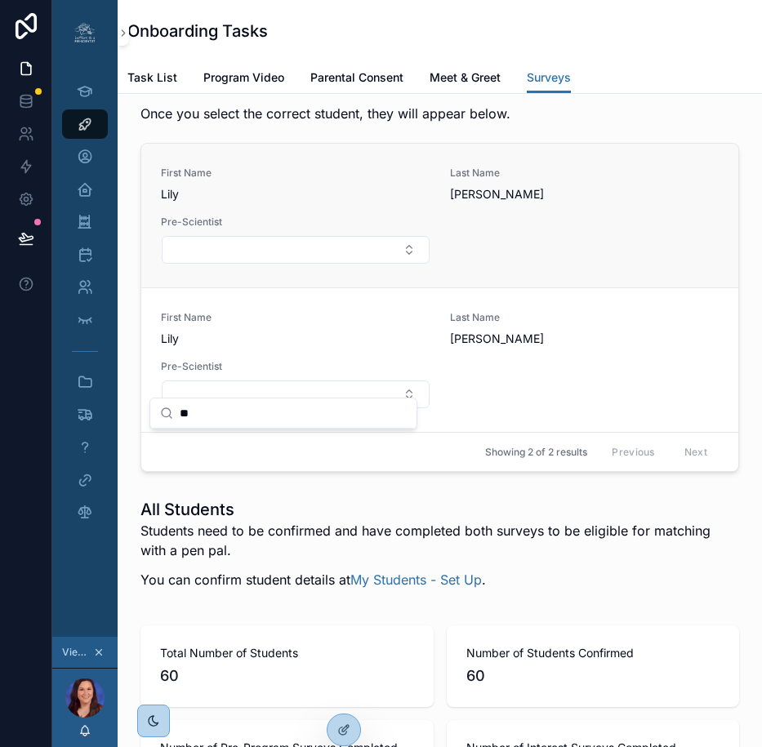
click at [353, 202] on span "Lily" at bounding box center [295, 194] width 269 height 16
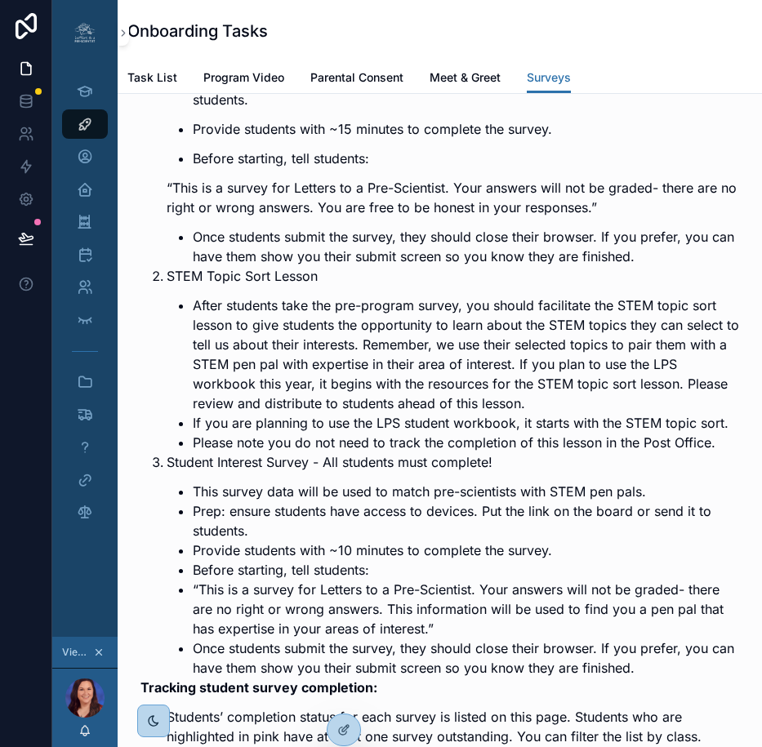
scroll to position [70, 0]
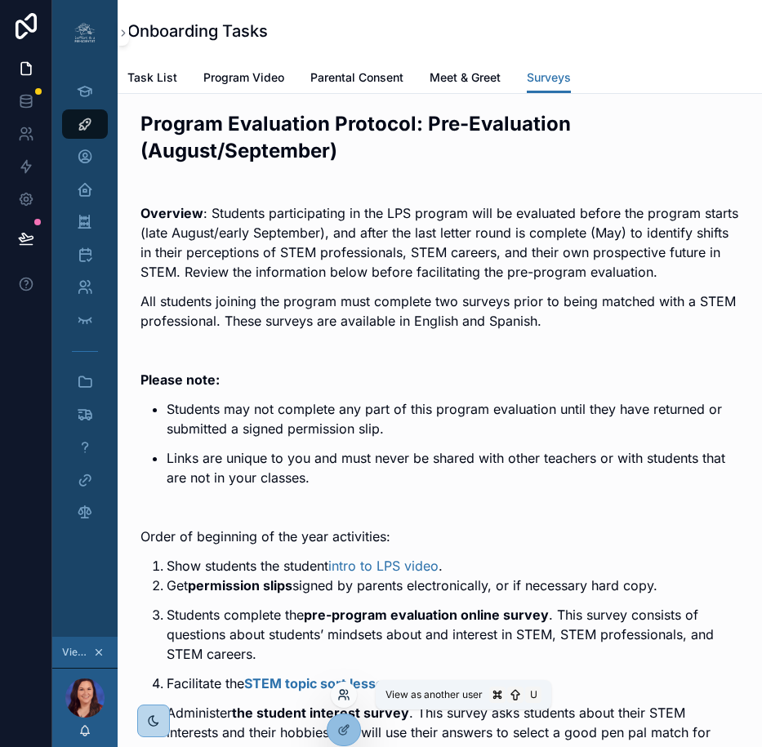
click at [342, 691] on icon at bounding box center [343, 694] width 13 height 13
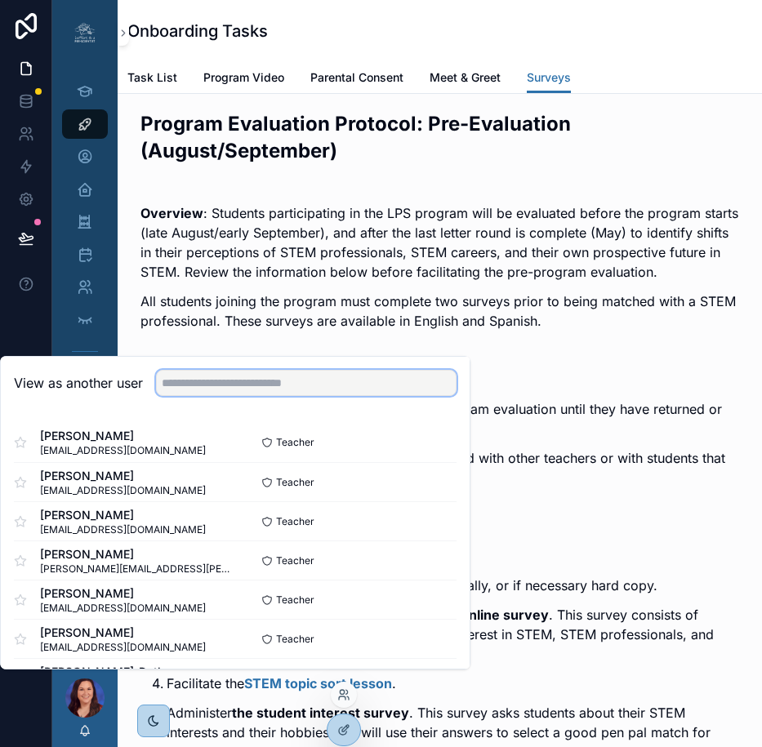
click at [295, 396] on input "text" at bounding box center [306, 383] width 300 height 26
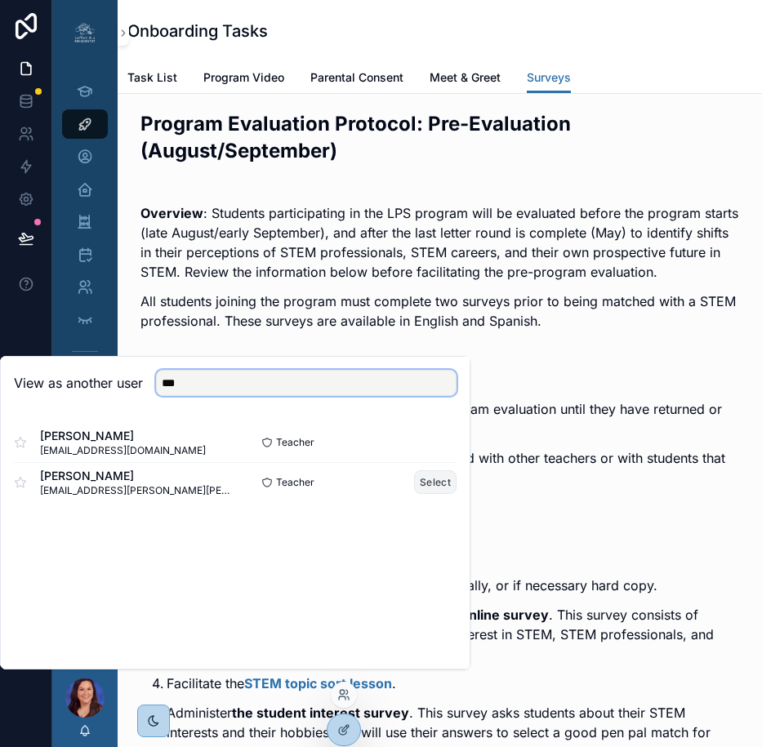
type input "***"
click at [438, 494] on button "Select" at bounding box center [435, 482] width 42 height 24
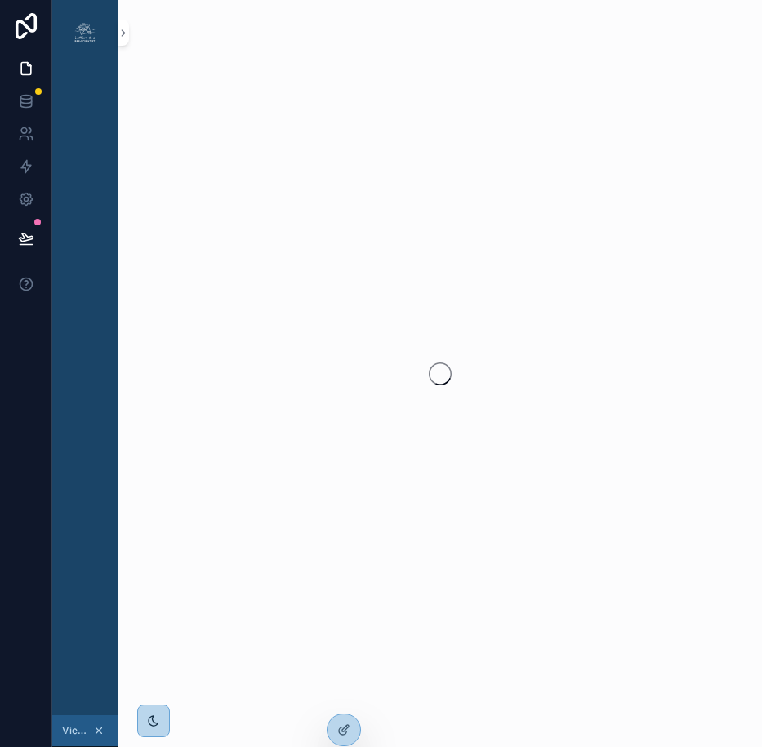
scroll to position [0, 12]
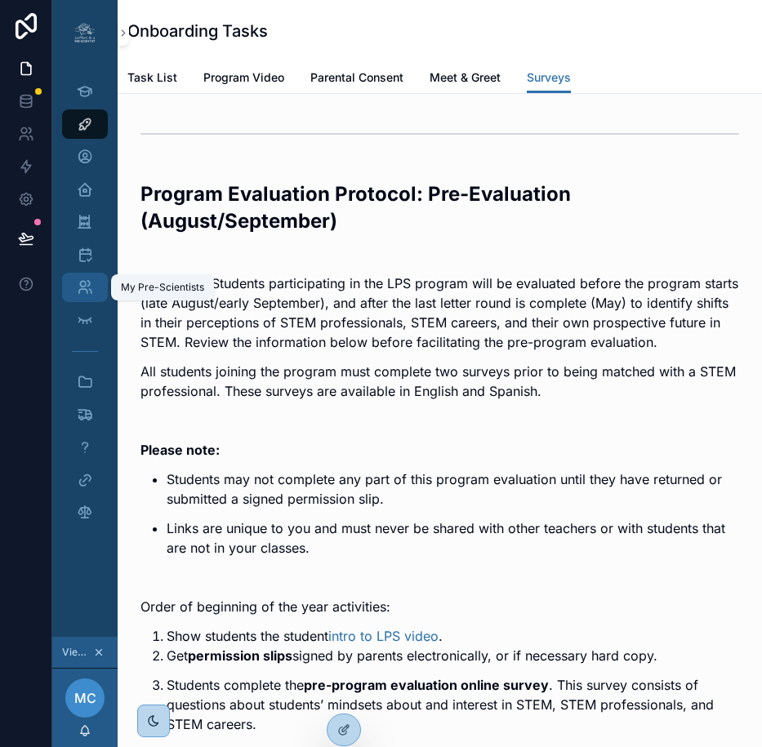
click at [77, 282] on icon "scrollable content" at bounding box center [85, 287] width 16 height 16
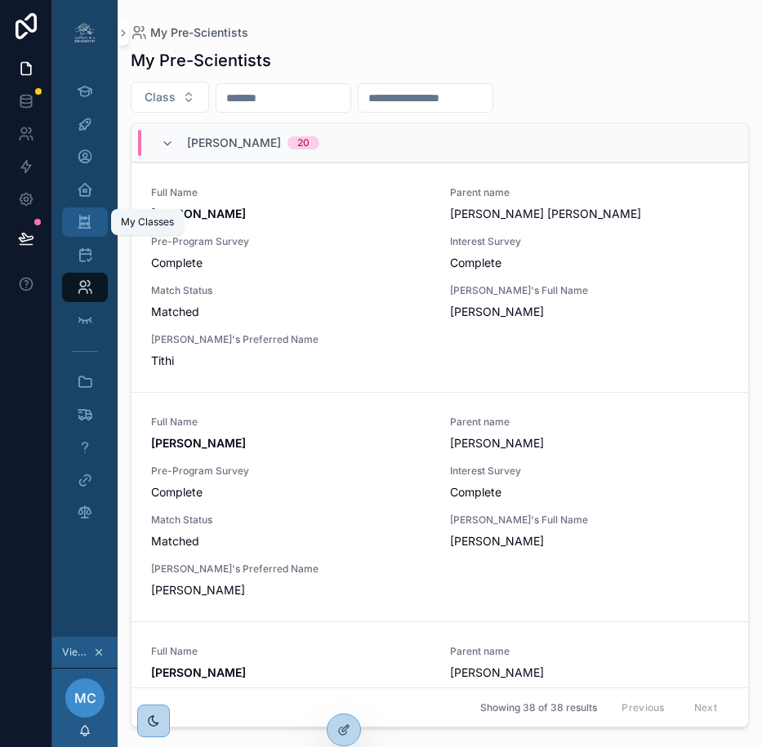
click at [77, 225] on icon "scrollable content" at bounding box center [85, 222] width 16 height 16
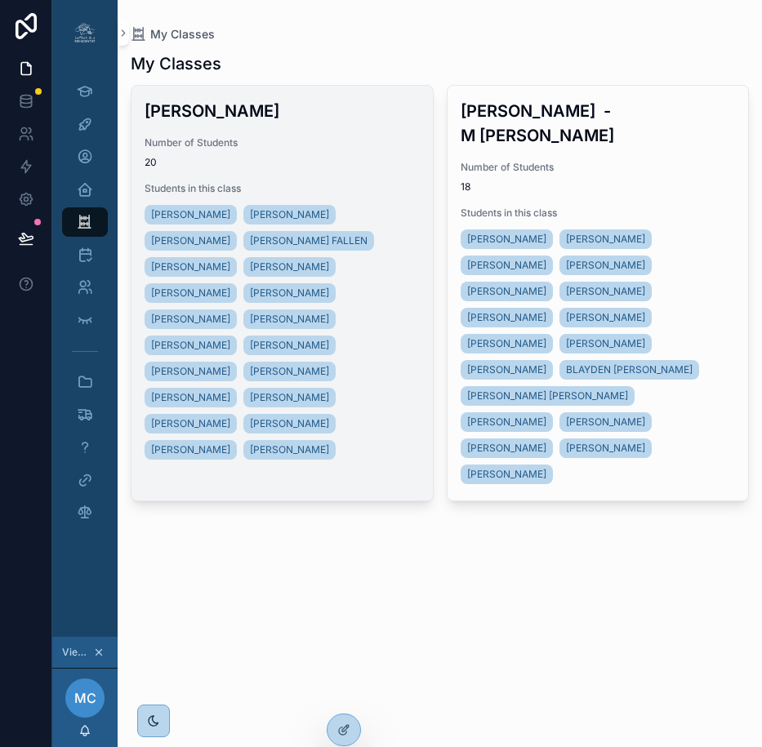
click at [270, 155] on div "Number of Students 20" at bounding box center [281, 152] width 275 height 33
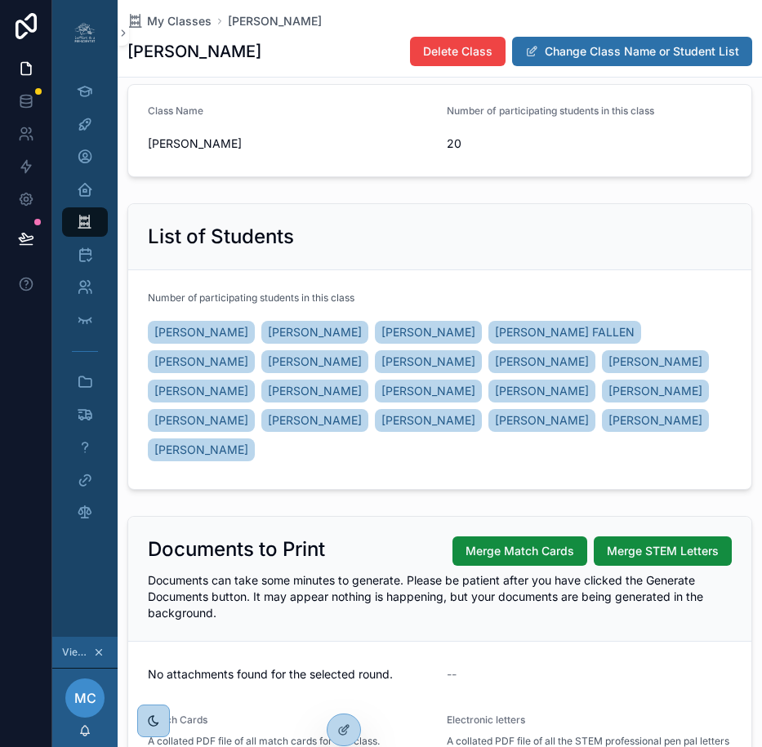
scroll to position [187, 0]
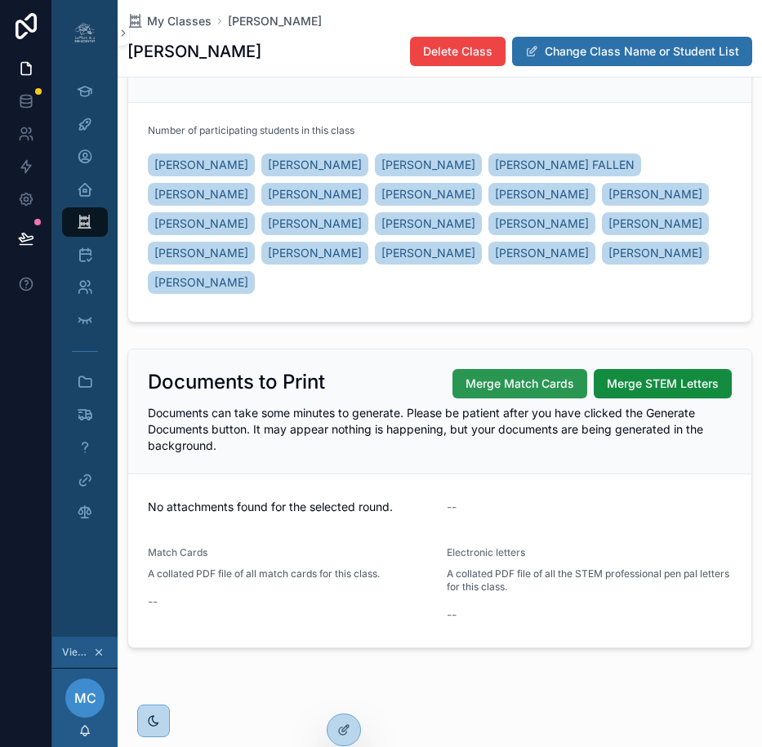
click at [536, 378] on span "Merge Match Cards" at bounding box center [519, 384] width 109 height 16
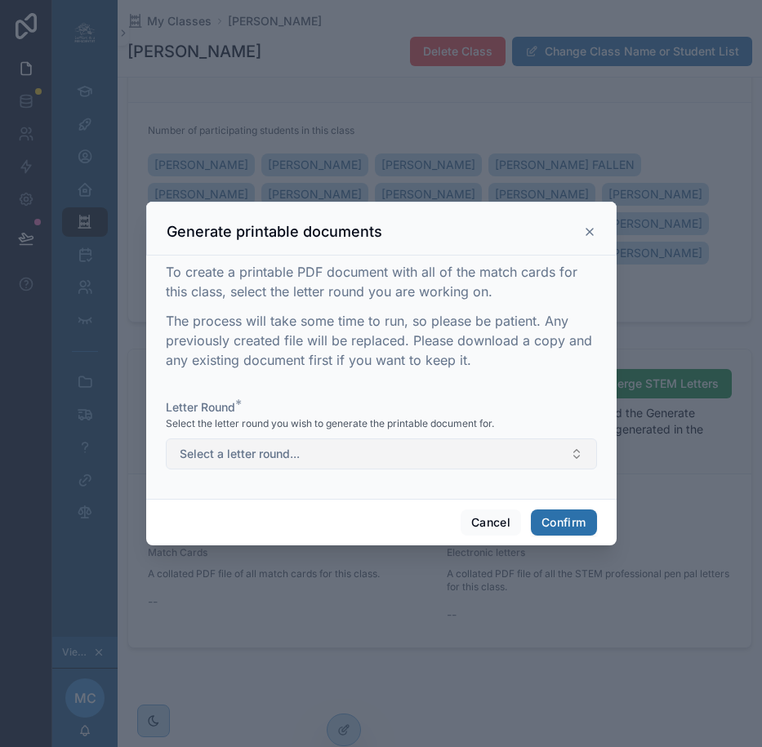
click at [569, 460] on button "Select a letter round..." at bounding box center [381, 453] width 431 height 31
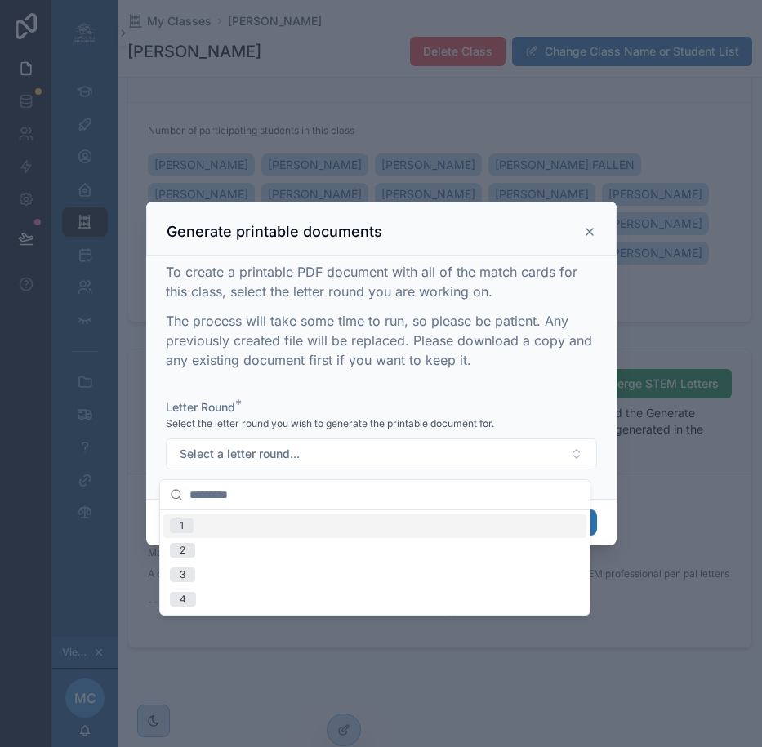
click at [444, 532] on div "1" at bounding box center [374, 525] width 423 height 24
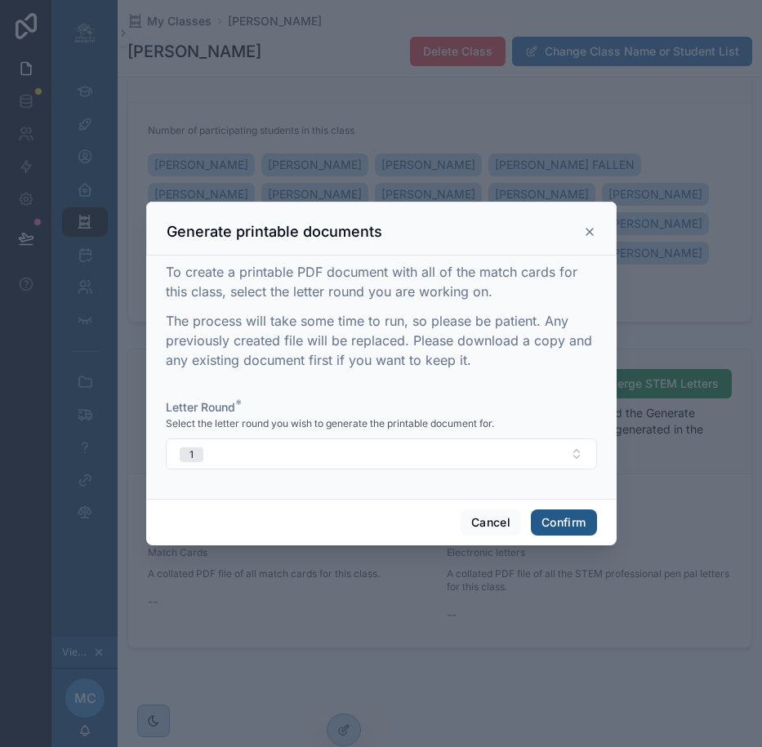
click at [545, 527] on button "Confirm" at bounding box center [563, 522] width 65 height 26
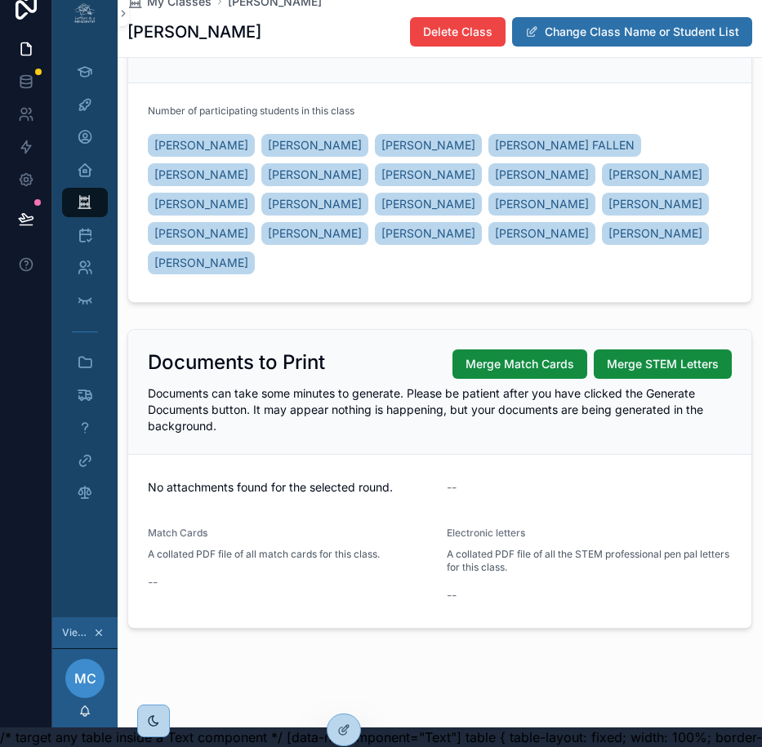
scroll to position [0, 12]
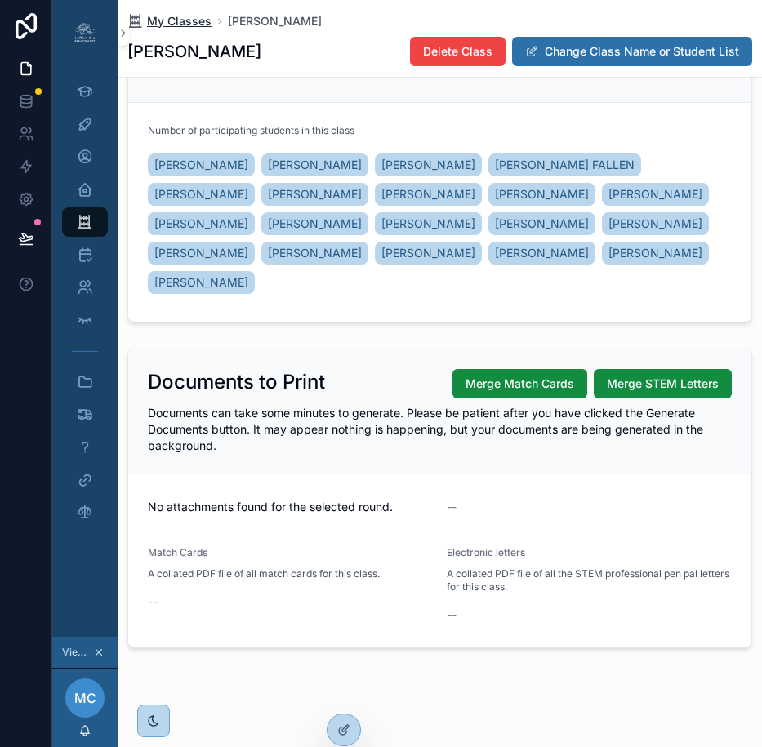
click at [184, 24] on span "My Classes" at bounding box center [179, 21] width 64 height 16
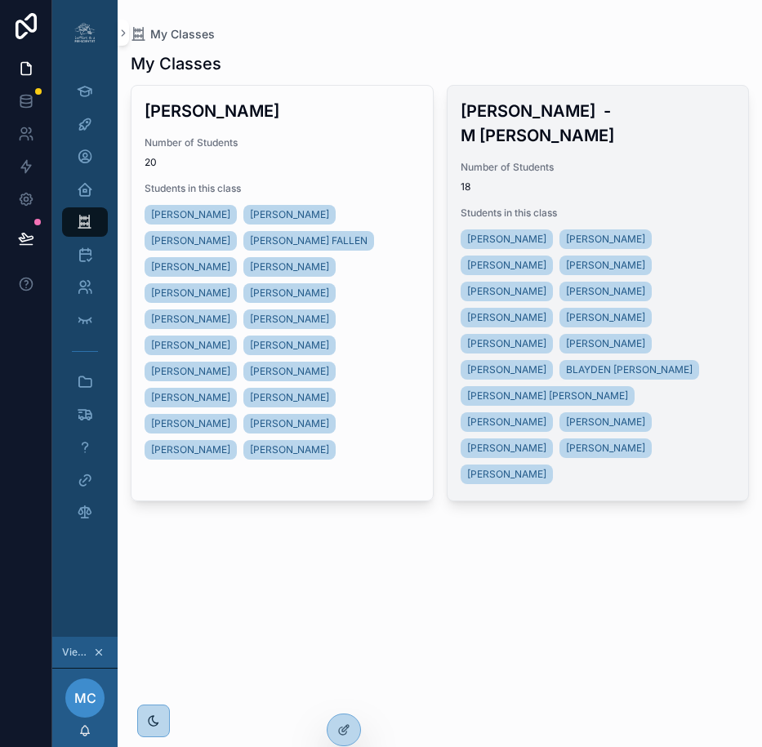
click at [648, 180] on span "18" at bounding box center [597, 186] width 275 height 13
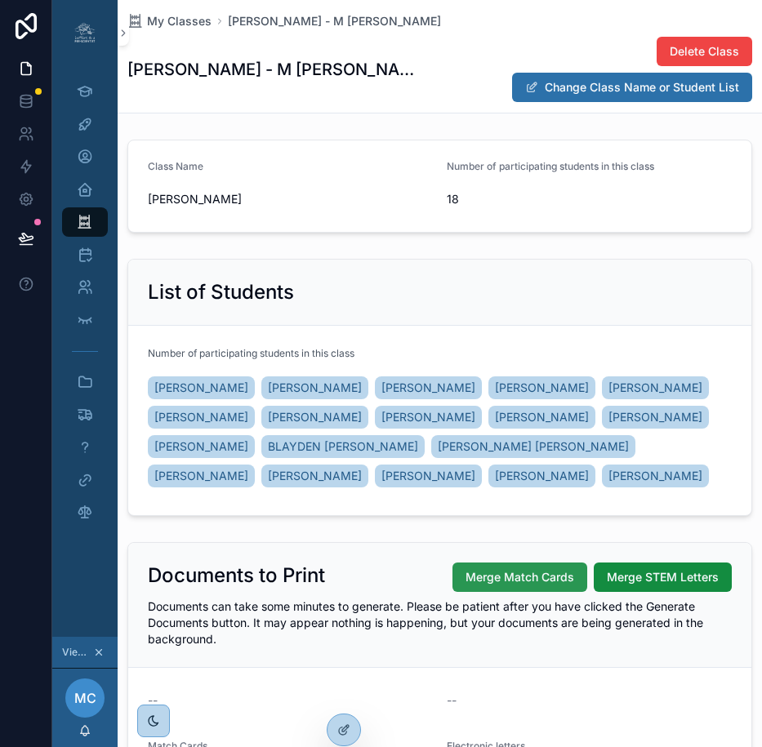
click at [516, 569] on span "Merge Match Cards" at bounding box center [519, 577] width 109 height 16
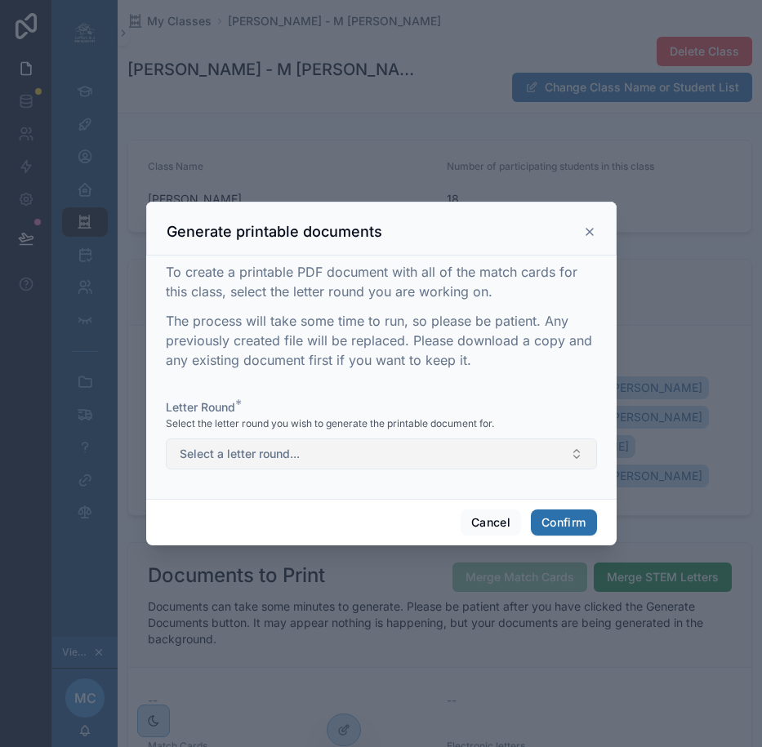
click at [553, 460] on button "Select a letter round..." at bounding box center [381, 453] width 431 height 31
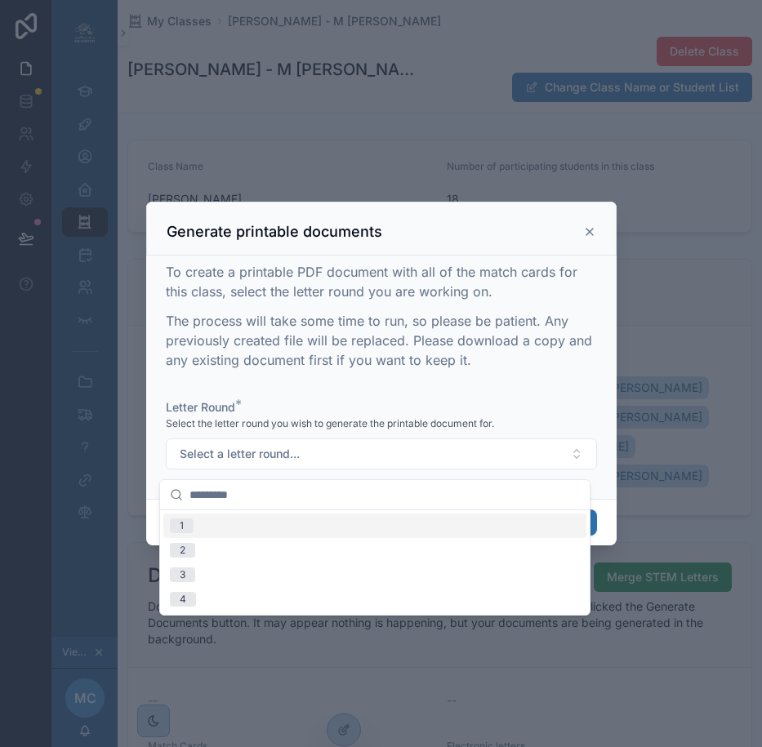
click at [464, 522] on div "1" at bounding box center [374, 525] width 423 height 24
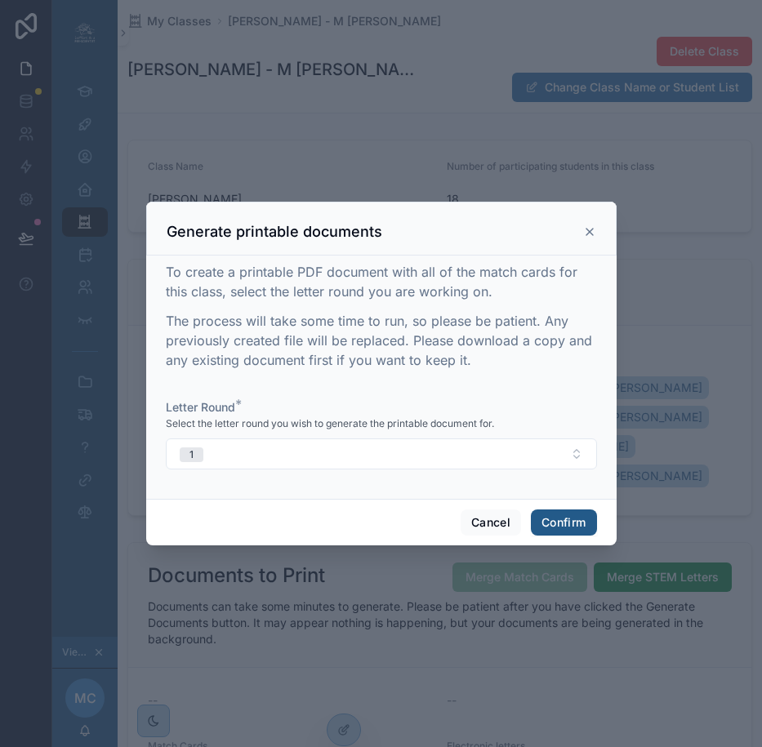
click at [544, 532] on button "Confirm" at bounding box center [563, 522] width 65 height 26
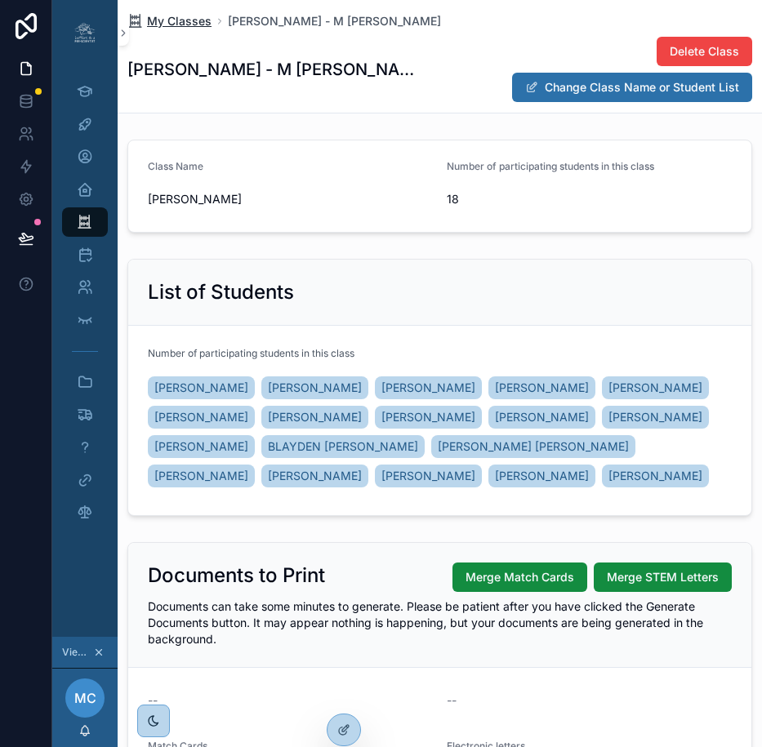
click at [181, 20] on span "My Classes" at bounding box center [179, 21] width 64 height 16
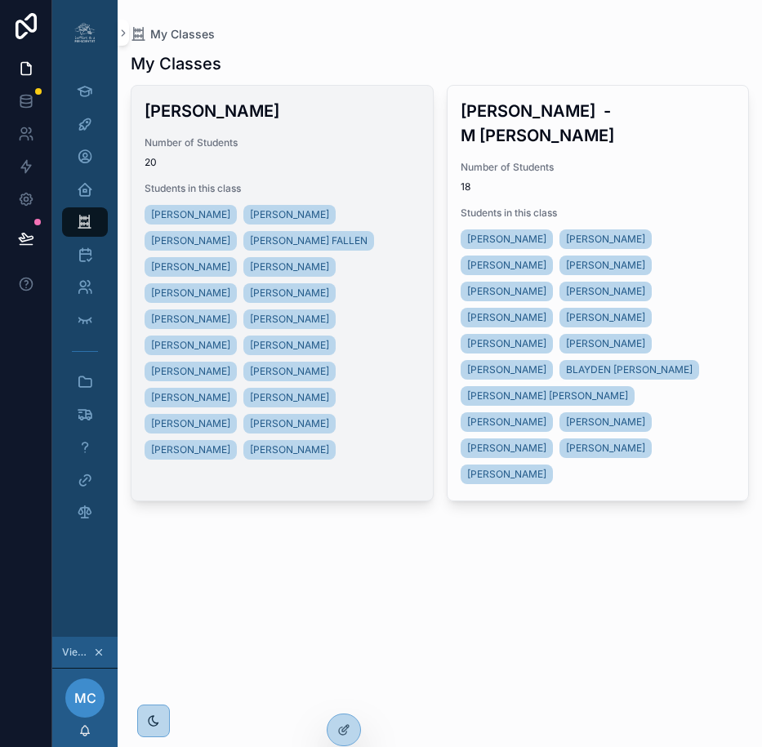
click at [302, 147] on span "Number of Students" at bounding box center [281, 142] width 275 height 13
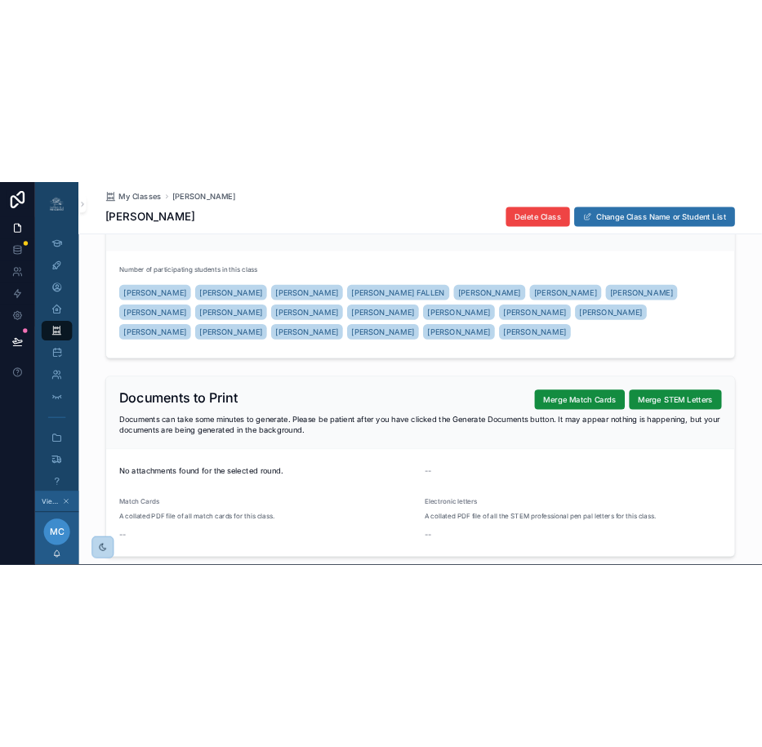
scroll to position [187, 0]
